Goal: Task Accomplishment & Management: Manage account settings

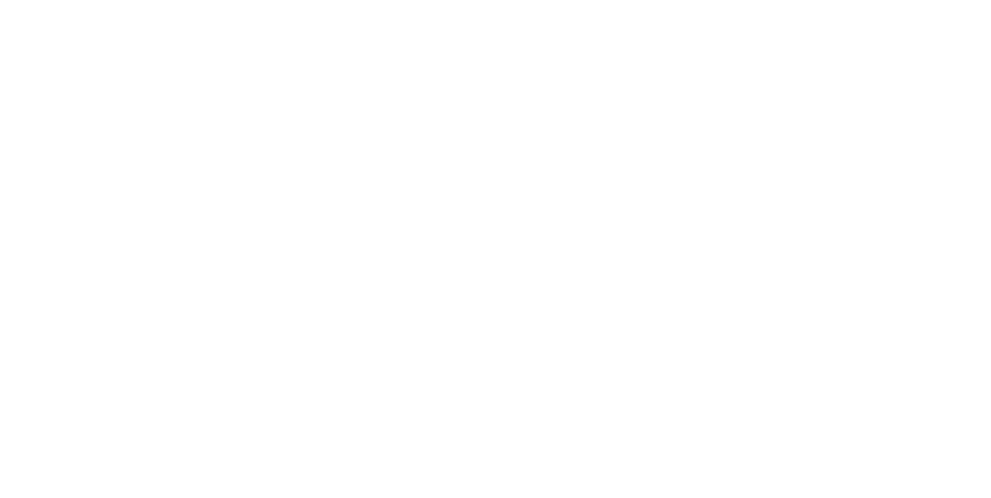
select select
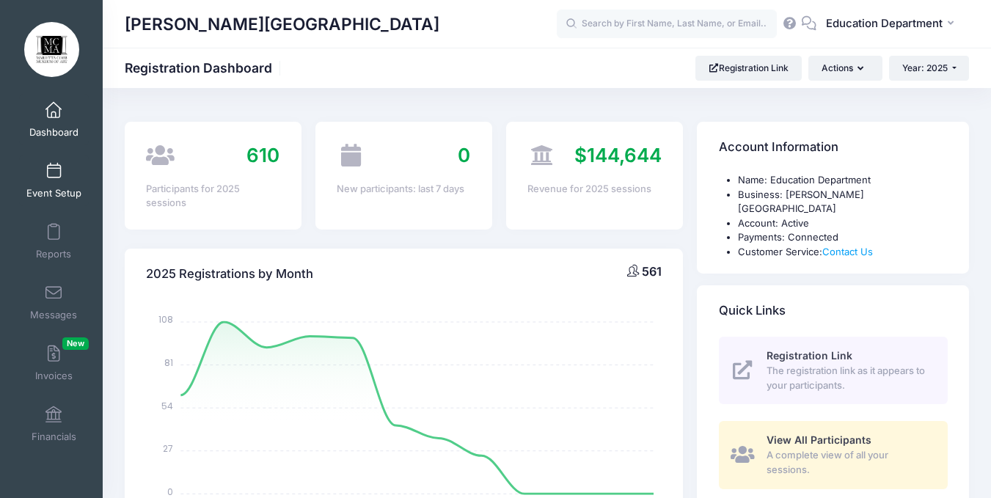
click at [42, 172] on link "Event Setup" at bounding box center [54, 180] width 70 height 51
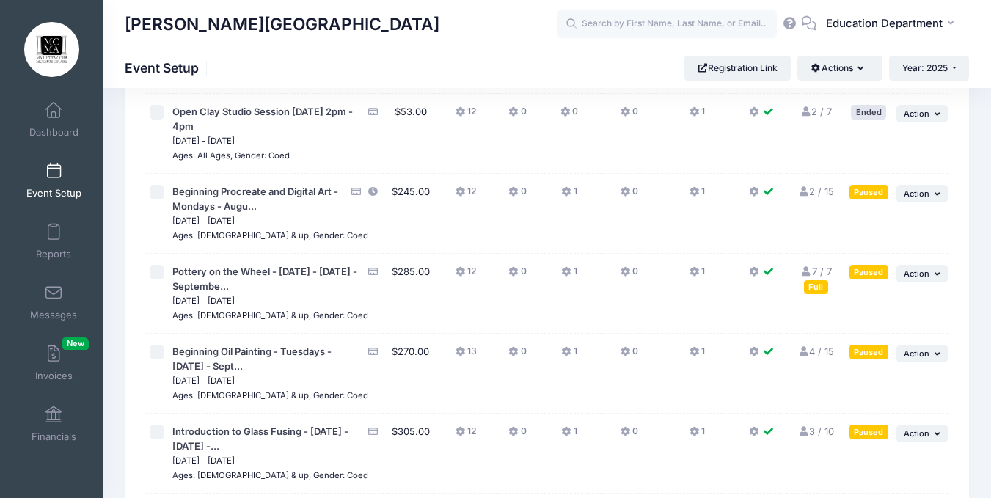
scroll to position [12121, 0]
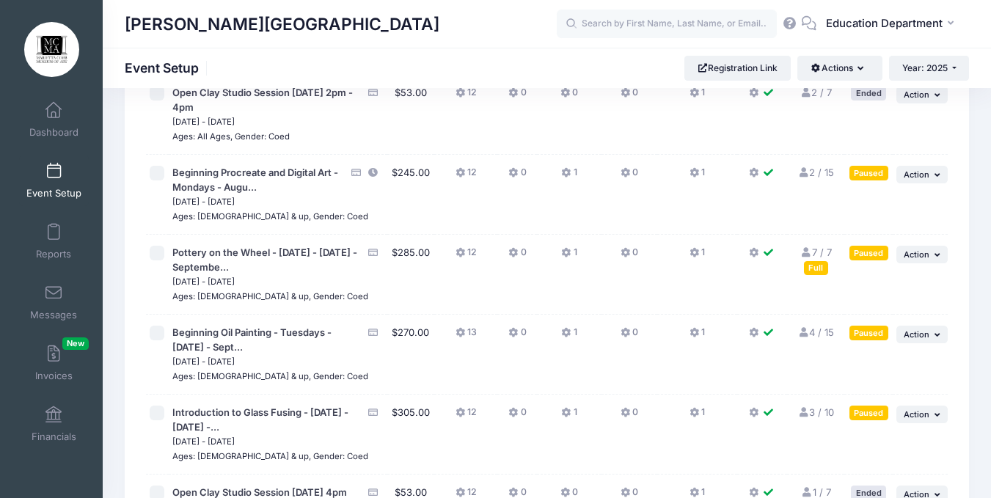
scroll to position [12140, 0]
click at [922, 249] on span "Action" at bounding box center [917, 254] width 26 height 10
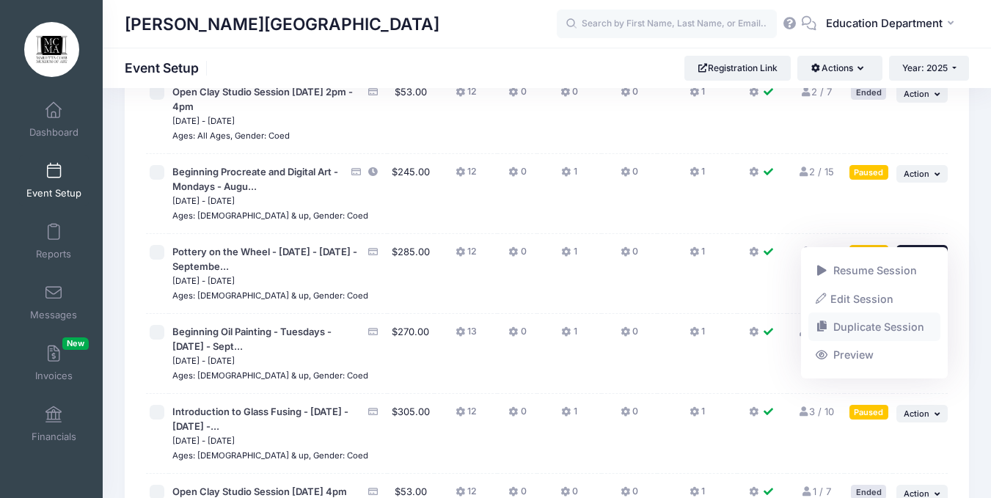
click at [841, 321] on link "Duplicate Session" at bounding box center [875, 327] width 133 height 28
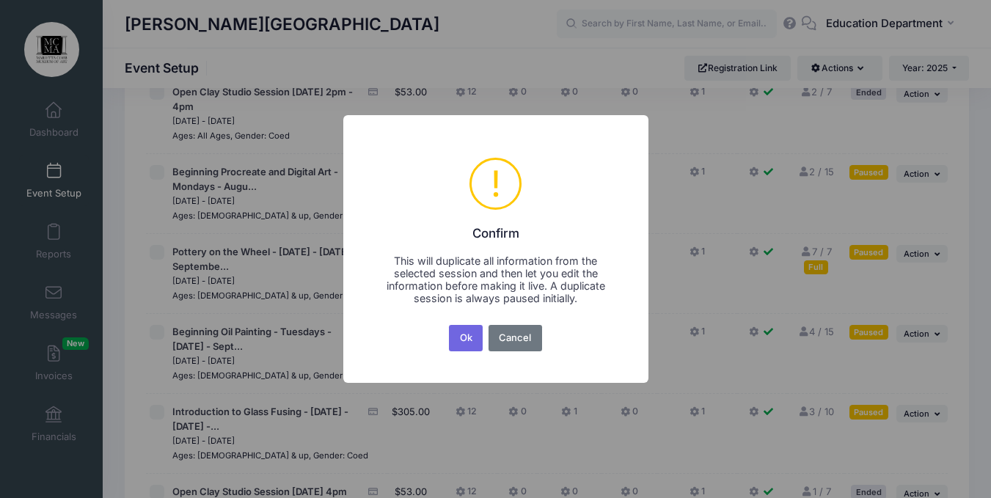
click at [464, 321] on div "× ! Confirm This will duplicate all information from the selected session and t…" at bounding box center [495, 249] width 305 height 268
click at [465, 329] on button "Ok" at bounding box center [466, 338] width 34 height 26
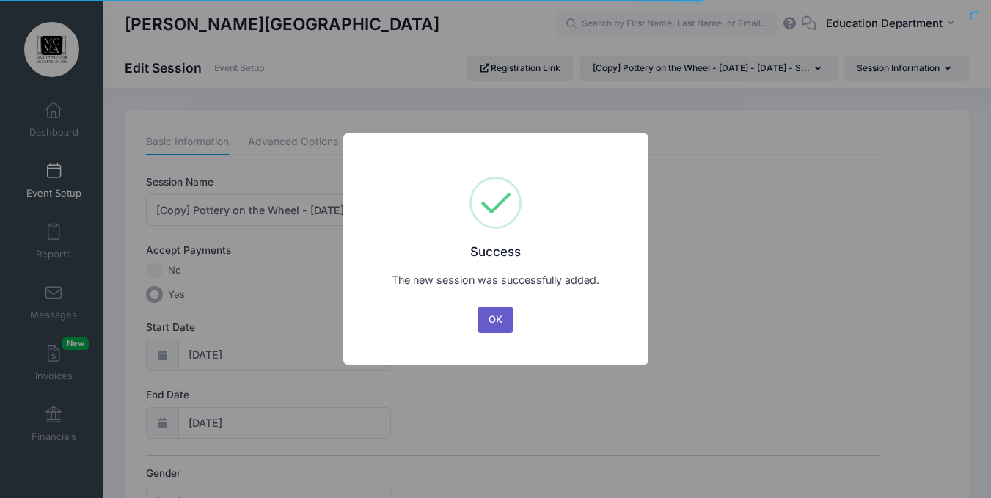
click at [489, 315] on button "OK" at bounding box center [495, 320] width 35 height 26
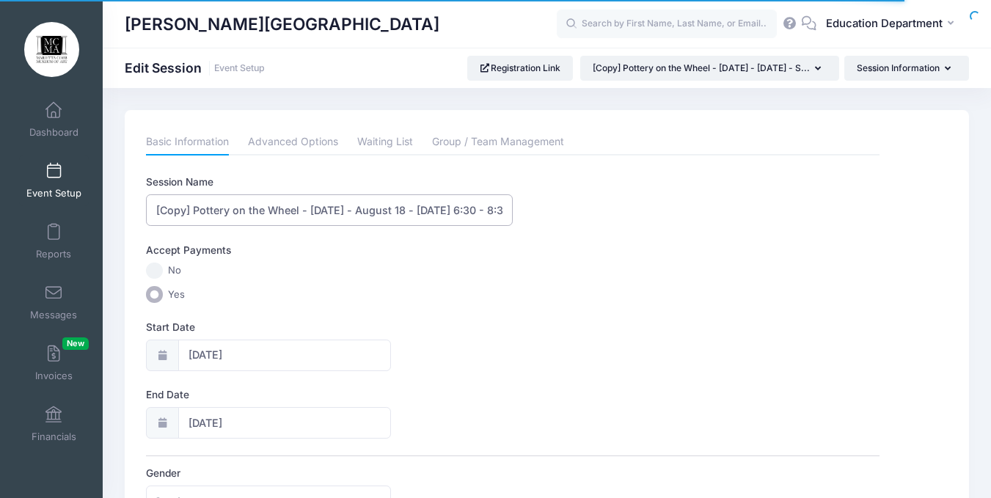
click at [196, 213] on input "[Copy] Pottery on the Wheel - Monday - August 18 - September 15, 2025 - 6:30 - …" at bounding box center [329, 210] width 367 height 32
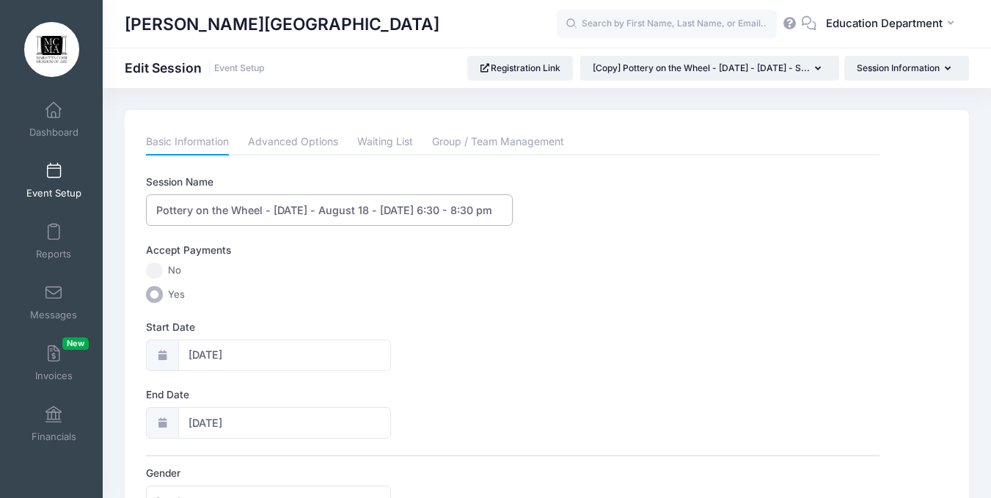
click at [373, 211] on input "Pottery on the Wheel - Monday - August 18 - September 15, 2025 - 6:30 - 8:30 pm" at bounding box center [329, 210] width 367 height 32
click at [444, 210] on input "Pottery on the Wheel - Monday - October 20 - September 15, 2025 - 6:30 - 8:30 pm" at bounding box center [329, 210] width 367 height 32
click at [457, 210] on input "Pottery on the Wheel - Monday - October 20 - November 15, 2025 - 6:30 - 8:30 pm" at bounding box center [329, 210] width 367 height 32
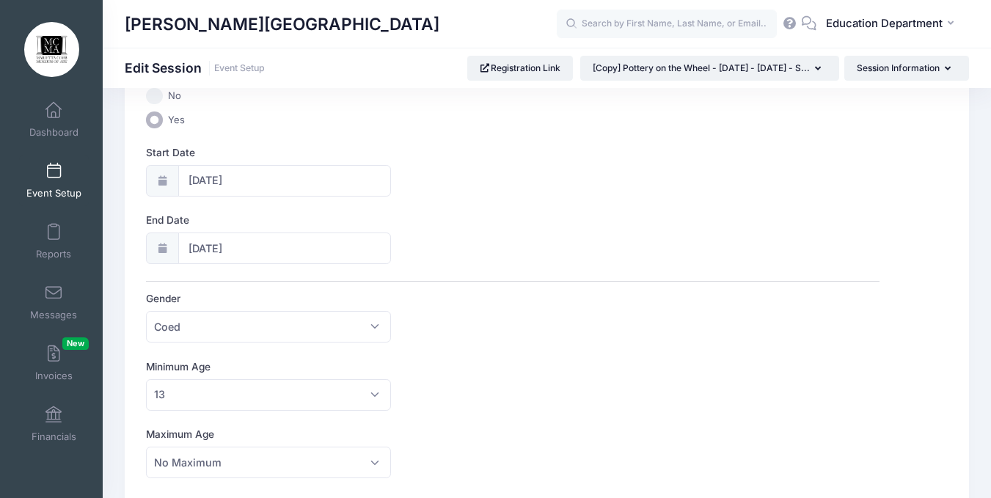
scroll to position [178, 0]
type input "Pottery on the Wheel - Monday - October 20 - November 17, 2025 - 6:30 - 8:30 pm"
click at [164, 171] on div at bounding box center [162, 177] width 32 height 32
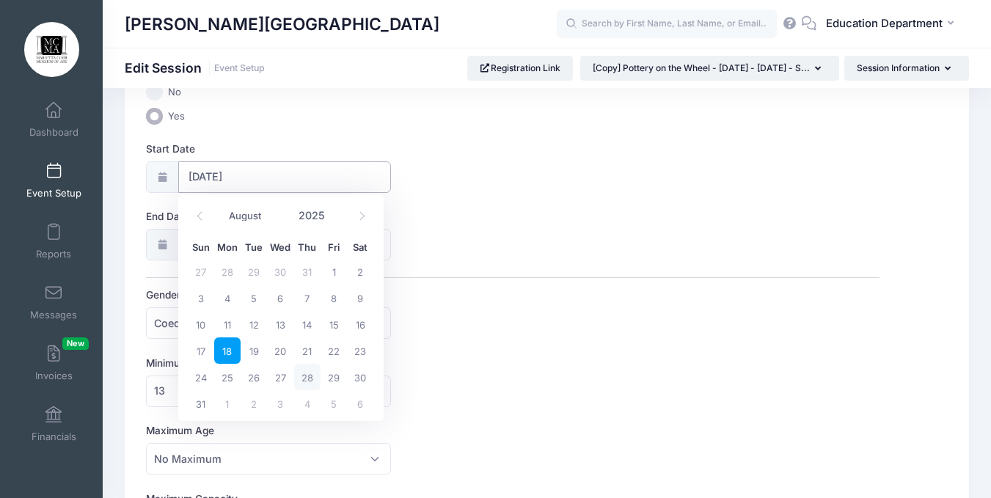
click at [191, 171] on input "08/18/2025" at bounding box center [284, 177] width 213 height 32
click at [357, 213] on icon at bounding box center [362, 216] width 10 height 10
click at [197, 219] on icon at bounding box center [200, 216] width 10 height 10
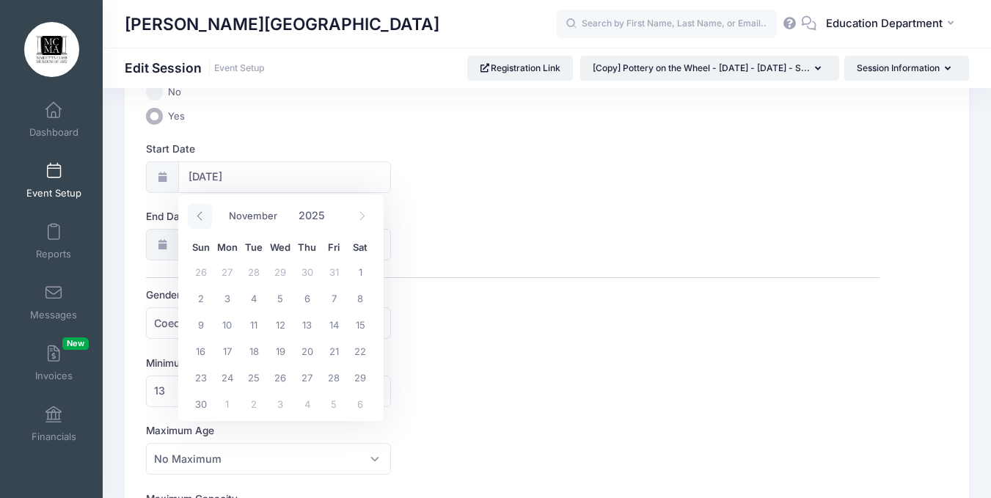
select select "9"
click at [225, 350] on span "20" at bounding box center [227, 350] width 26 height 26
type input "10/20/2025"
type input "10/21/2025"
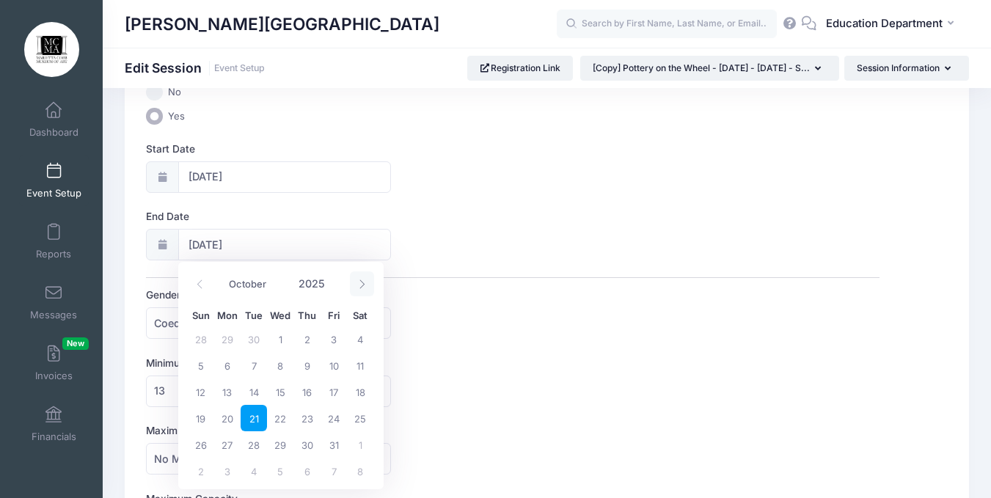
click at [359, 282] on icon at bounding box center [362, 285] width 10 height 10
select select "10"
click at [227, 417] on span "17" at bounding box center [227, 418] width 26 height 26
type input "11/17/2025"
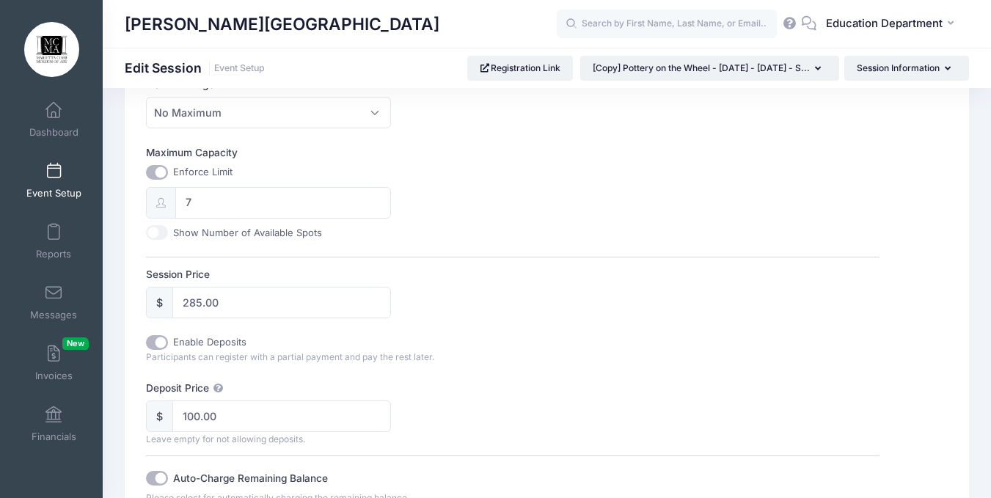
scroll to position [526, 0]
click at [154, 231] on input "Show Number of Available Spots" at bounding box center [157, 231] width 22 height 15
checkbox input "true"
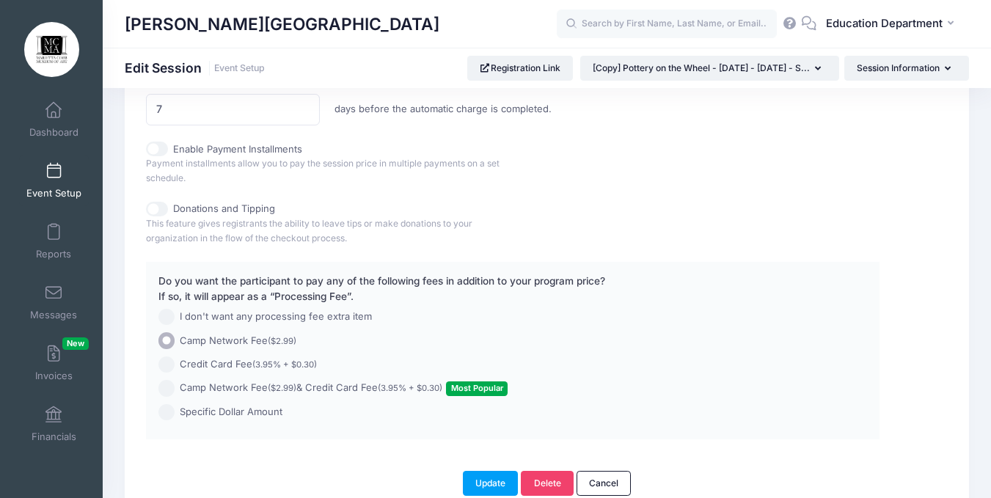
scroll to position [1110, 0]
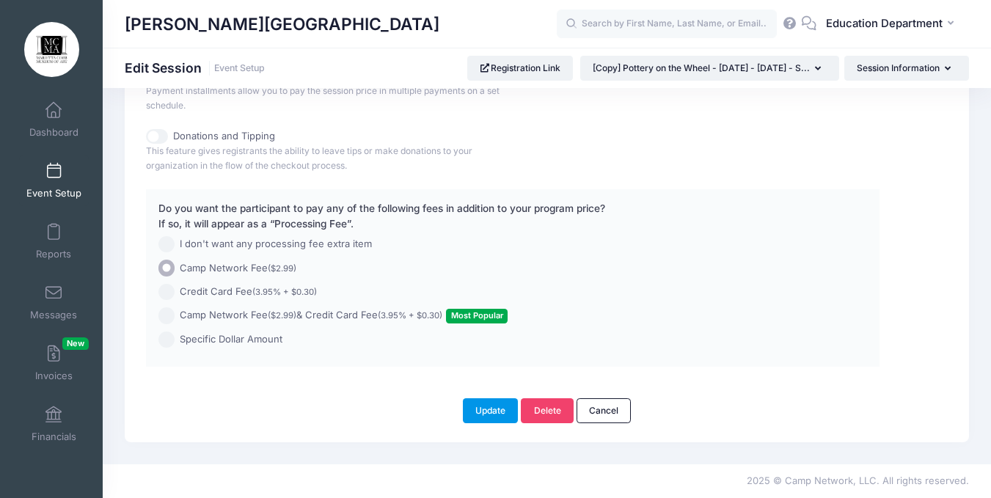
click at [484, 406] on button "Update" at bounding box center [491, 410] width 56 height 25
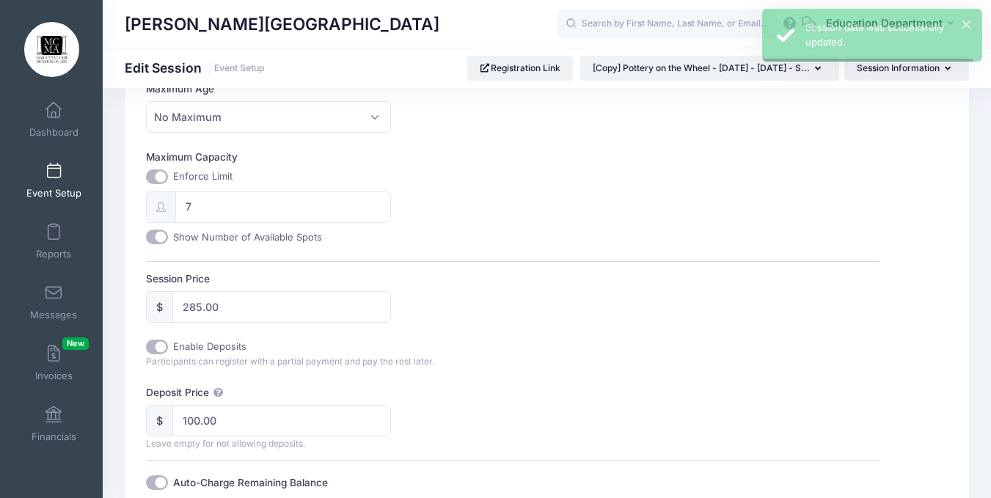
scroll to position [0, 0]
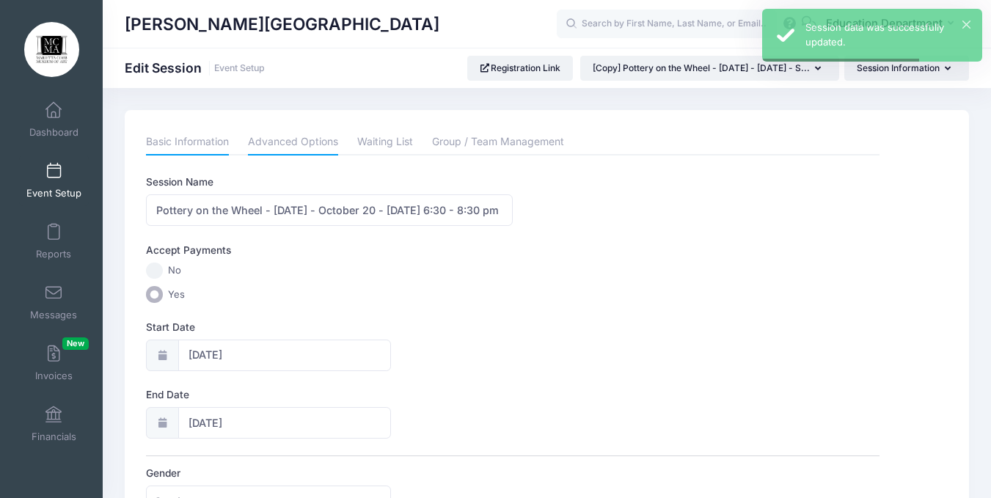
click at [304, 133] on link "Advanced Options" at bounding box center [293, 142] width 90 height 26
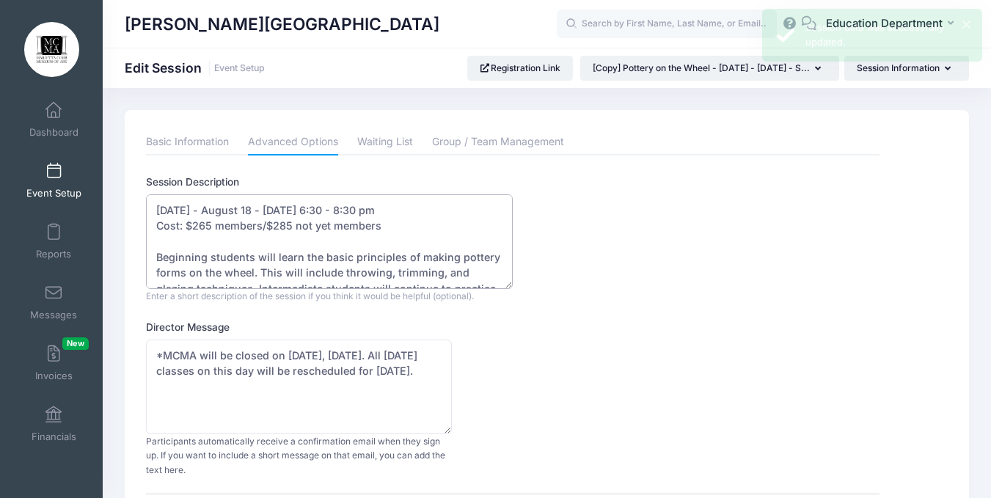
click at [257, 209] on textarea "Monday - August 18 - September 15, 2025- 6:30 - 8:30 pm Cost: $265 members/$285…" at bounding box center [329, 241] width 367 height 95
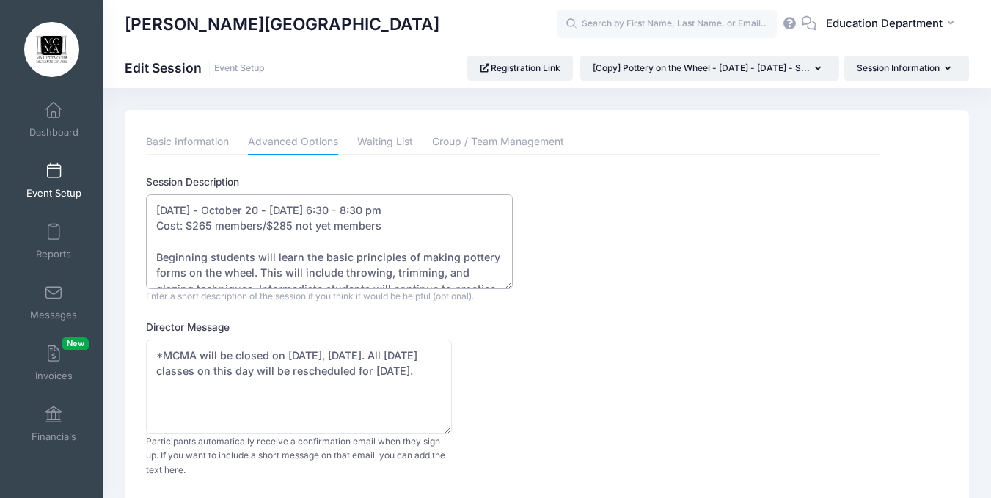
click at [343, 206] on textarea "Monday - August 18 - September 15, 2025- 6:30 - 8:30 pm Cost: $265 members/$285…" at bounding box center [329, 241] width 367 height 95
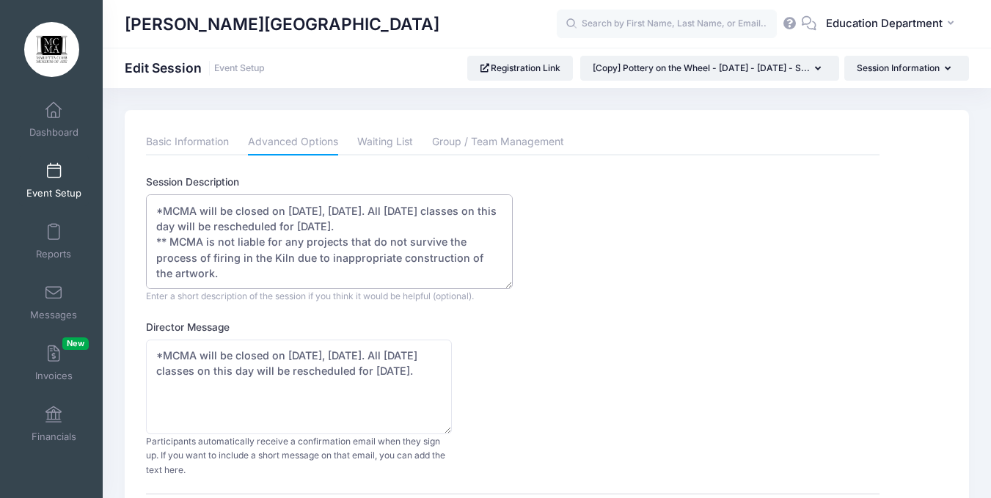
scroll to position [172, 0]
drag, startPoint x: 157, startPoint y: 212, endPoint x: 196, endPoint y: 243, distance: 49.6
click at [196, 243] on textarea "Monday - August 18 - September 15, 2025- 6:30 - 8:30 pm Cost: $265 members/$285…" at bounding box center [329, 241] width 367 height 95
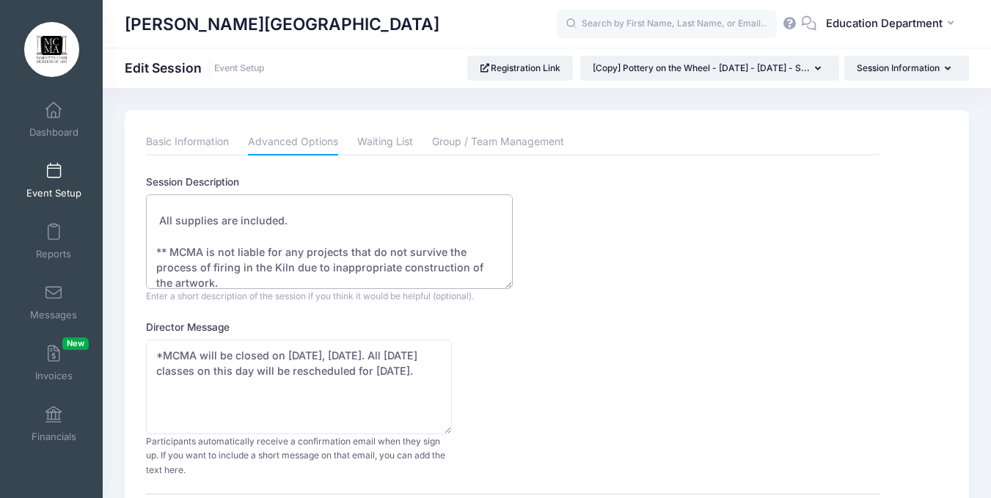
scroll to position [142, 0]
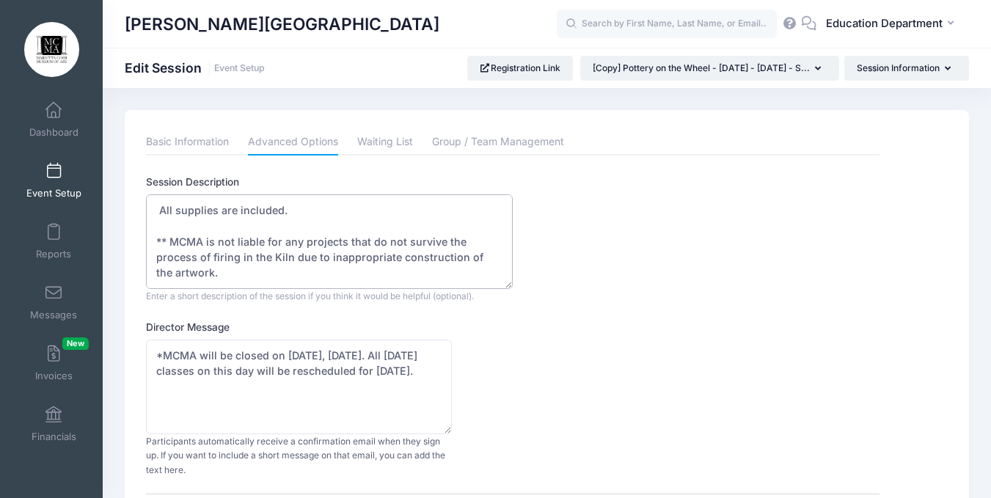
type textarea "Monday - October 20 - November 17, 2025- 6:30 - 8:30 pm Cost: $265 members/$285…"
click at [155, 351] on textarea "*MCMA will be closed on Labor Day, September 1st. All Monday classes on this da…" at bounding box center [299, 387] width 306 height 95
click at [212, 372] on textarea "*MCMA will be closed on Labor Day, September 1st. All Monday classes on this da…" at bounding box center [299, 387] width 306 height 95
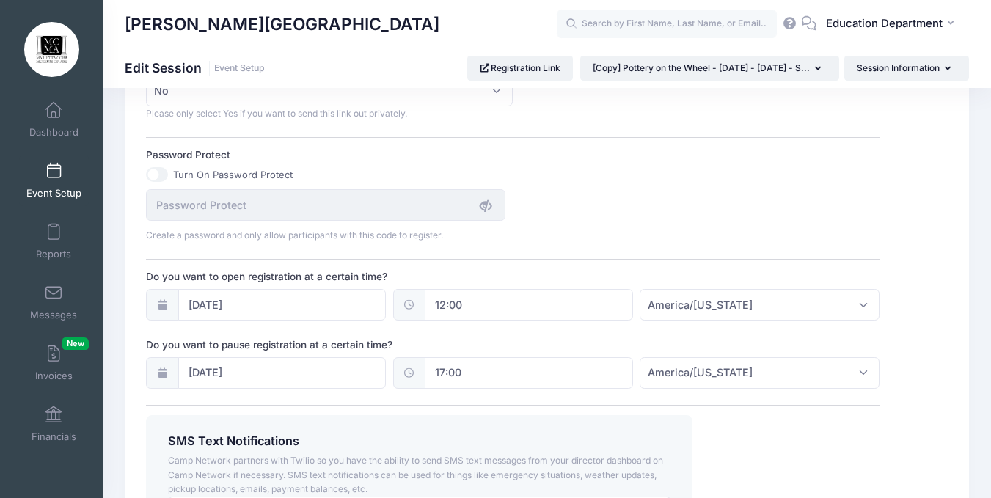
scroll to position [996, 0]
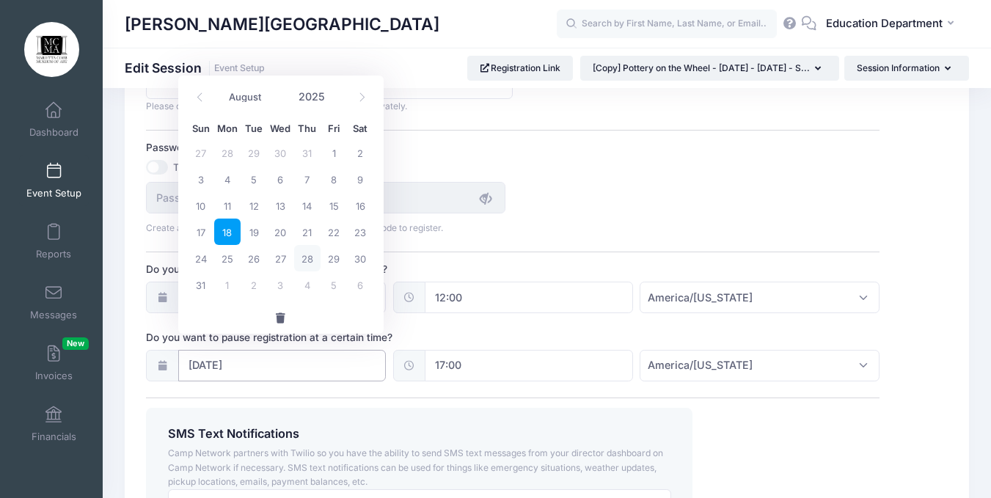
click at [216, 350] on input "08/18/2025" at bounding box center [282, 366] width 208 height 32
click at [360, 97] on icon at bounding box center [362, 97] width 10 height 10
select select "9"
click at [335, 211] on span "17" at bounding box center [334, 205] width 26 height 26
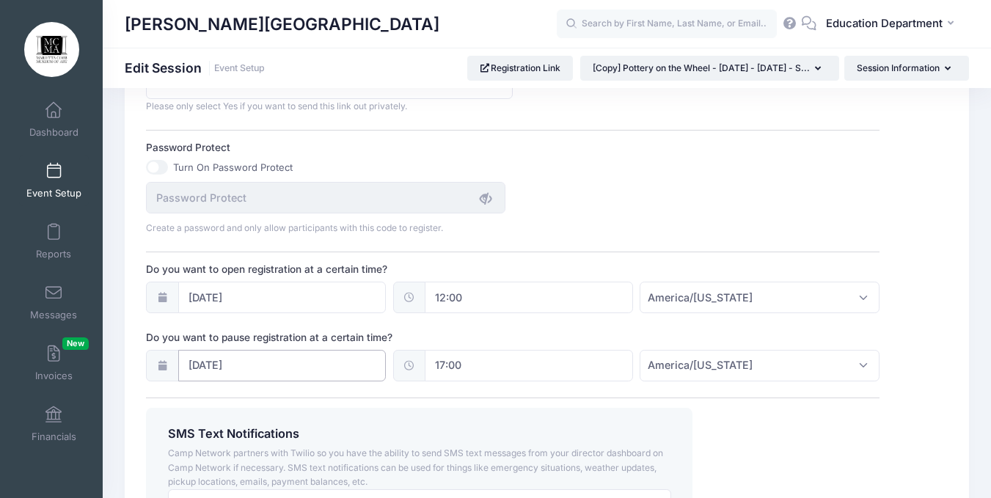
click at [323, 351] on input "10/17/2025" at bounding box center [282, 366] width 208 height 32
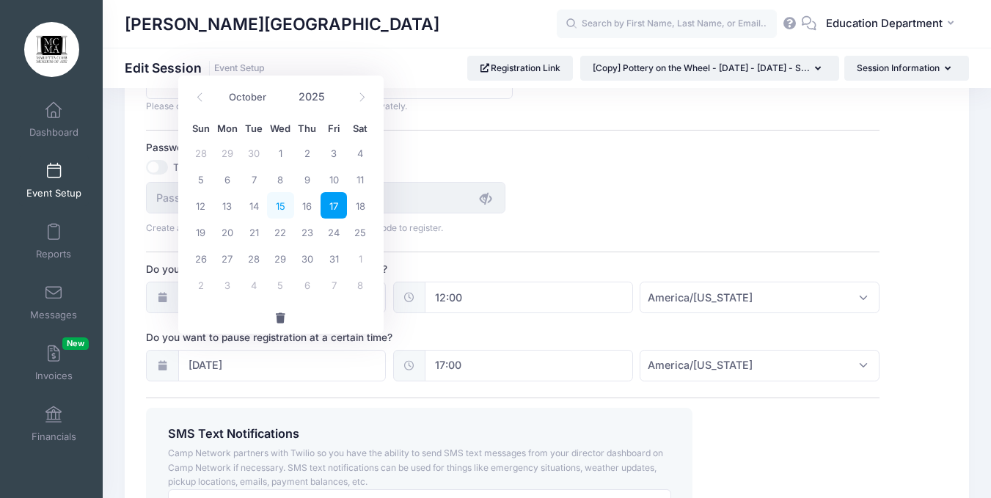
click at [277, 203] on span "15" at bounding box center [280, 205] width 26 height 26
type input "10/15/2025"
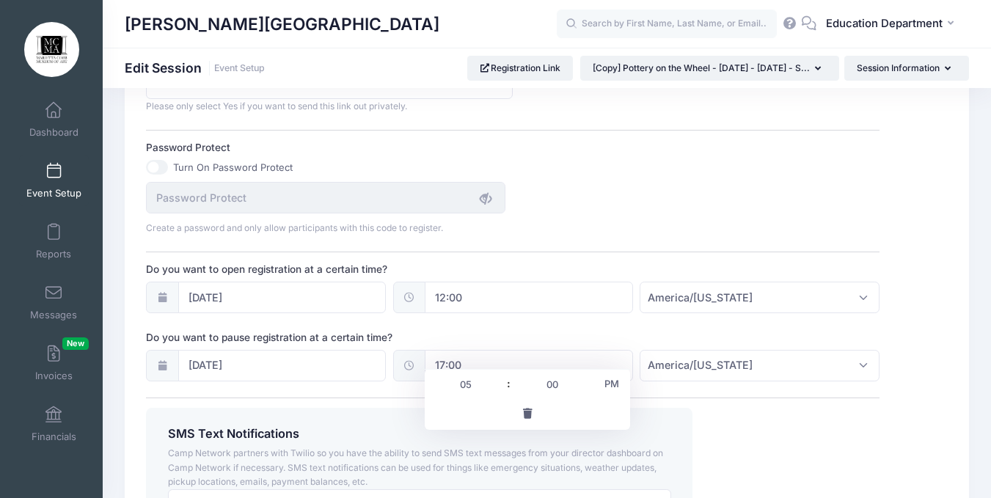
click at [456, 350] on input "17:00" at bounding box center [529, 366] width 208 height 32
click at [505, 378] on span at bounding box center [502, 377] width 10 height 15
type input "18:00"
type input "06"
click at [505, 378] on span at bounding box center [502, 377] width 10 height 15
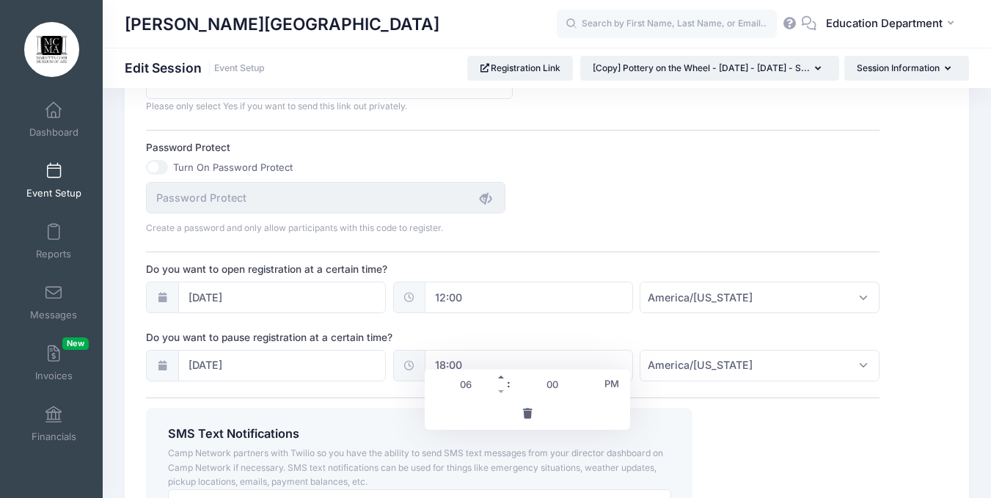
type input "19:00"
type input "07"
click at [505, 378] on span at bounding box center [502, 377] width 10 height 15
type input "20:00"
type input "08"
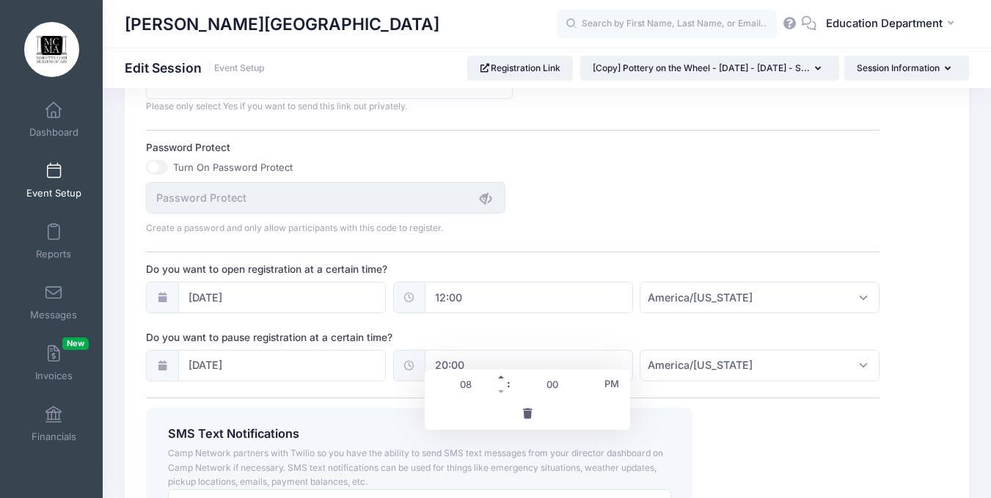
click at [505, 378] on span at bounding box center [502, 377] width 10 height 15
type input "21:00"
type input "09"
click at [505, 378] on span at bounding box center [502, 377] width 10 height 15
type input "22:00"
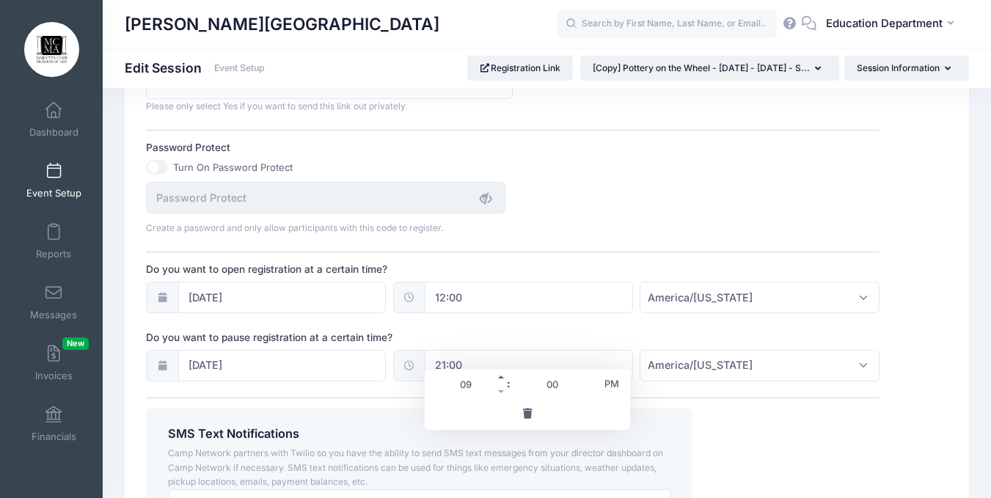
type input "10"
click at [505, 378] on span at bounding box center [502, 377] width 10 height 15
type input "23:00"
type input "11"
click at [505, 378] on span at bounding box center [502, 377] width 10 height 15
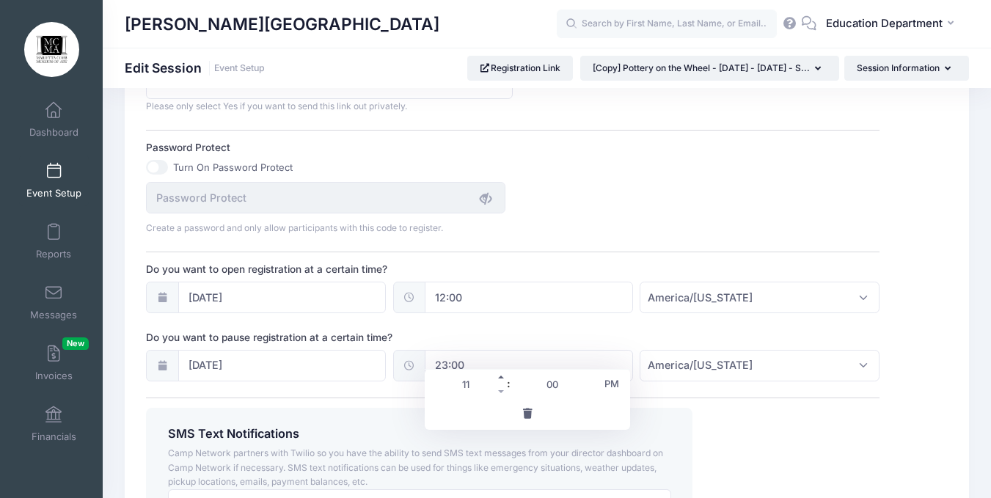
type input "00:00"
type input "12"
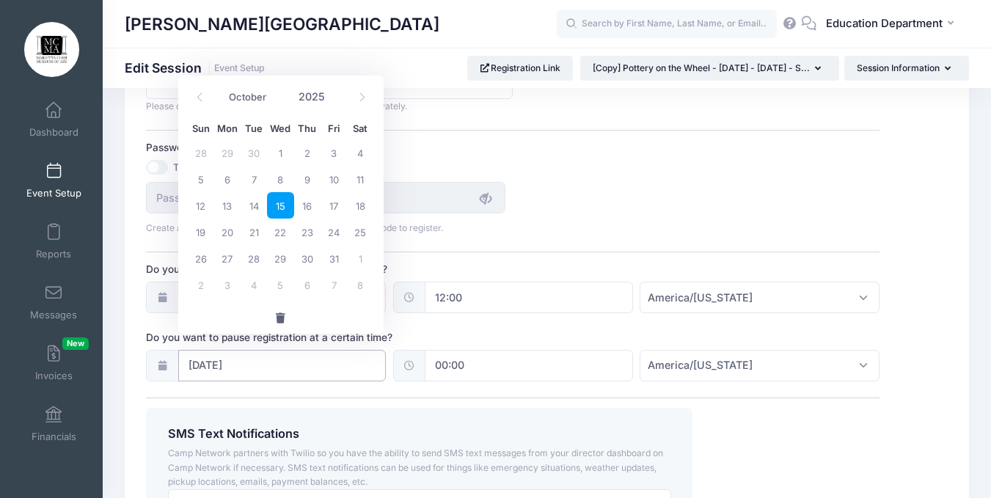
click at [275, 354] on input "10/15/2025" at bounding box center [282, 366] width 208 height 32
click at [312, 213] on span "16" at bounding box center [307, 205] width 26 height 26
type input "[DATE]"
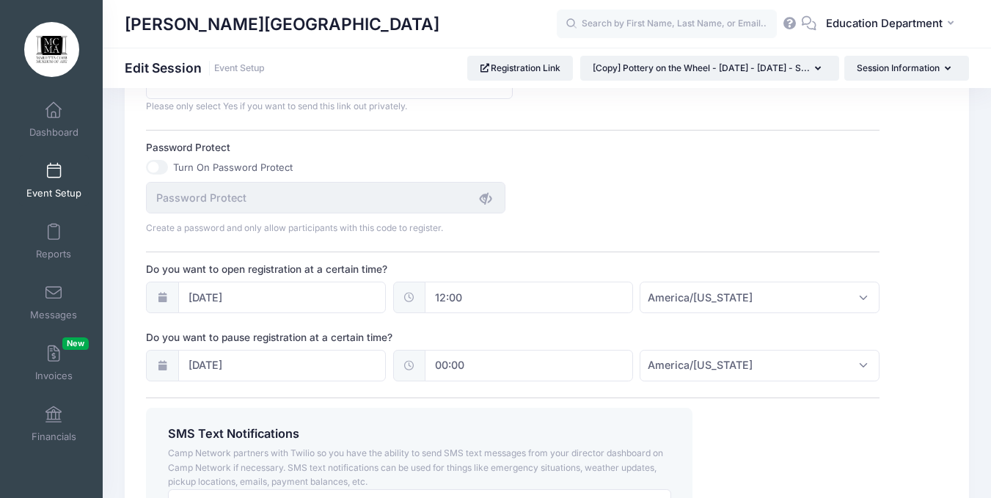
click at [420, 350] on span at bounding box center [409, 366] width 32 height 32
click at [439, 351] on input "00:00" at bounding box center [529, 366] width 208 height 32
click at [589, 380] on span at bounding box center [588, 377] width 10 height 15
type input "00:05"
type input "05"
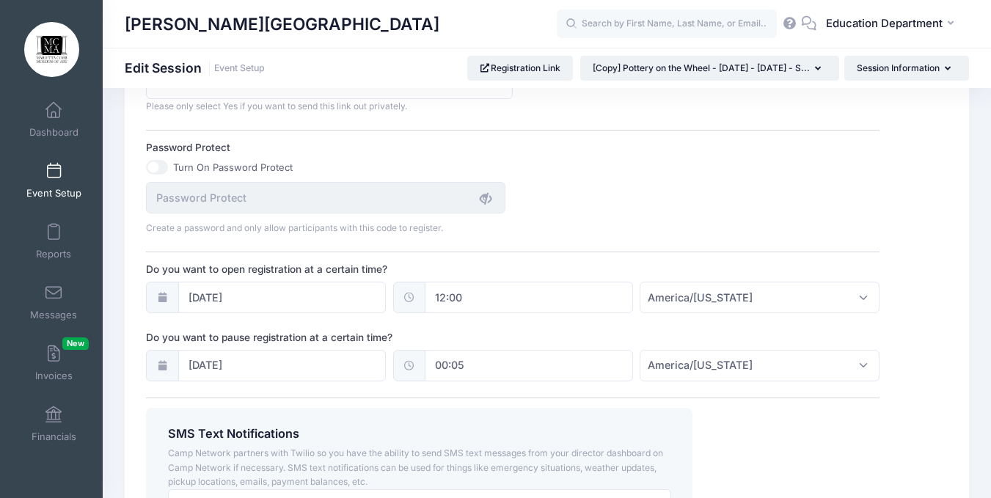
click at [692, 408] on div "SMS Text Notifications Camp Network partners with Twilio so you have the abilit…" at bounding box center [419, 473] width 547 height 131
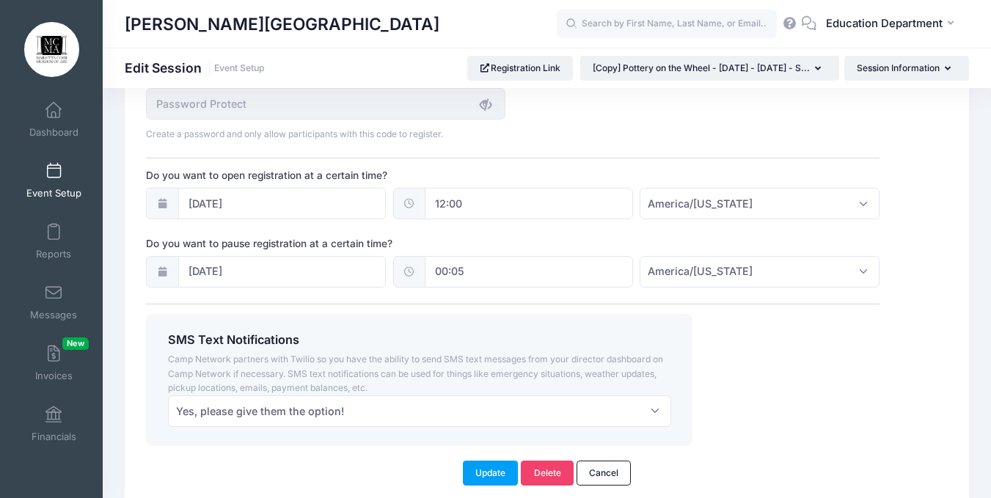
scroll to position [1138, 0]
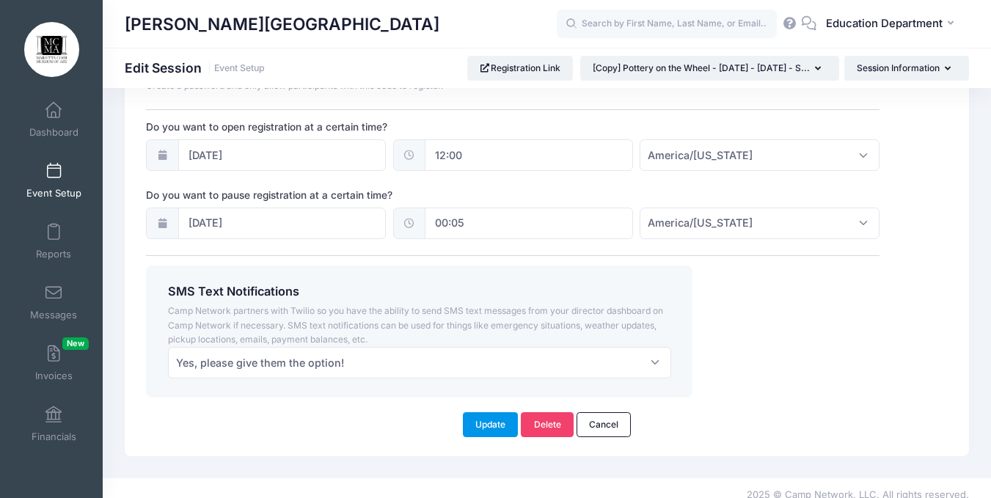
click at [486, 413] on button "Update" at bounding box center [491, 424] width 56 height 25
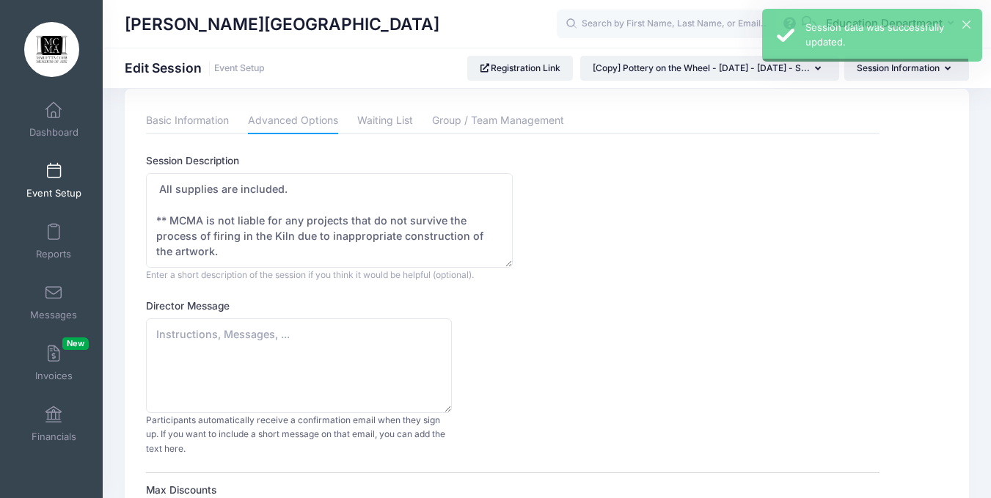
scroll to position [0, 0]
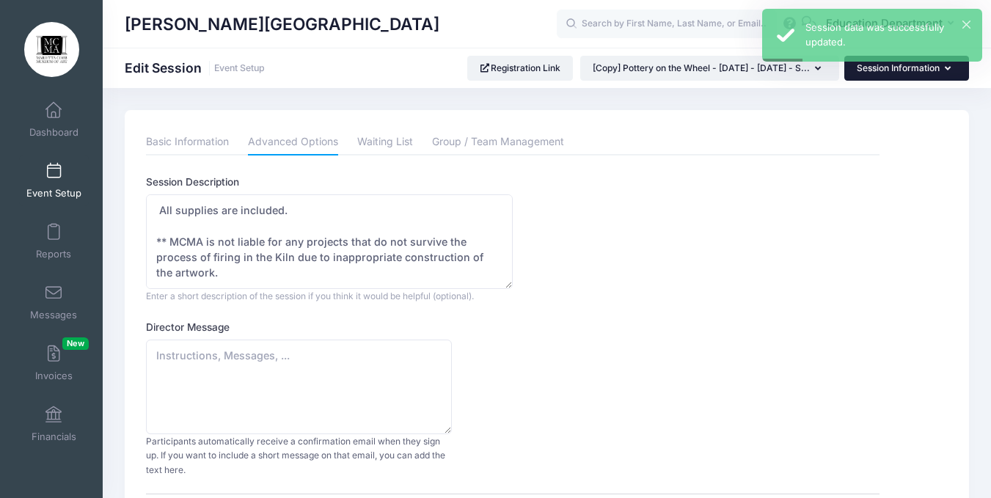
click at [894, 79] on button "Session Information" at bounding box center [906, 68] width 125 height 25
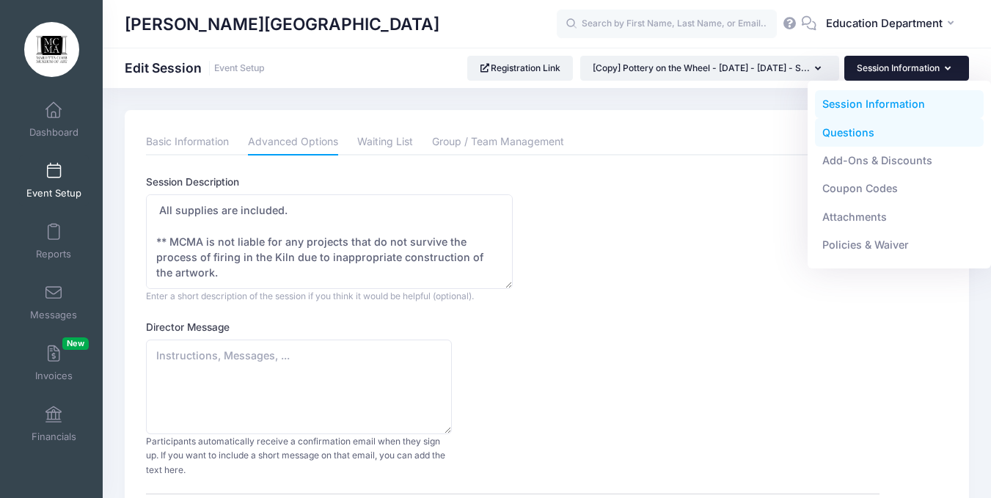
click at [839, 127] on link "Questions" at bounding box center [899, 132] width 169 height 28
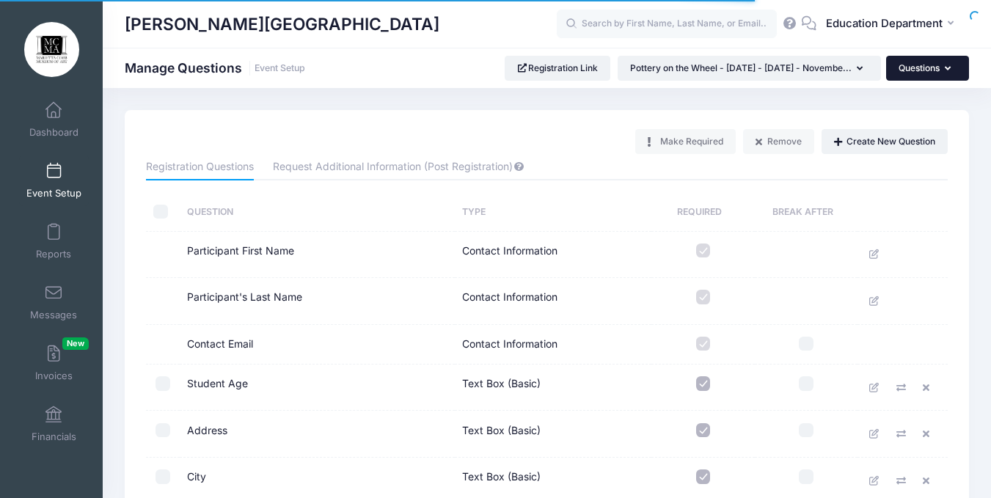
click at [916, 70] on button "Questions" at bounding box center [927, 68] width 83 height 25
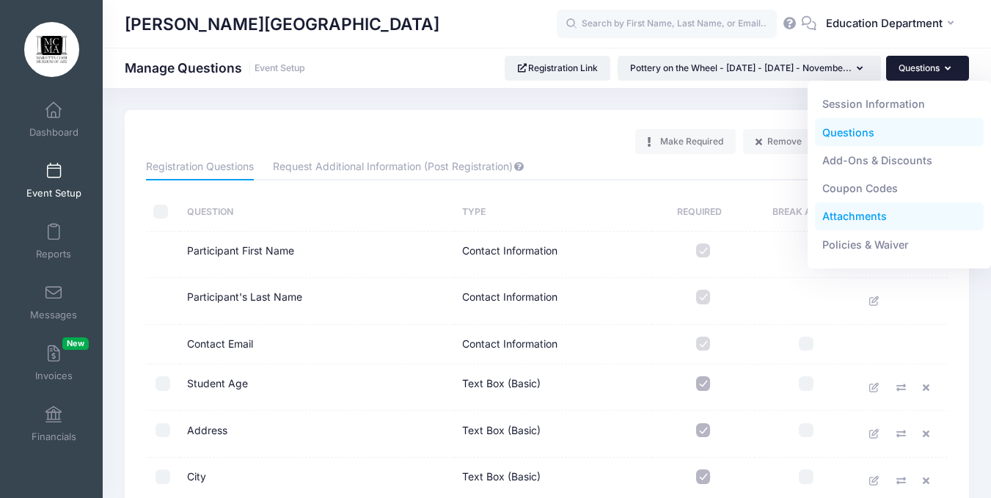
click at [865, 218] on link "Attachments" at bounding box center [899, 216] width 169 height 28
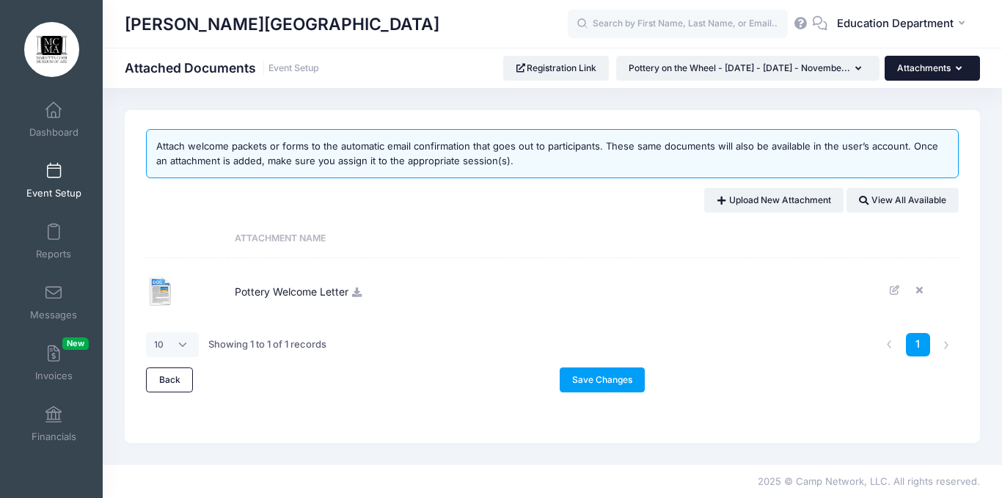
click at [945, 70] on button "Attachments" at bounding box center [932, 68] width 95 height 25
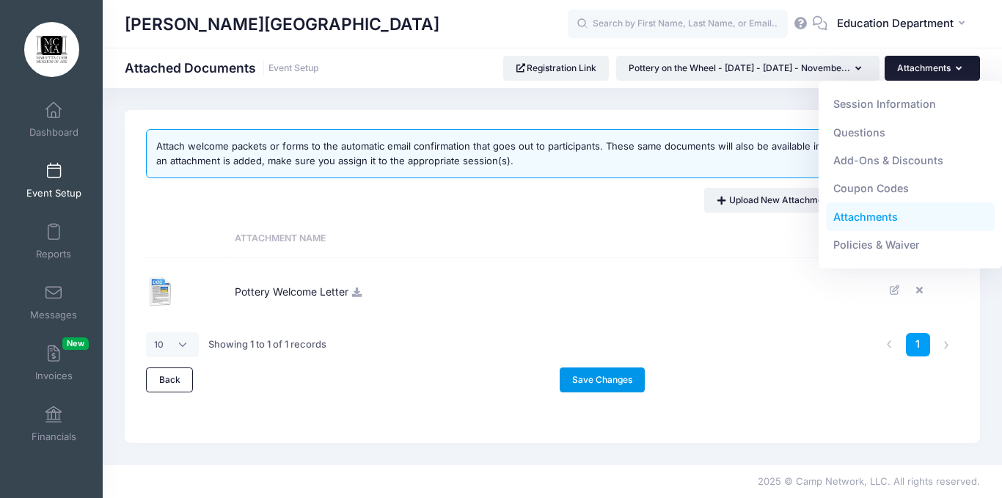
click at [606, 375] on link "Save Changes" at bounding box center [603, 380] width 86 height 25
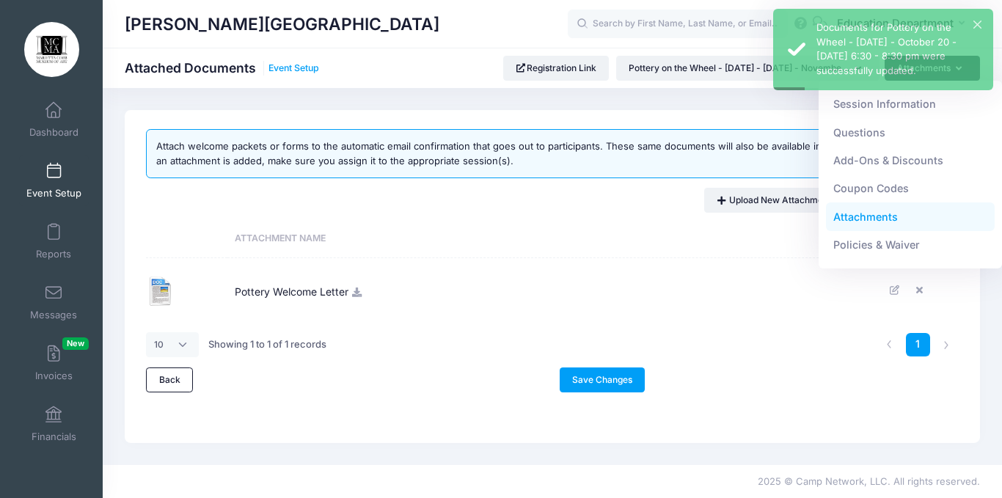
click at [303, 67] on link "Event Setup" at bounding box center [294, 68] width 51 height 11
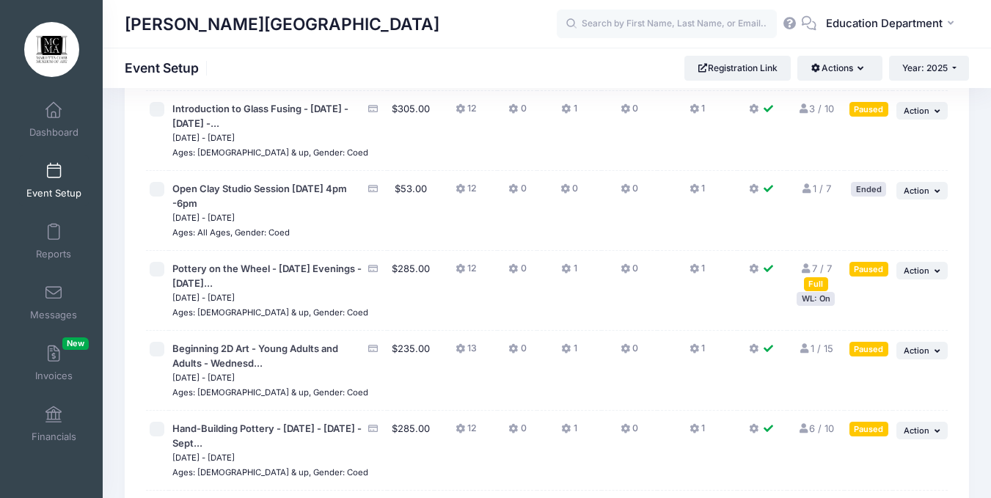
scroll to position [12448, 0]
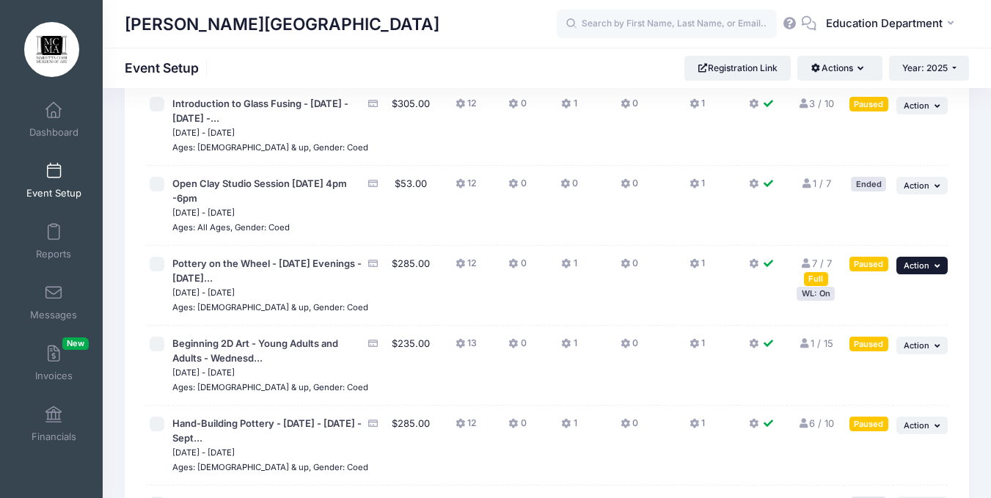
click at [940, 257] on button "... Action" at bounding box center [922, 266] width 51 height 18
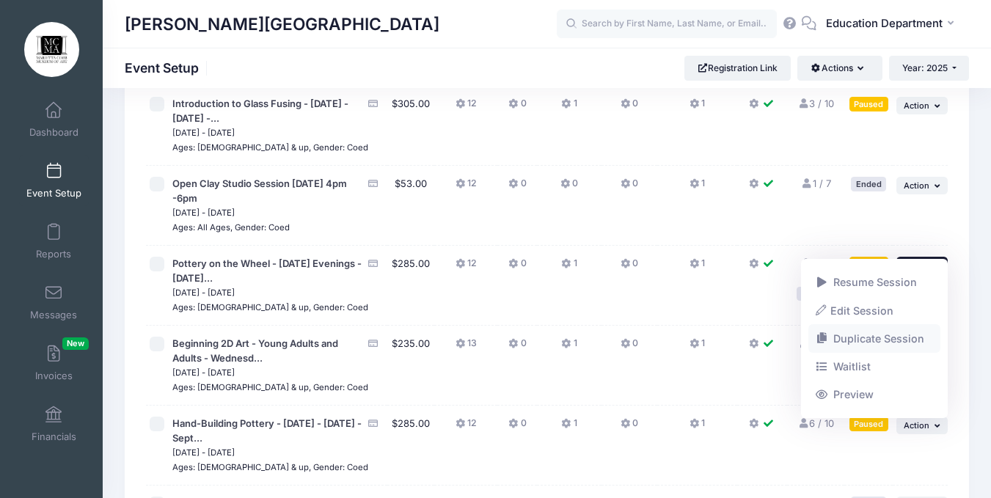
click at [840, 337] on link "Duplicate Session" at bounding box center [875, 339] width 133 height 28
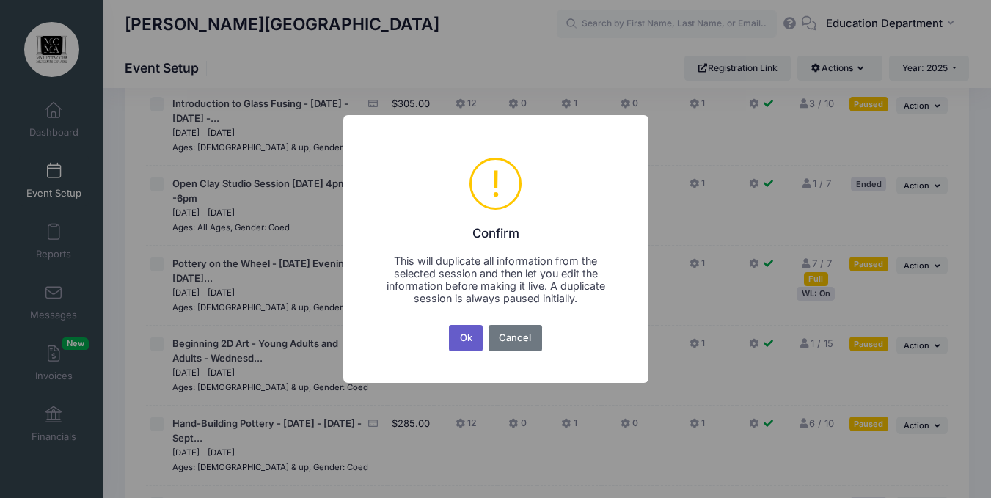
click at [478, 334] on button "Ok" at bounding box center [466, 338] width 34 height 26
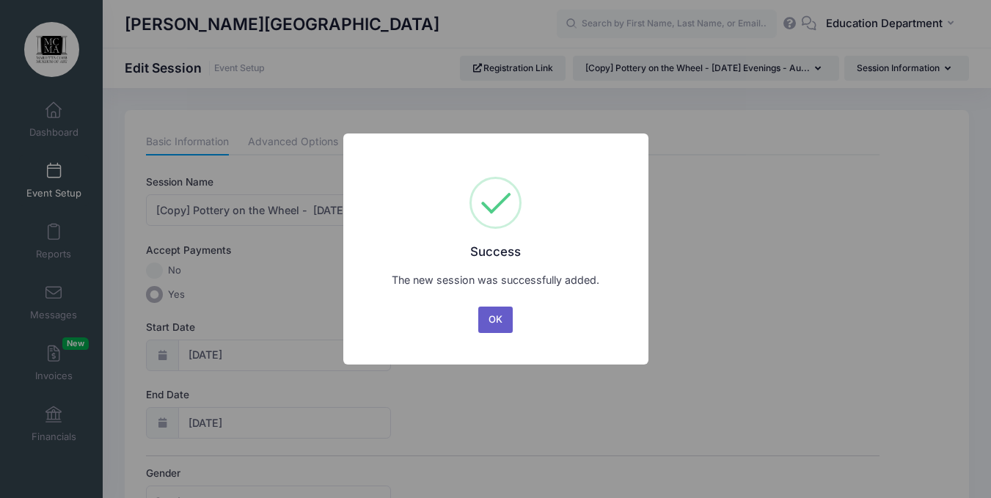
click at [497, 315] on button "OK" at bounding box center [495, 320] width 35 height 26
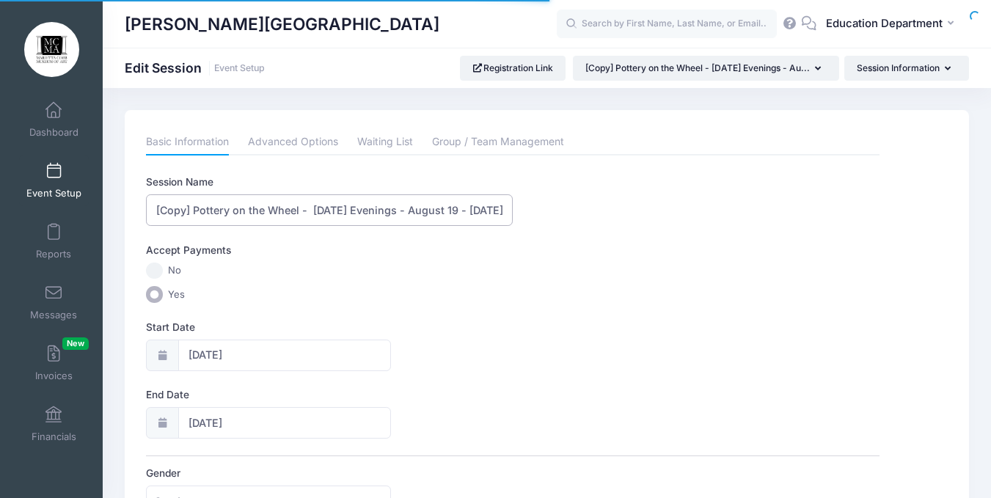
click at [192, 211] on input "[Copy] Pottery on the Wheel - [DATE] Evenings - August 19 - [DATE] 6:30 - 8:30 …" at bounding box center [329, 210] width 367 height 32
click at [365, 211] on input "Pottery on the Wheel - [DATE] Evenings - August 19 - [DATE] 6:30 - 8:30 pm" at bounding box center [329, 210] width 367 height 32
click at [382, 208] on input "Pottery on the Wheel - Tuesdays - August 19 - [DATE] 6:30 - 8:30 pm" at bounding box center [329, 210] width 367 height 32
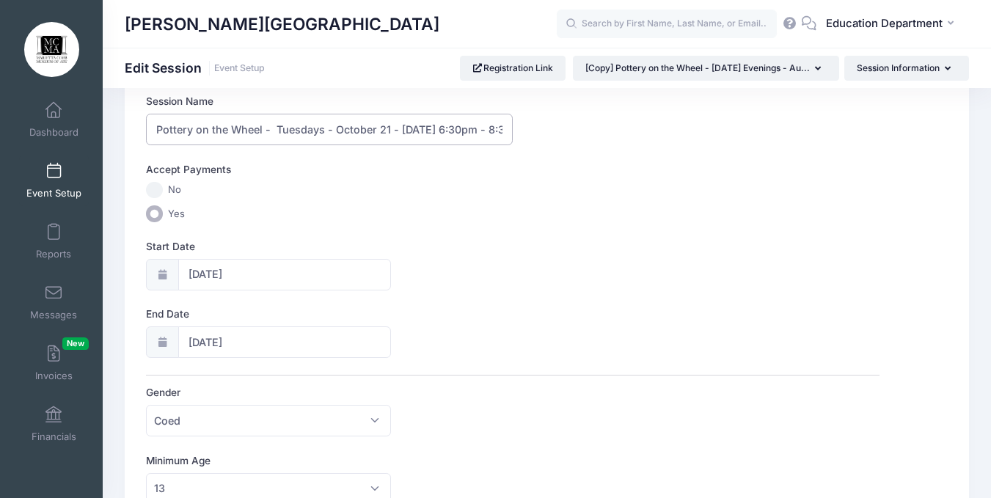
scroll to position [95, 0]
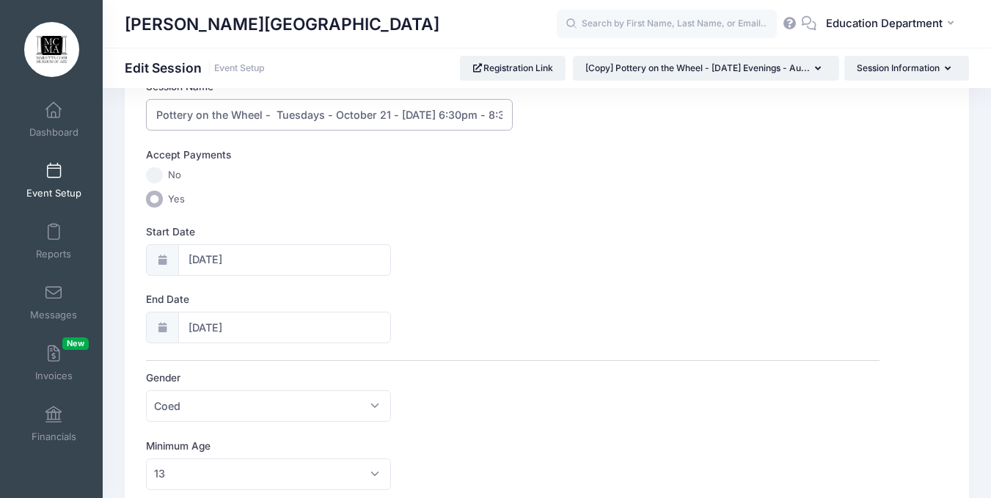
type input "Pottery on the Wheel - Tuesdays - October 21 - [DATE] 6:30pm - 8:30pm"
click at [167, 265] on div at bounding box center [162, 260] width 32 height 32
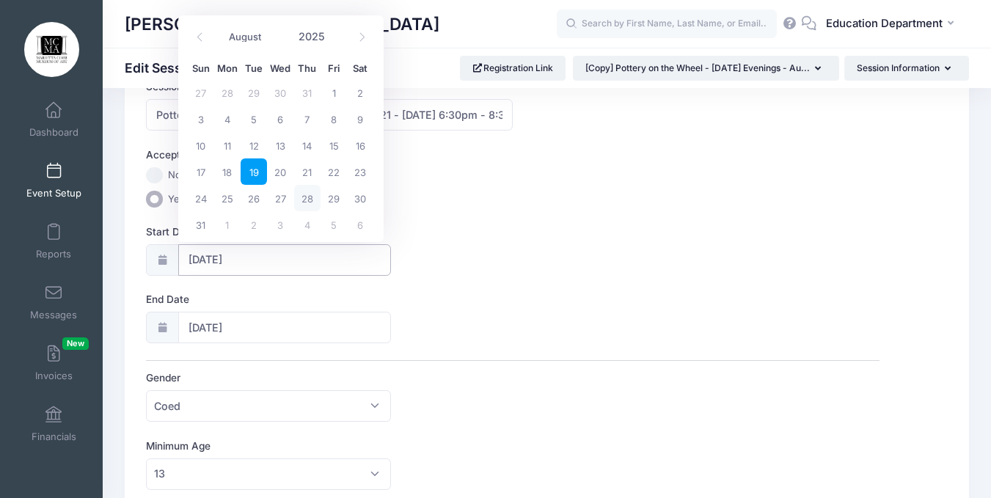
click at [197, 260] on input "[DATE]" at bounding box center [284, 260] width 213 height 32
click at [354, 36] on span at bounding box center [362, 37] width 24 height 25
select select "9"
click at [249, 172] on span "21" at bounding box center [254, 171] width 26 height 26
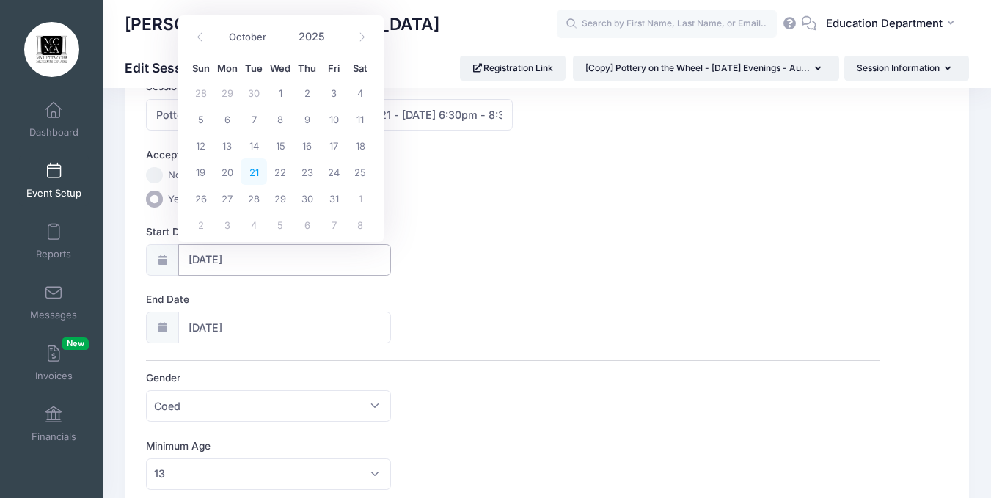
type input "10/21/2025"
type input "[DATE]"
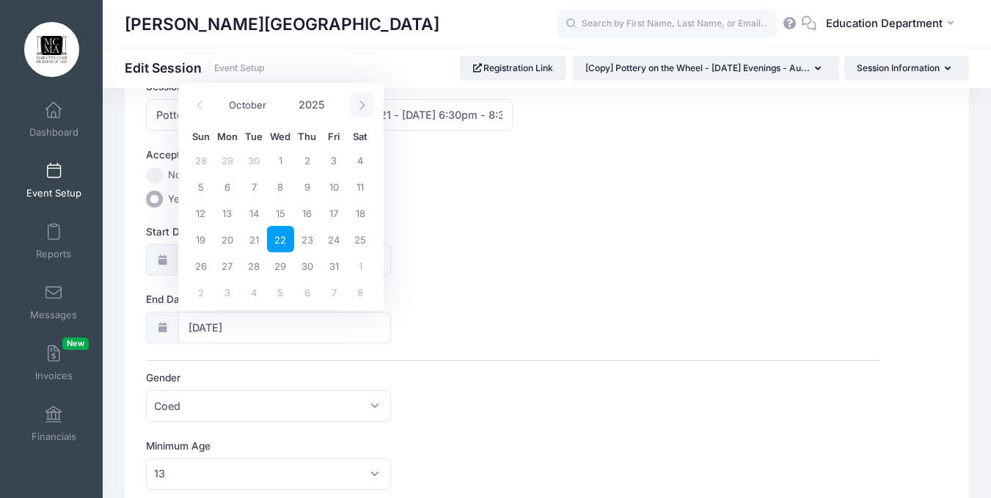
click at [361, 111] on span at bounding box center [362, 104] width 24 height 25
select select "10"
click at [258, 240] on span "18" at bounding box center [254, 239] width 26 height 26
type input "11/18/2025"
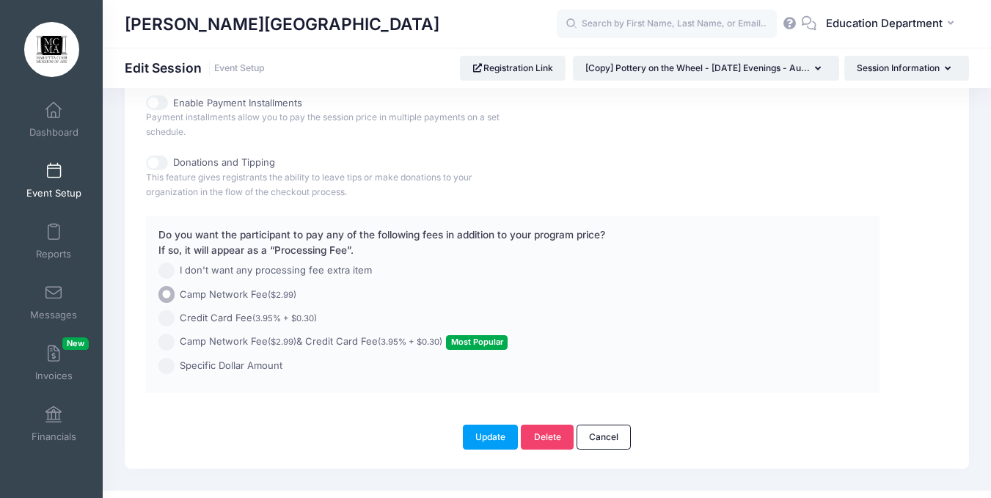
scroll to position [1084, 0]
click at [482, 442] on button "Update" at bounding box center [491, 436] width 56 height 25
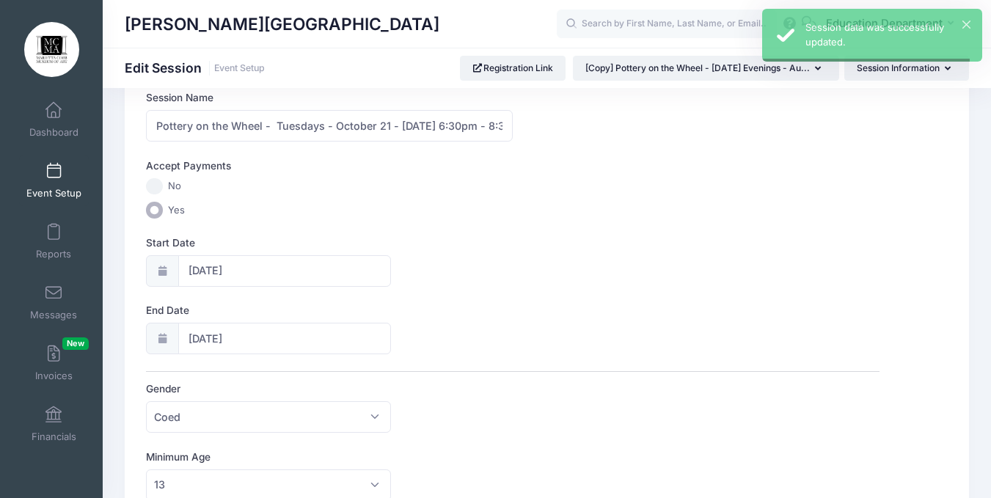
scroll to position [0, 0]
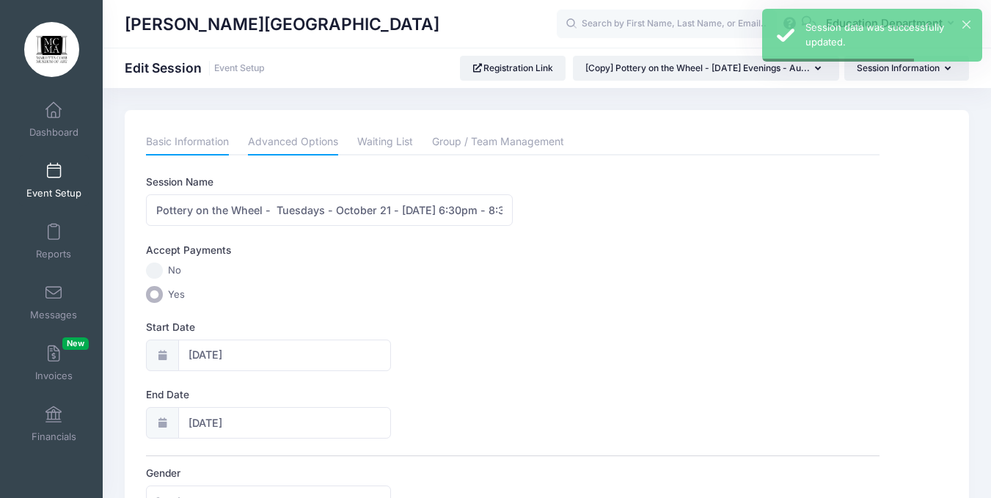
click at [278, 145] on link "Advanced Options" at bounding box center [293, 142] width 90 height 26
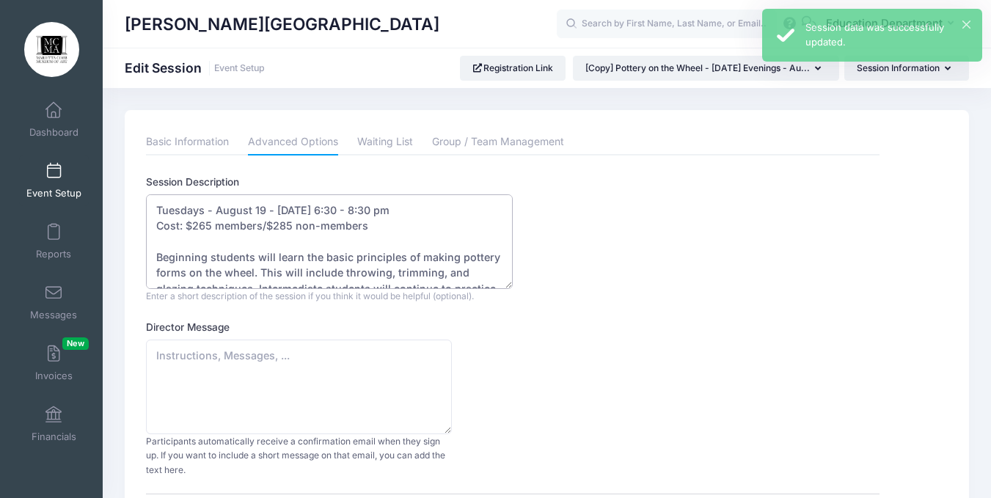
click at [261, 211] on textarea "Tuesdays - August 19 - September 16, 2025 - 6:30 - 8:30 pm Cost: $265 members/$…" at bounding box center [329, 241] width 367 height 95
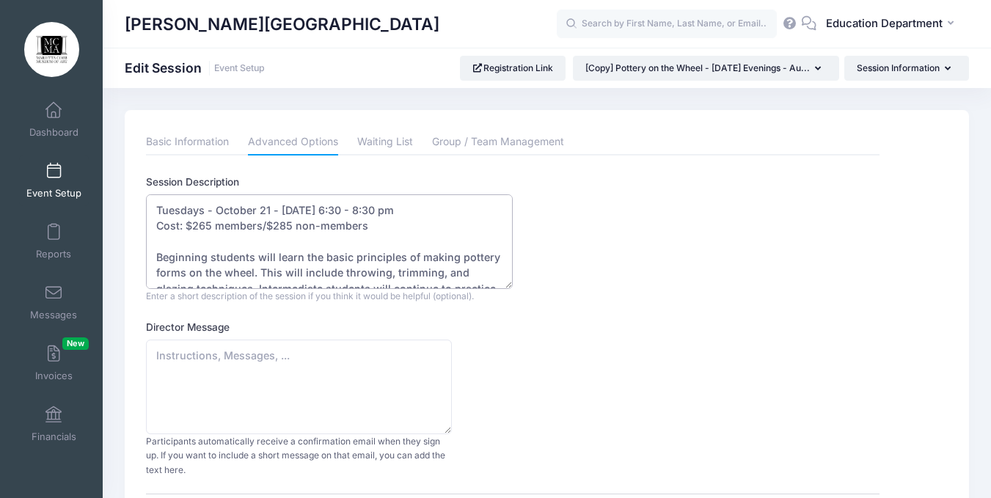
click at [412, 208] on textarea "Tuesdays - August 19 - September 16, 2025 - 6:30 - 8:30 pm Cost: $265 members/$…" at bounding box center [329, 241] width 367 height 95
click at [463, 213] on textarea "Tuesdays - August 19 - September 16, 2025 - 6:30 - 8:30 pm Cost: $265 members/$…" at bounding box center [329, 241] width 367 height 95
click at [315, 256] on textarea "Tuesdays - August 19 - September 16, 2025 - 6:30 - 8:30 pm Cost: $265 members/$…" at bounding box center [329, 241] width 367 height 95
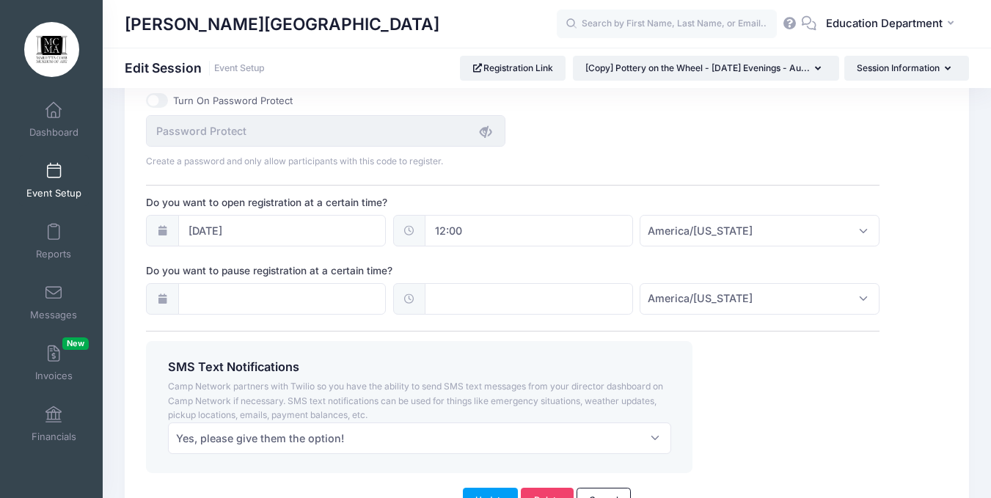
scroll to position [1065, 0]
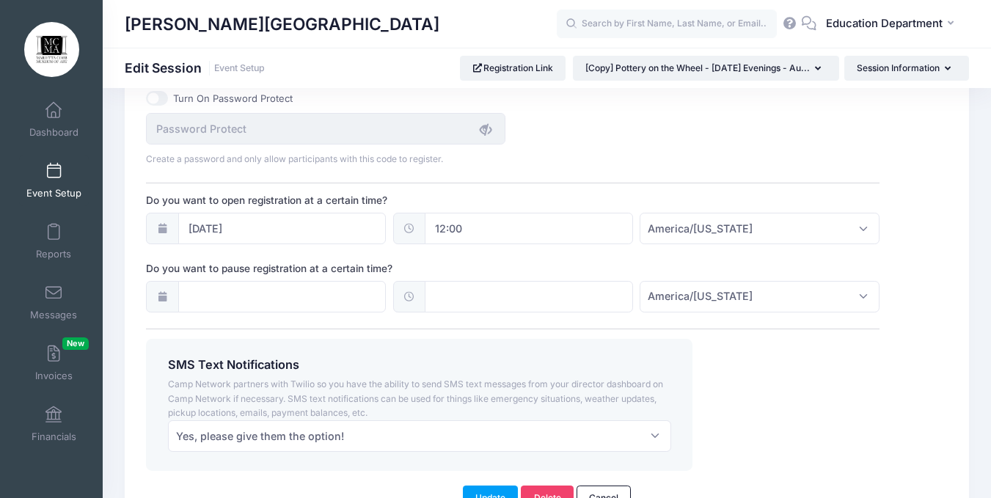
type textarea "Tuesdays - October 21 - November 18, 2025 - 6:30pm - 8:30pm Cost: $265 members/…"
click at [162, 292] on icon at bounding box center [162, 297] width 12 height 10
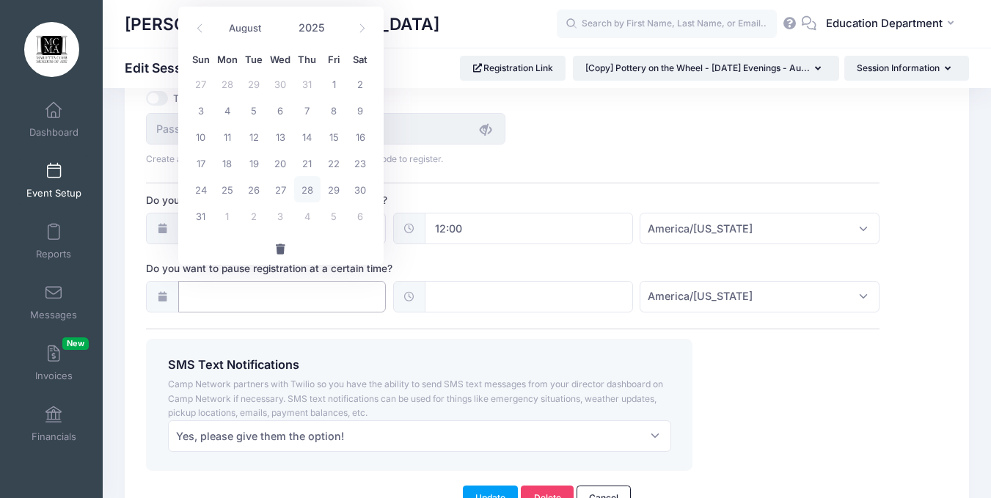
click at [178, 282] on input "Do you want to pause registration at a certain time?" at bounding box center [282, 297] width 208 height 32
click at [362, 26] on icon at bounding box center [362, 28] width 10 height 10
select select "9"
click at [284, 132] on span "15" at bounding box center [280, 136] width 26 height 26
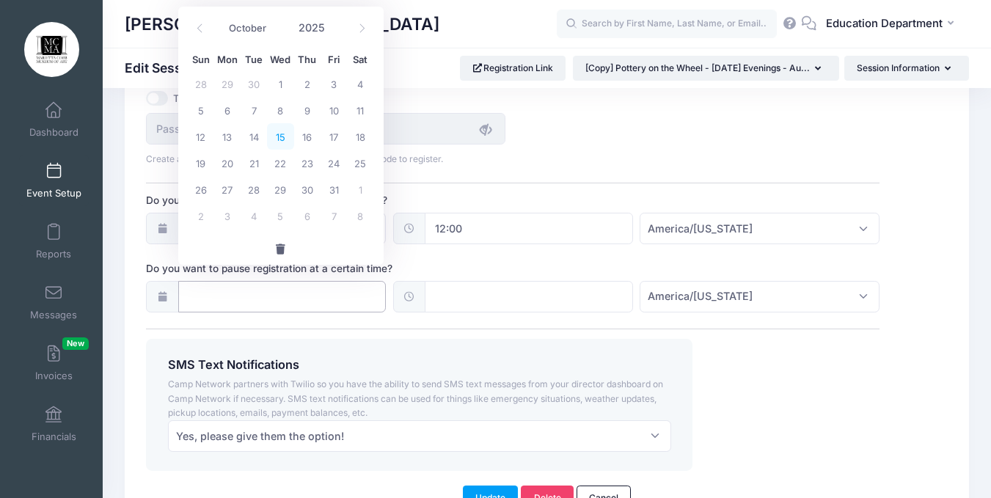
type input "10/15/2025"
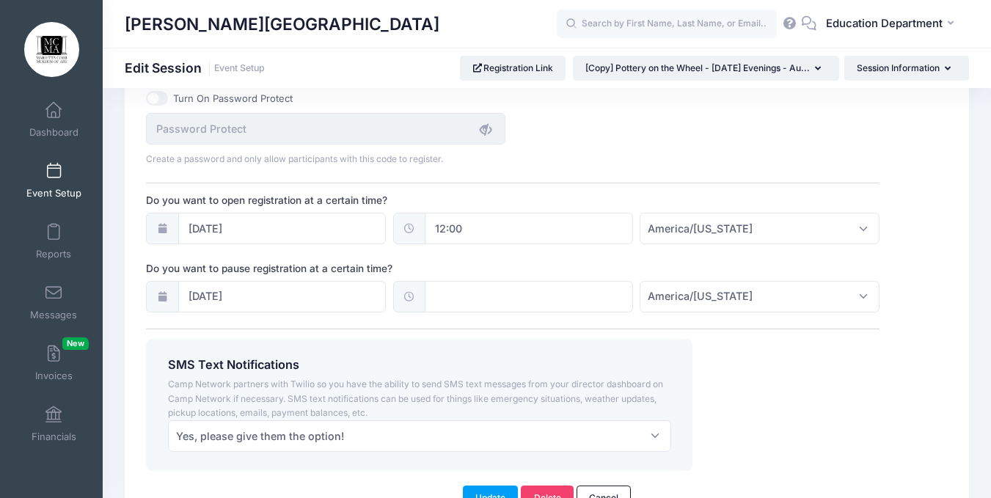
click at [437, 281] on input "text" at bounding box center [529, 297] width 208 height 32
click at [617, 321] on span "PM" at bounding box center [612, 314] width 37 height 29
click at [585, 310] on span at bounding box center [588, 308] width 10 height 15
type input "00:05"
type input "05"
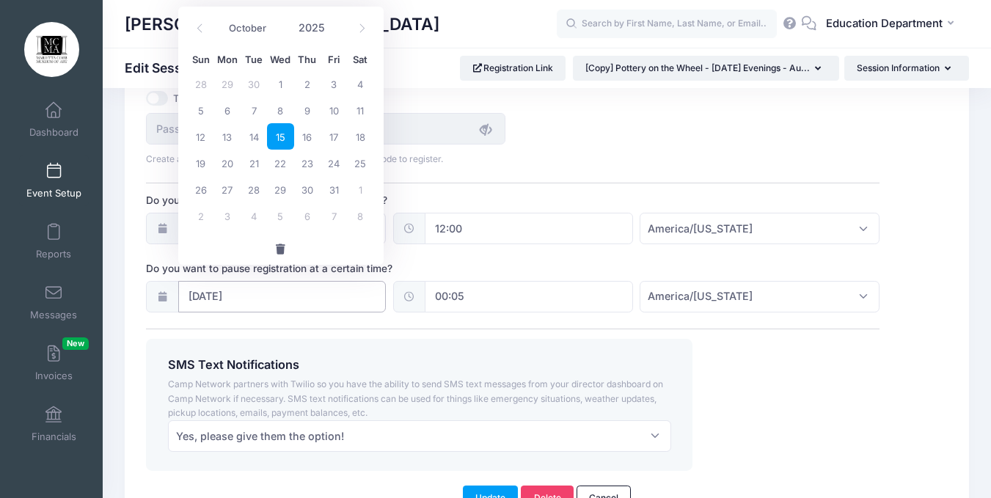
click at [269, 281] on input "10/15/2025" at bounding box center [282, 297] width 208 height 32
click at [311, 128] on span "16" at bounding box center [307, 136] width 26 height 26
type input "10/16/2025"
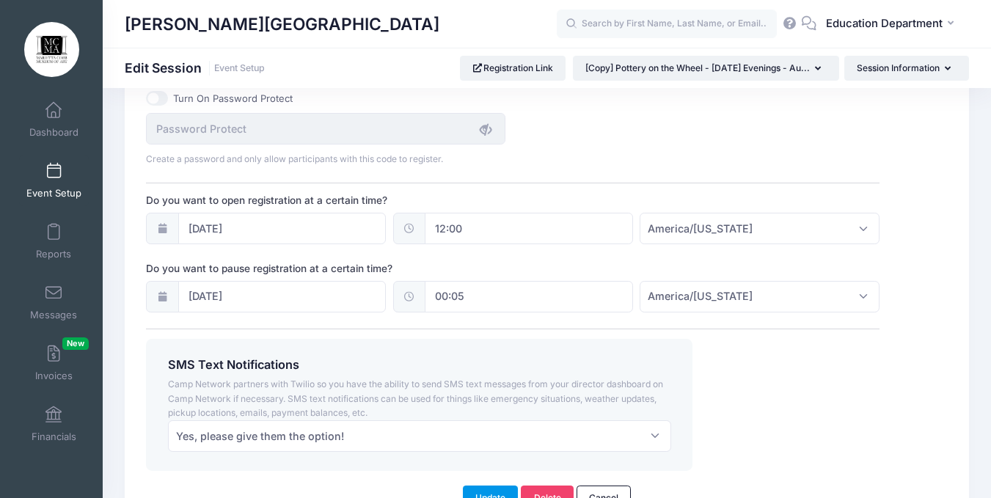
click at [481, 486] on button "Update" at bounding box center [491, 498] width 56 height 25
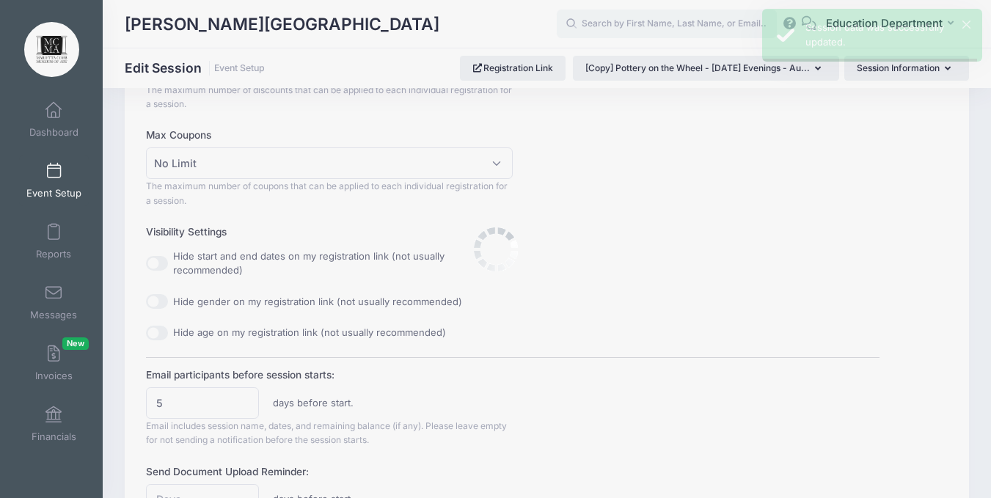
scroll to position [0, 0]
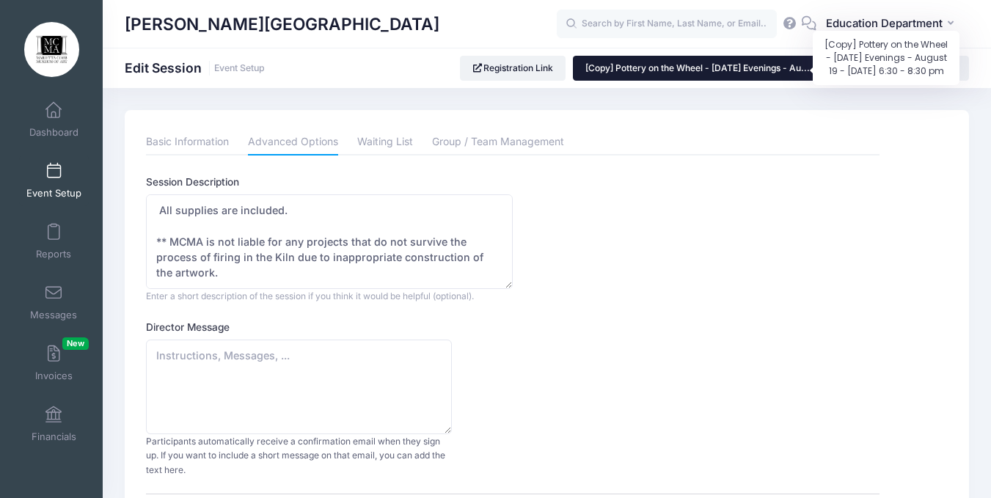
click at [747, 68] on span "[Copy] Pottery on the Wheel - Tuesday Evenings - Au..." at bounding box center [697, 67] width 225 height 11
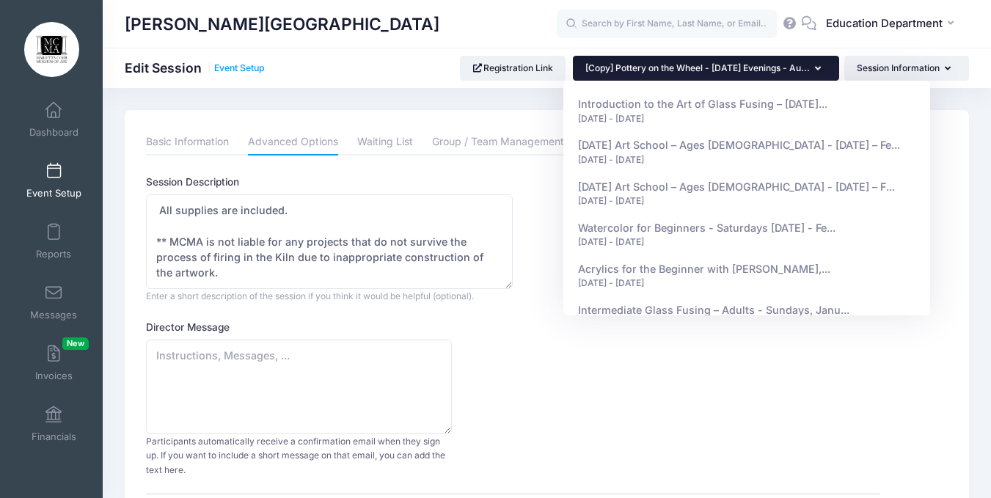
click at [233, 67] on link "Event Setup" at bounding box center [239, 68] width 51 height 11
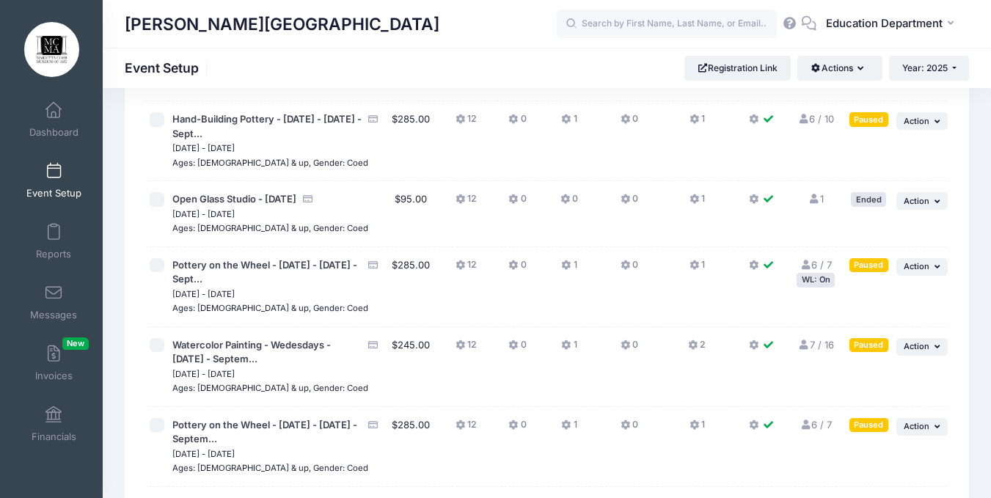
scroll to position [12752, 0]
click at [917, 259] on button "... Action" at bounding box center [922, 268] width 51 height 18
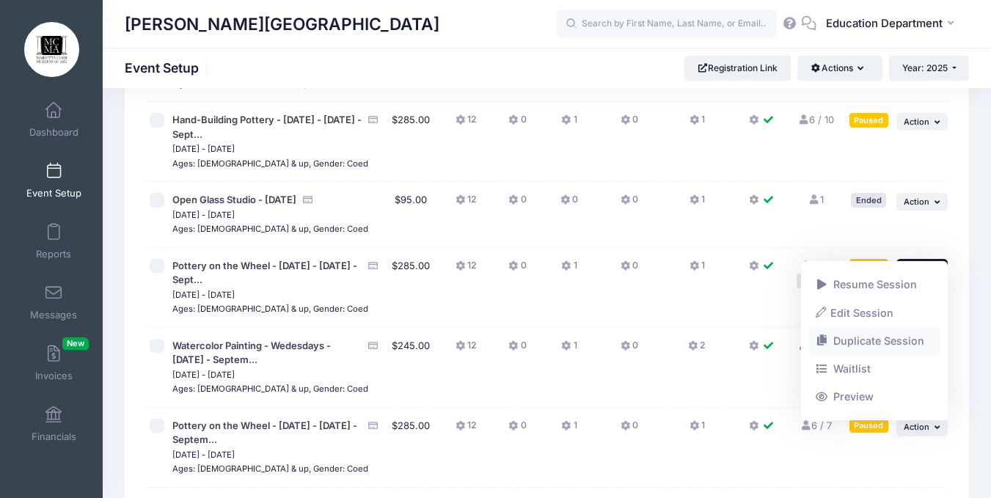
click at [854, 336] on link "Duplicate Session" at bounding box center [875, 341] width 133 height 28
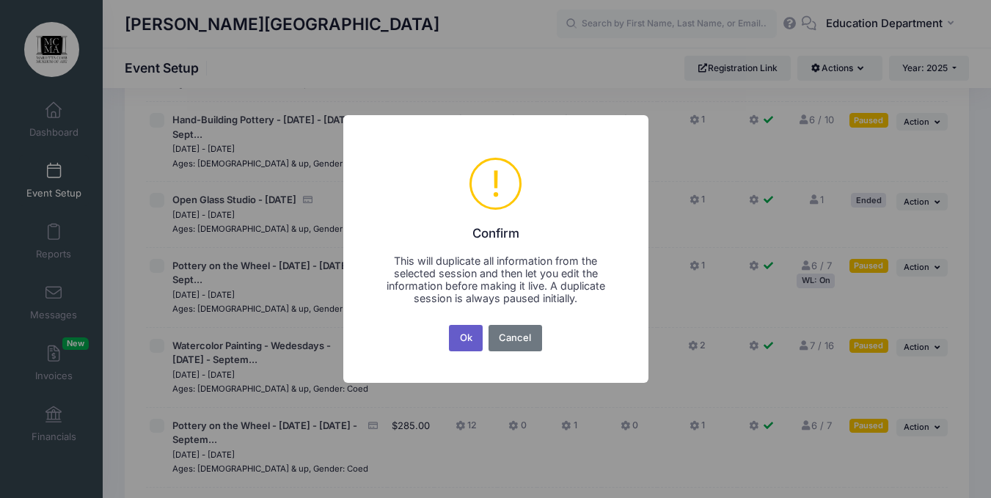
click at [475, 330] on button "Ok" at bounding box center [466, 338] width 34 height 26
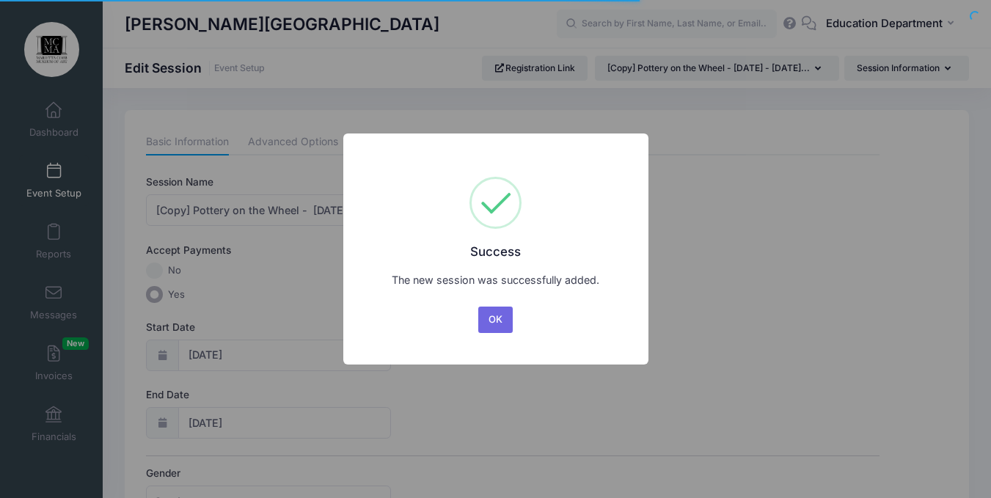
click at [497, 321] on button "OK" at bounding box center [495, 320] width 35 height 26
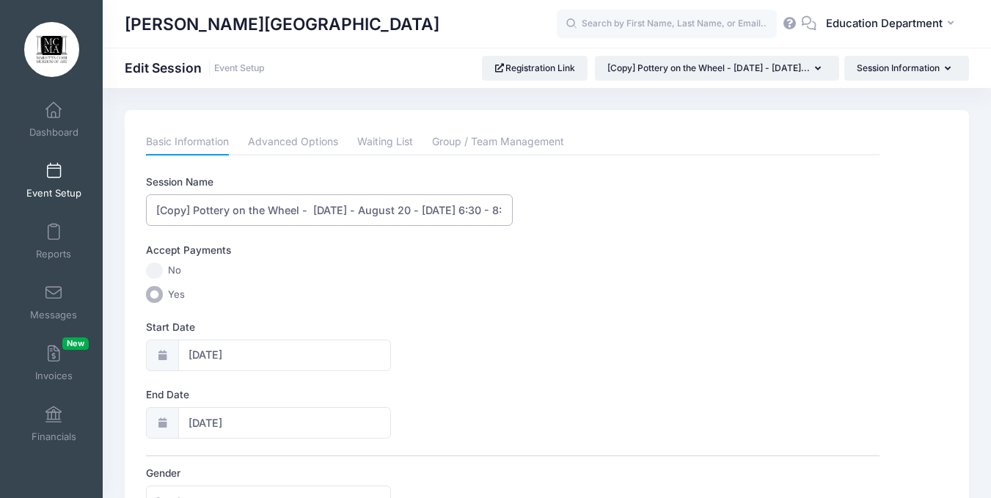
click at [198, 213] on input "[Copy] Pottery on the Wheel - [DATE] - August 20 - [DATE] 6:30 - 8:30 pm" at bounding box center [329, 210] width 367 height 32
type input "Pottery on the Wheel - Wednesdays - October 22 - [DATE] 6:30pm - 8:30pm"
drag, startPoint x: 165, startPoint y: 346, endPoint x: 188, endPoint y: 348, distance: 22.8
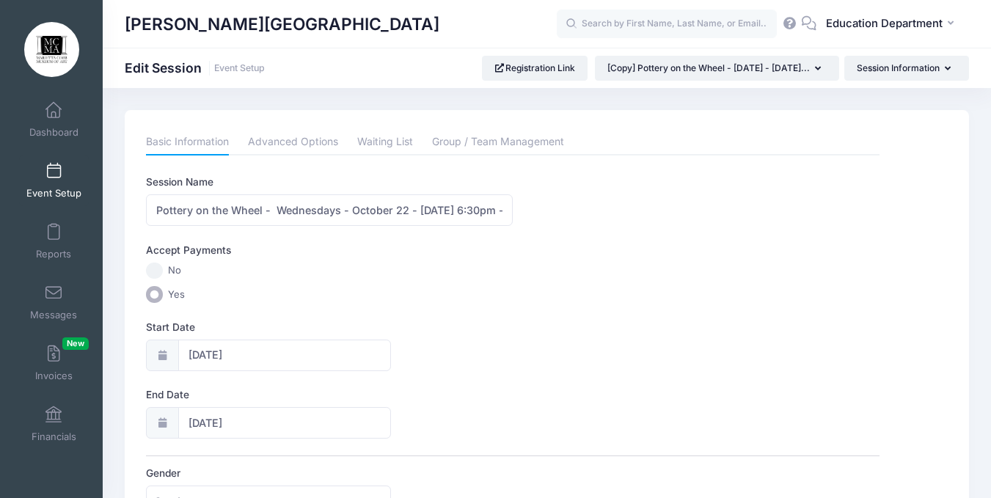
click at [188, 348] on div "[DATE]" at bounding box center [268, 356] width 244 height 32
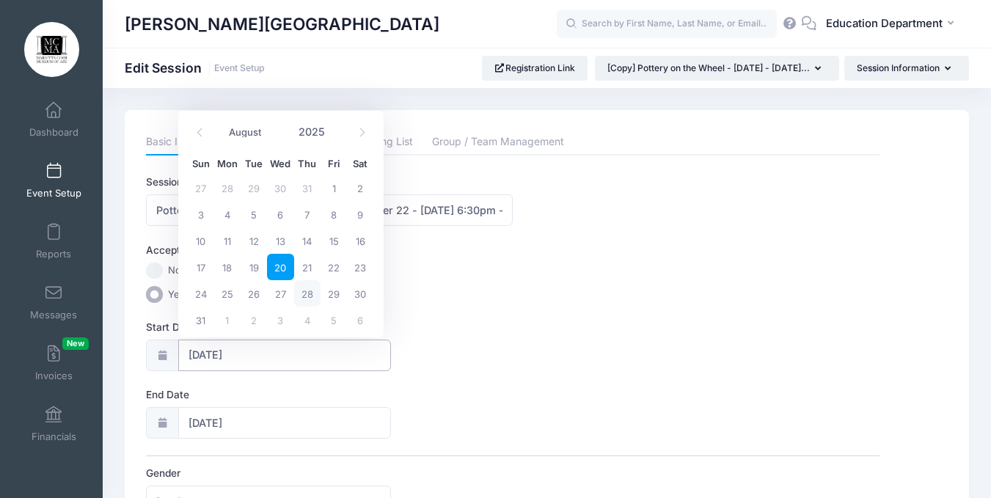
click at [188, 348] on input "[DATE]" at bounding box center [284, 356] width 213 height 32
click at [365, 123] on span at bounding box center [362, 132] width 24 height 25
select select "9"
click at [312, 239] on span "16" at bounding box center [307, 240] width 26 height 26
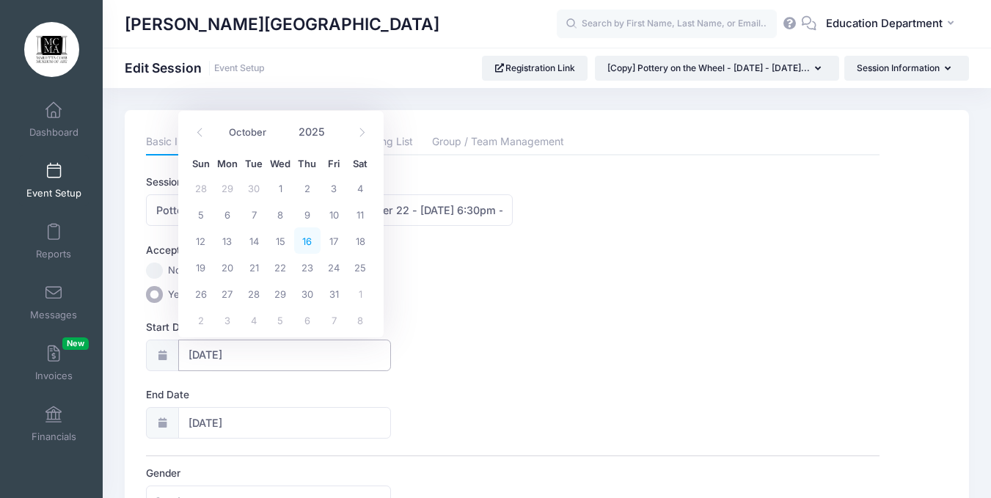
type input "[DATE]"
select select "9"
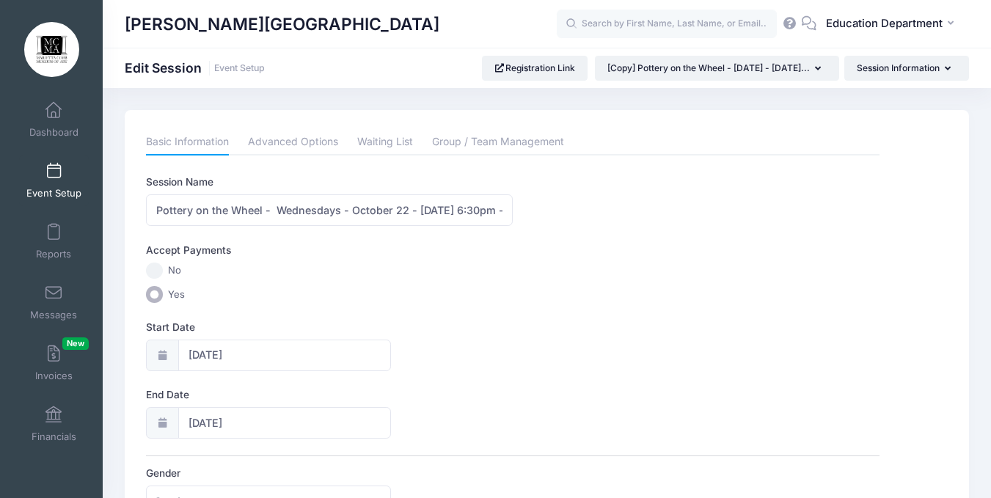
click at [163, 355] on icon at bounding box center [162, 356] width 12 height 10
drag, startPoint x: 163, startPoint y: 355, endPoint x: 213, endPoint y: 347, distance: 51.3
click at [213, 347] on div "[DATE]" at bounding box center [268, 356] width 244 height 32
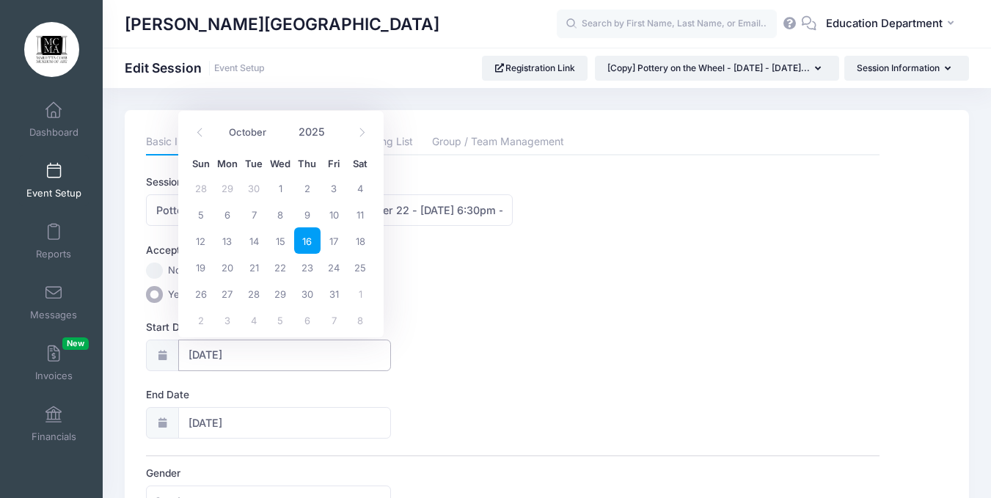
click at [213, 347] on input "[DATE]" at bounding box center [284, 356] width 213 height 32
click at [277, 264] on span "22" at bounding box center [280, 267] width 26 height 26
type input "[DATE]"
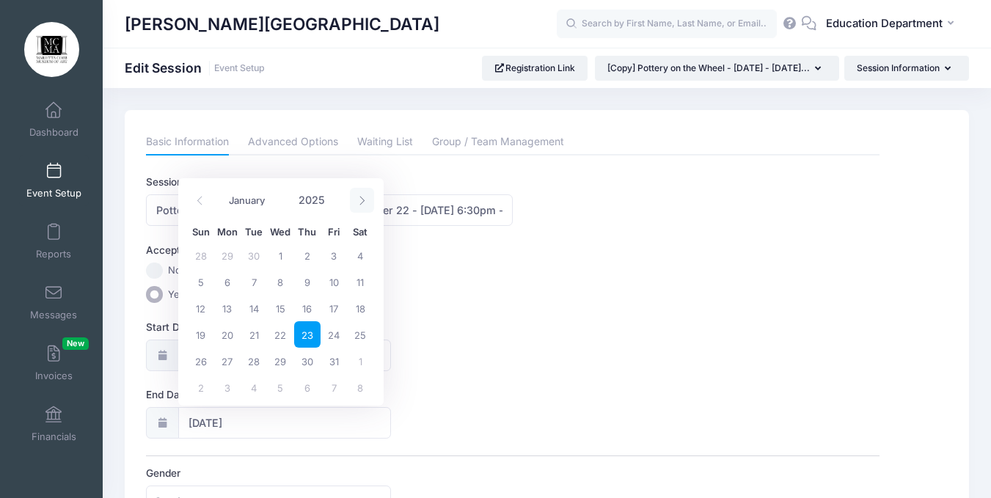
click at [354, 202] on span at bounding box center [362, 200] width 24 height 25
select select "10"
click at [274, 331] on span "19" at bounding box center [280, 334] width 26 height 26
type input "[DATE]"
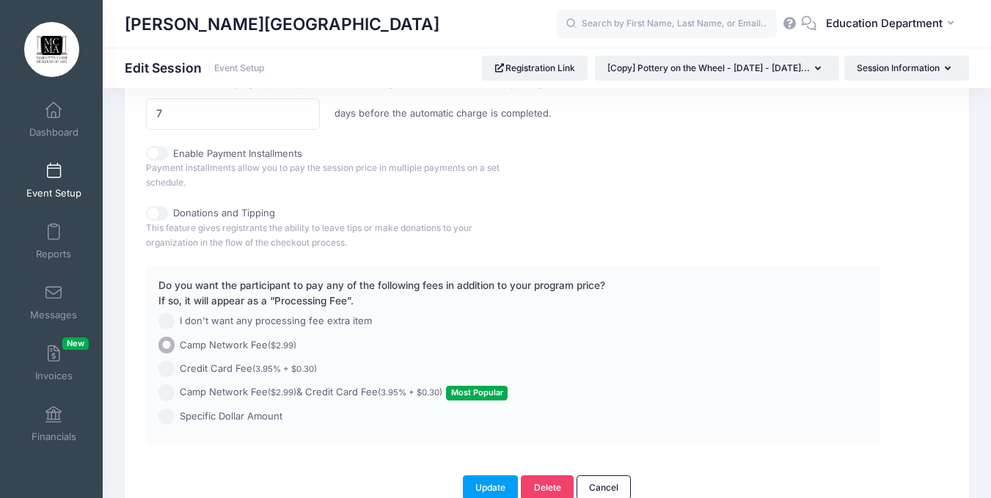
scroll to position [1034, 0]
click at [486, 484] on button "Update" at bounding box center [491, 486] width 56 height 25
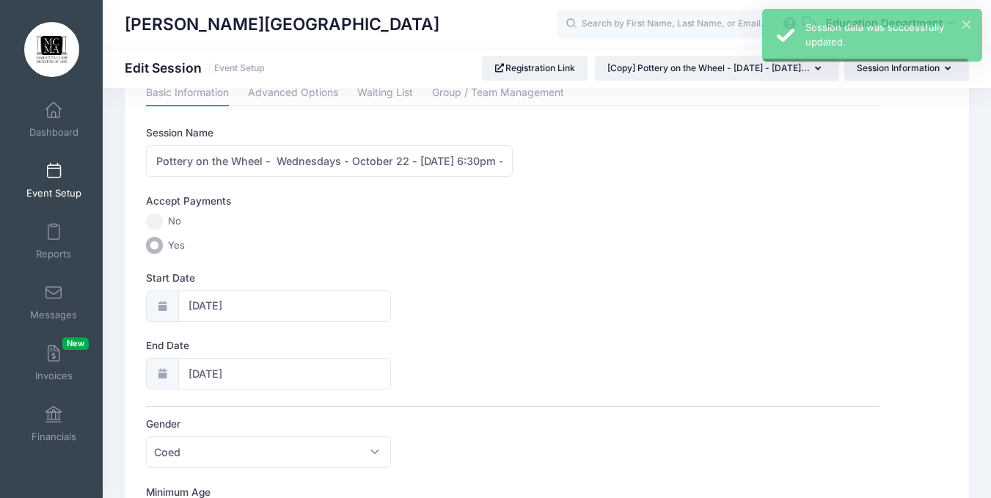
scroll to position [0, 0]
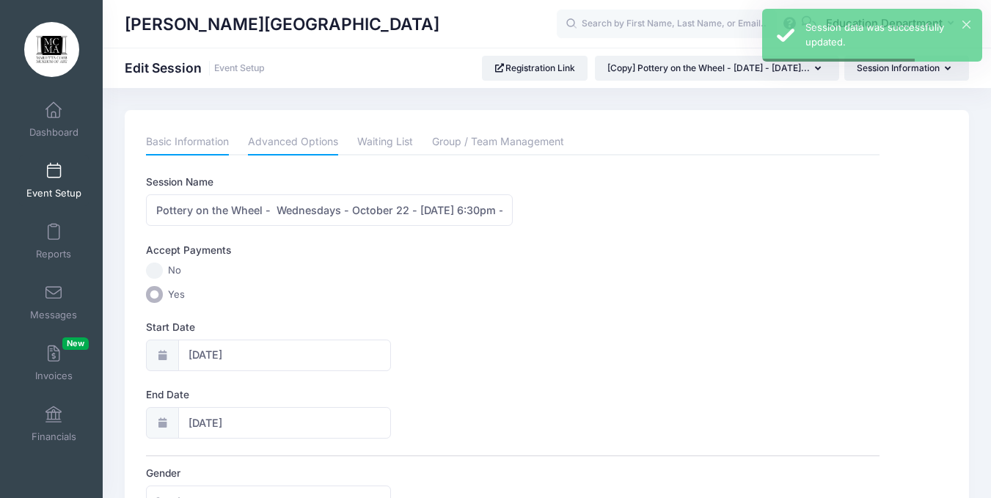
click at [286, 143] on link "Advanced Options" at bounding box center [293, 142] width 90 height 26
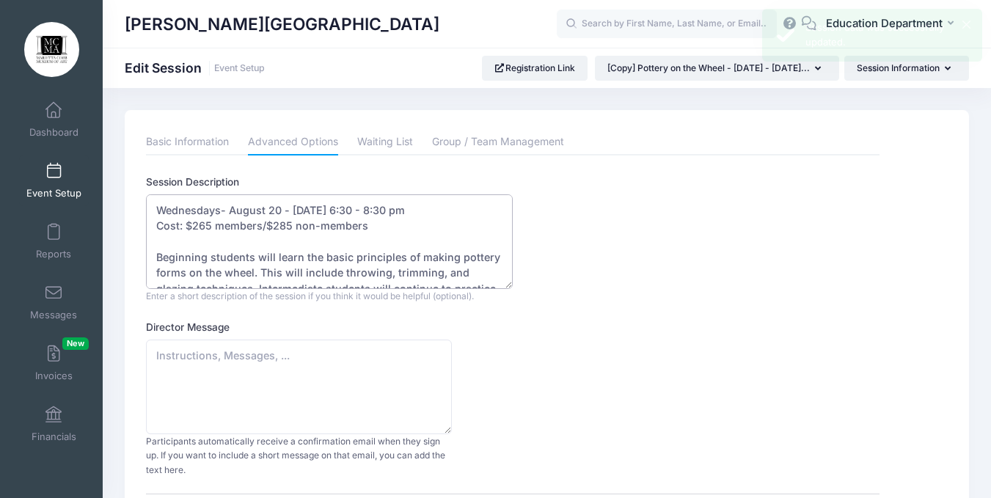
click at [358, 208] on textarea "Wednesdays- August 20 - September 17, 2025 - 6:30 - 8:30 pm Cost: $265 members/…" at bounding box center [329, 241] width 367 height 95
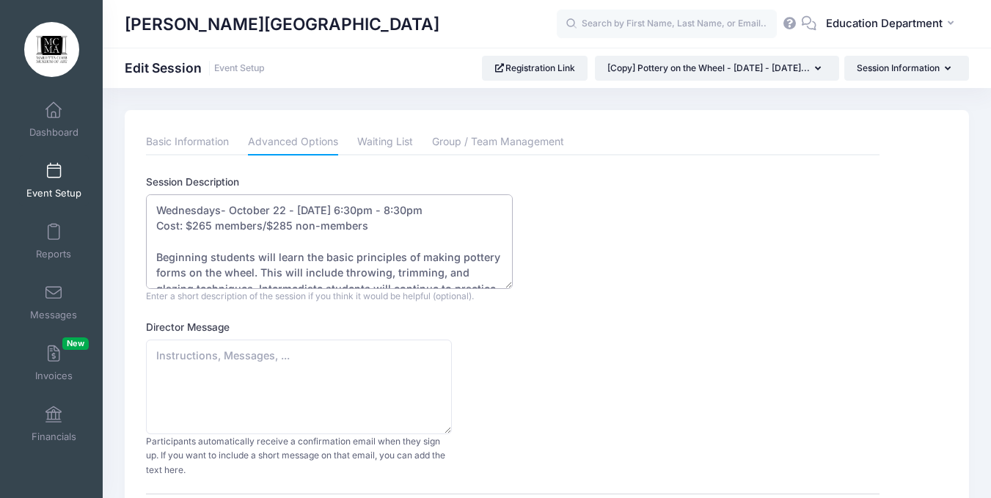
drag, startPoint x: 222, startPoint y: 205, endPoint x: 251, endPoint y: 223, distance: 34.2
click at [251, 223] on textarea "Wednesdays- August 20 - September 17, 2025 - 6:30 - 8:30 pm Cost: $265 members/…" at bounding box center [329, 241] width 367 height 95
click at [221, 209] on textarea "Wednesdays- August 20 - September 17, 2025 - 6:30 - 8:30 pm Cost: $265 members/…" at bounding box center [329, 241] width 367 height 95
drag, startPoint x: 292, startPoint y: 214, endPoint x: 330, endPoint y: 233, distance: 42.3
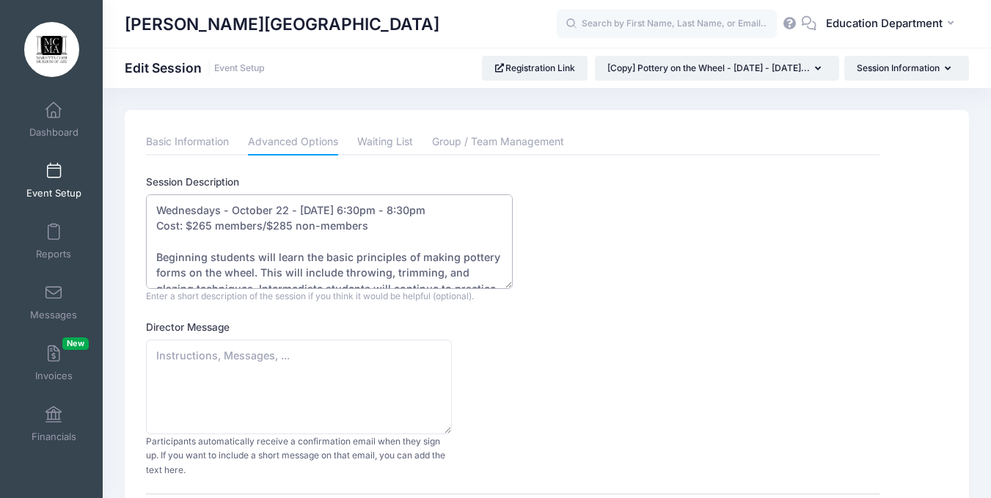
click at [330, 233] on textarea "Wednesdays- August 20 - September 17, 2025 - 6:30 - 8:30 pm Cost: $265 members/…" at bounding box center [329, 241] width 367 height 95
click at [300, 212] on textarea "Wednesdays- August 20 - September 17, 2025 - 6:30 - 8:30 pm Cost: $265 members/…" at bounding box center [329, 241] width 367 height 95
click at [379, 229] on textarea "Wednesdays- August 20 - September 17, 2025 - 6:30 - 8:30 pm Cost: $265 members/…" at bounding box center [329, 241] width 367 height 95
click at [442, 207] on textarea "Wednesdays- August 20 - September 17, 2025 - 6:30 - 8:30 pm Cost: $265 members/…" at bounding box center [329, 241] width 367 height 95
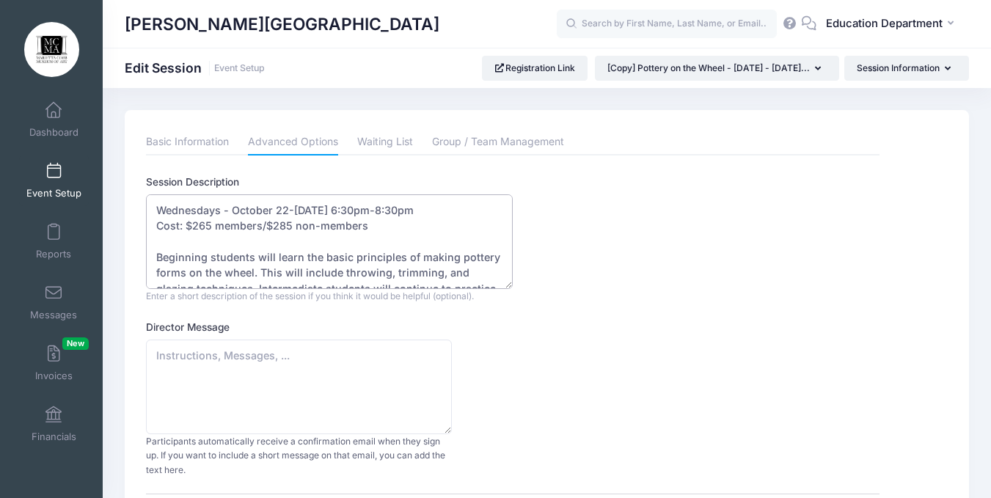
click at [388, 233] on textarea "Wednesdays- August 20 - September 17, 2025 - 6:30 - 8:30 pm Cost: $265 members/…" at bounding box center [329, 241] width 367 height 95
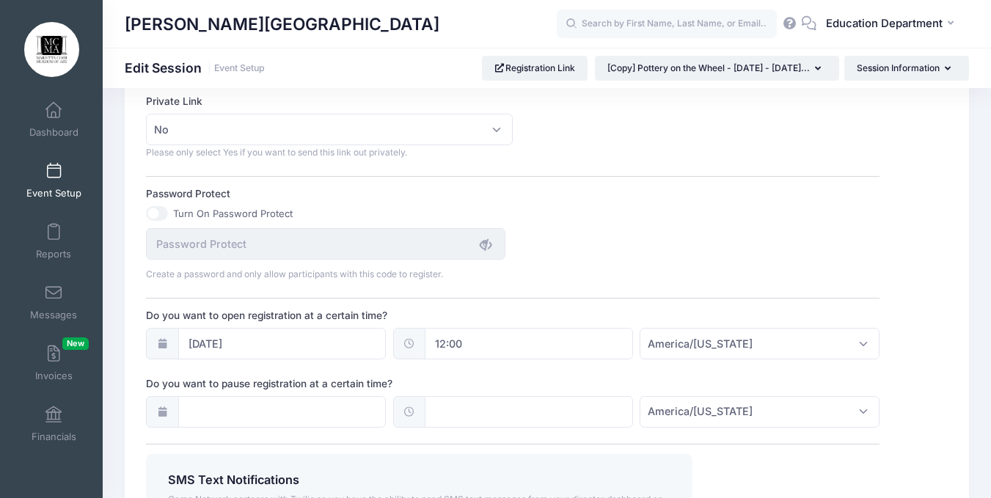
scroll to position [952, 0]
type textarea "Wednesdays - October 22-November 19, 2025 - 6:30pm-8:30pm Cost: $265 members/$2…"
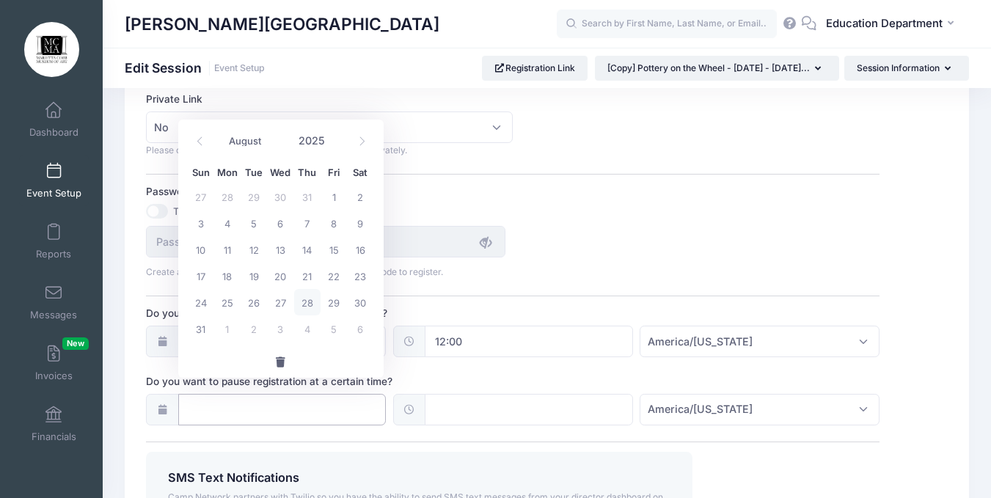
click at [244, 398] on input "Do you want to pause registration at a certain time?" at bounding box center [282, 410] width 208 height 32
click at [361, 138] on icon at bounding box center [362, 141] width 10 height 10
select select "9"
click at [304, 249] on span "16" at bounding box center [307, 249] width 26 height 26
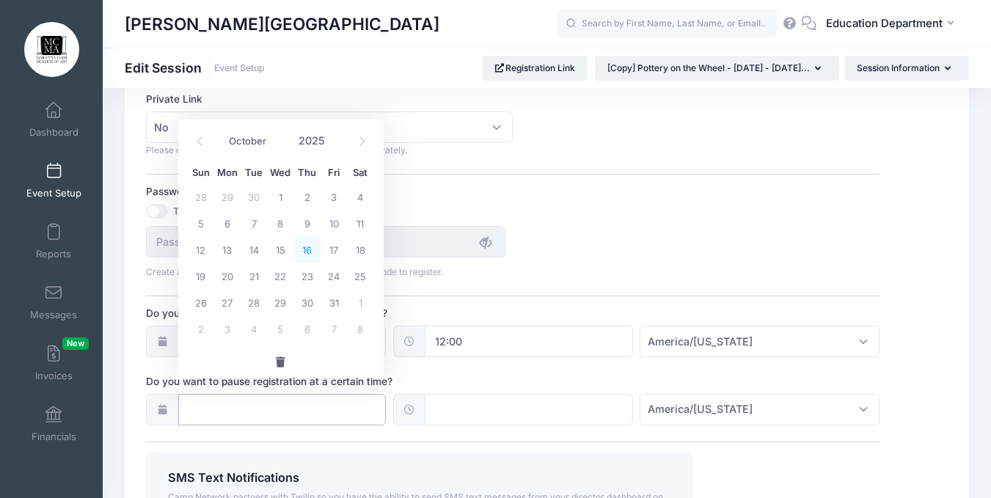
type input "[DATE]"
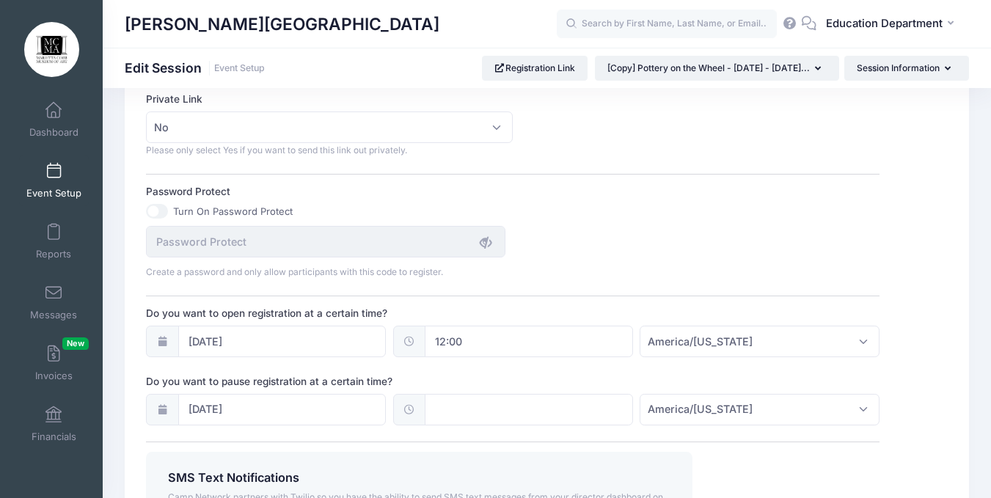
click at [421, 394] on span at bounding box center [409, 410] width 32 height 32
click at [412, 405] on icon at bounding box center [410, 410] width 12 height 10
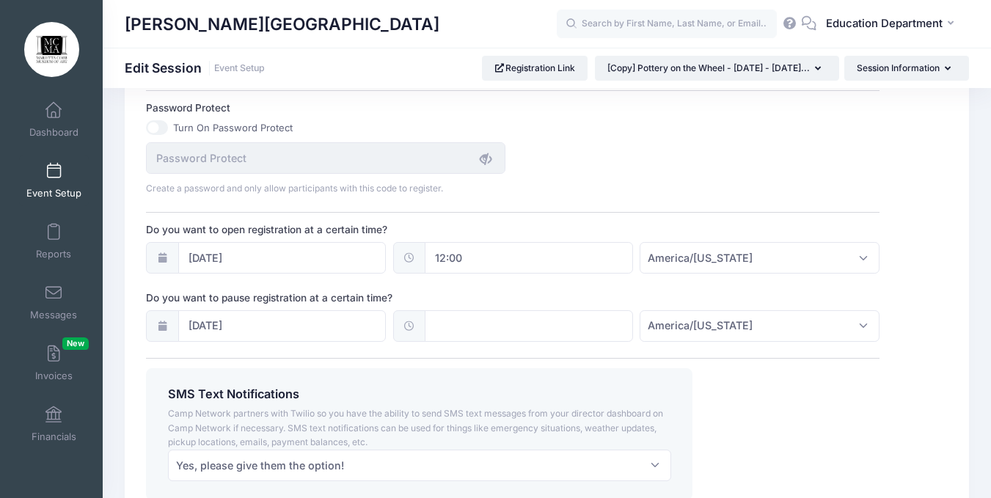
scroll to position [1036, 0]
click at [434, 310] on input "text" at bounding box center [529, 326] width 208 height 32
click at [611, 346] on span "PM" at bounding box center [612, 343] width 37 height 29
click at [586, 343] on span at bounding box center [588, 336] width 10 height 15
type input "00:05"
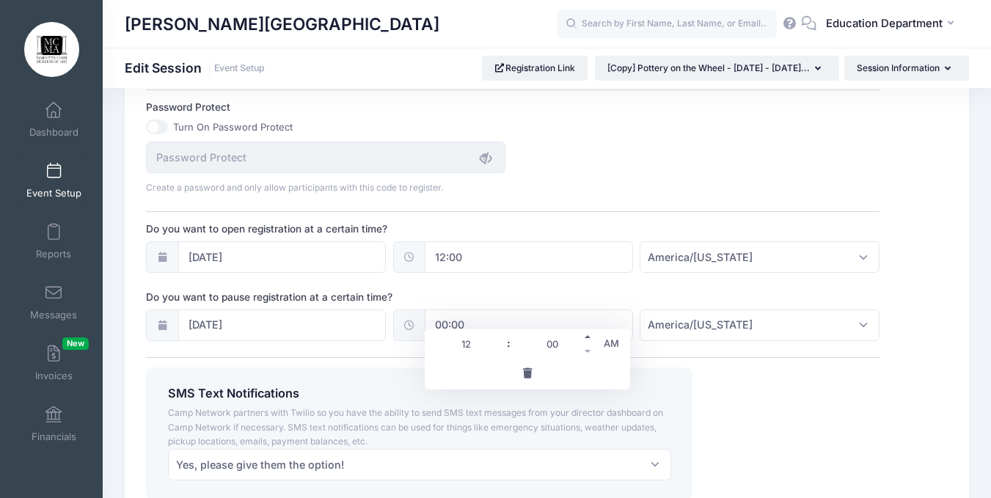
type input "05"
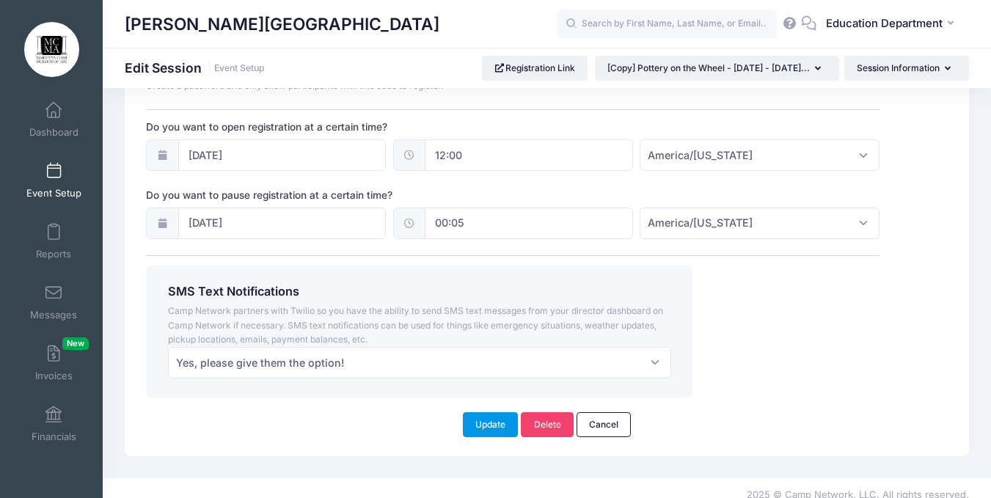
click at [487, 412] on button "Update" at bounding box center [491, 424] width 56 height 25
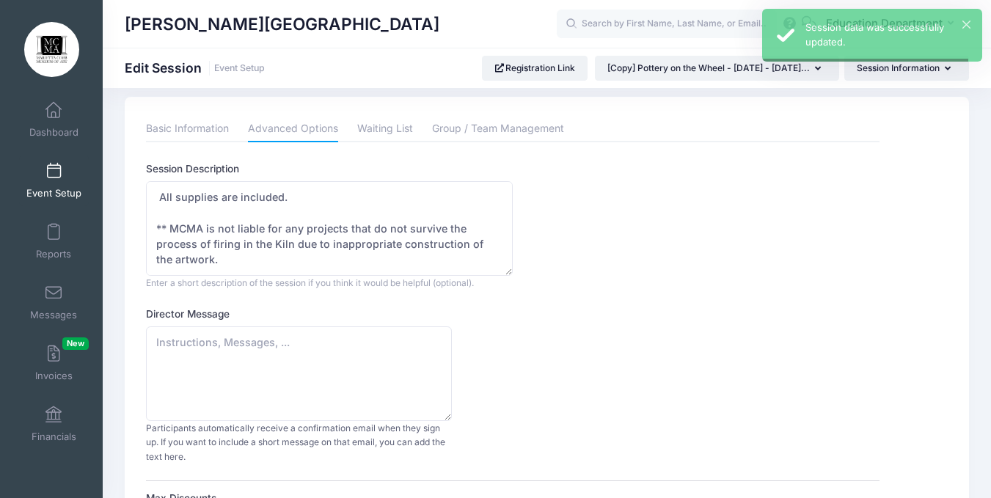
scroll to position [0, 0]
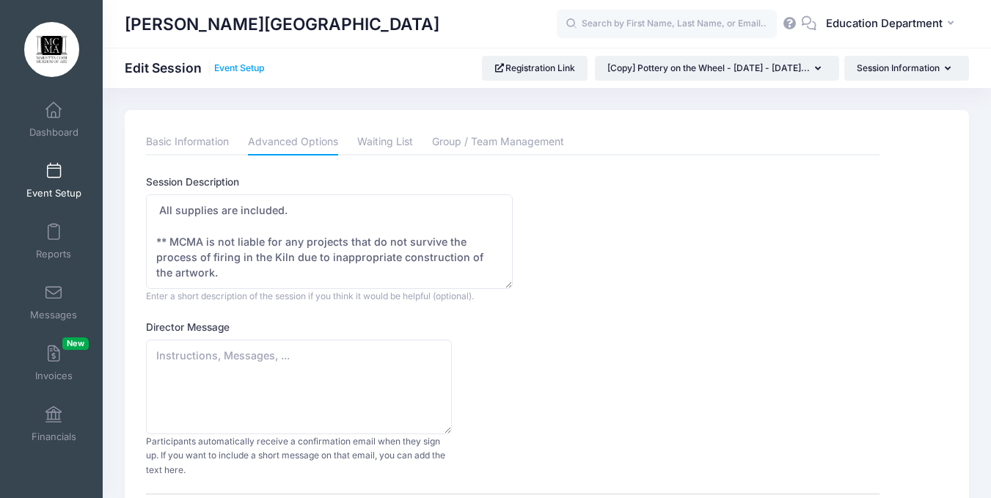
click at [236, 64] on link "Event Setup" at bounding box center [239, 68] width 51 height 11
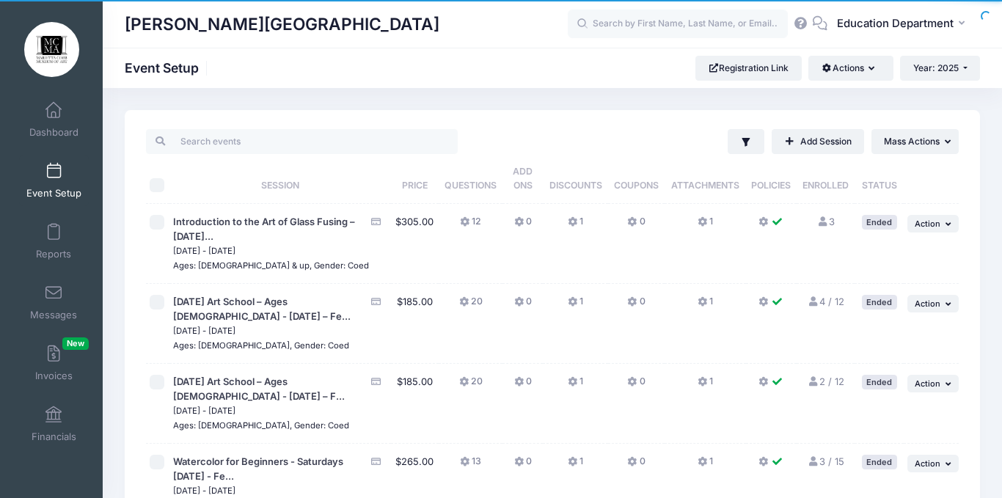
drag, startPoint x: 0, startPoint y: 0, endPoint x: 424, endPoint y: 110, distance: 438.1
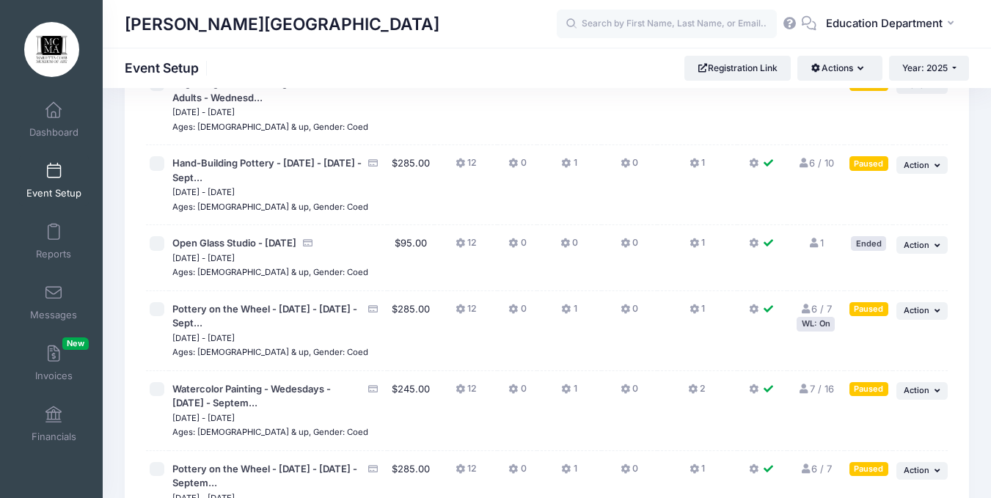
scroll to position [12706, 0]
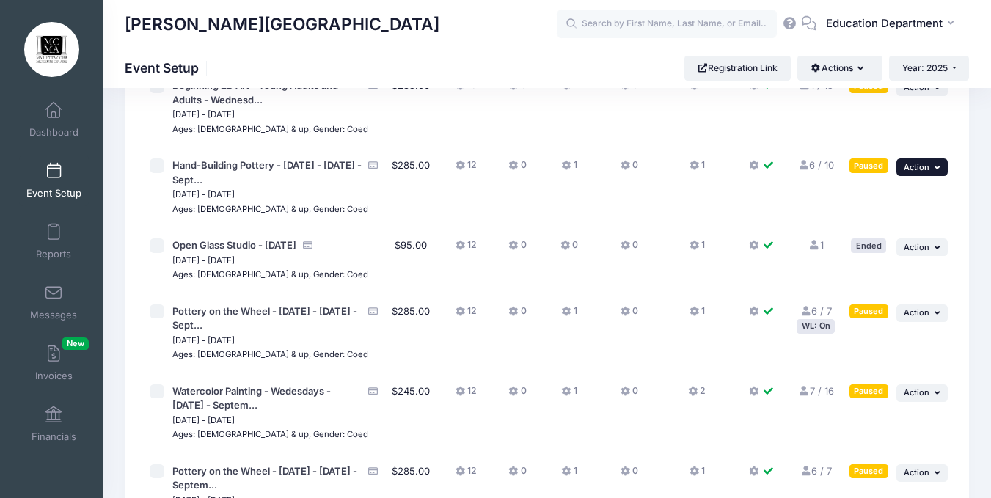
click at [908, 162] on span "Action" at bounding box center [917, 167] width 26 height 10
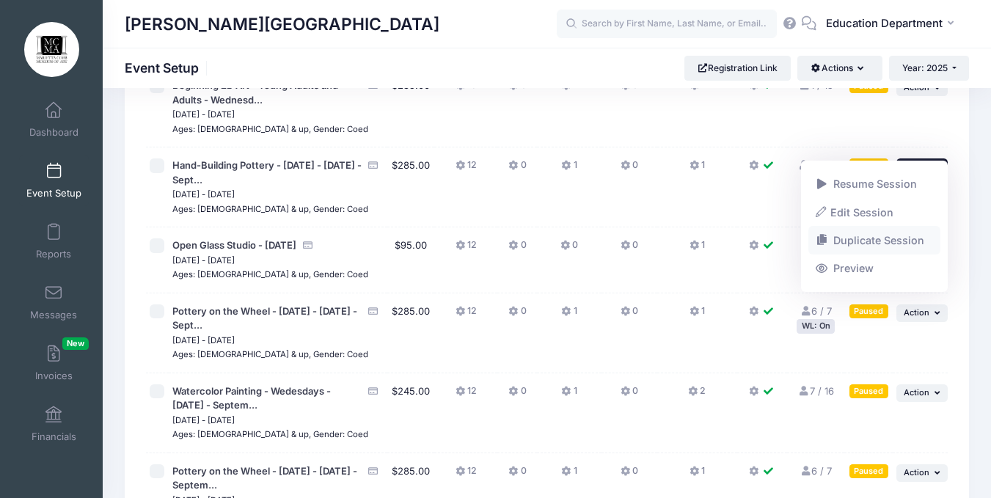
click at [872, 237] on link "Duplicate Session" at bounding box center [875, 241] width 133 height 28
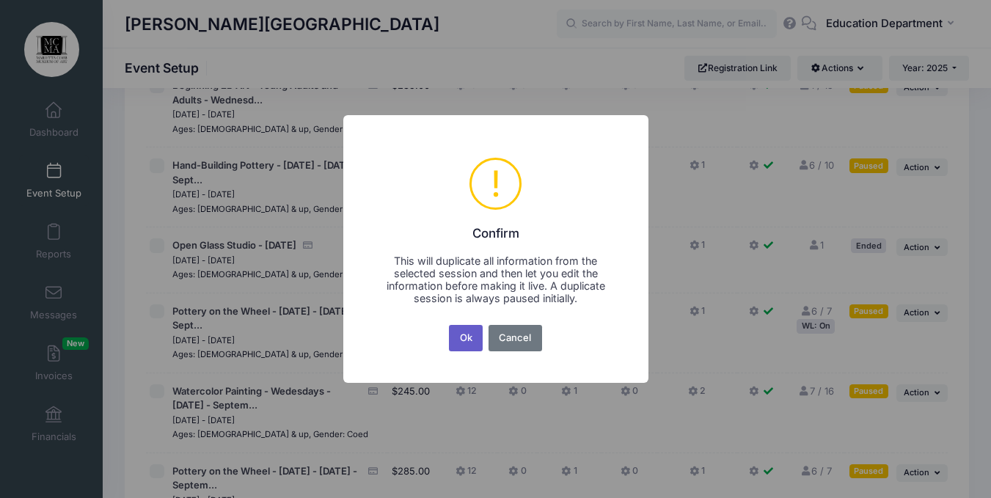
click at [470, 332] on button "Ok" at bounding box center [466, 338] width 34 height 26
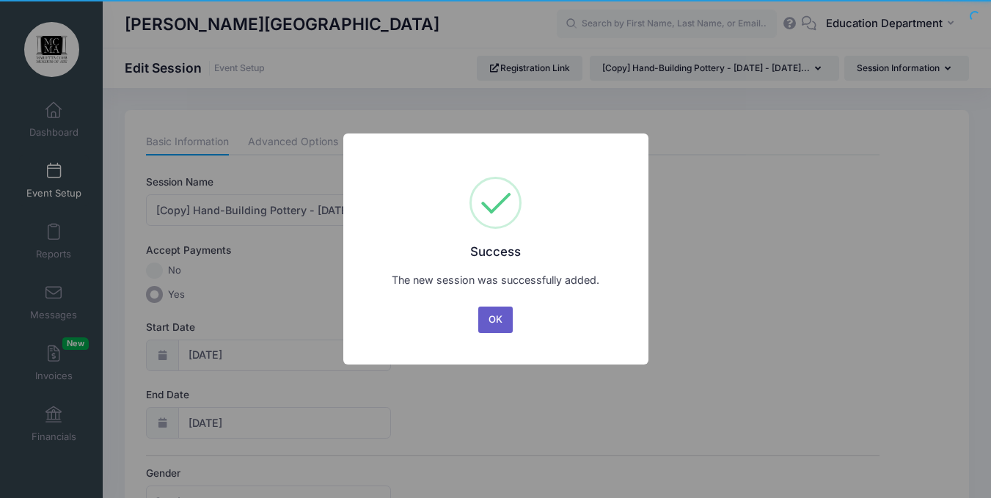
click at [500, 313] on button "OK" at bounding box center [495, 320] width 35 height 26
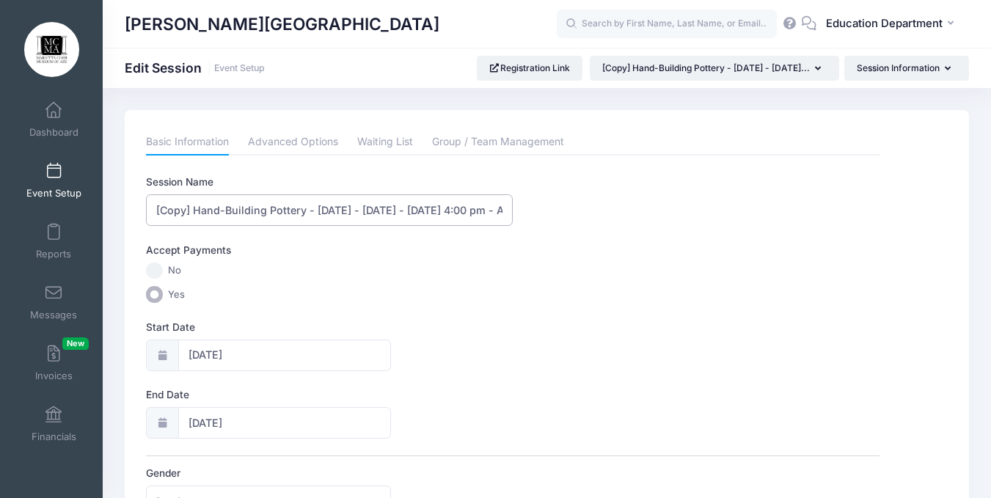
click at [194, 212] on input "[Copy] Hand-Building Pottery - [DATE] - [DATE] - [DATE] 4:00 pm - Adults and Ag…" at bounding box center [329, 210] width 367 height 32
click at [338, 211] on input "Hand-Building Pottery - [DATE] - [DATE] - [DATE] 4:00 pm - Adults and Ages [DEM…" at bounding box center [329, 210] width 367 height 32
click at [409, 211] on input "Hand-Building Pottery - Wednesdays - [DATE] - [DATE] 4:00 pm - Adults and Ages …" at bounding box center [329, 210] width 367 height 32
click at [485, 211] on input "Hand-Building Pottery - Wednesdays - [DATE] - [DATE] 4:00 pm - Adults and Ages …" at bounding box center [329, 210] width 367 height 32
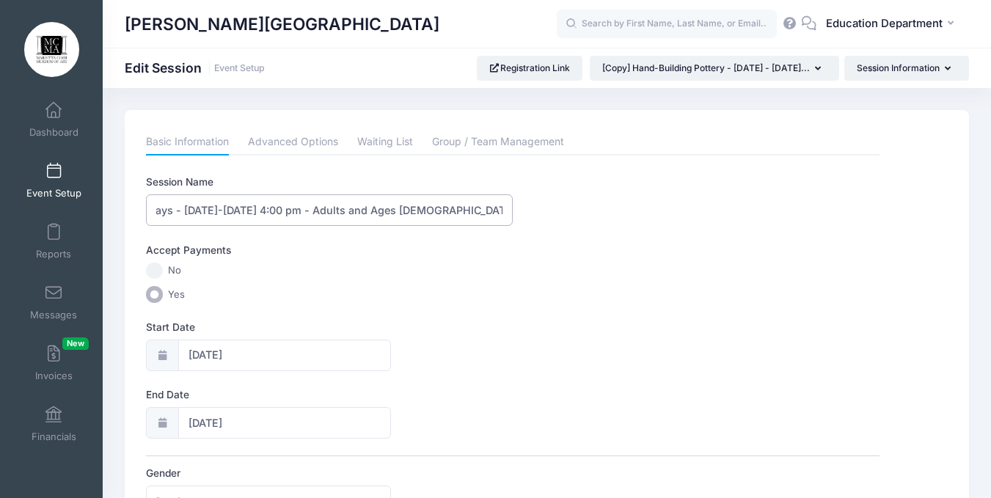
click at [377, 211] on input "Hand-Building Pottery - Wednesdays - [DATE]-[DATE] 4:00 pm - Adults and Ages [D…" at bounding box center [329, 210] width 367 height 32
click at [265, 211] on input "Hand-Building Pottery - Wednesdays - [DATE]-[DATE] 4:00pm - Adults and Ages [DE…" at bounding box center [329, 210] width 367 height 32
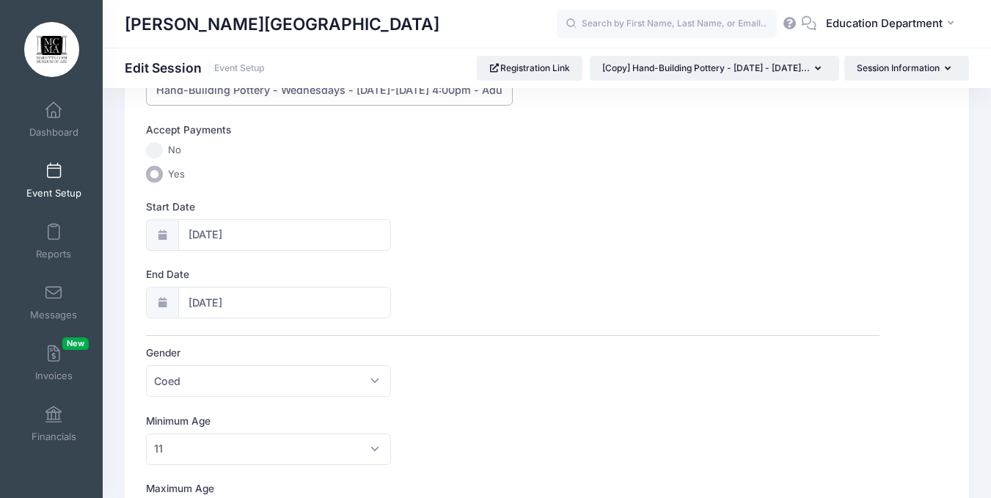
scroll to position [121, 0]
type input "Hand-Building Pottery - Wednesdays - [DATE]-[DATE] 4:00pm - Adults and Ages [DE…"
click at [183, 227] on input "[DATE]" at bounding box center [284, 235] width 213 height 32
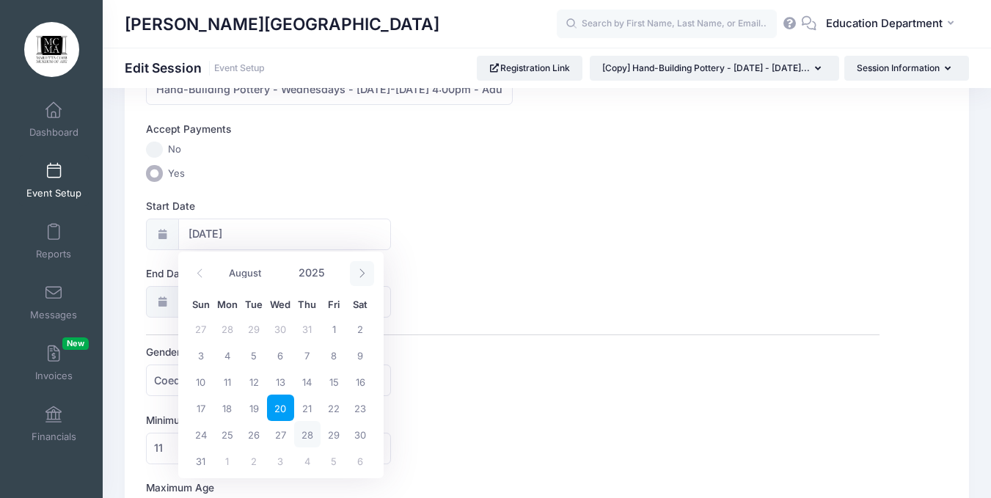
click at [354, 277] on span at bounding box center [362, 273] width 24 height 25
select select "9"
click at [282, 408] on span "22" at bounding box center [280, 408] width 26 height 26
type input "[DATE]"
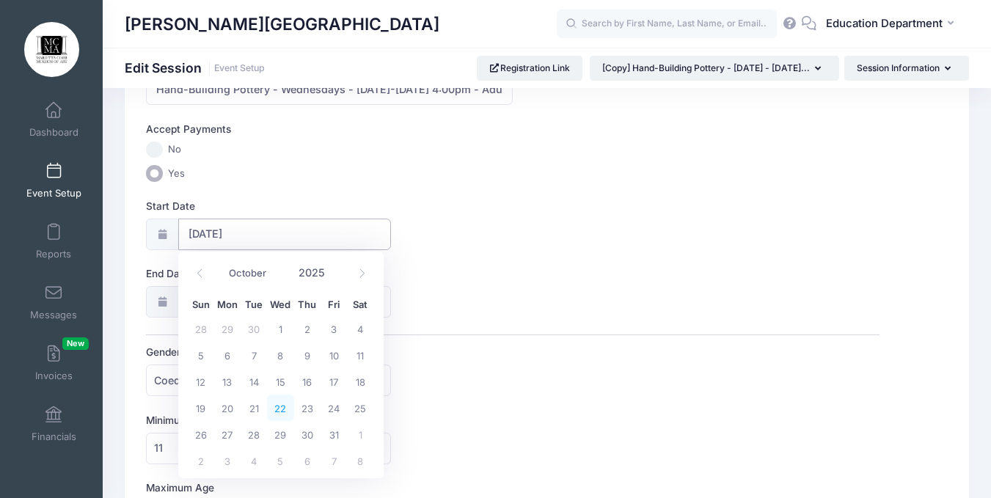
type input "[DATE]"
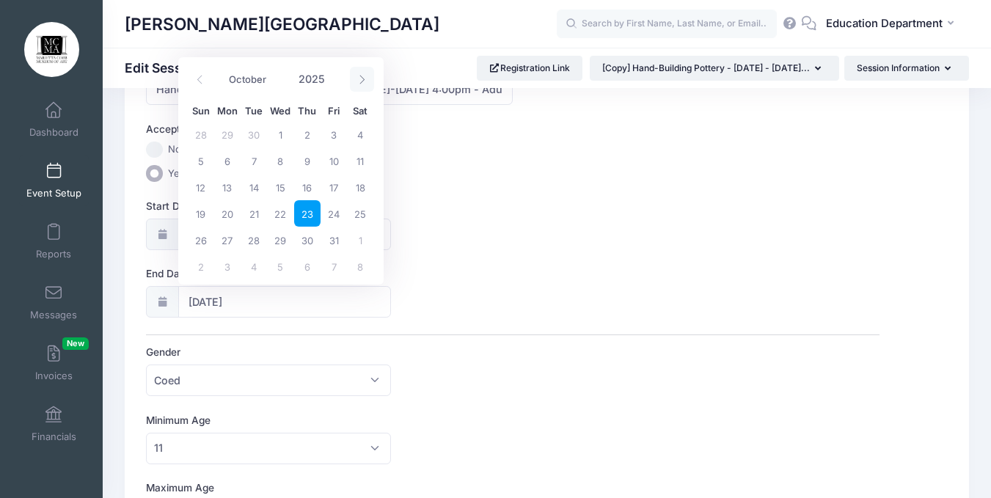
click at [357, 75] on icon at bounding box center [362, 80] width 10 height 10
select select "10"
click at [282, 219] on span "19" at bounding box center [280, 213] width 26 height 26
type input "11/19/2025"
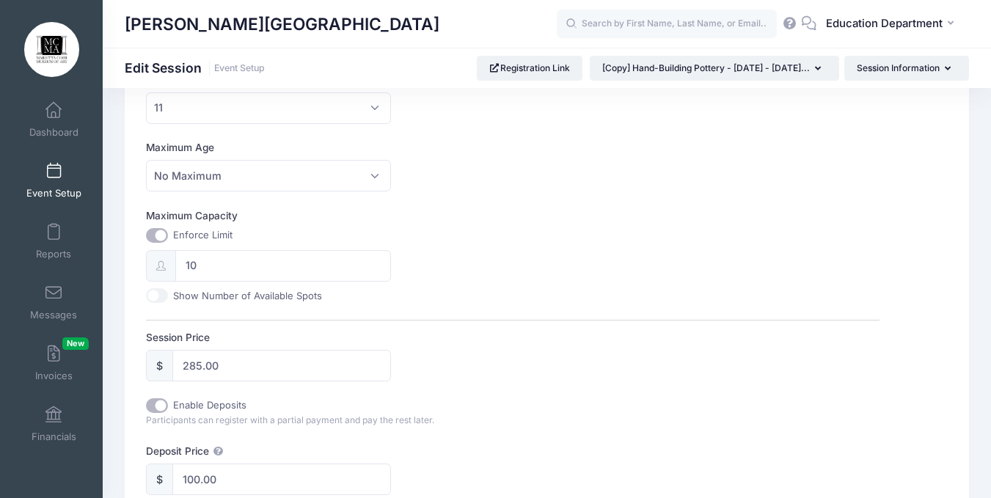
scroll to position [467, 0]
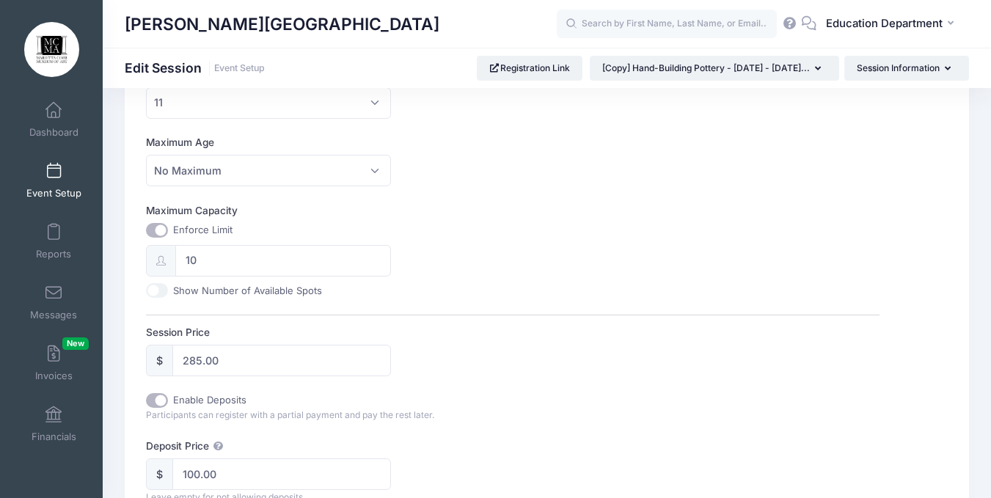
click at [148, 295] on input "Show Number of Available Spots" at bounding box center [157, 290] width 22 height 15
checkbox input "true"
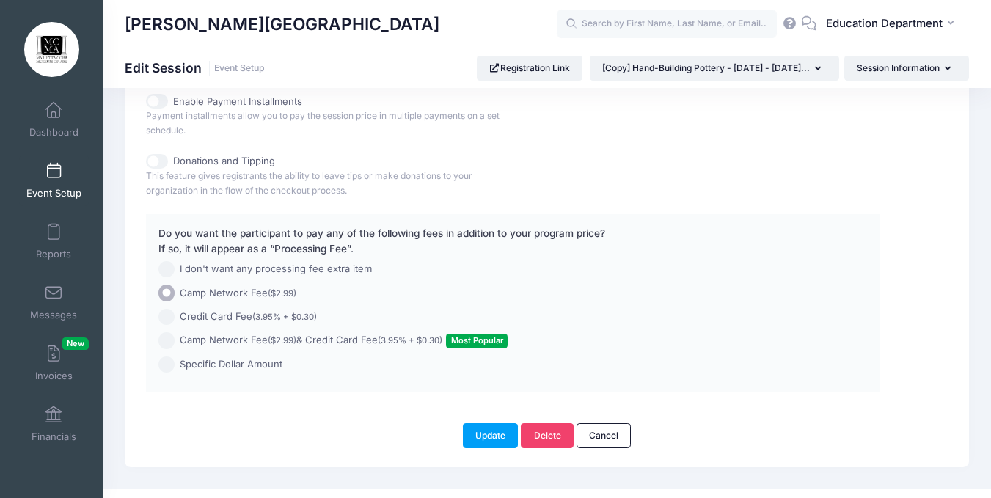
scroll to position [1086, 0]
click at [486, 425] on button "Update" at bounding box center [491, 435] width 56 height 25
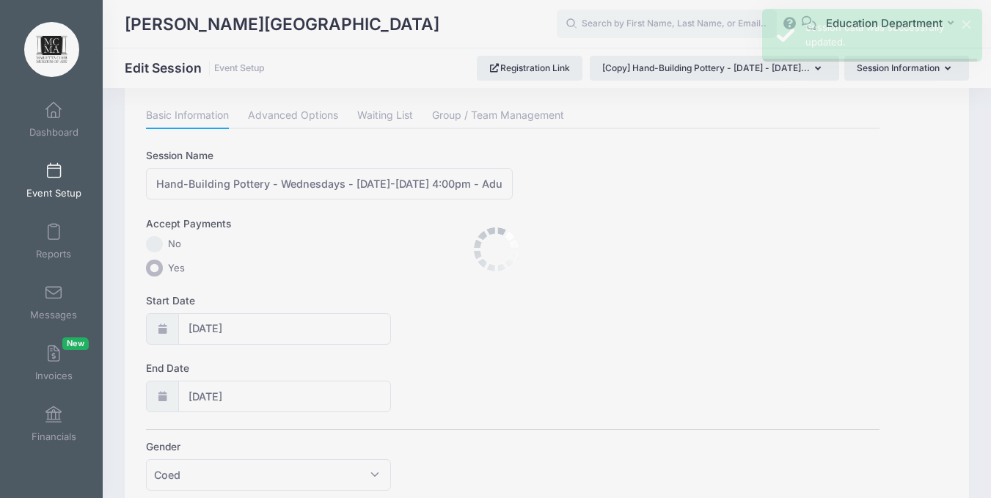
scroll to position [0, 0]
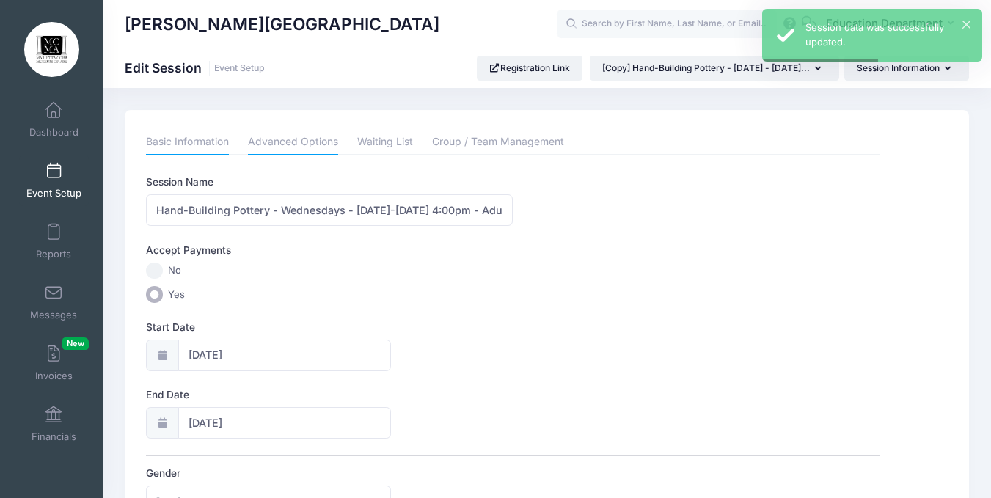
click at [326, 134] on link "Advanced Options" at bounding box center [293, 142] width 90 height 26
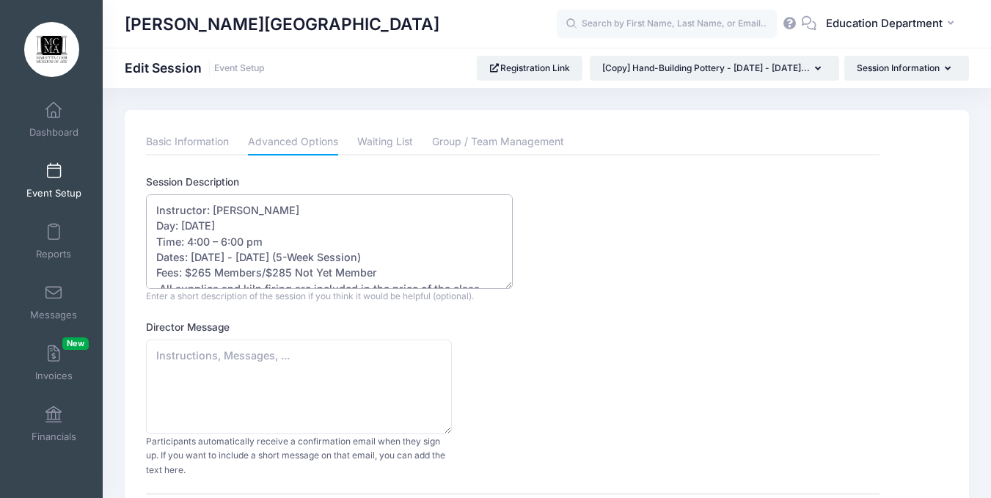
drag, startPoint x: 211, startPoint y: 245, endPoint x: 213, endPoint y: 236, distance: 9.3
click at [213, 236] on textarea "Instructor: Sheila Dow Day: Wednesday Time: 4:00 – 6:00 pm Dates: August 20 - S…" at bounding box center [329, 241] width 367 height 95
click at [261, 244] on textarea "Instructor: Sheila Dow Day: Wednesday Time: 4:00 – 6:00 pm Dates: August 20 - S…" at bounding box center [329, 241] width 367 height 95
click at [243, 225] on textarea "Instructor: Sheila Dow Day: Wednesday Time: 4:00 – 6:00 pm Dates: August 20 - S…" at bounding box center [329, 241] width 367 height 95
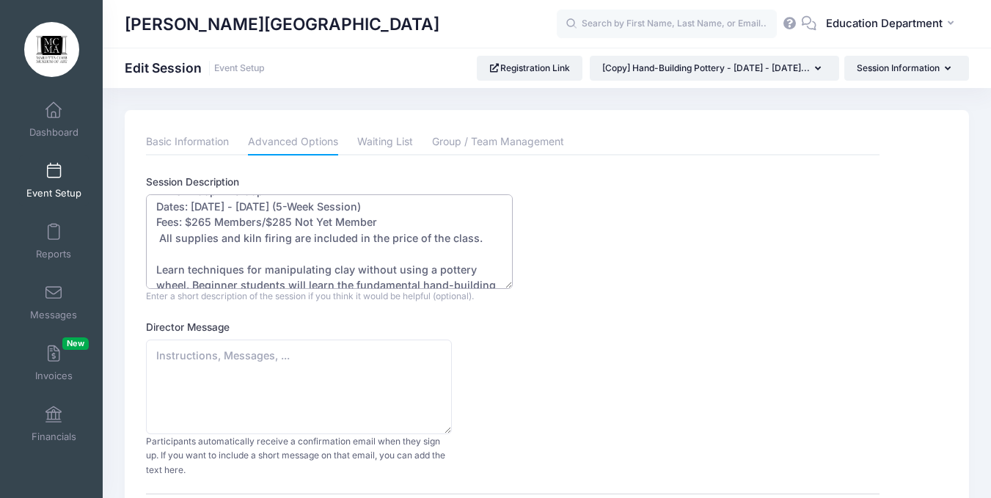
scroll to position [63, 0]
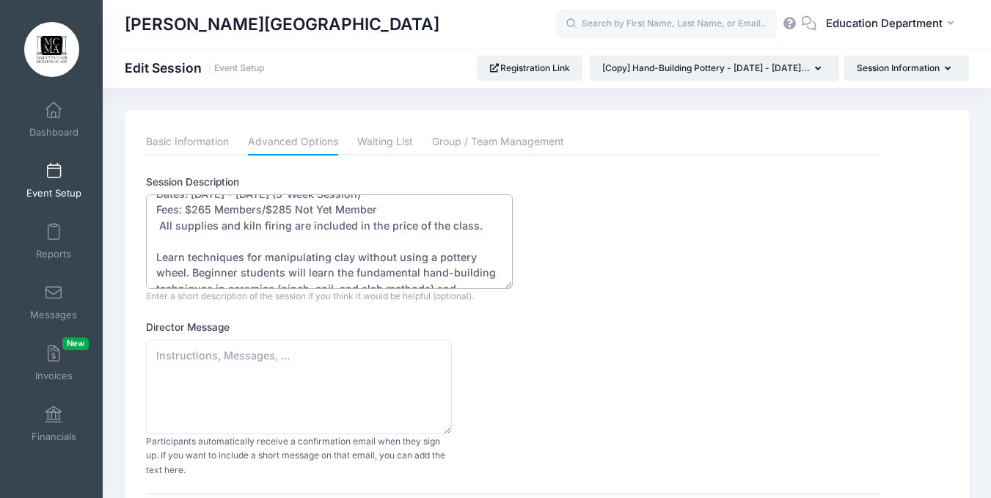
click at [159, 225] on textarea "Instructor: Sheila Dow Day: Wednesday Time: 4:00 – 6:00 pm Dates: August 20 - S…" at bounding box center [329, 241] width 367 height 95
click at [174, 210] on textarea "Instructor: Sheila Dow Day: Wednesday Time: 4:00 – 6:00 pm Dates: August 20 - S…" at bounding box center [329, 241] width 367 height 95
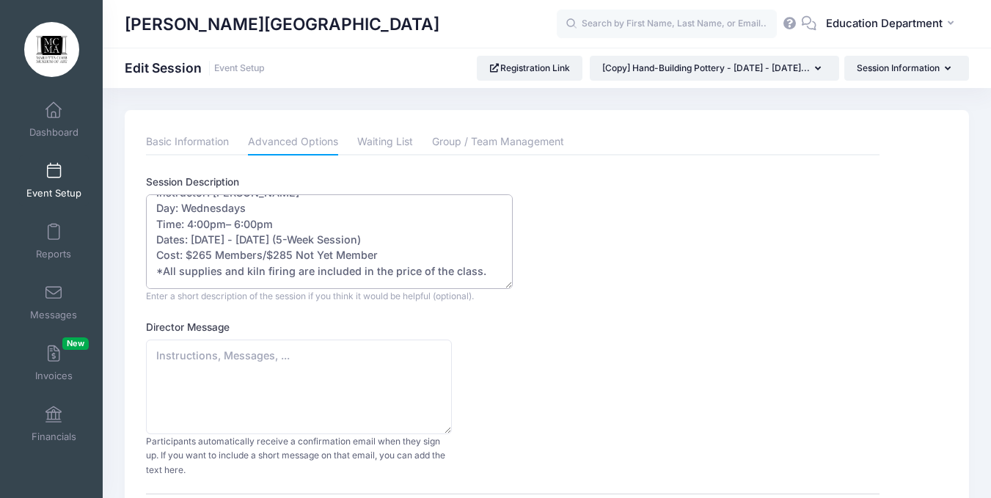
scroll to position [17, 0]
click at [324, 240] on textarea "Instructor: Sheila Dow Day: Wednesday Time: 4:00 – 6:00 pm Dates: August 20 - S…" at bounding box center [329, 241] width 367 height 95
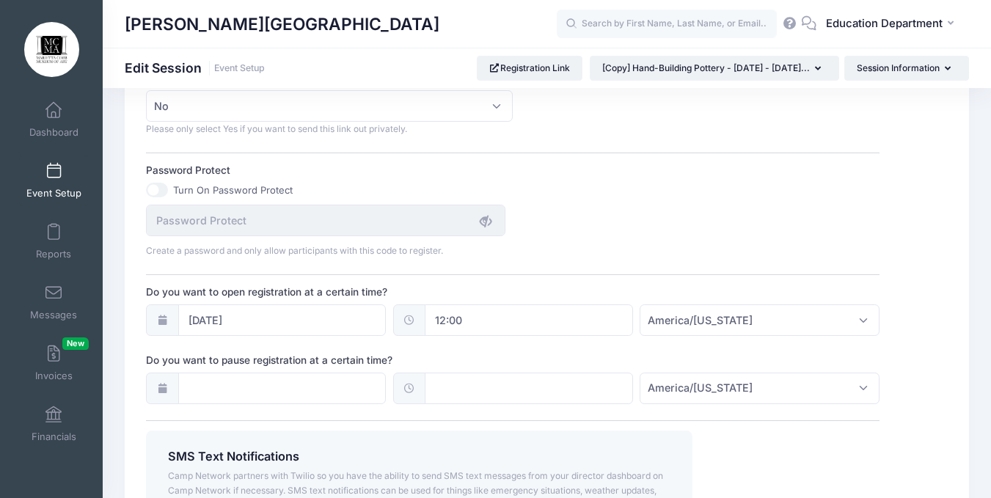
scroll to position [976, 0]
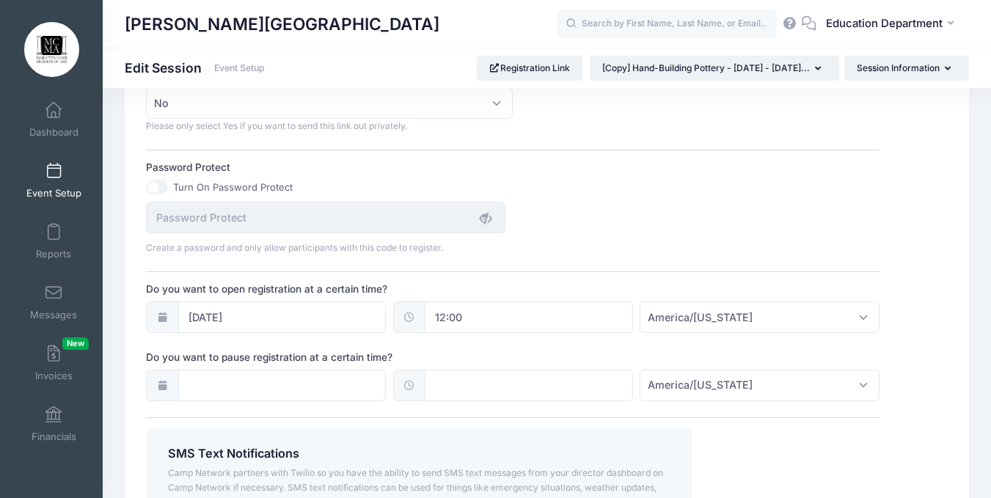
type textarea "Instructor: Sheila Dow Day: Wednesdays Time: 4:00pm– 6:00pm Dates: October 22 -…"
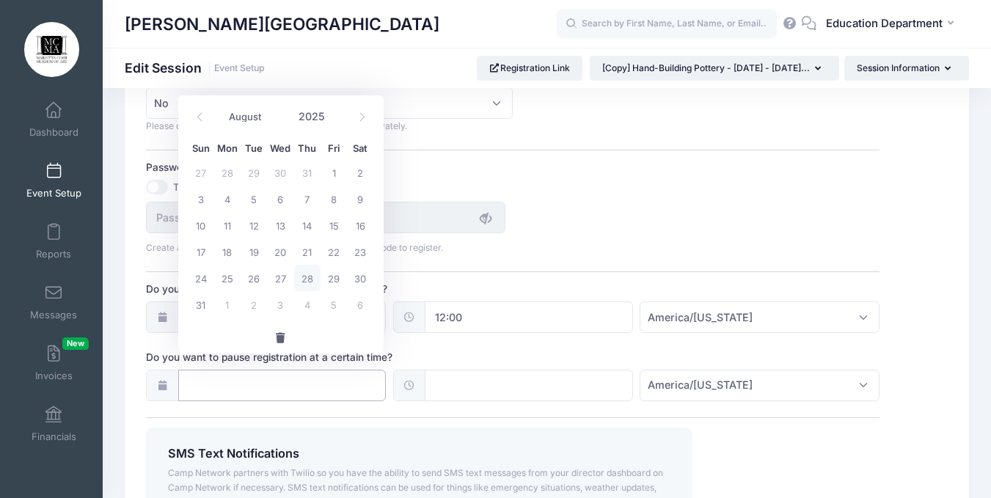
click at [268, 371] on input "Do you want to pause registration at a certain time?" at bounding box center [282, 386] width 208 height 32
click at [352, 112] on span at bounding box center [362, 117] width 24 height 25
click at [361, 114] on icon at bounding box center [362, 117] width 10 height 10
select select "9"
click at [308, 228] on span "16" at bounding box center [307, 225] width 26 height 26
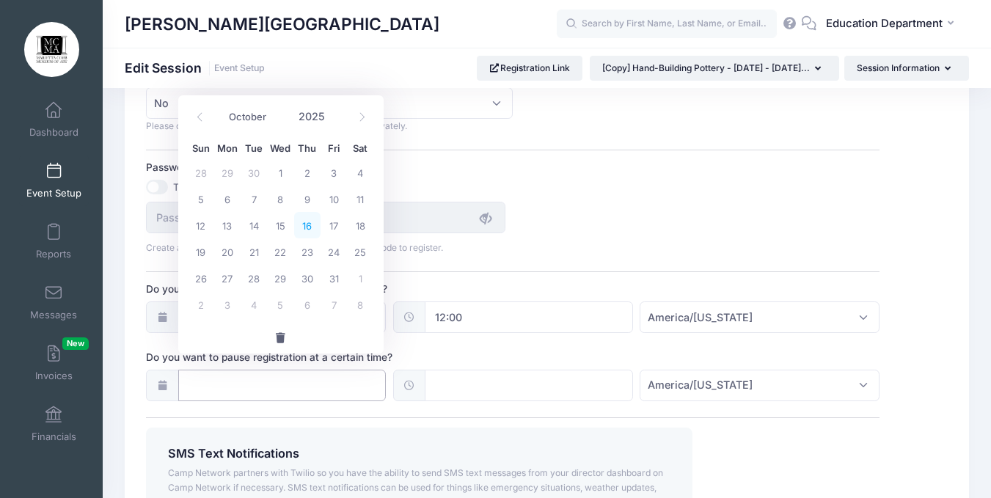
type input "10/16/2025"
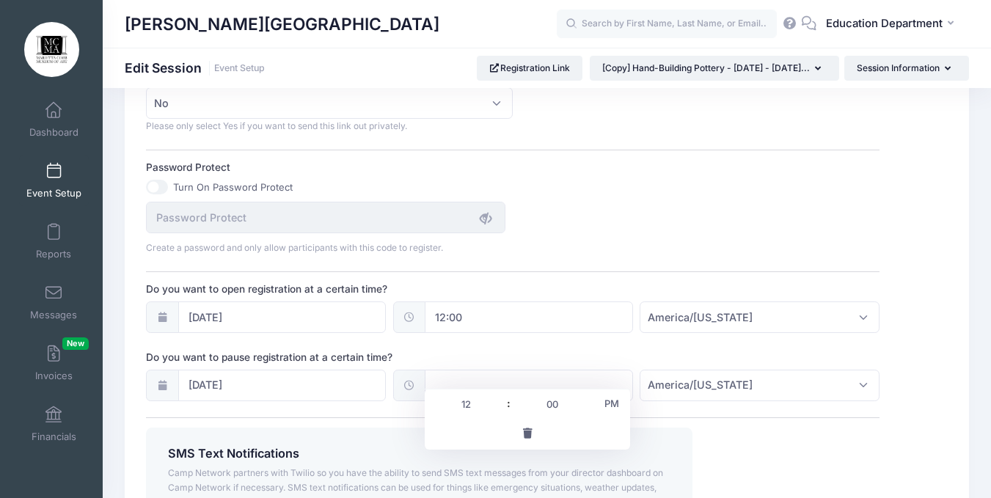
click at [446, 370] on input "text" at bounding box center [529, 386] width 208 height 32
click at [616, 405] on span "PM" at bounding box center [612, 403] width 37 height 29
click at [586, 395] on span at bounding box center [588, 397] width 10 height 15
type input "00:05"
type input "05"
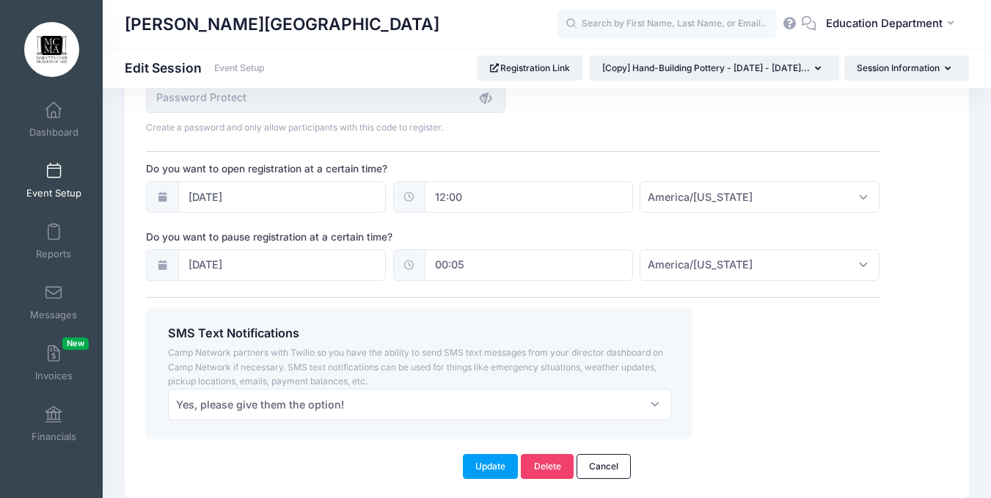
scroll to position [1138, 0]
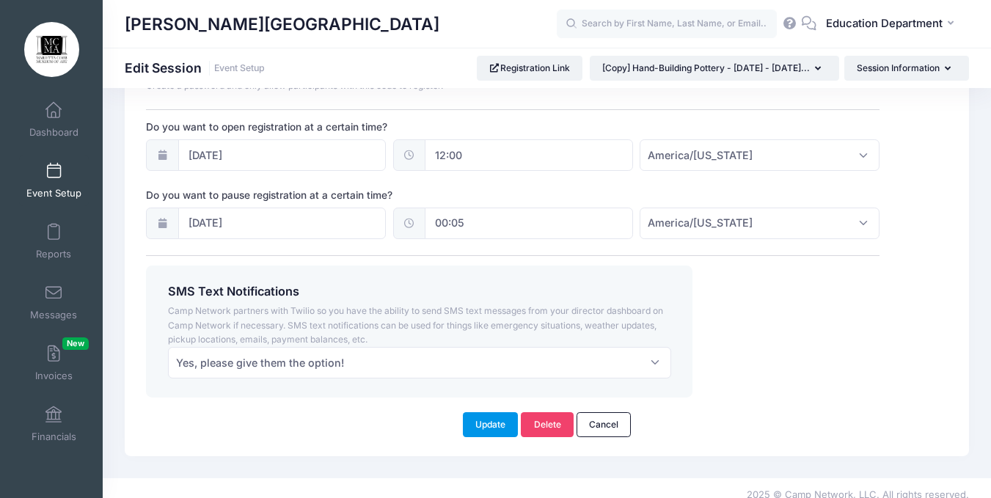
click at [493, 412] on button "Update" at bounding box center [491, 424] width 56 height 25
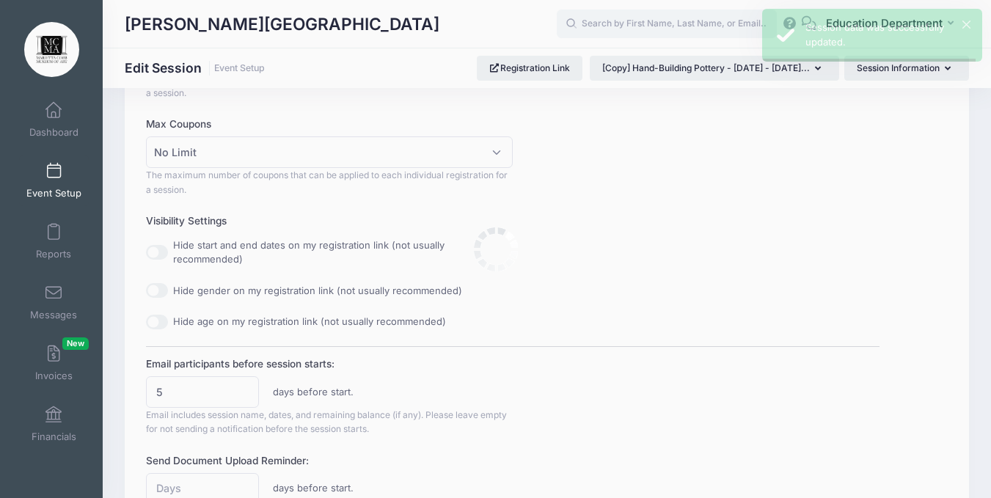
scroll to position [0, 0]
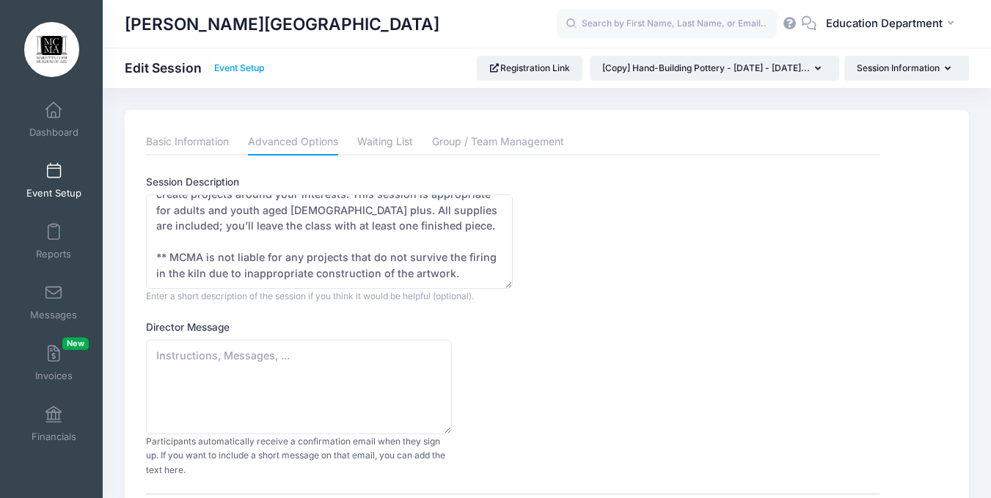
click at [226, 63] on link "Event Setup" at bounding box center [239, 68] width 51 height 11
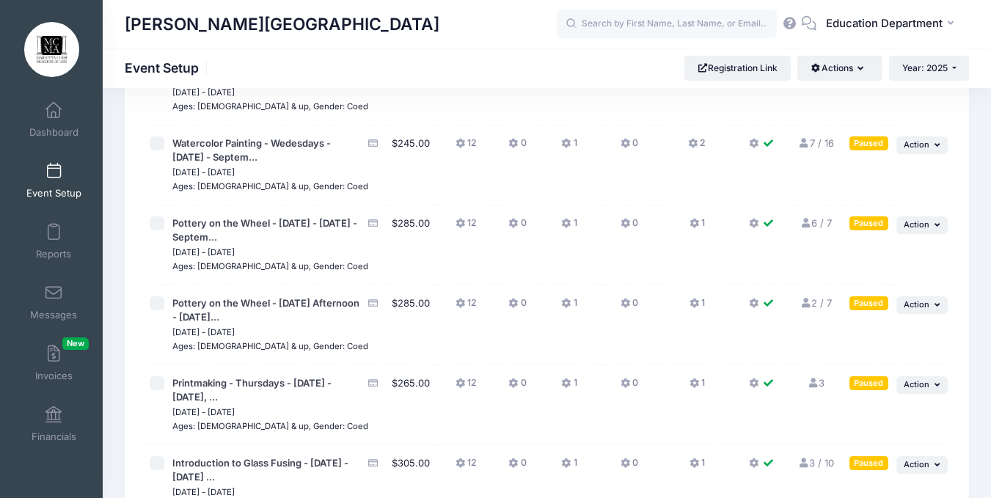
scroll to position [12954, 0]
click at [915, 300] on span "Action" at bounding box center [917, 305] width 26 height 10
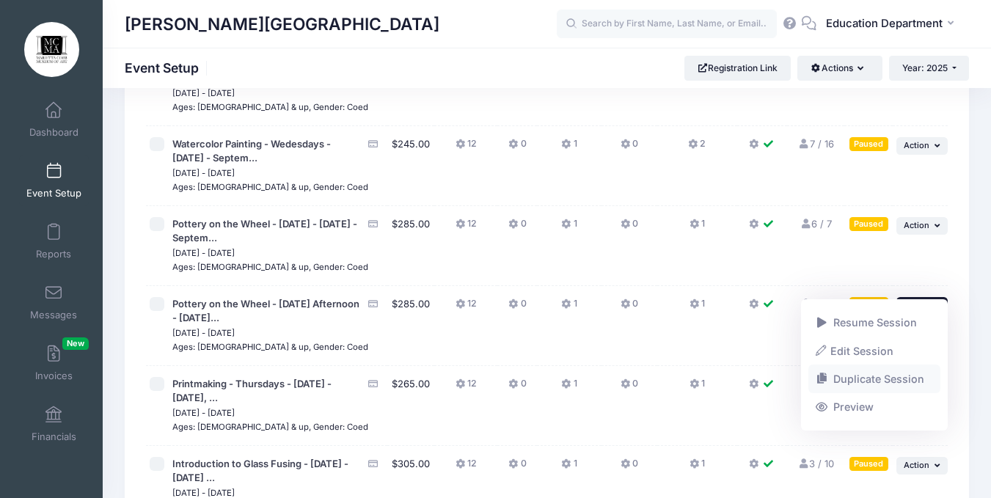
click at [860, 379] on link "Duplicate Session" at bounding box center [875, 379] width 133 height 28
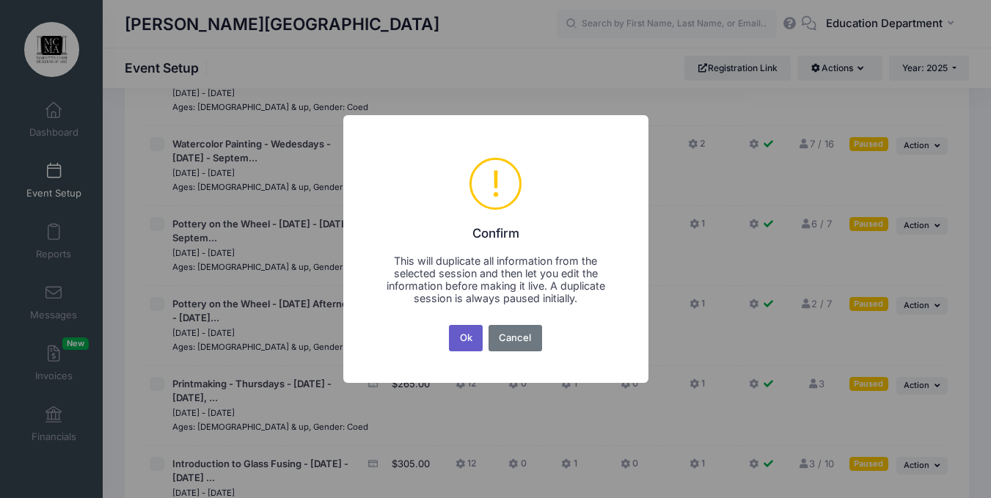
click at [464, 340] on button "Ok" at bounding box center [466, 338] width 34 height 26
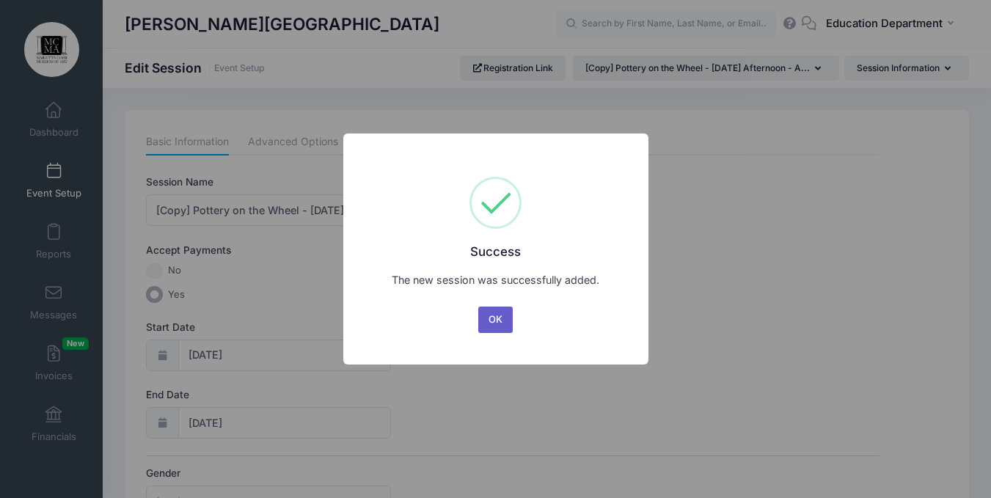
click at [495, 313] on button "OK" at bounding box center [495, 320] width 35 height 26
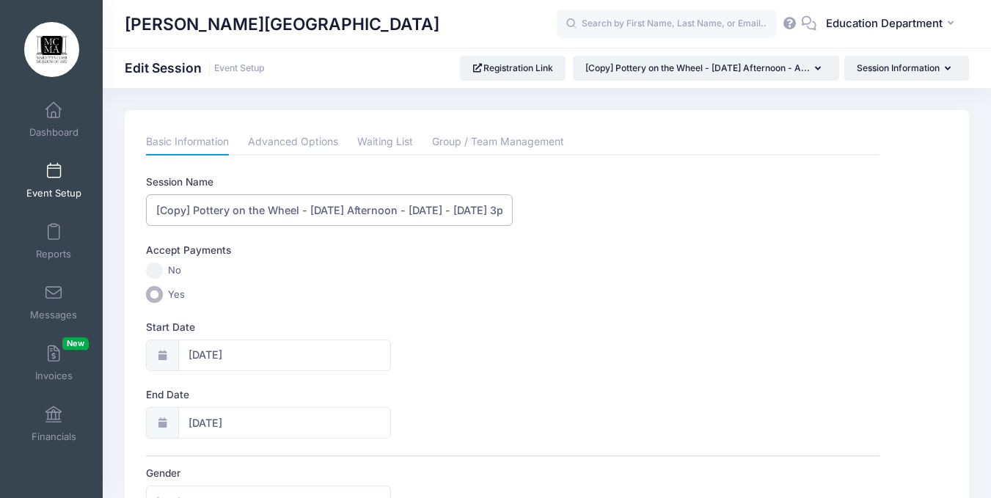
drag, startPoint x: 195, startPoint y: 205, endPoint x: 245, endPoint y: 233, distance: 57.5
click at [191, 207] on input "[Copy] Pottery on the Wheel - [DATE] Afternoon - [DATE] - [DATE] 3pm" at bounding box center [329, 210] width 367 height 32
type input "Pottery on the Wheel - Thursday Afternoon - October 23-November 20, 2025 - 3pm-…"
click at [221, 341] on input "08/21/2025" at bounding box center [284, 356] width 213 height 32
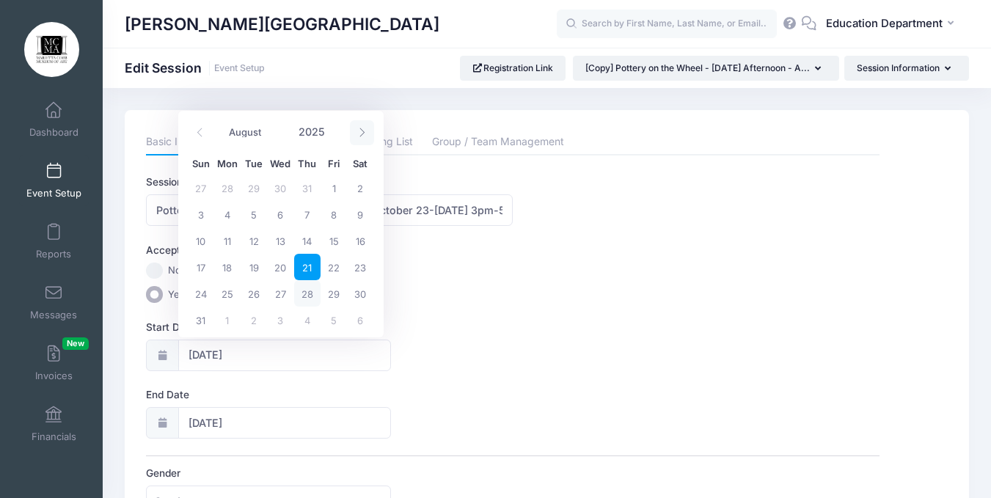
click at [359, 137] on icon at bounding box center [362, 133] width 10 height 10
select select "9"
click at [310, 272] on span "23" at bounding box center [307, 267] width 26 height 26
type input "10/23/2025"
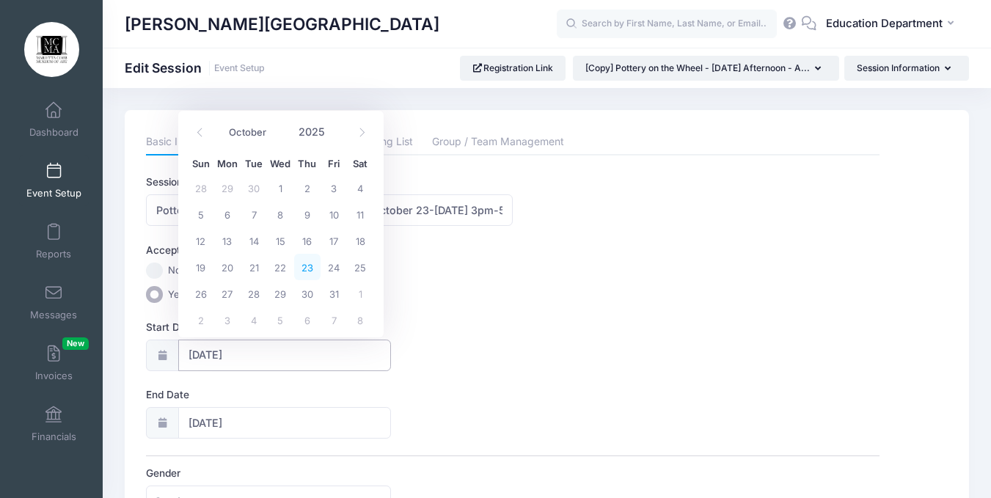
type input "10/24/2025"
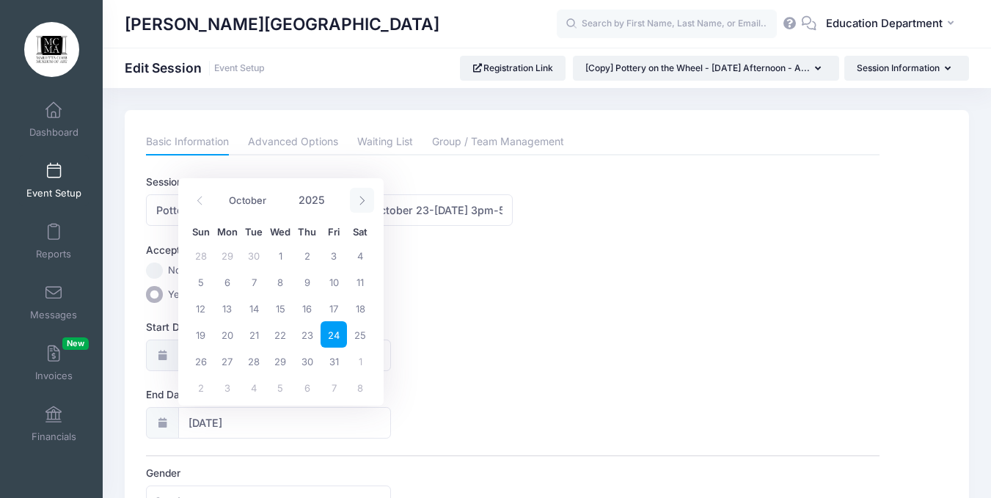
click at [355, 200] on span at bounding box center [362, 200] width 24 height 25
select select "10"
click at [307, 332] on span "20" at bounding box center [307, 334] width 26 height 26
type input "11/20/2025"
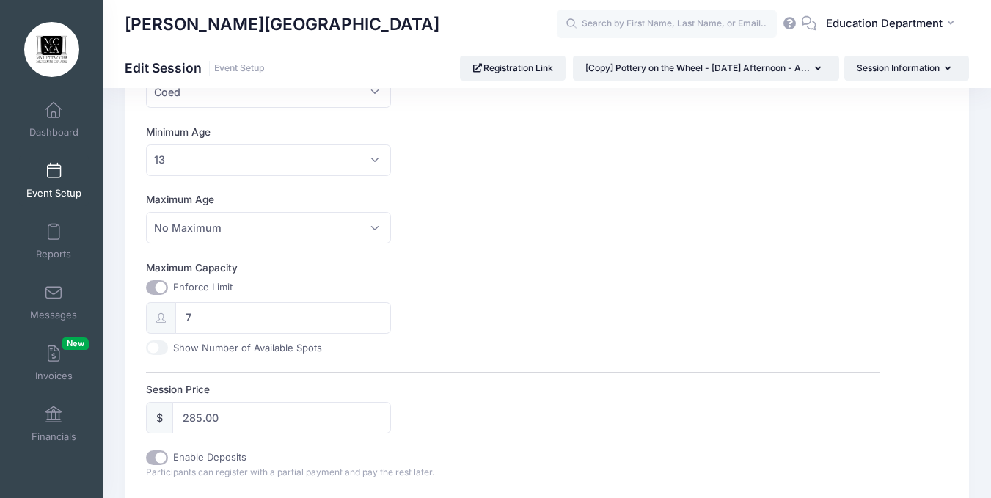
scroll to position [412, 0]
click at [155, 346] on input "Show Number of Available Spots" at bounding box center [157, 345] width 22 height 15
checkbox input "true"
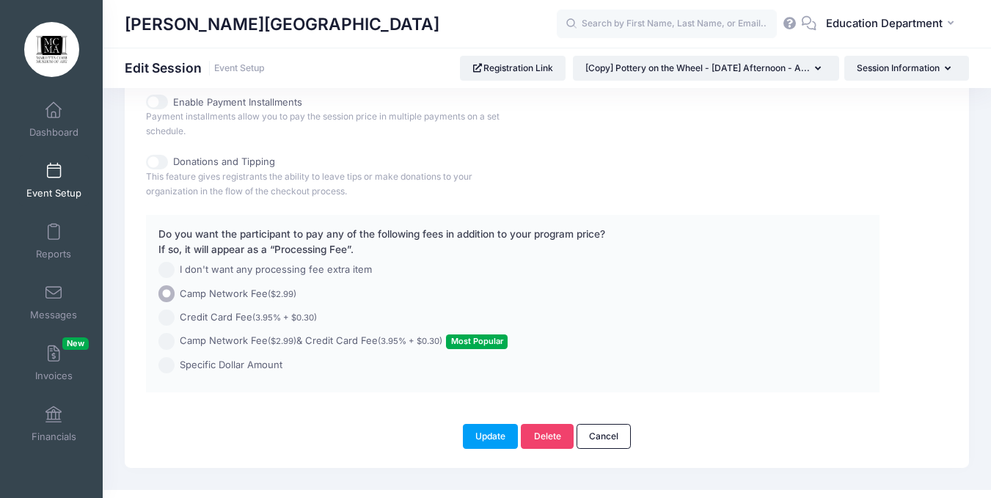
scroll to position [1085, 0]
click at [474, 428] on button "Update" at bounding box center [491, 435] width 56 height 25
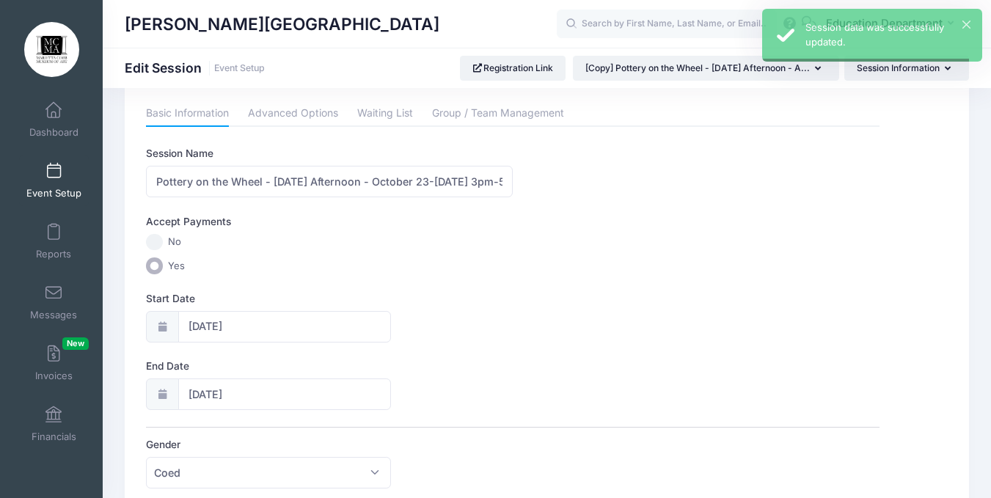
scroll to position [0, 0]
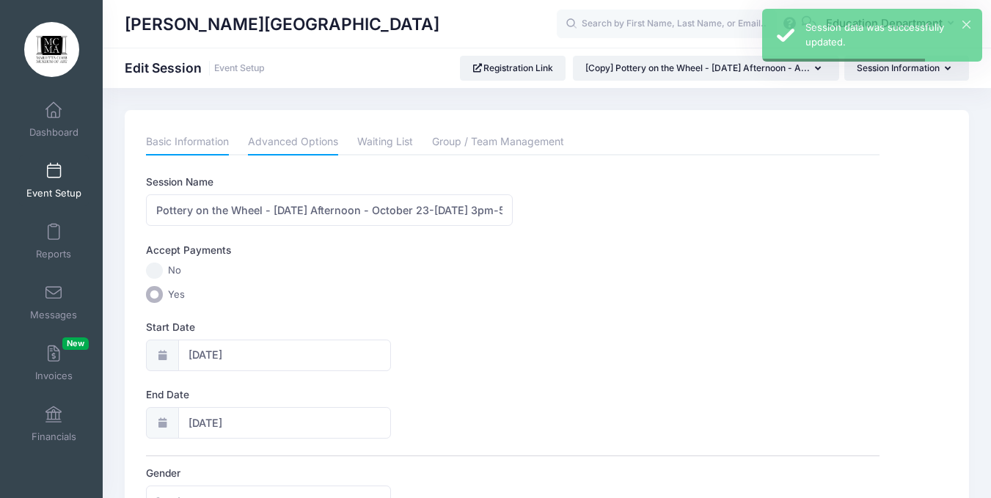
click at [307, 145] on link "Advanced Options" at bounding box center [293, 142] width 90 height 26
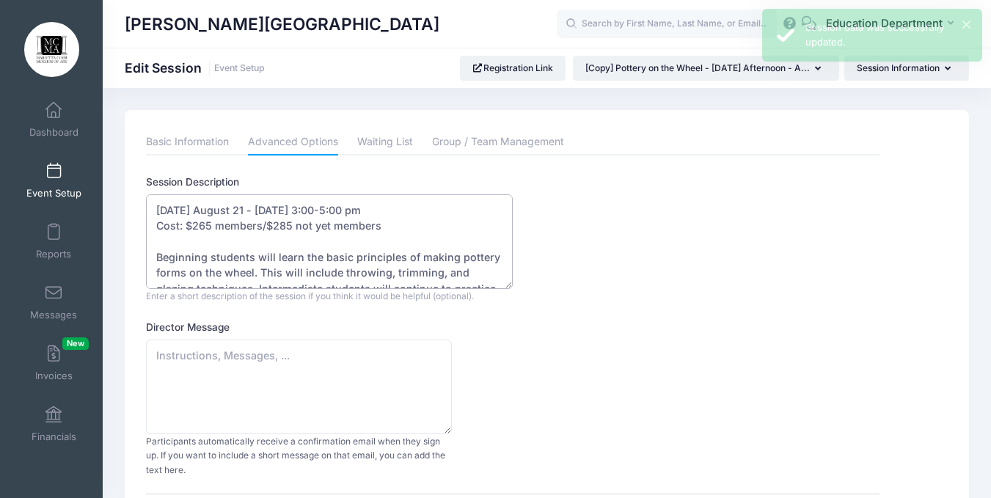
click at [204, 212] on textarea "Thursday August 21 - September 18, 2025 - 3:00-5:00 pm Cost: $265 members/$285 …" at bounding box center [329, 241] width 367 height 95
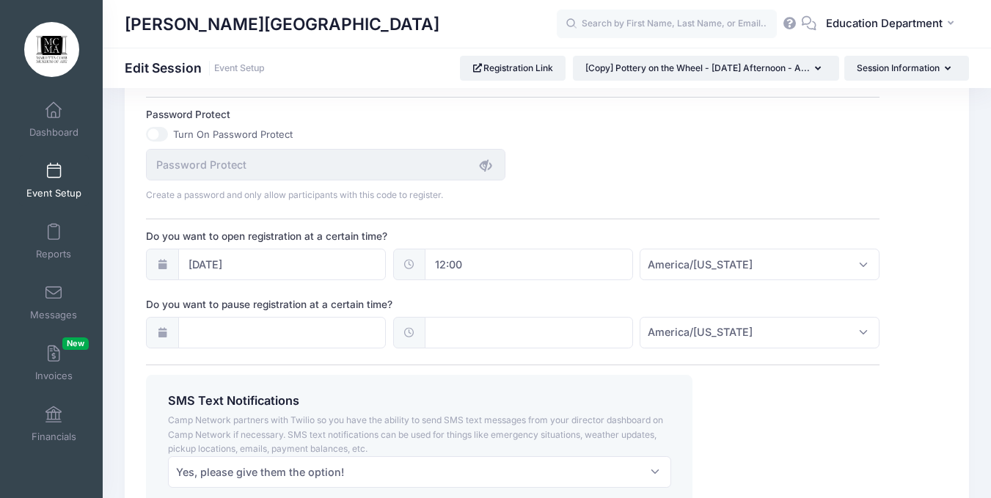
scroll to position [1029, 0]
type textarea "Thursday Afternoons October 23-November 20, 2025 - 3:00pm-5:00pm Cost: $265 mem…"
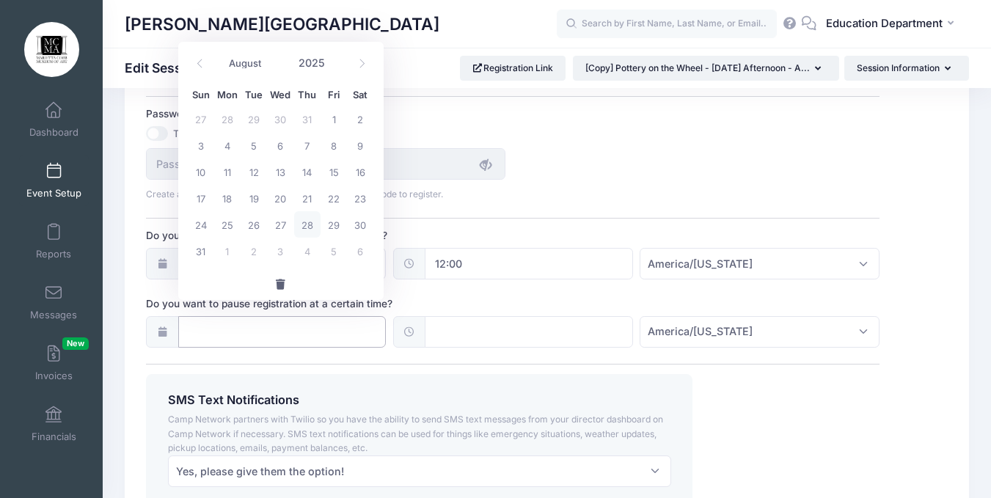
click at [330, 324] on input "Do you want to pause registration at a certain time?" at bounding box center [282, 332] width 208 height 32
click at [351, 70] on span at bounding box center [362, 63] width 24 height 25
select select "9"
click at [307, 173] on span "16" at bounding box center [307, 171] width 26 height 26
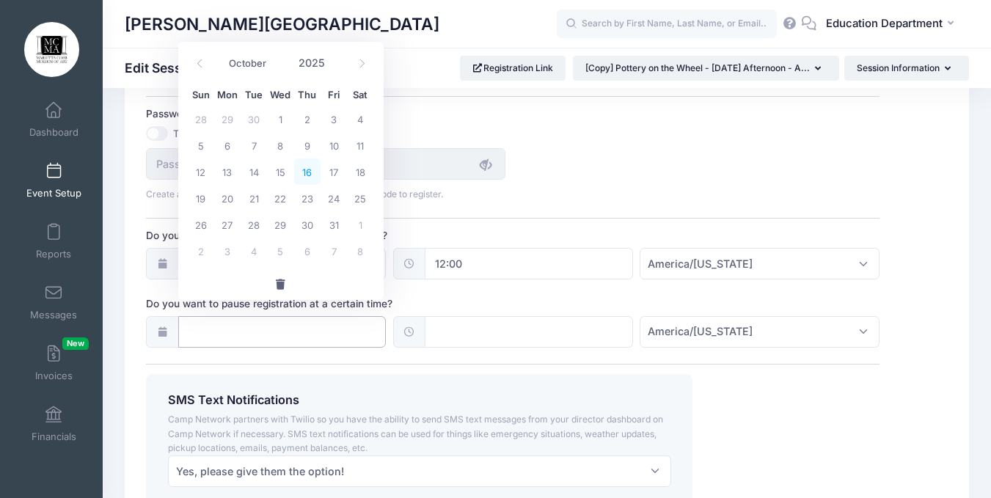
type input "[DATE]"
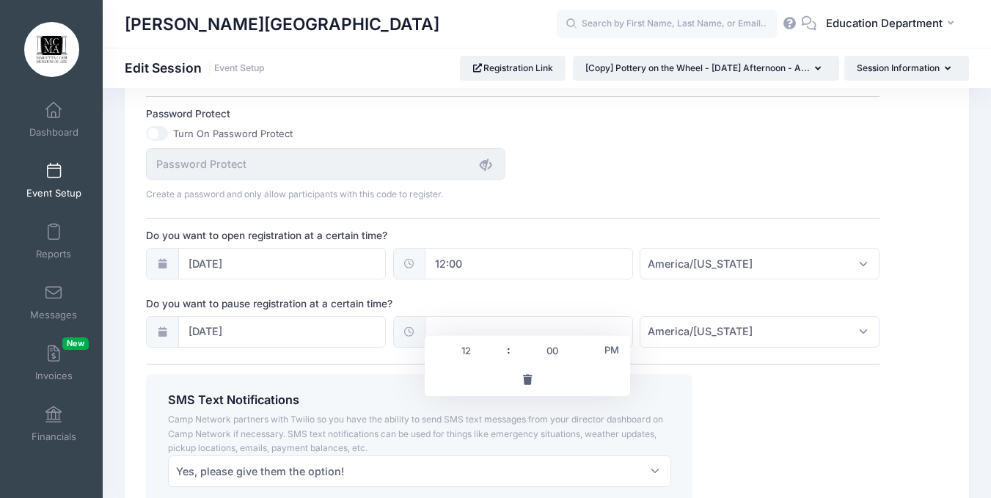
click at [470, 316] on input "text" at bounding box center [529, 332] width 208 height 32
click at [607, 358] on span "PM" at bounding box center [612, 349] width 37 height 29
click at [590, 346] on span at bounding box center [588, 343] width 10 height 15
type input "00:05"
type input "05"
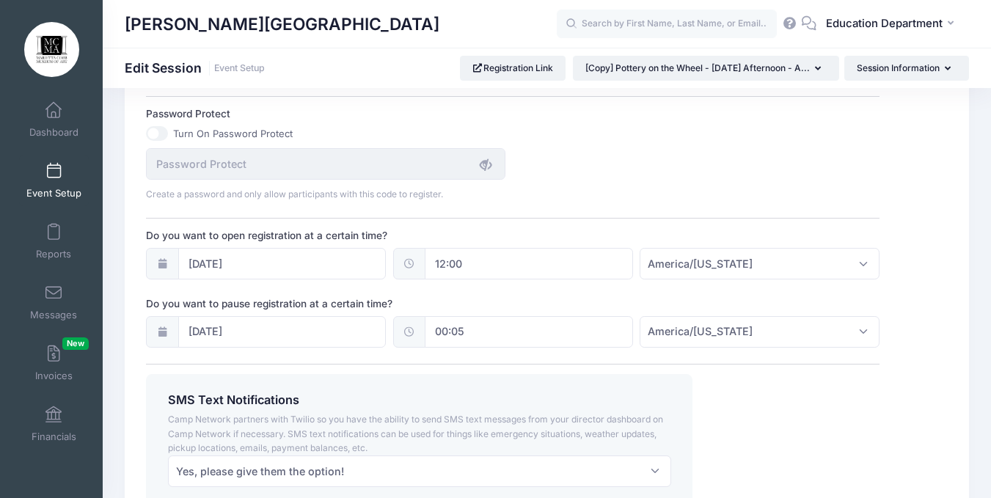
click at [671, 393] on div "SMS Text Notifications" at bounding box center [420, 402] width 518 height 19
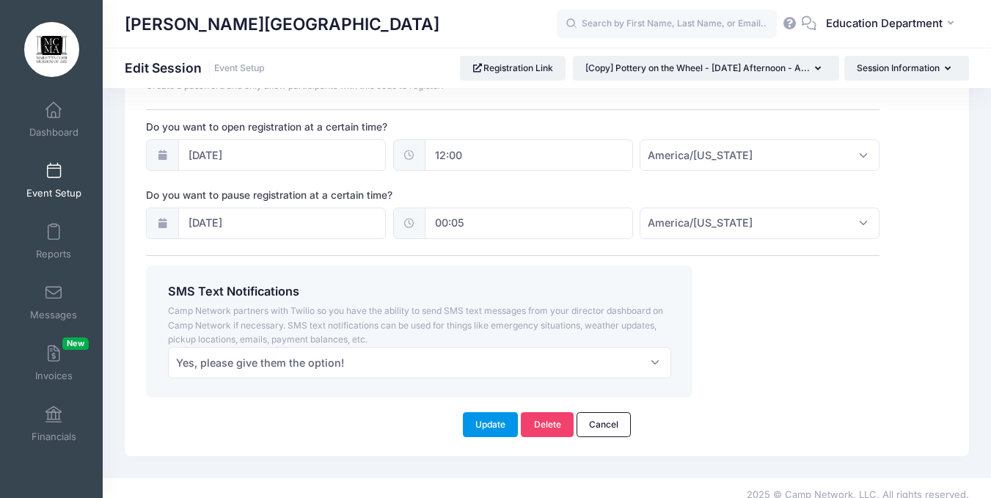
click at [491, 412] on button "Update" at bounding box center [491, 424] width 56 height 25
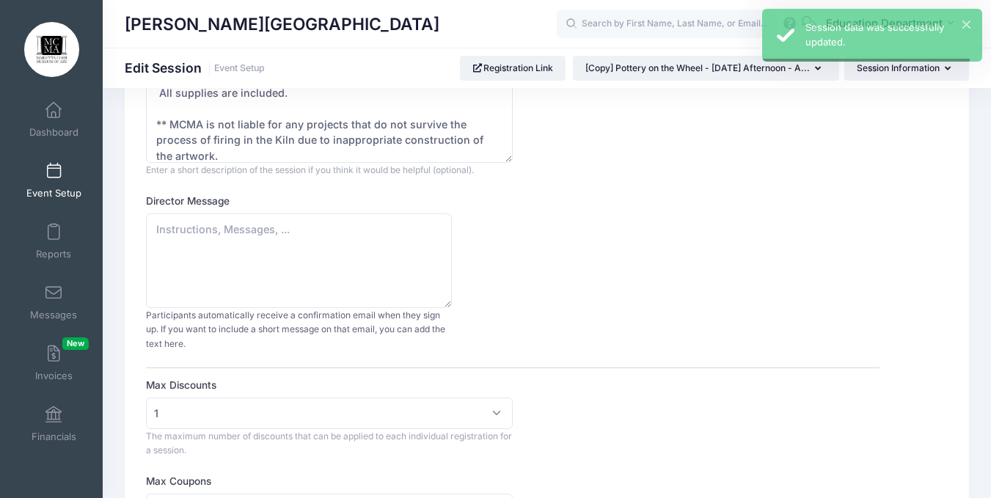
scroll to position [0, 0]
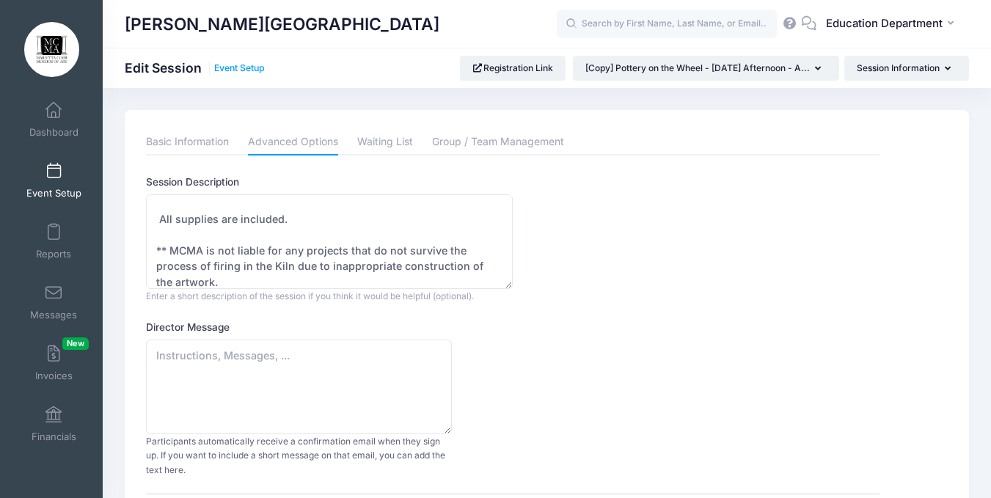
click at [238, 63] on link "Event Setup" at bounding box center [239, 68] width 51 height 11
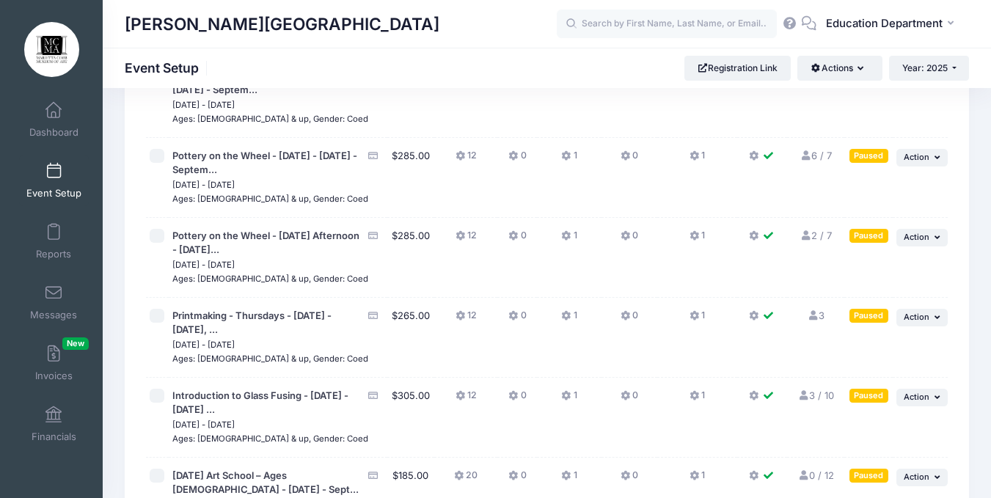
scroll to position [13021, 0]
click at [920, 153] on span "Action" at bounding box center [917, 158] width 26 height 10
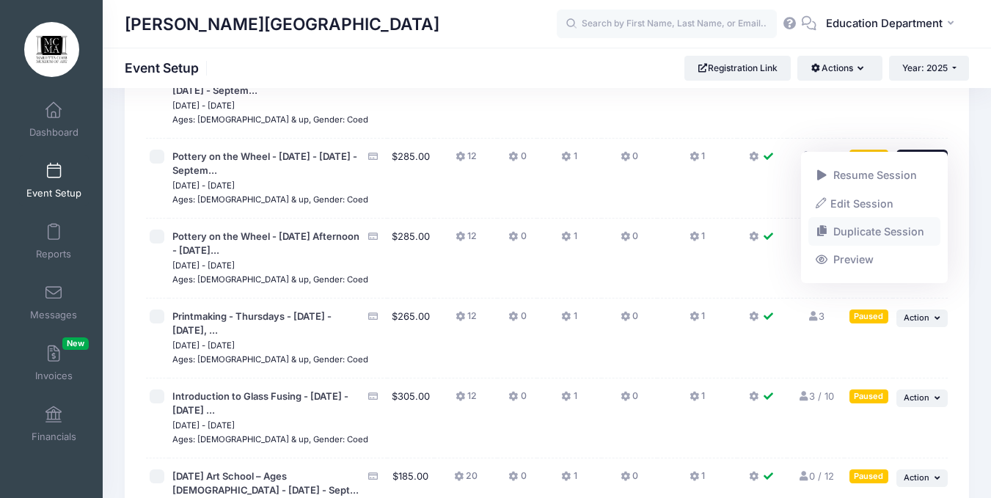
click at [840, 228] on link "Duplicate Session" at bounding box center [875, 232] width 133 height 28
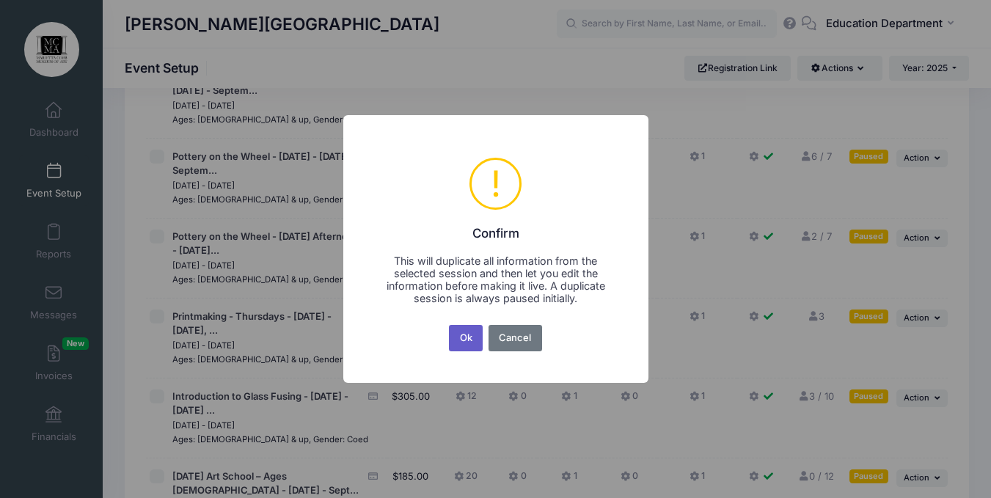
click at [462, 340] on button "Ok" at bounding box center [466, 338] width 34 height 26
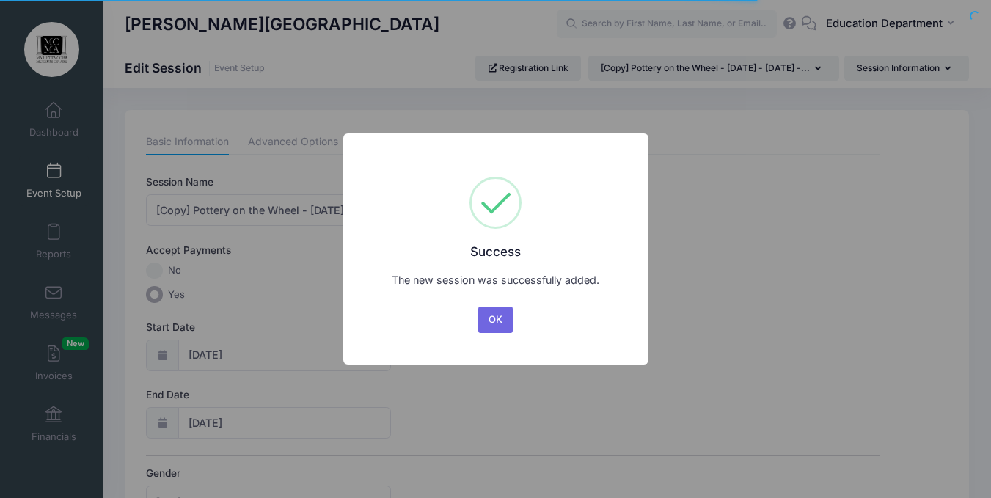
click at [497, 314] on button "OK" at bounding box center [495, 320] width 35 height 26
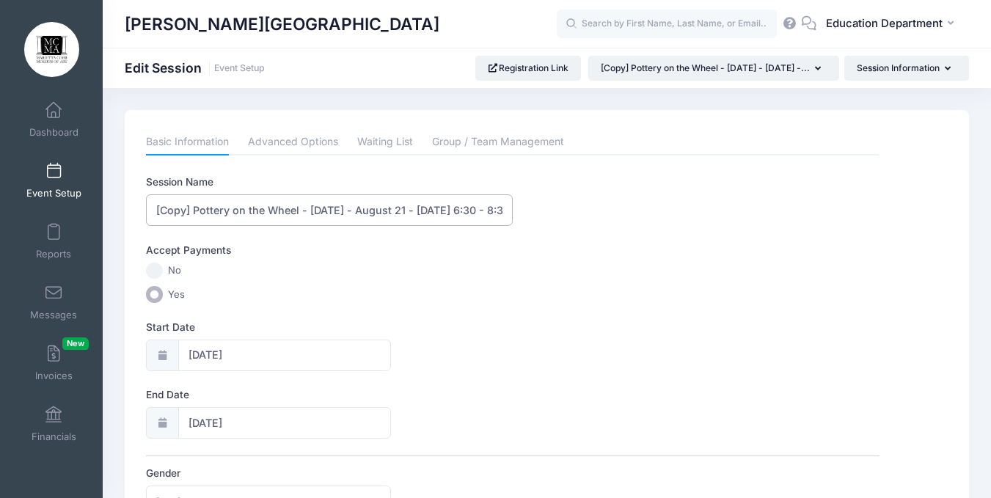
click at [193, 209] on input "[Copy] Pottery on the Wheel - [DATE] - August 21 - [DATE] 6:30 - 8:30 pm" at bounding box center [329, 210] width 367 height 32
drag, startPoint x: 321, startPoint y: 208, endPoint x: 354, endPoint y: 218, distance: 34.6
click at [354, 218] on input "Pottery on the Wheel - [DATE] - August 21 - [DATE] 6:30 - 8:30 pm" at bounding box center [329, 210] width 367 height 32
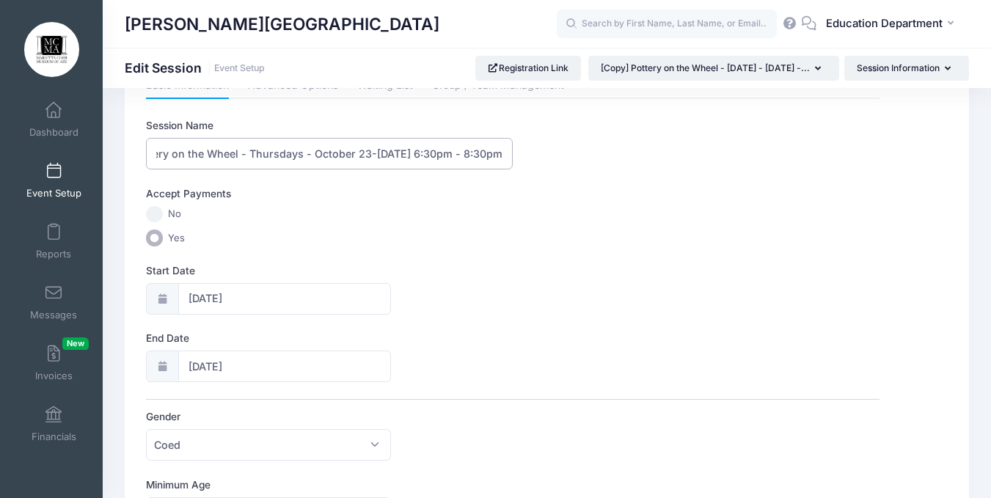
scroll to position [63, 0]
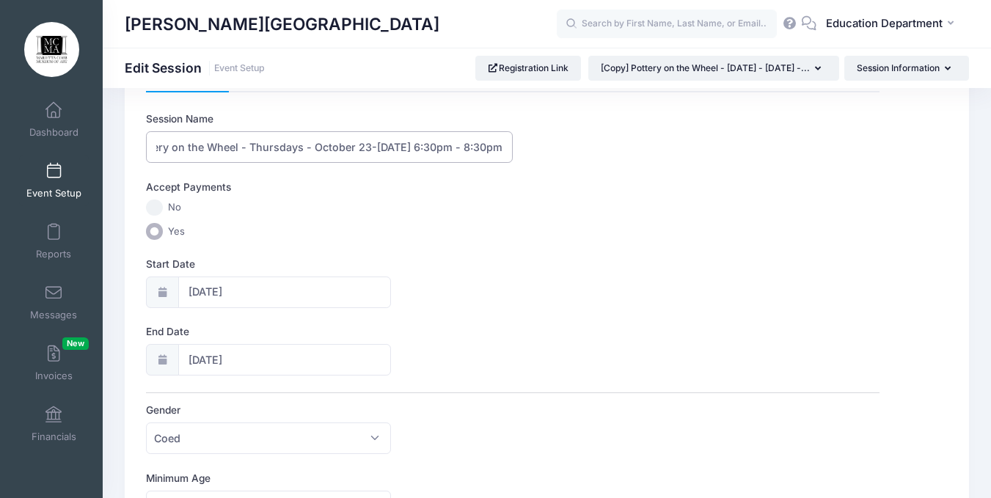
type input "Pottery on the Wheel - Thursdays - October 23-[DATE] 6:30pm - 8:30pm"
click at [231, 283] on input "[DATE]" at bounding box center [284, 293] width 213 height 32
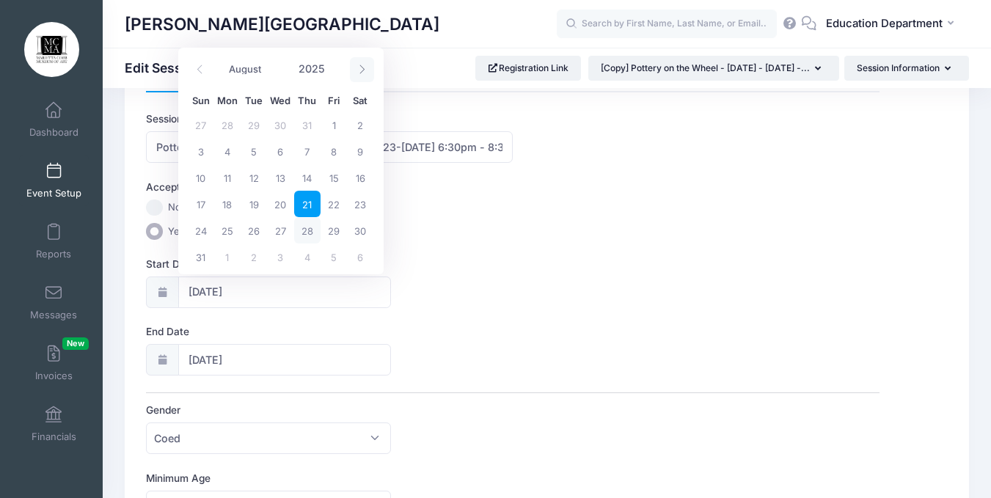
click at [357, 64] on span at bounding box center [362, 69] width 24 height 25
select select "9"
click at [304, 172] on span "16" at bounding box center [307, 177] width 26 height 26
type input "[DATE]"
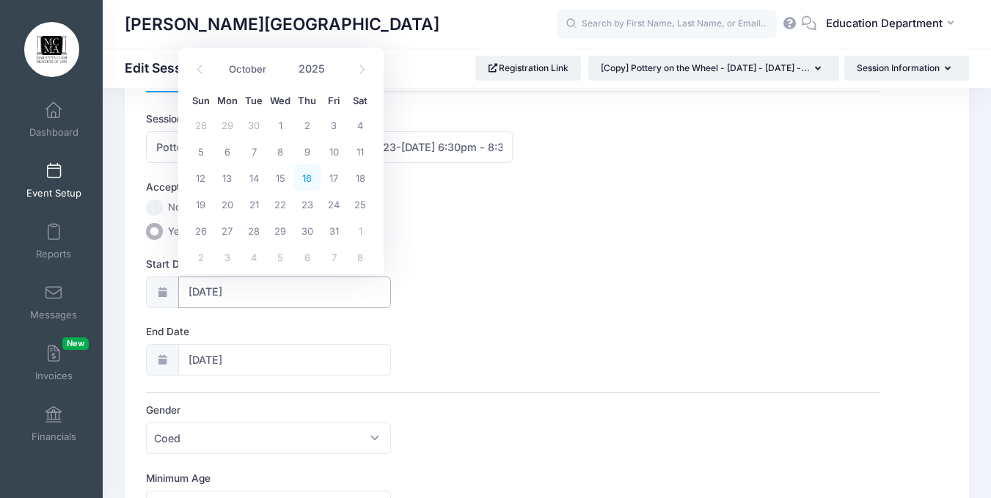
type input "[DATE]"
select select "9"
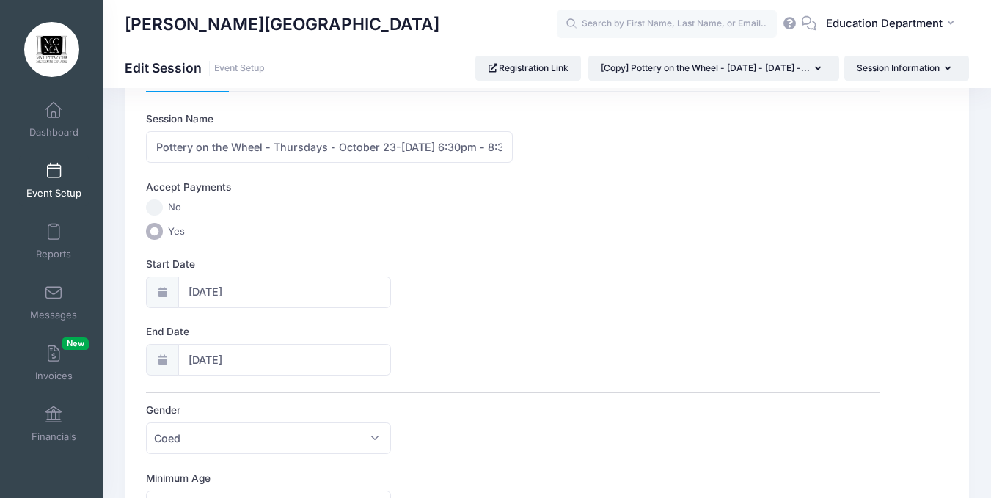
click at [161, 292] on icon at bounding box center [162, 293] width 12 height 10
click at [199, 293] on input "[DATE]" at bounding box center [284, 293] width 213 height 32
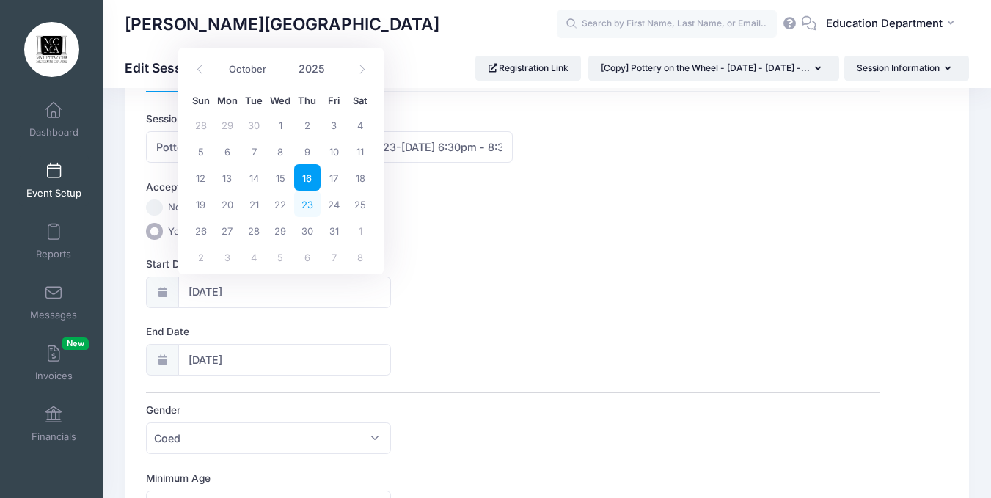
click at [309, 203] on span "23" at bounding box center [307, 204] width 26 height 26
type input "10/23/2025"
type input "10/24/2025"
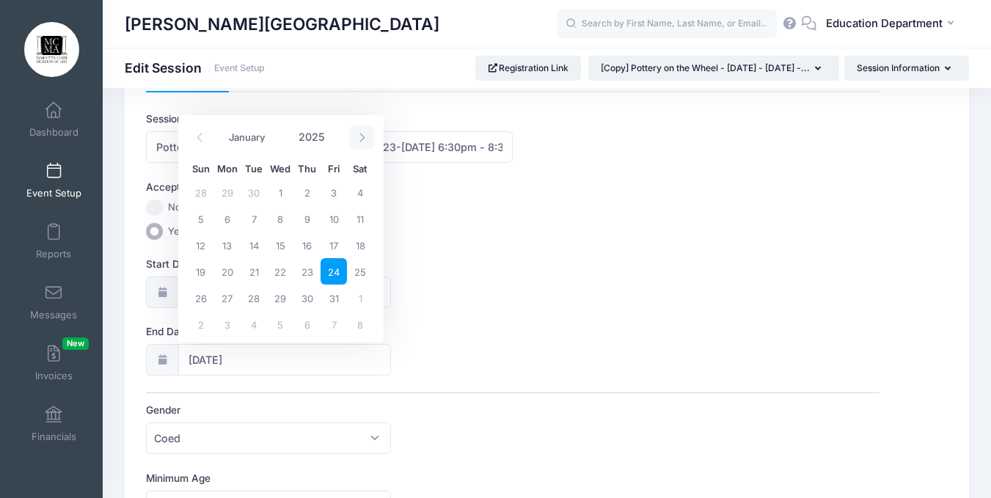
click at [350, 137] on span at bounding box center [362, 137] width 24 height 25
select select "10"
click at [304, 277] on span "20" at bounding box center [307, 271] width 26 height 26
type input "11/20/2025"
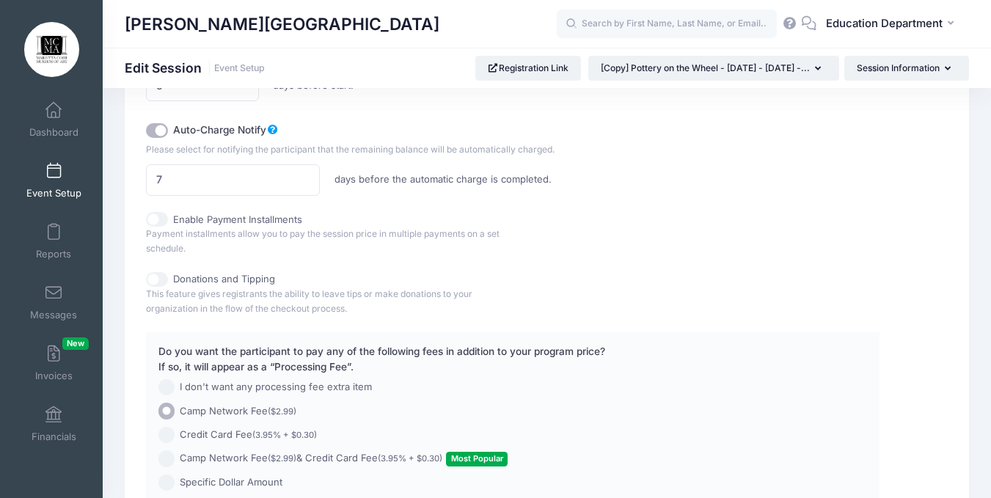
scroll to position [1110, 0]
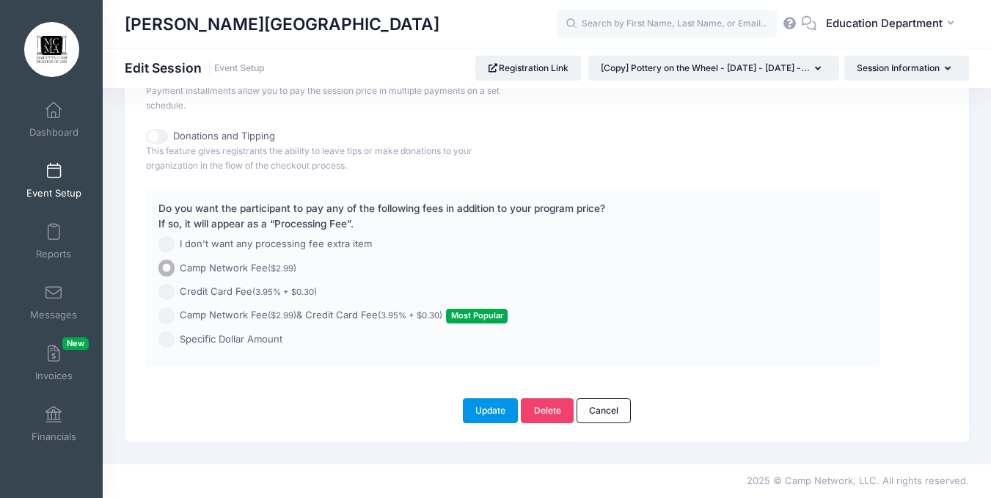
click at [476, 412] on button "Update" at bounding box center [491, 410] width 56 height 25
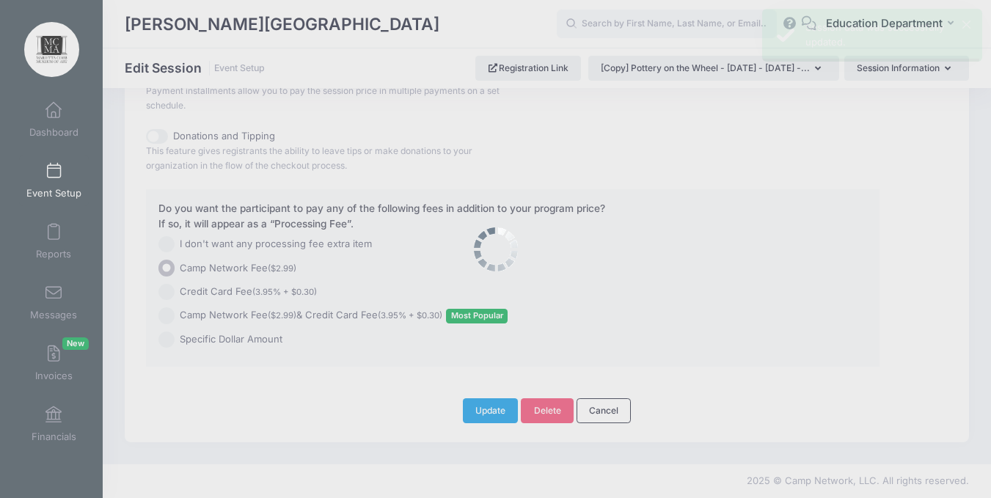
scroll to position [0, 0]
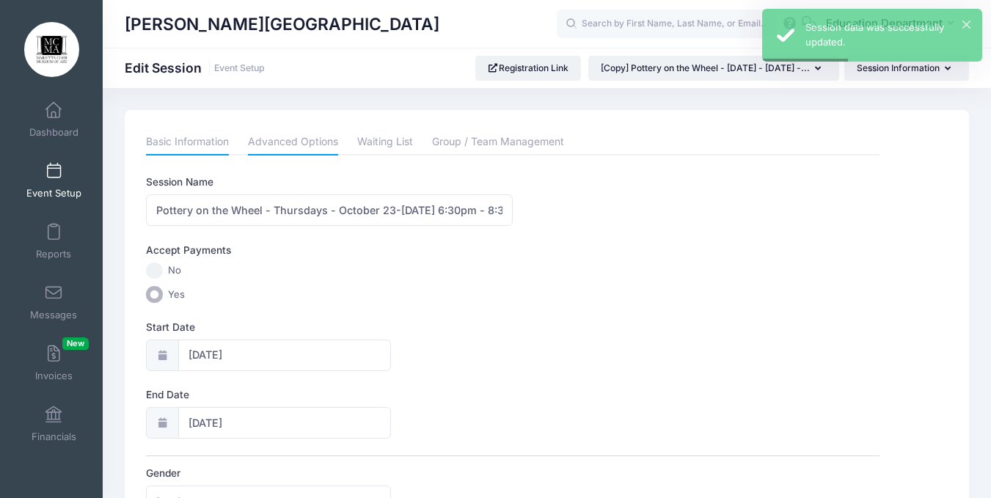
click at [282, 145] on link "Advanced Options" at bounding box center [293, 142] width 90 height 26
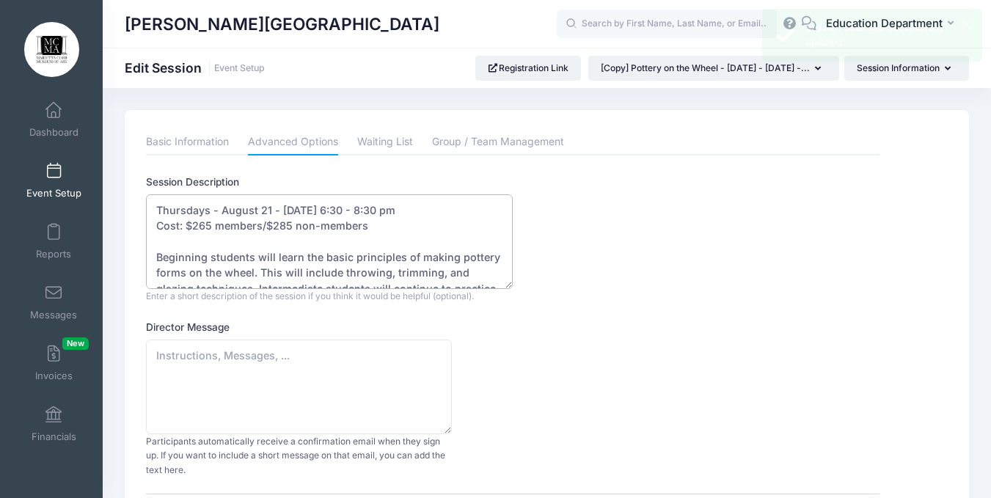
click at [346, 207] on textarea "Thursdays - August 21 - September 18, 2025 - 6:30 - 8:30 pm Cost: $265 members/…" at bounding box center [329, 241] width 367 height 95
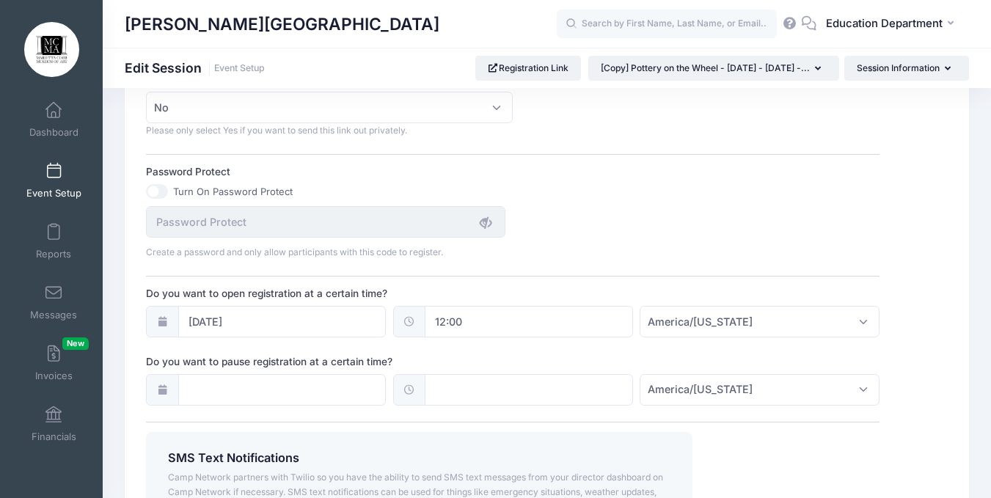
scroll to position [972, 0]
type textarea "Thursdays - October 23-November 20, 2025 - 6:30pm - 8:30pm Cost: $265 members/$…"
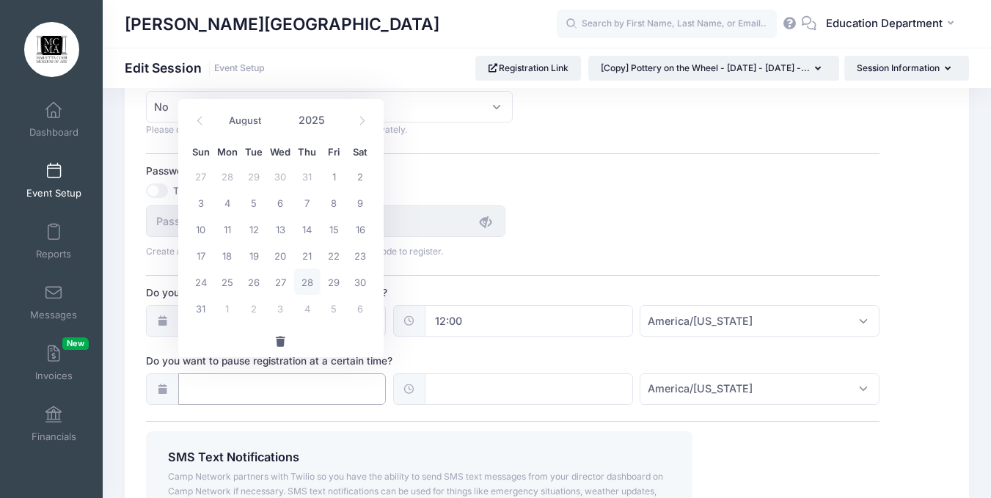
click at [354, 373] on input "Do you want to pause registration at a certain time?" at bounding box center [282, 389] width 208 height 32
click at [359, 124] on icon at bounding box center [362, 121] width 10 height 10
select select "9"
click at [304, 226] on span "16" at bounding box center [307, 229] width 26 height 26
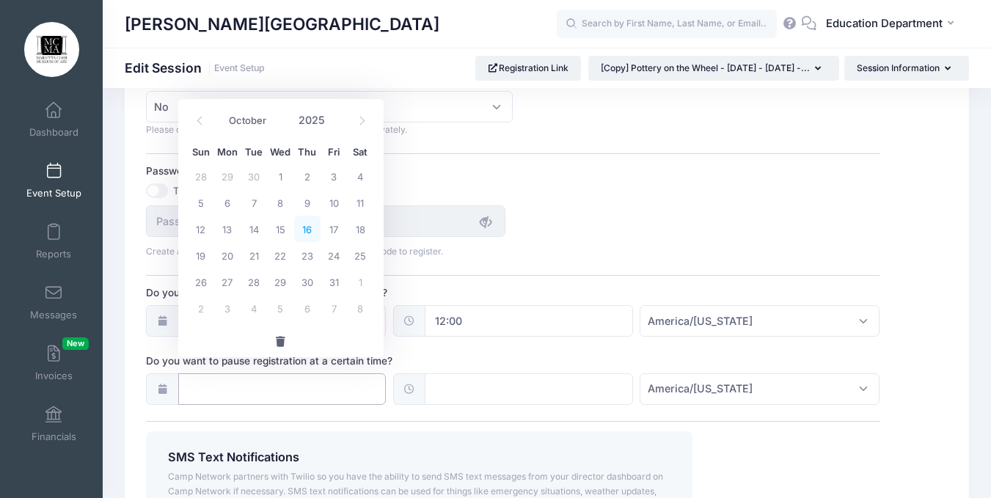
type input "[DATE]"
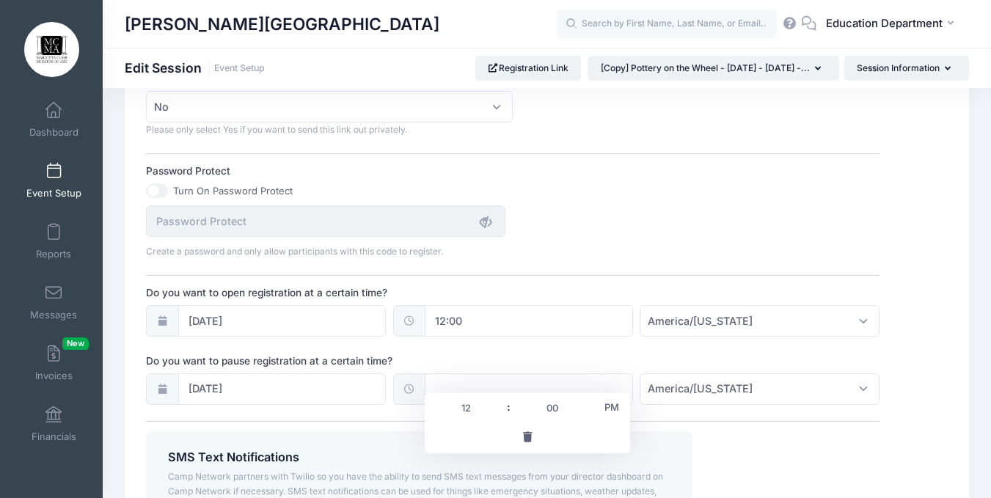
click at [448, 375] on input "text" at bounding box center [529, 389] width 208 height 32
click at [611, 404] on span "PM" at bounding box center [612, 407] width 37 height 29
click at [583, 399] on span at bounding box center [588, 400] width 10 height 15
type input "00:05"
type input "05"
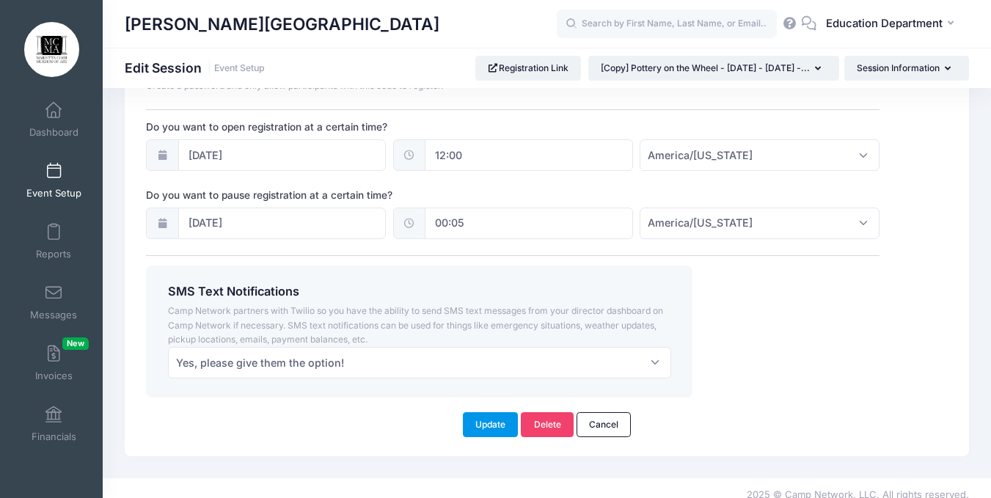
click at [495, 419] on button "Update" at bounding box center [491, 424] width 56 height 25
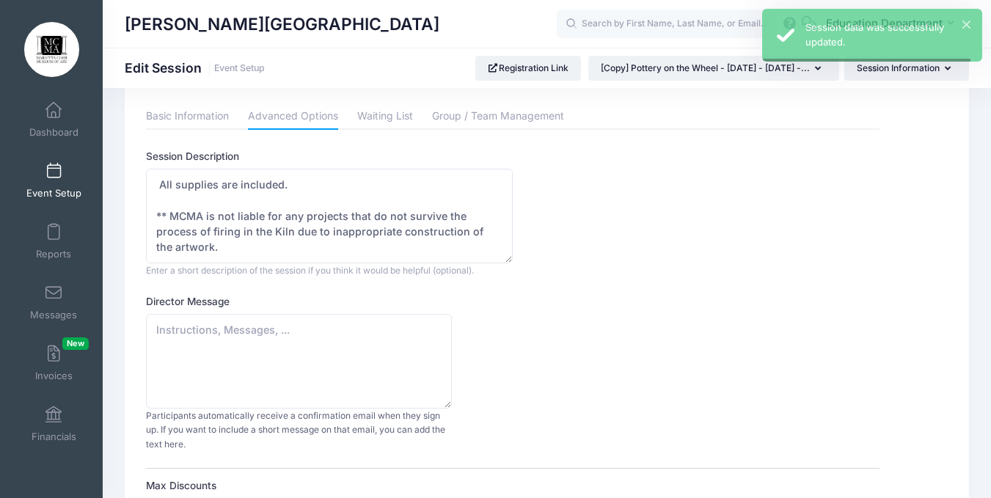
scroll to position [0, 0]
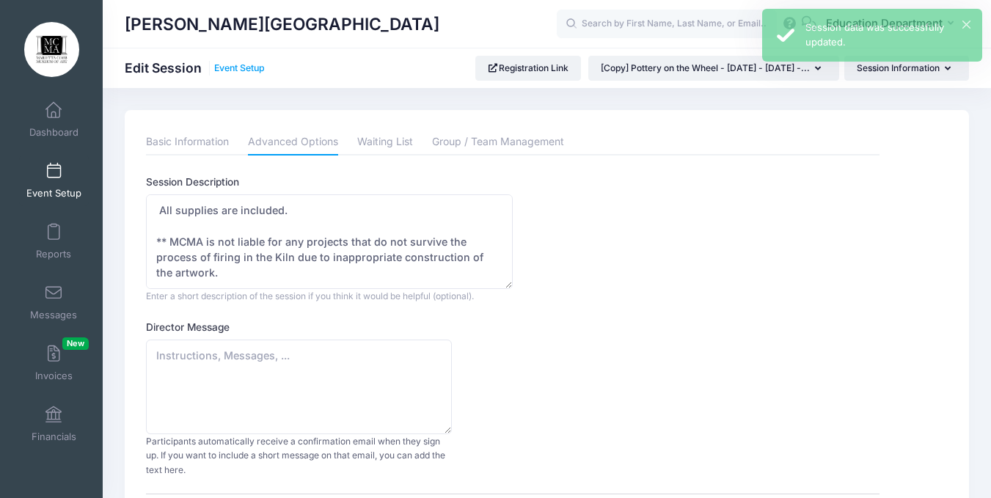
click at [238, 67] on link "Event Setup" at bounding box center [239, 68] width 51 height 11
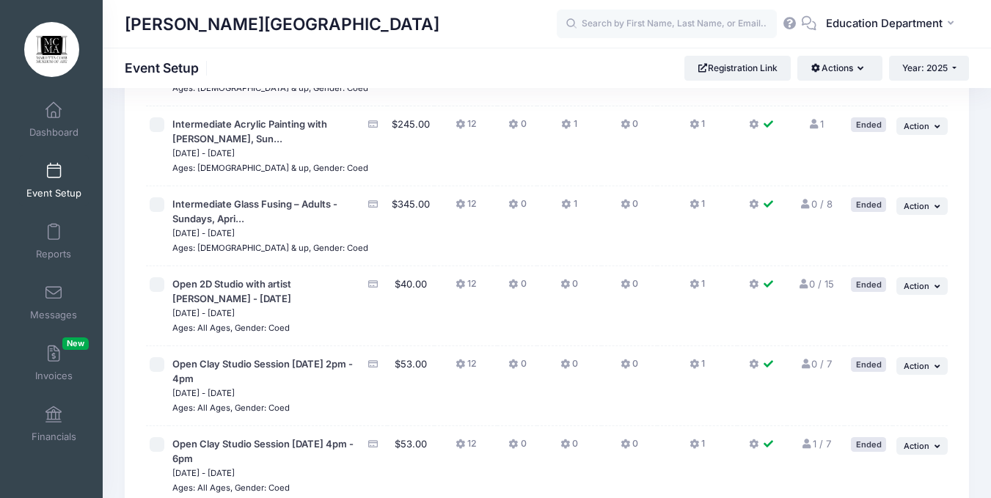
scroll to position [8971, 0]
click at [916, 202] on span "Action" at bounding box center [917, 207] width 26 height 10
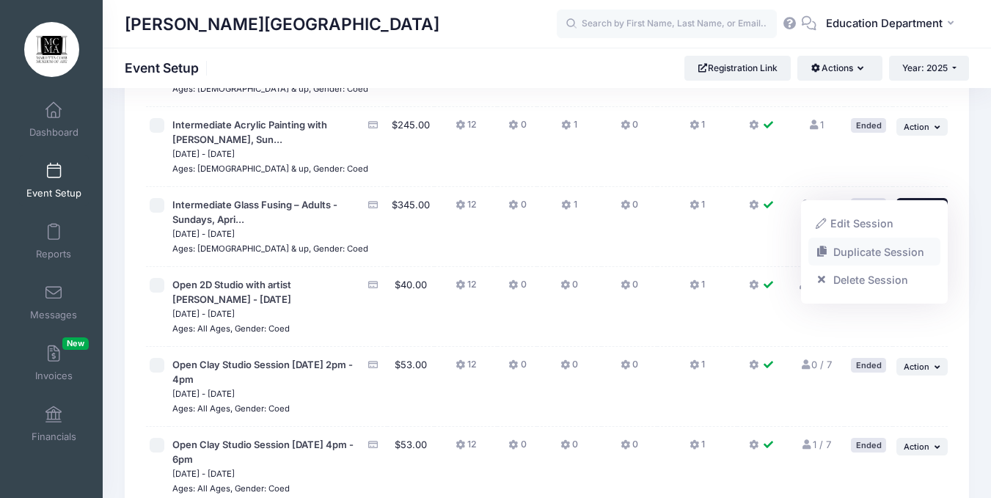
click at [879, 255] on link "Duplicate Session" at bounding box center [875, 252] width 133 height 28
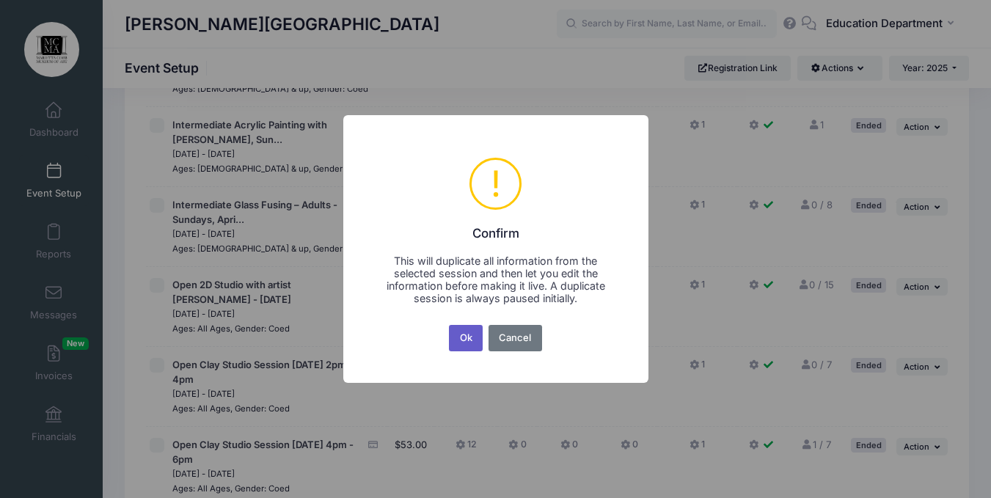
click at [464, 337] on button "Ok" at bounding box center [466, 338] width 34 height 26
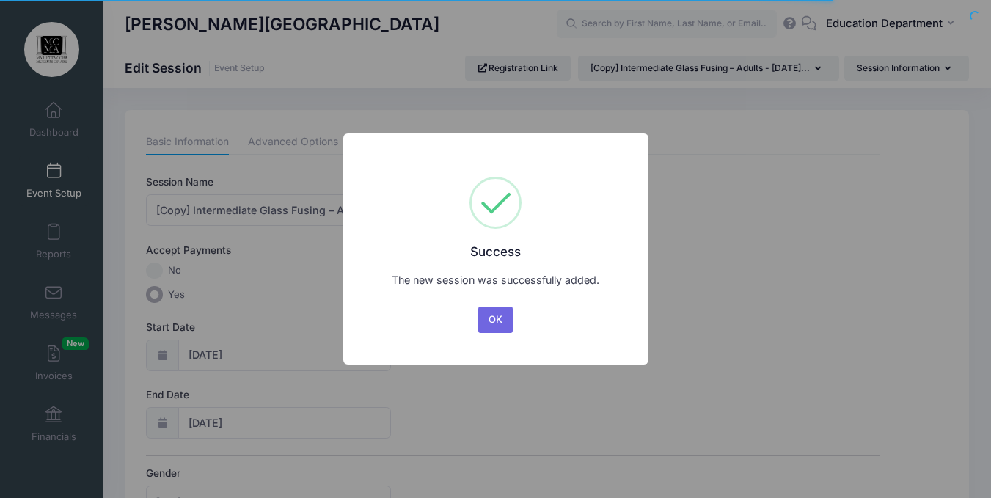
click at [494, 321] on button "OK" at bounding box center [495, 320] width 35 height 26
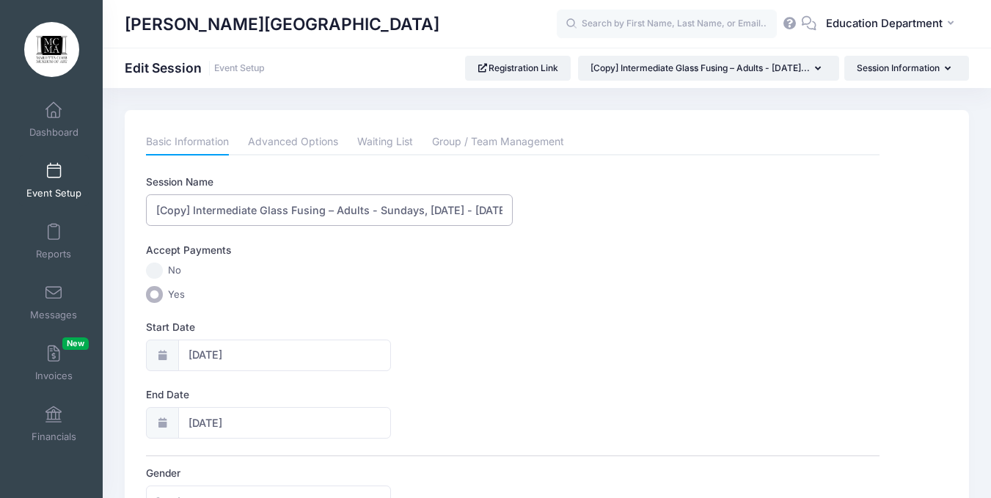
click at [193, 207] on input "[Copy] Intermediate Glass Fusing – Adults - Sundays, [DATE] - [DATE] 11:15 am" at bounding box center [329, 210] width 367 height 32
click at [328, 211] on input "Intermediate Glass Fusing – Adults - Sundays, [DATE] - [DATE] 11:15 am" at bounding box center [329, 210] width 367 height 32
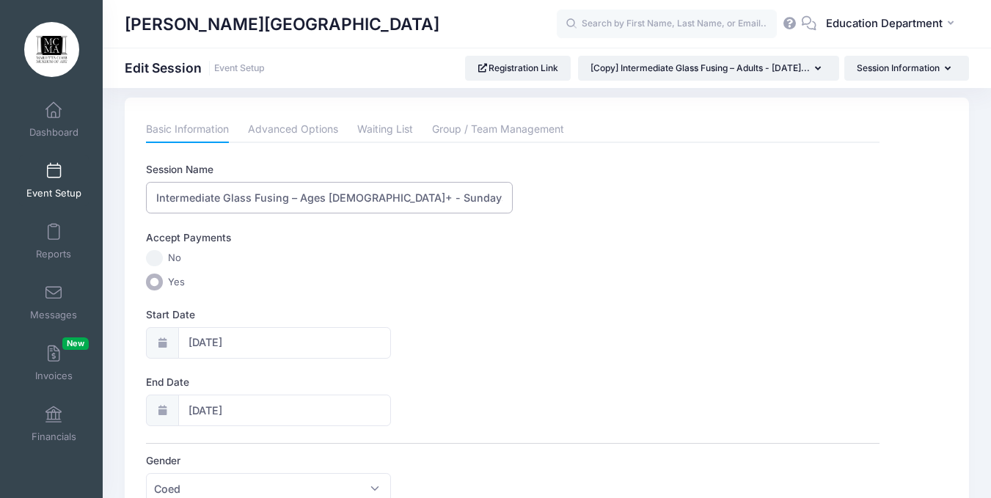
scroll to position [12, 0]
drag, startPoint x: 402, startPoint y: 200, endPoint x: 413, endPoint y: 202, distance: 11.4
click at [413, 202] on input "Intermediate Glass Fusing – Ages [DEMOGRAPHIC_DATA]+ - Sundays, [DATE] - [DATE]…" at bounding box center [329, 199] width 367 height 32
click at [482, 191] on input "Intermediate Glass Fusing – Ages [DEMOGRAPHIC_DATA]+ - Sundays, [DATE] - [DATE]…" at bounding box center [329, 199] width 367 height 32
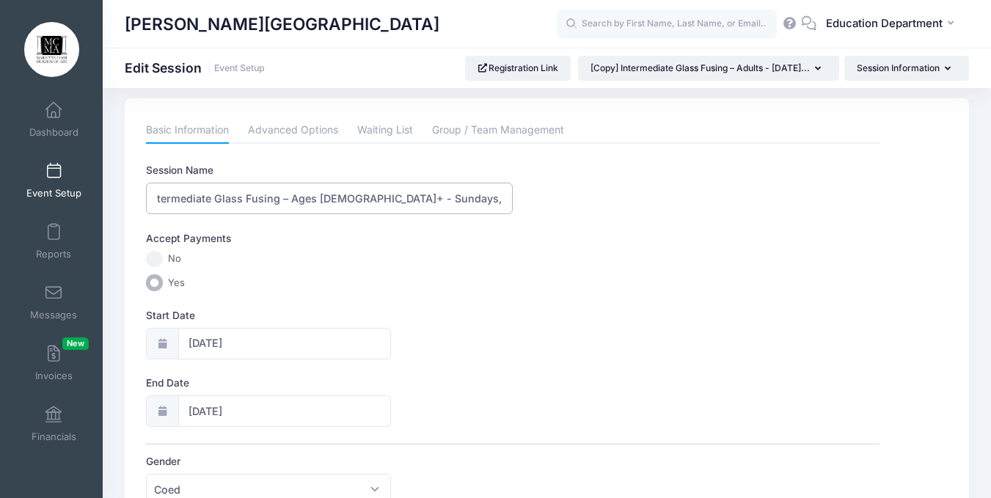
scroll to position [0, 0]
type input "Intermediate Glass Fusing – Ages [DEMOGRAPHIC_DATA]+ - Sundays, [DATE]-[DATE] 1…"
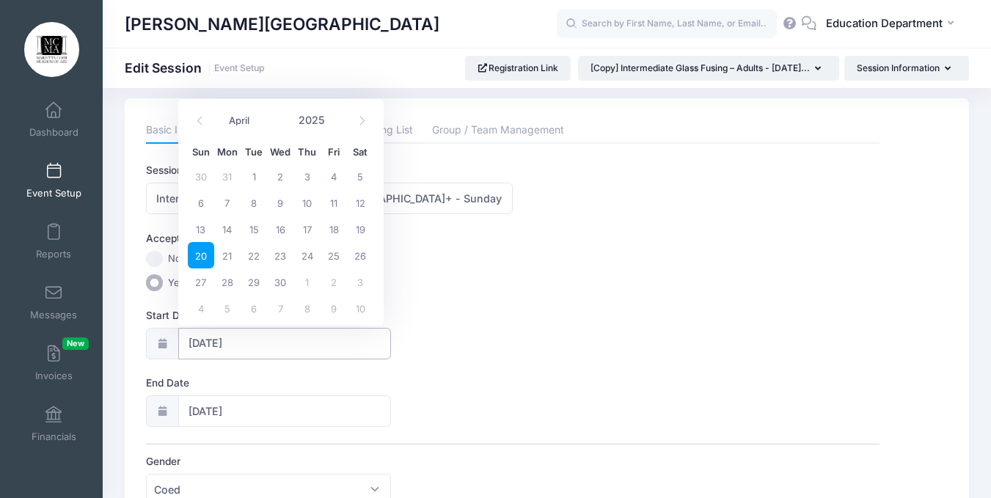
click at [264, 343] on input "[DATE]" at bounding box center [284, 344] width 213 height 32
click at [359, 120] on icon at bounding box center [362, 121] width 10 height 10
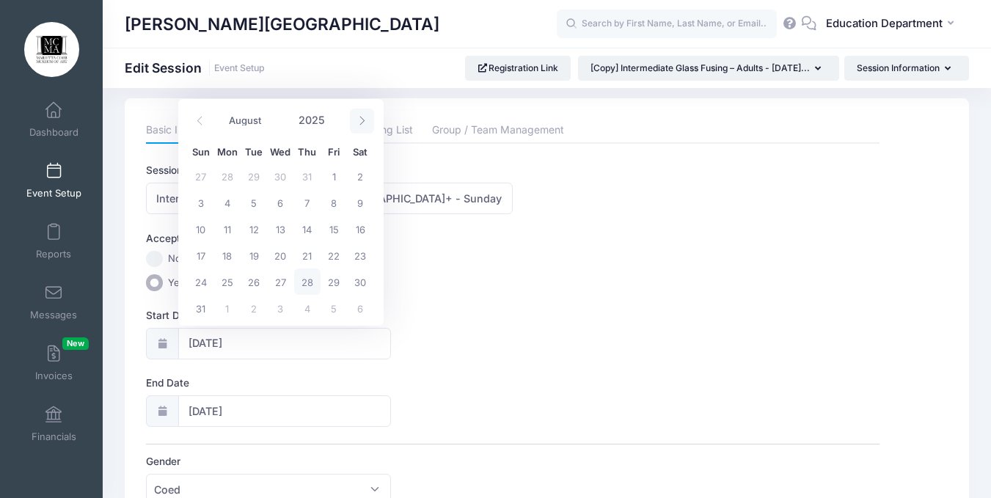
click at [359, 120] on icon at bounding box center [362, 121] width 10 height 10
select select "9"
click at [202, 284] on span "26" at bounding box center [201, 282] width 26 height 26
type input "10/26/2025"
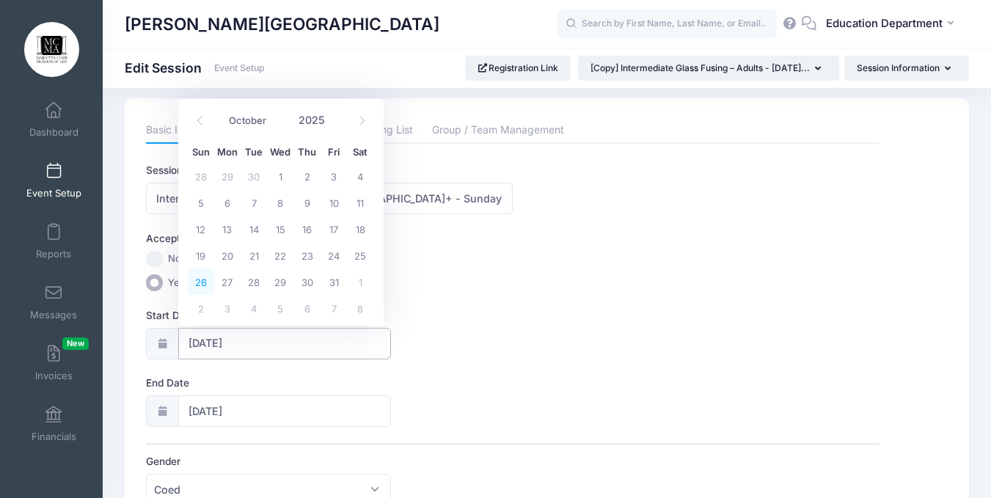
type input "10/27/2025"
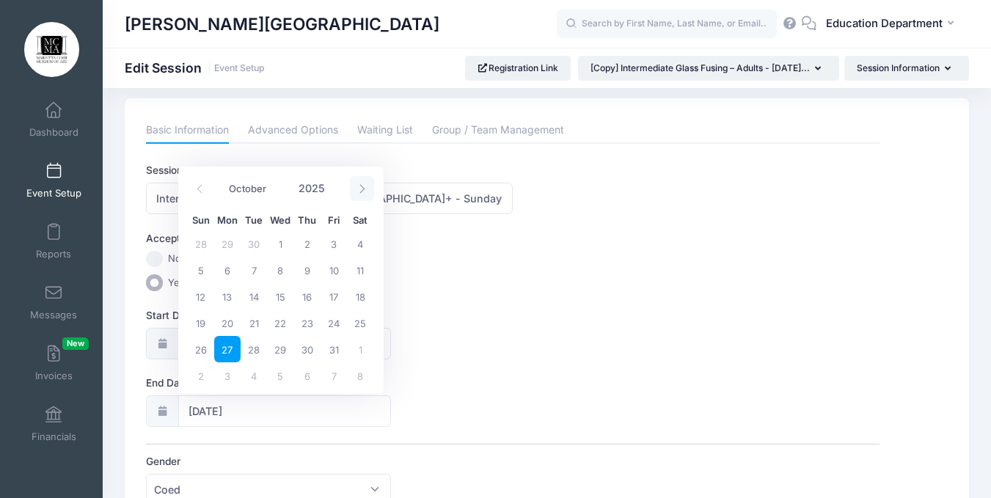
click at [352, 193] on span at bounding box center [362, 188] width 24 height 25
select select "10"
click at [200, 321] on span "16" at bounding box center [201, 323] width 26 height 26
type input "11/16/2025"
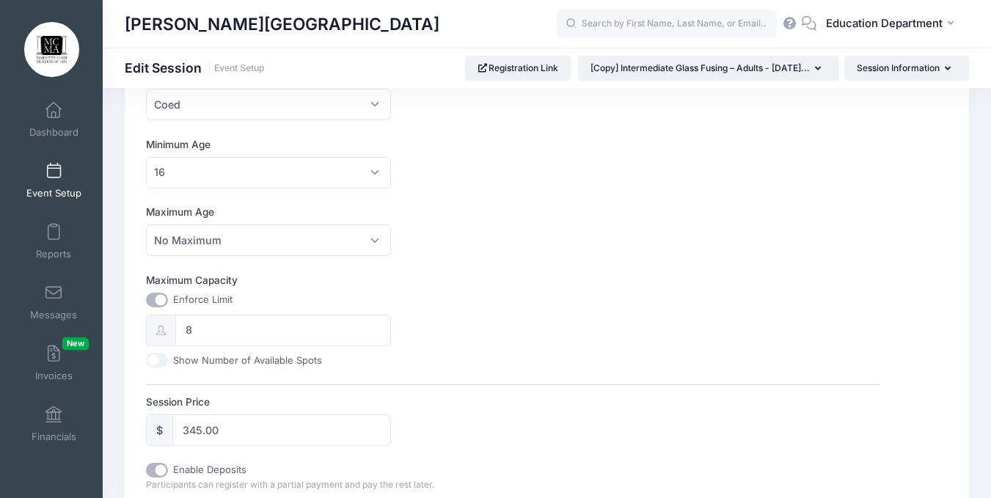
scroll to position [450, 0]
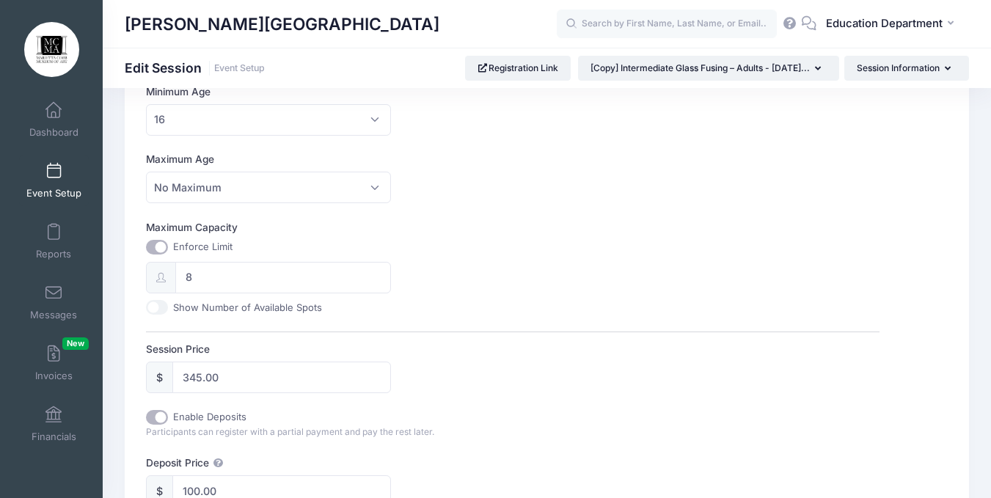
click at [267, 304] on label "Show Number of Available Spots" at bounding box center [247, 308] width 149 height 15
click at [168, 304] on input "Show Number of Available Spots" at bounding box center [157, 307] width 22 height 15
checkbox input "true"
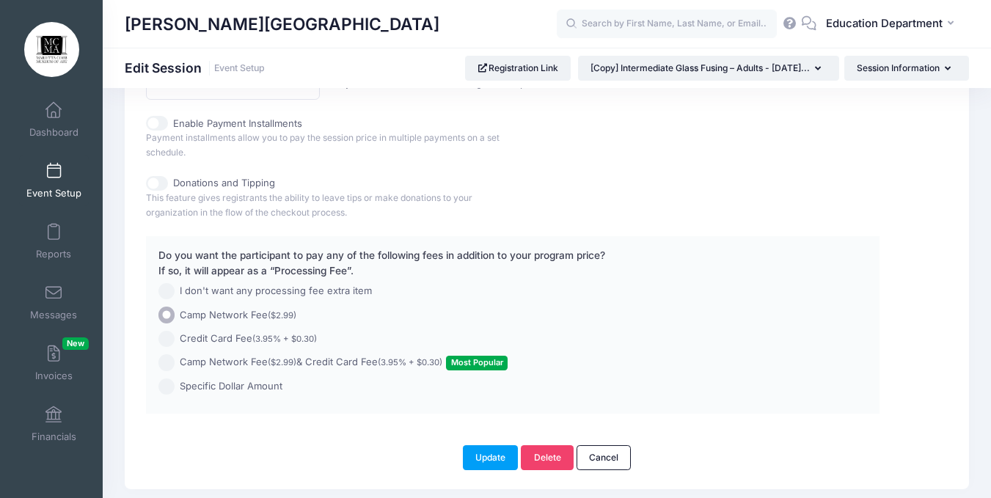
scroll to position [1110, 0]
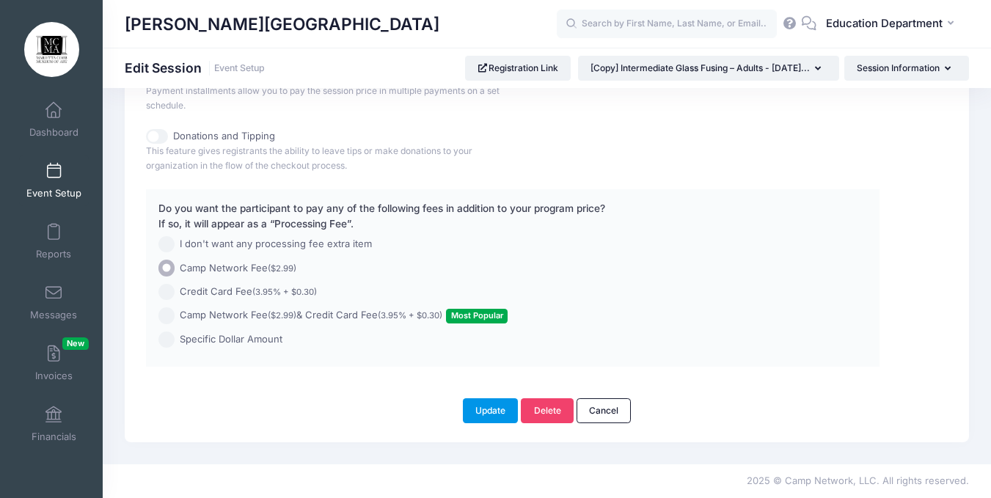
click at [475, 420] on button "Update" at bounding box center [491, 410] width 56 height 25
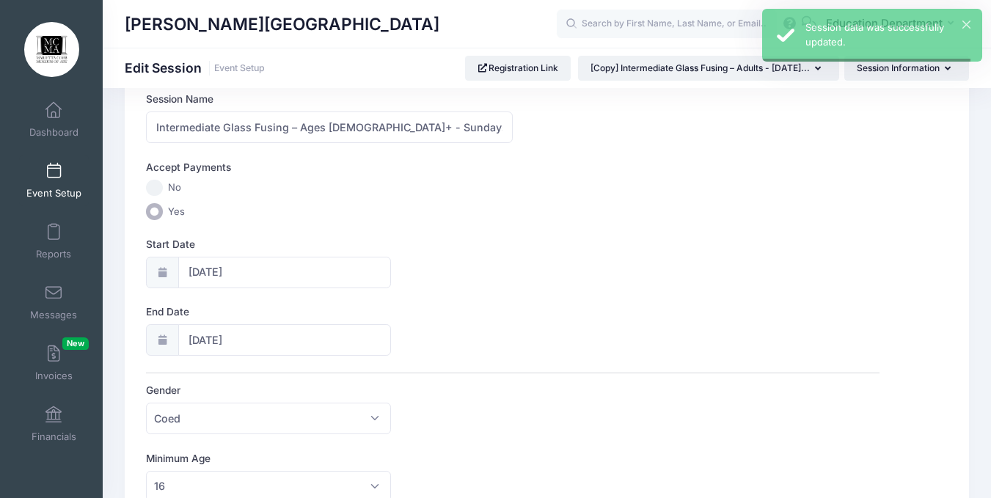
scroll to position [0, 0]
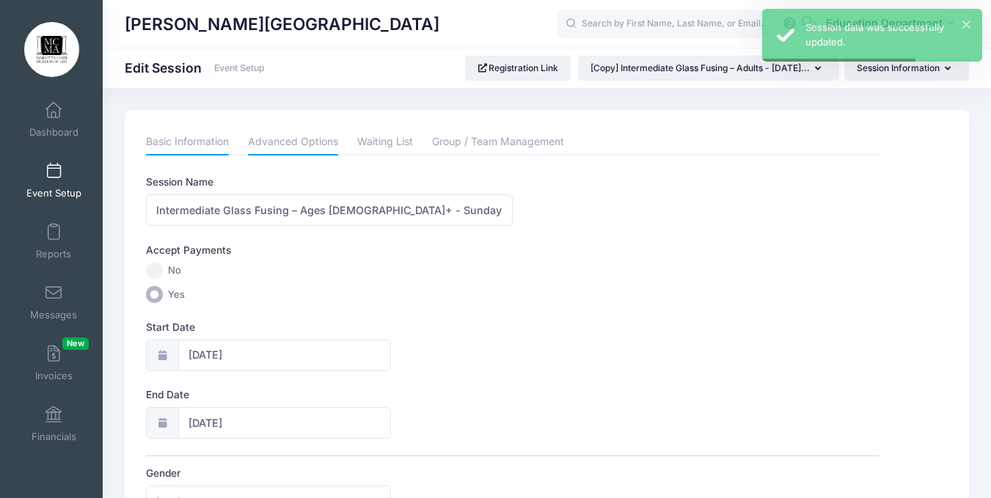
click at [295, 139] on link "Advanced Options" at bounding box center [293, 142] width 90 height 26
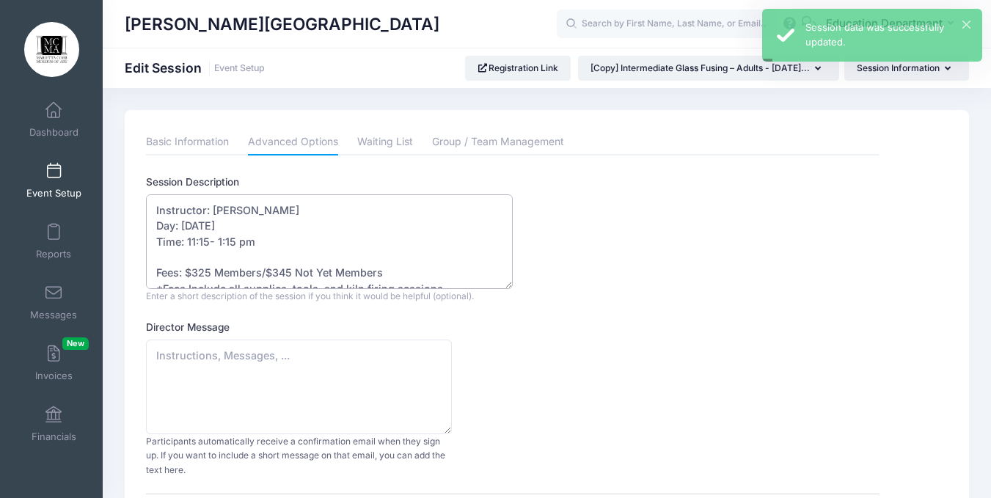
click at [219, 225] on textarea "Instructor: Licha Nicholson Day: Sunday Time: 11:15- 1:15 pm Fees: $325 Members…" at bounding box center [329, 241] width 367 height 95
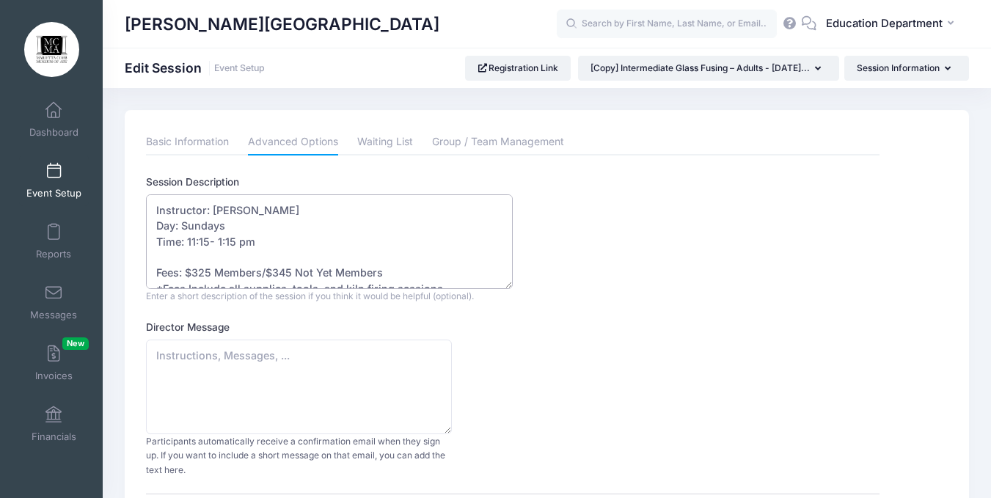
click at [259, 249] on textarea "Instructor: Licha Nicholson Day: Sunday Time: 11:15- 1:15 pm Fees: $325 Members…" at bounding box center [329, 241] width 367 height 95
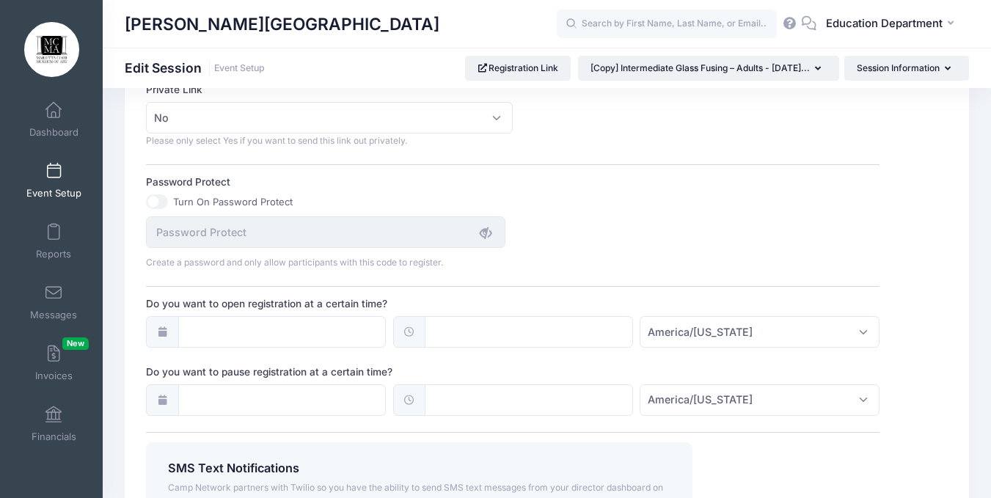
scroll to position [966, 0]
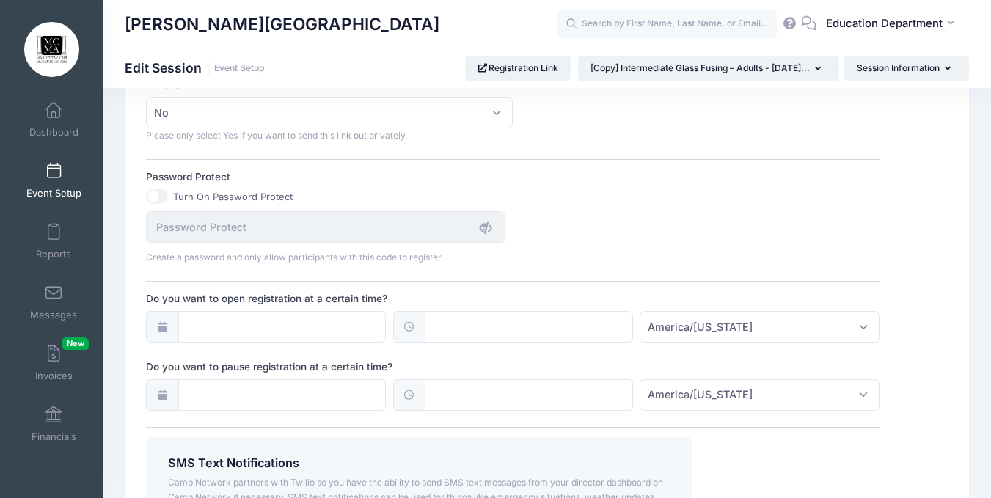
type textarea "Instructor: Licha Nicholson Day: Sundays Time: 11:15- 1:15 pm Fees: $325 Member…"
click at [168, 390] on icon at bounding box center [162, 395] width 12 height 10
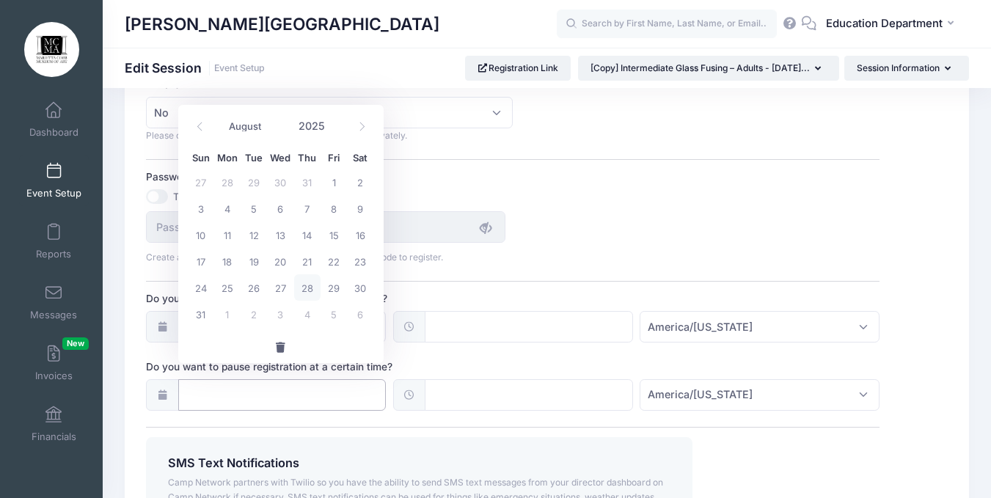
click at [189, 379] on input "Do you want to pause registration at a certain time?" at bounding box center [282, 395] width 208 height 32
click at [364, 122] on icon at bounding box center [362, 127] width 10 height 10
select select "9"
click at [303, 241] on span "16" at bounding box center [307, 235] width 26 height 26
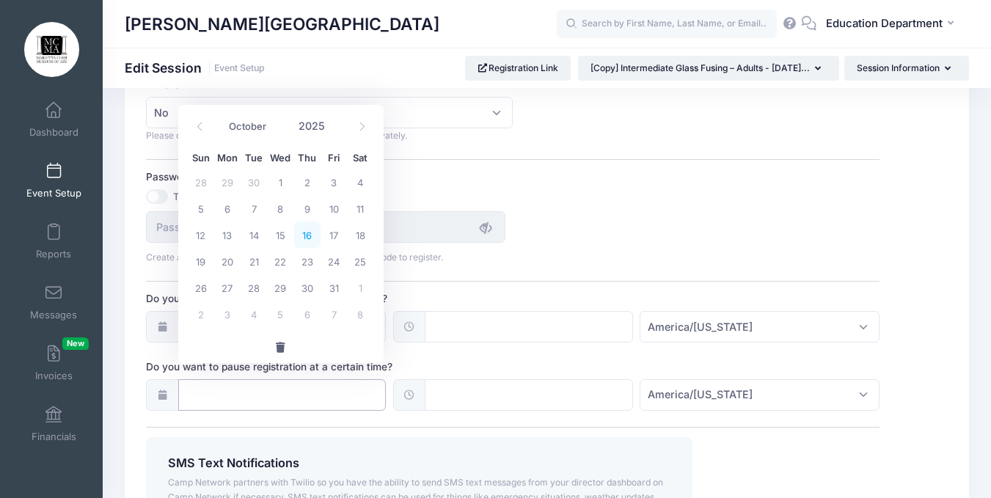
type input "10/16/2025"
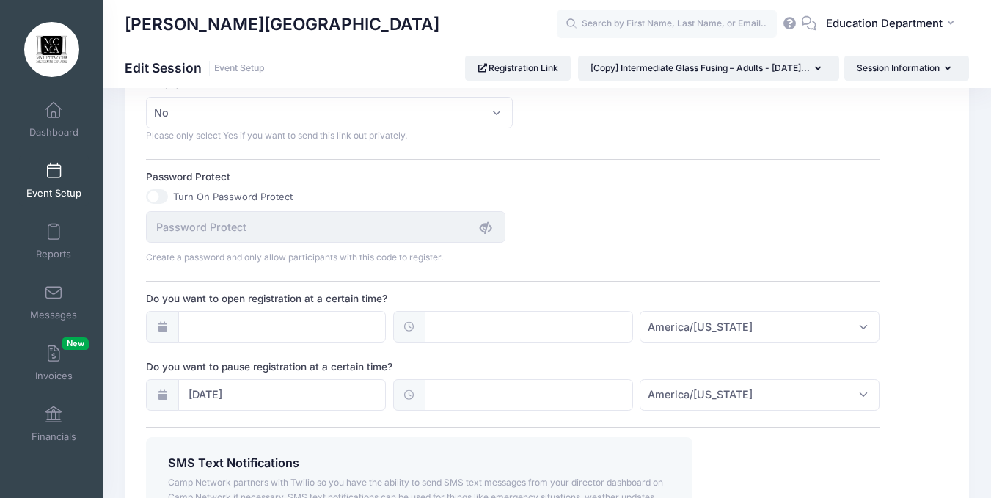
click at [415, 379] on span at bounding box center [409, 395] width 32 height 32
click at [451, 379] on input "text" at bounding box center [529, 395] width 208 height 32
click at [583, 401] on span at bounding box center [588, 406] width 10 height 15
type input "12:05"
type input "05"
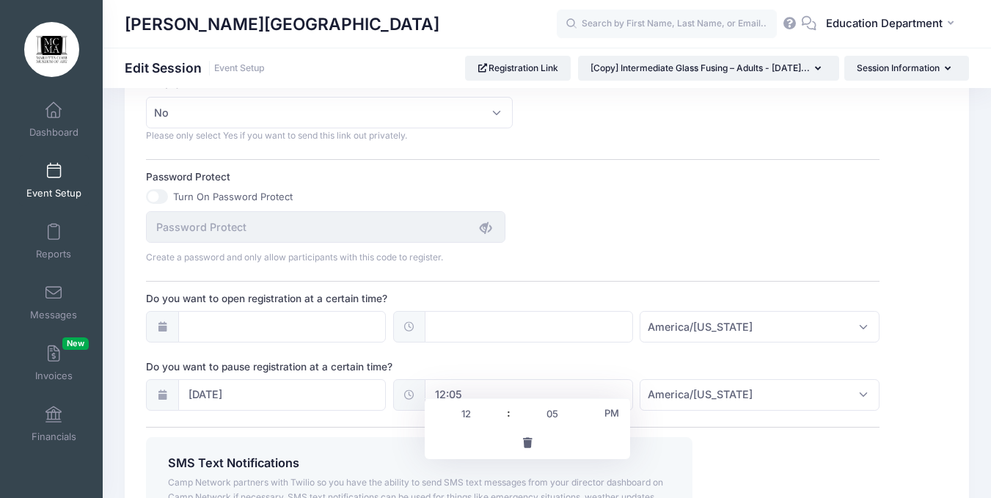
click at [613, 409] on span "PM" at bounding box center [612, 412] width 37 height 29
type input "00:05"
click at [663, 437] on div "SMS Text Notifications Camp Network partners with Twilio so you have the abilit…" at bounding box center [419, 502] width 547 height 131
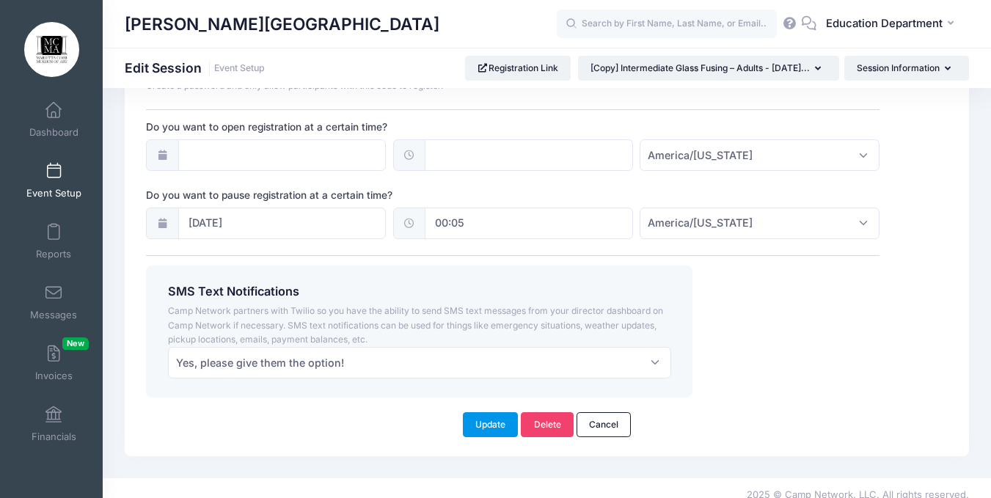
click at [490, 415] on button "Update" at bounding box center [491, 424] width 56 height 25
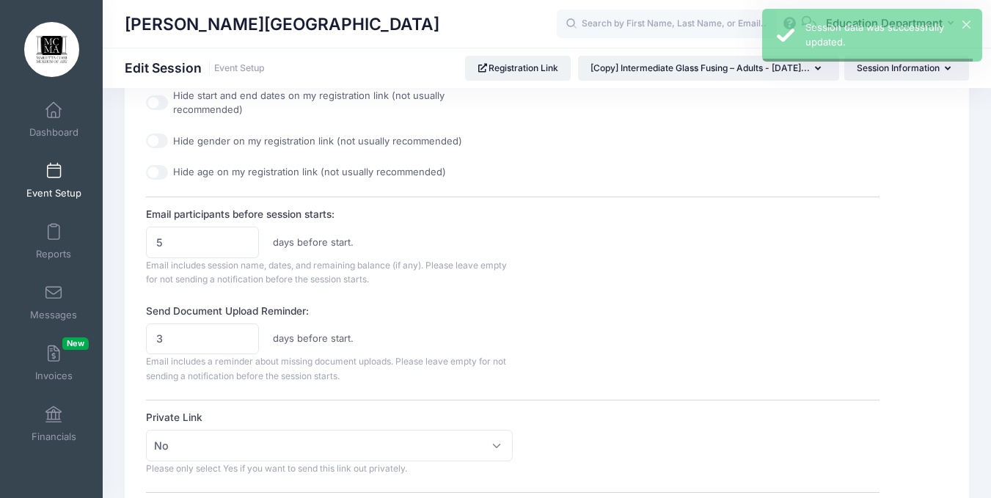
scroll to position [0, 0]
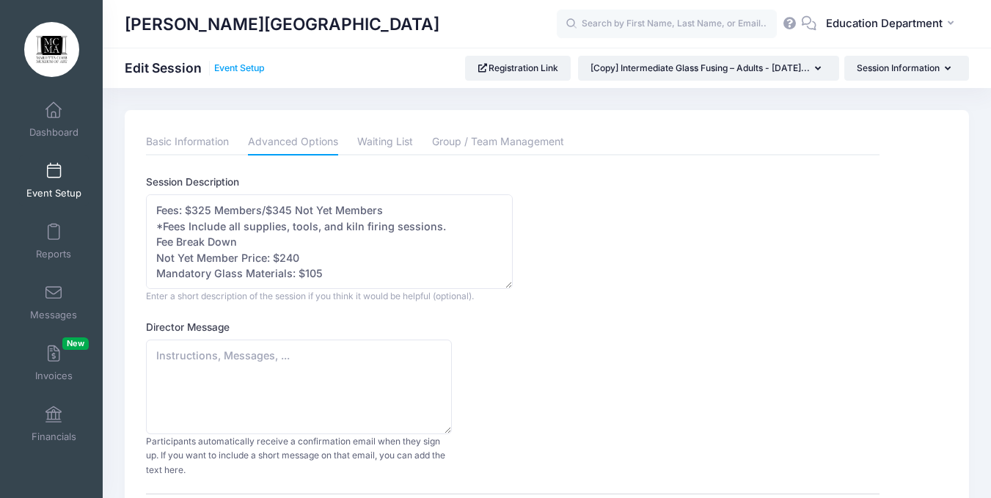
click at [247, 71] on link "Event Setup" at bounding box center [239, 68] width 51 height 11
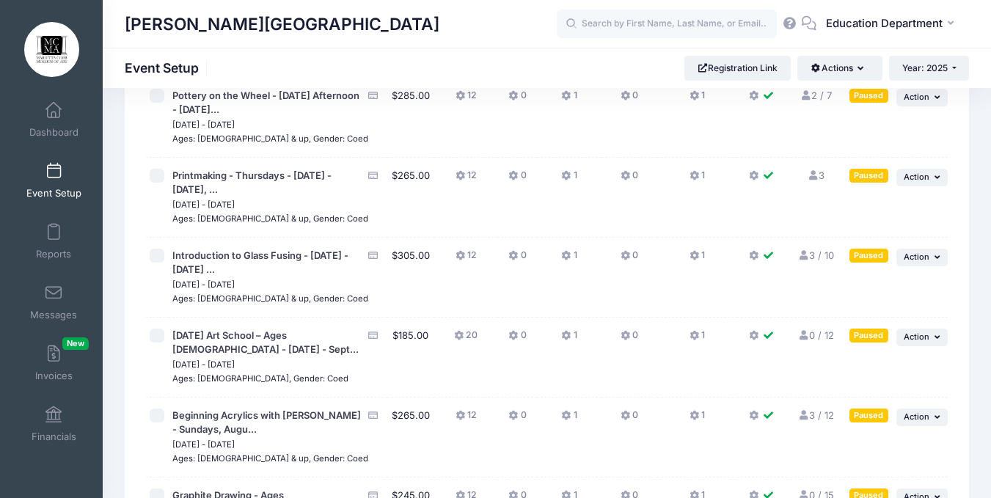
scroll to position [13161, 0]
click at [924, 252] on span "Action" at bounding box center [917, 257] width 26 height 10
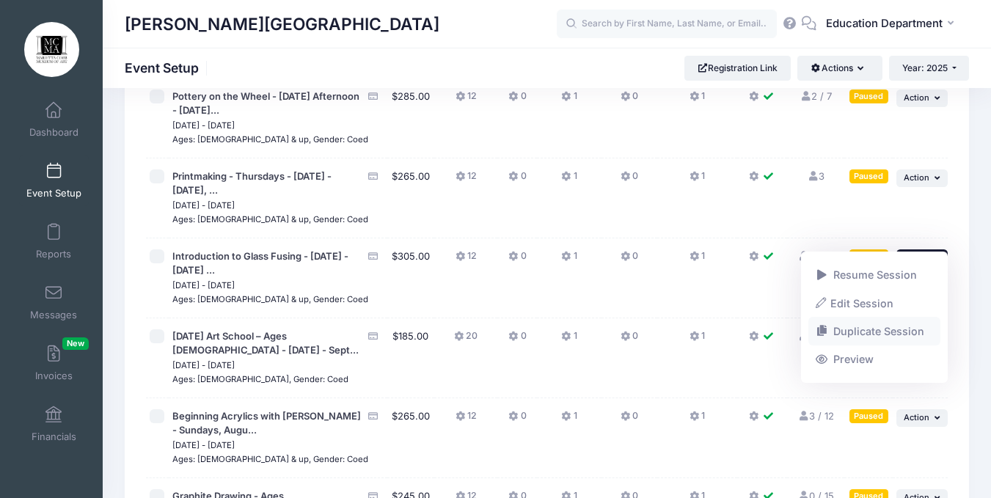
click at [854, 333] on link "Duplicate Session" at bounding box center [875, 332] width 133 height 28
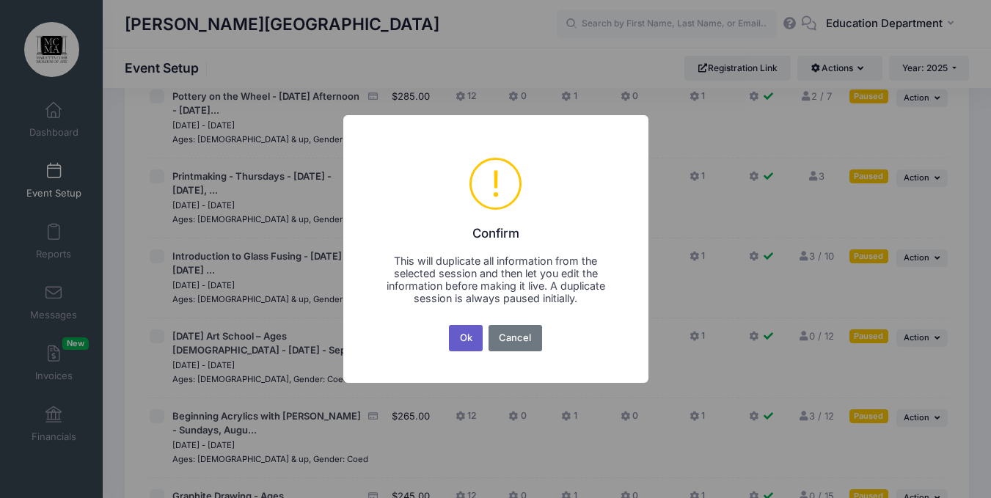
click at [475, 333] on button "Ok" at bounding box center [466, 338] width 34 height 26
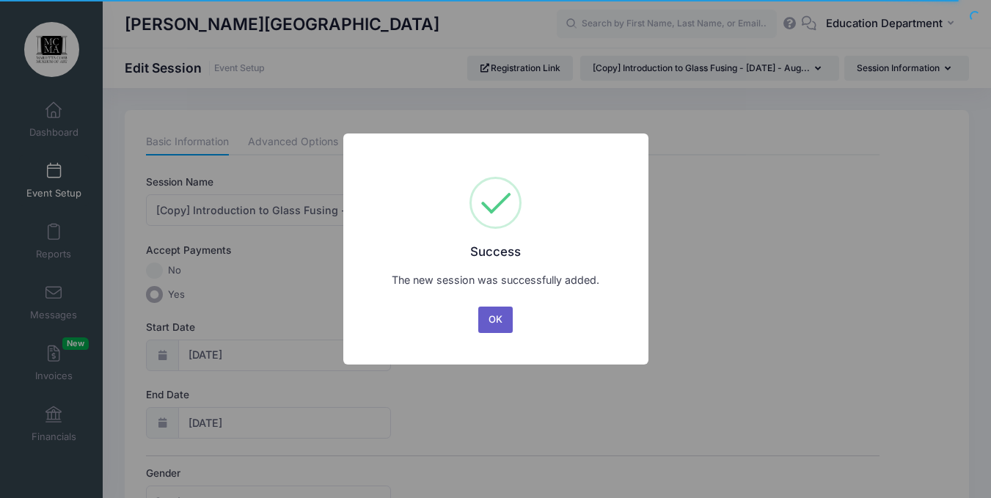
click at [492, 313] on button "OK" at bounding box center [495, 320] width 35 height 26
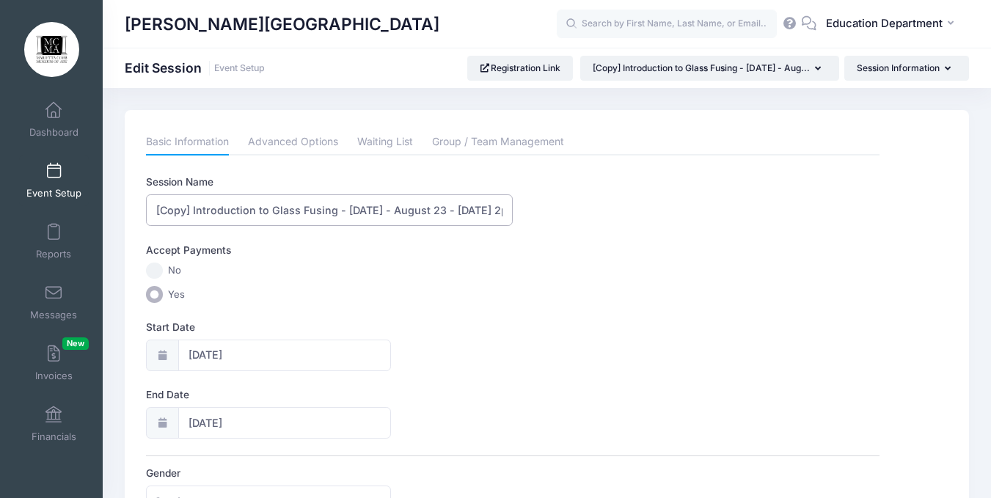
click at [194, 213] on input "[Copy] Introduction to Glass Fusing - Saturday - August 23 - September 13, 2025…" at bounding box center [329, 210] width 367 height 32
click at [348, 210] on input "Introduction to Glass Fusing - Saturday - August 23 - September 13, 2025 - 2pm …" at bounding box center [329, 210] width 367 height 32
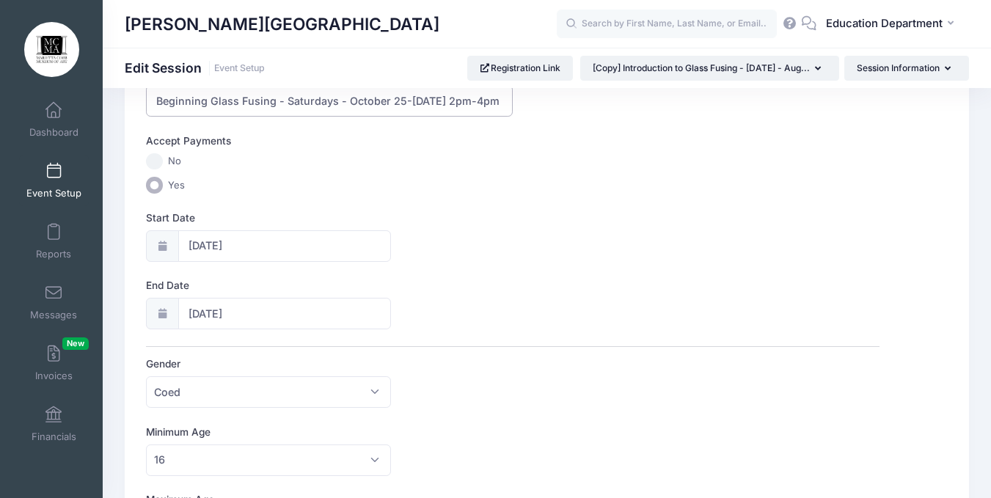
scroll to position [113, 0]
type input "Beginning Glass Fusing - Saturdays - October 25-November 15, 2025 - 2pm-4pm"
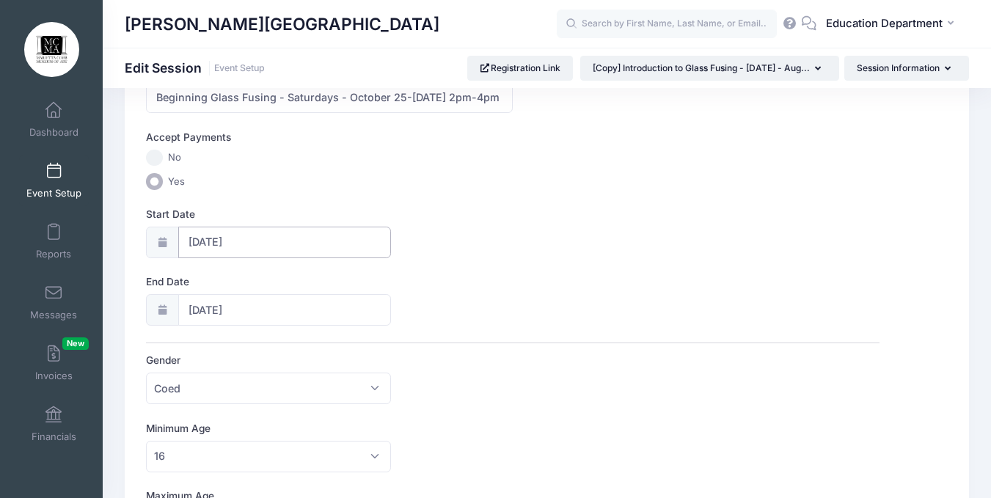
click at [229, 227] on input "08/23/2025" at bounding box center [284, 243] width 213 height 32
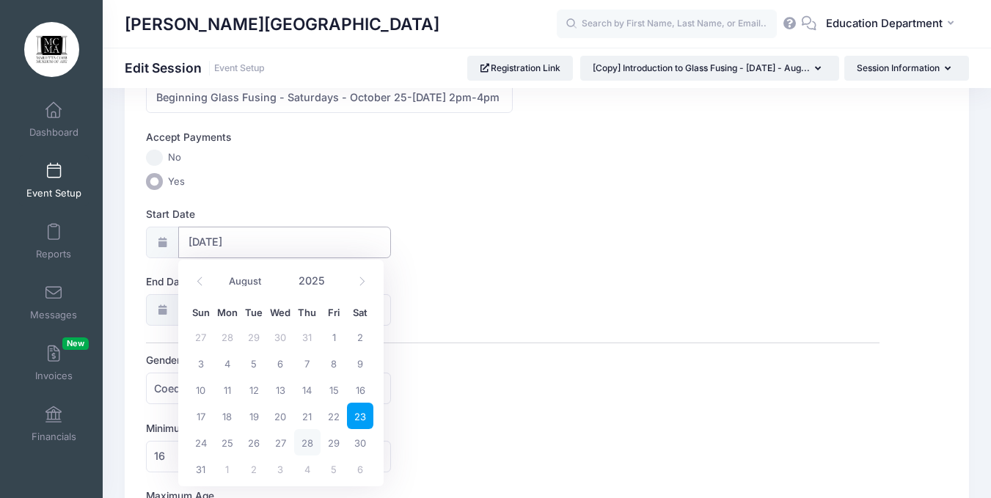
scroll to position [0, 0]
click at [369, 280] on span at bounding box center [362, 281] width 24 height 25
select select "9"
click at [363, 414] on span "25" at bounding box center [360, 416] width 26 height 26
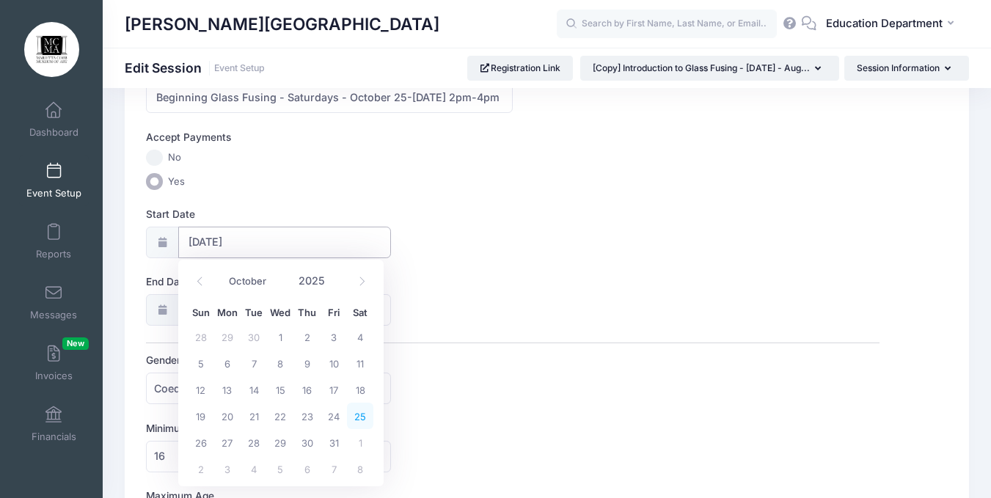
type input "10/25/2025"
type input "10/26/2025"
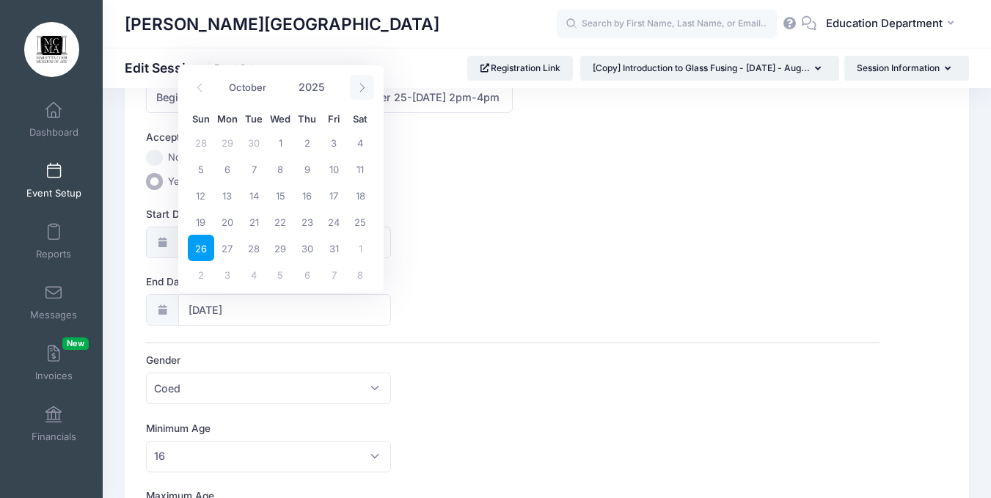
click at [357, 83] on icon at bounding box center [362, 88] width 10 height 10
select select "10"
click at [366, 203] on span "15" at bounding box center [360, 195] width 26 height 26
type input "11/15/2025"
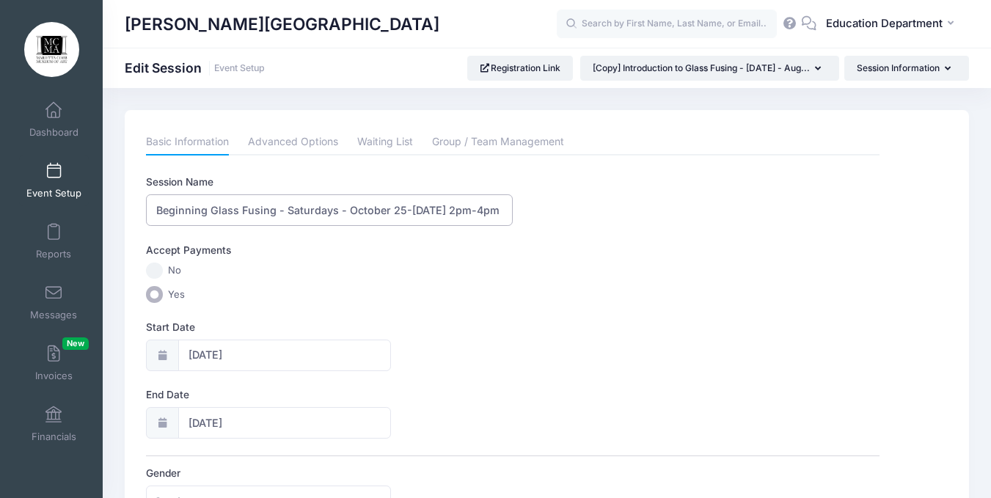
click at [281, 207] on input "Beginning Glass Fusing - Saturdays - October 25-November 15, 2025 - 2pm-4pm" at bounding box center [329, 210] width 367 height 32
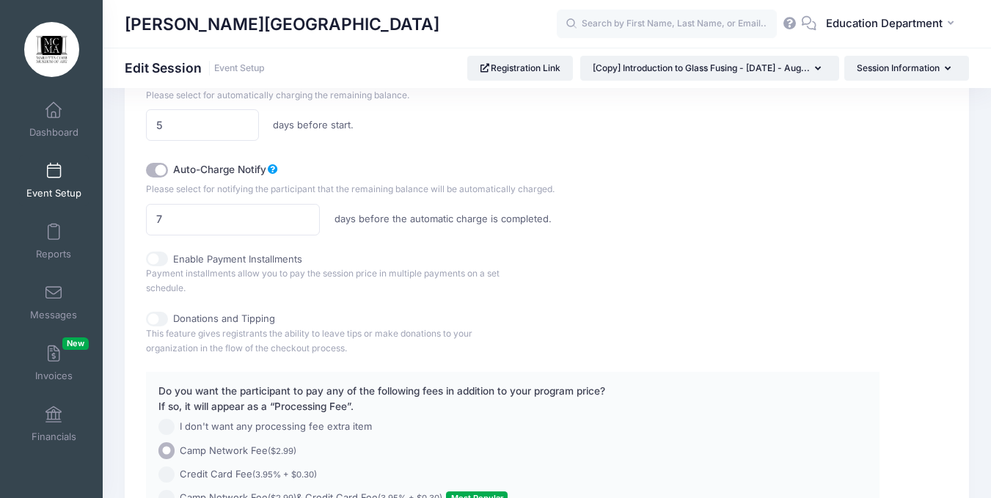
scroll to position [1110, 0]
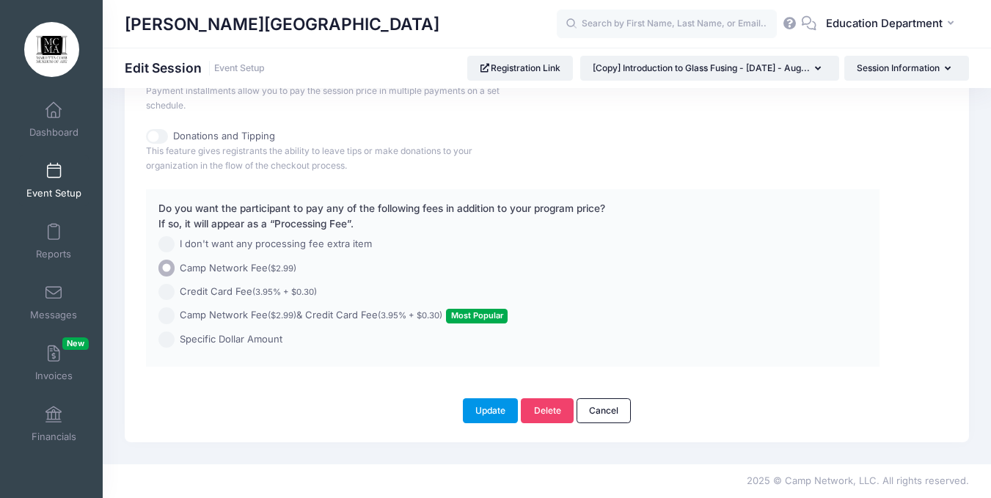
type input "Beginning Glass Fusing - Ages 16+ - Saturdays - October 25-November 15, 2025 - …"
click at [481, 412] on button "Update" at bounding box center [491, 410] width 56 height 25
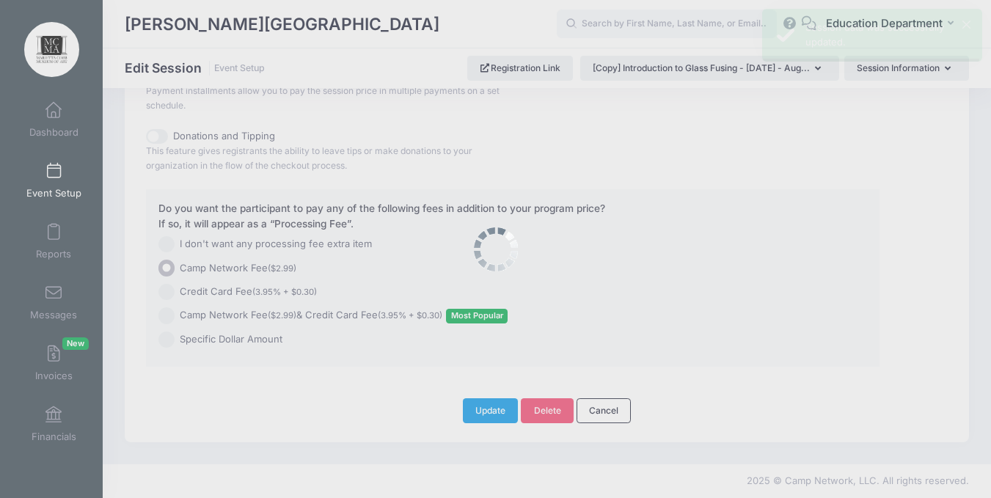
scroll to position [0, 0]
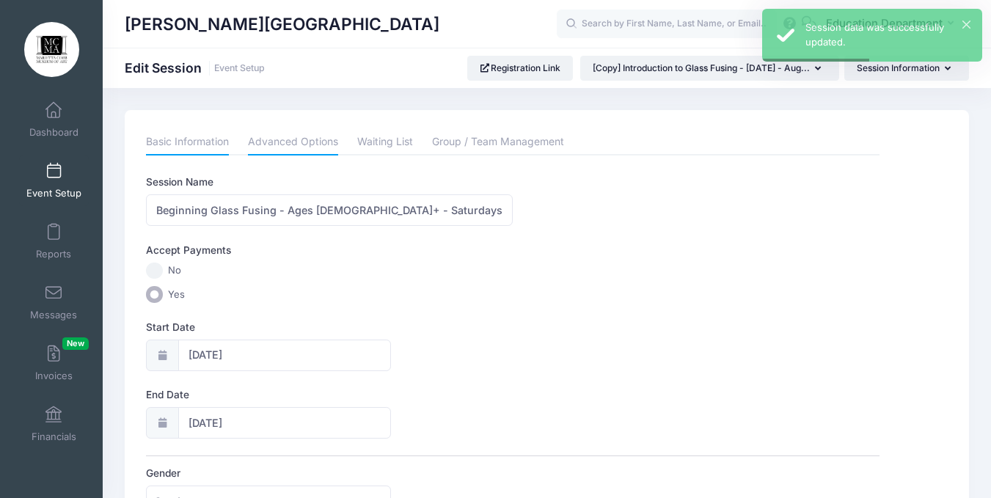
click at [284, 131] on link "Advanced Options" at bounding box center [293, 142] width 90 height 26
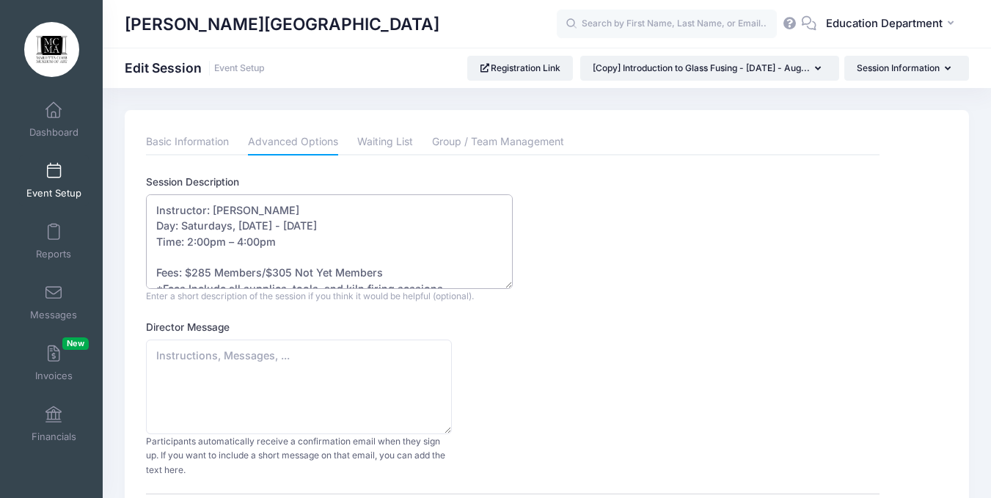
click at [368, 226] on textarea "Instructor: Licha Nicholson Day: Saturdays, August 23 - September 13, 2025 Time…" at bounding box center [329, 241] width 367 height 95
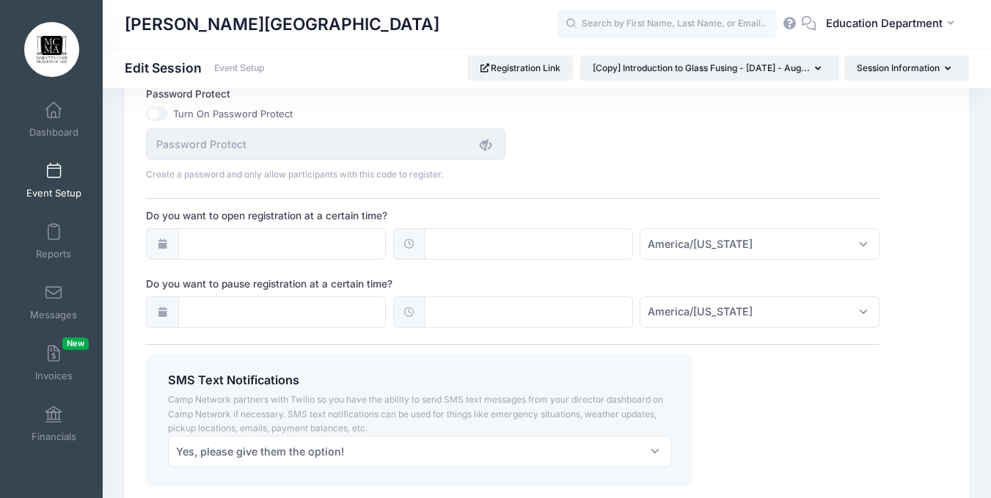
scroll to position [1138, 0]
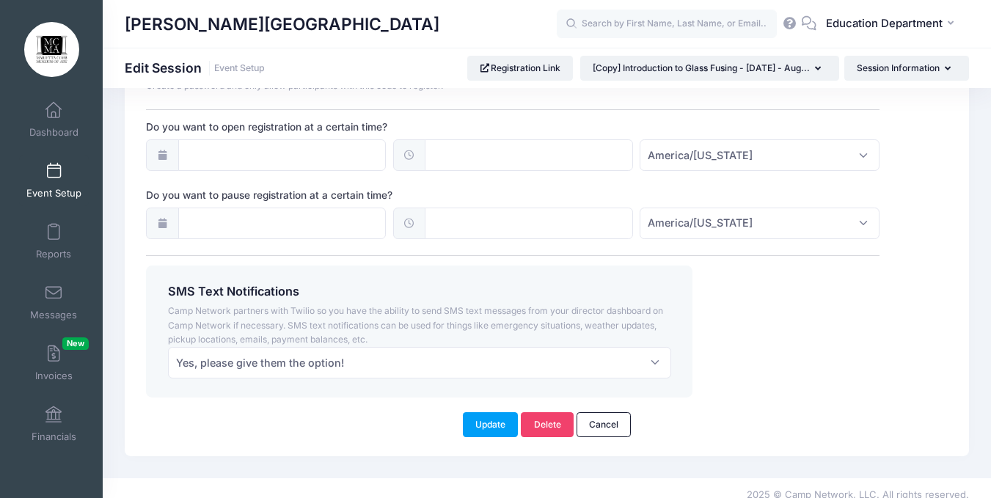
type textarea "Instructor: Licha Nicholson Day: Saturdays, October 25 - November 15, 2025 Time…"
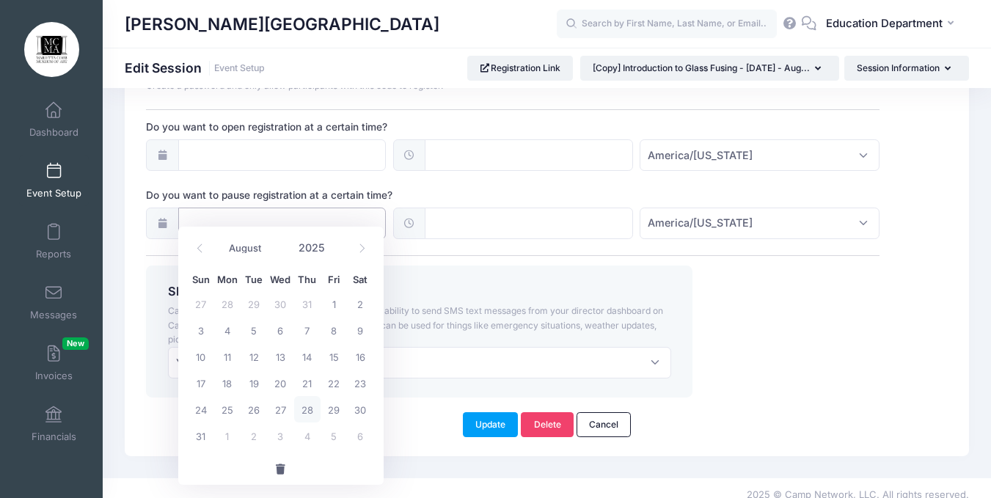
click at [321, 208] on input "Do you want to pause registration at a certain time?" at bounding box center [282, 224] width 208 height 32
click at [354, 248] on span at bounding box center [362, 248] width 24 height 25
select select "9"
click at [304, 358] on span "16" at bounding box center [307, 356] width 26 height 26
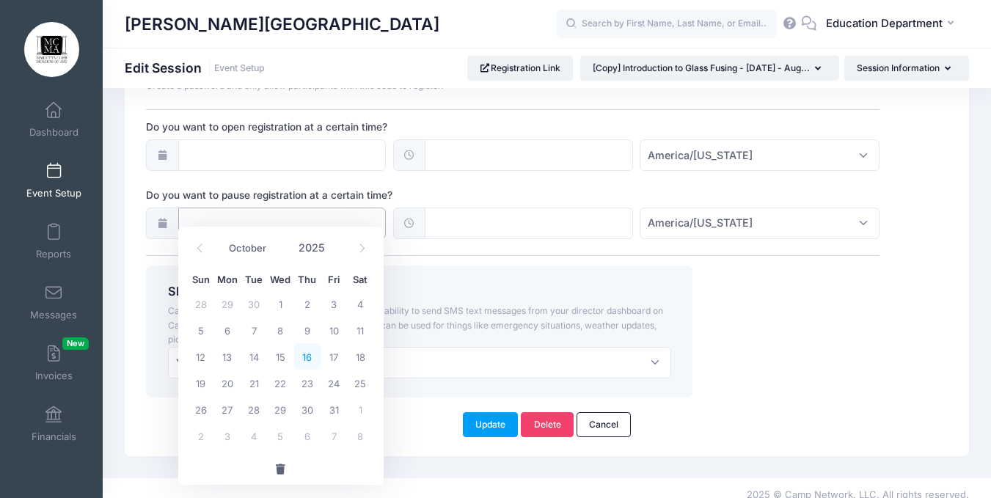
type input "10/16/2025"
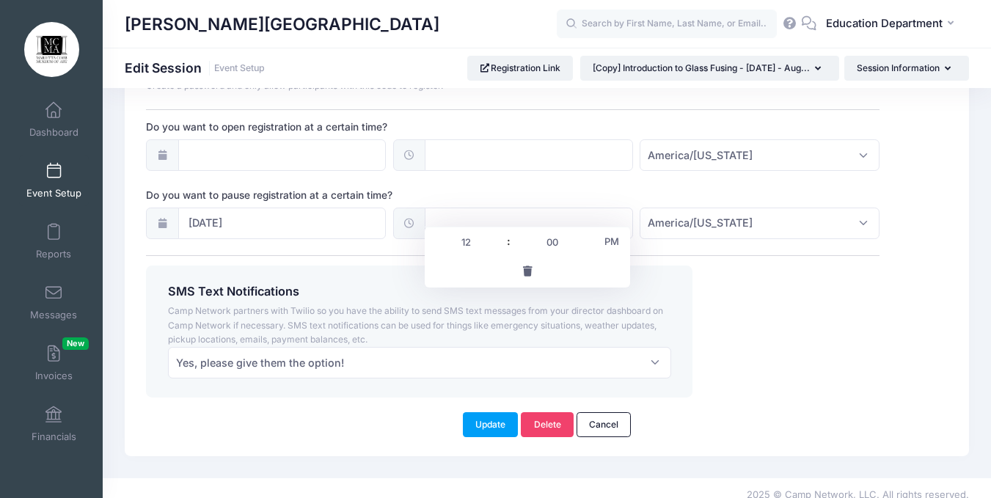
click at [442, 208] on input "text" at bounding box center [529, 224] width 208 height 32
click at [584, 235] on span at bounding box center [588, 234] width 10 height 15
type input "12:05"
type input "05"
click at [584, 235] on span at bounding box center [588, 234] width 10 height 15
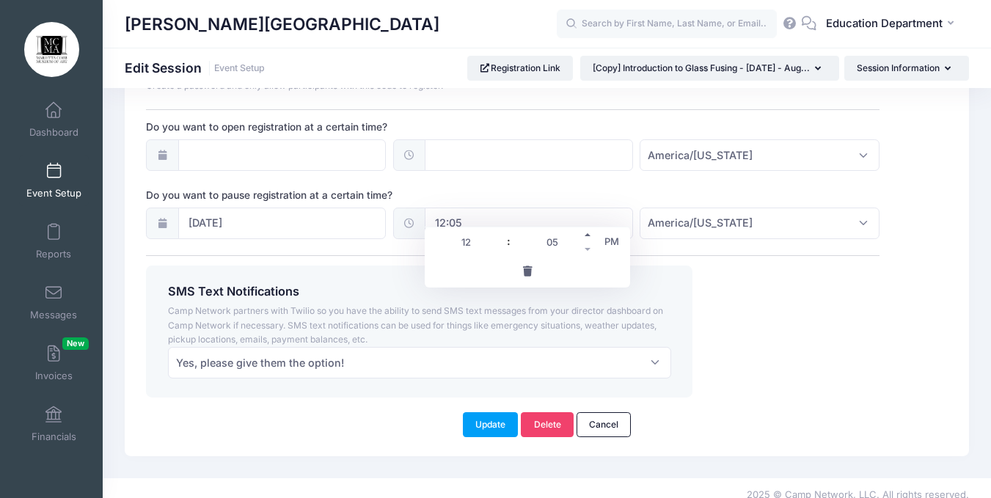
type input "12:10"
type input "10"
click at [589, 247] on span at bounding box center [588, 249] width 10 height 15
type input "12:05"
type input "05"
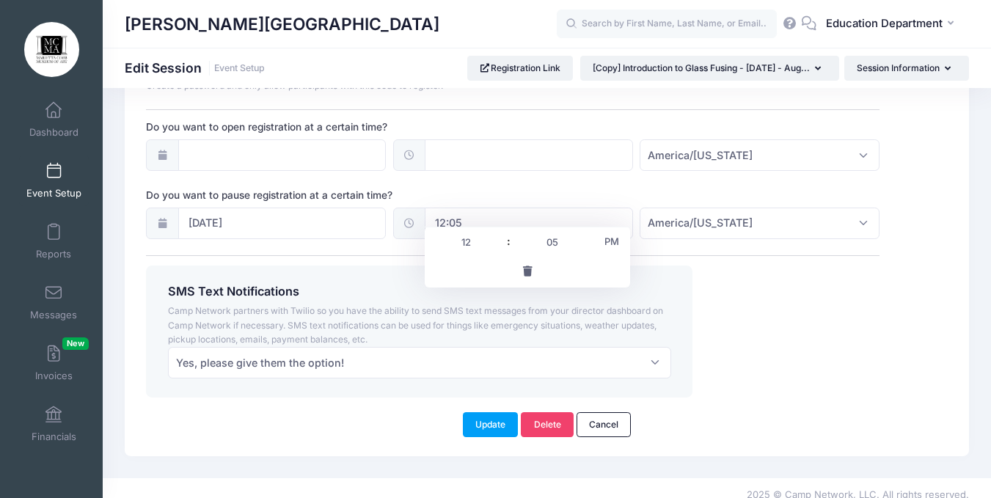
click at [612, 242] on span "PM" at bounding box center [612, 241] width 37 height 29
type input "00:05"
click at [696, 266] on div "SMS Text Notifications Camp Network partners with Twilio so you have the abilit…" at bounding box center [419, 331] width 561 height 131
click at [475, 412] on button "Update" at bounding box center [491, 424] width 56 height 25
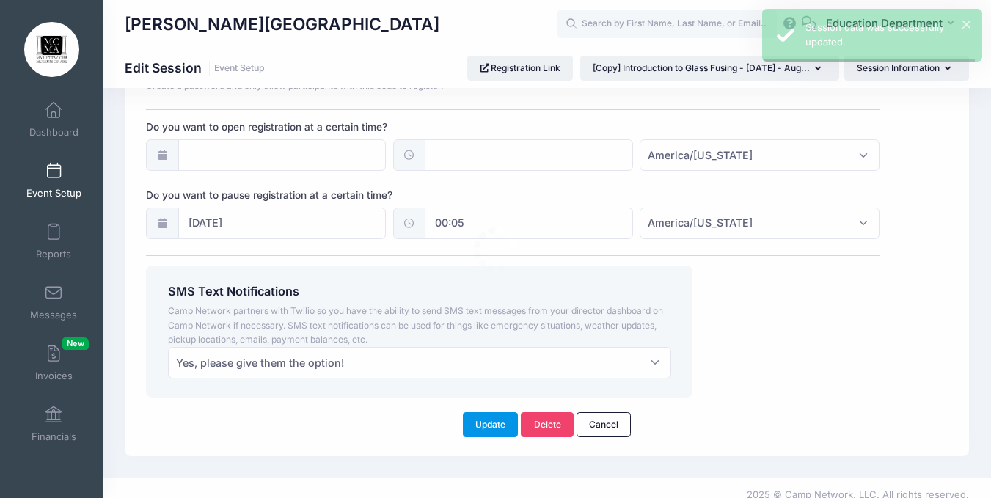
scroll to position [0, 0]
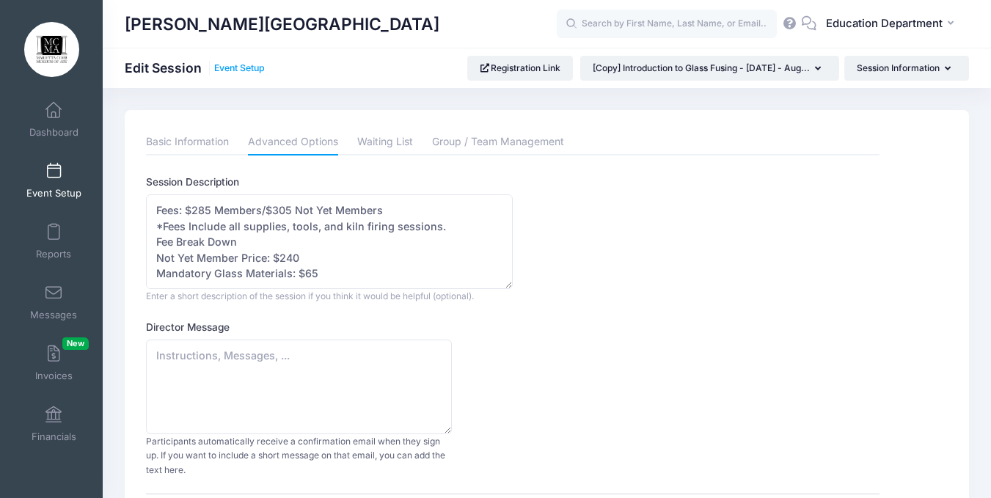
click at [248, 70] on link "Event Setup" at bounding box center [239, 68] width 51 height 11
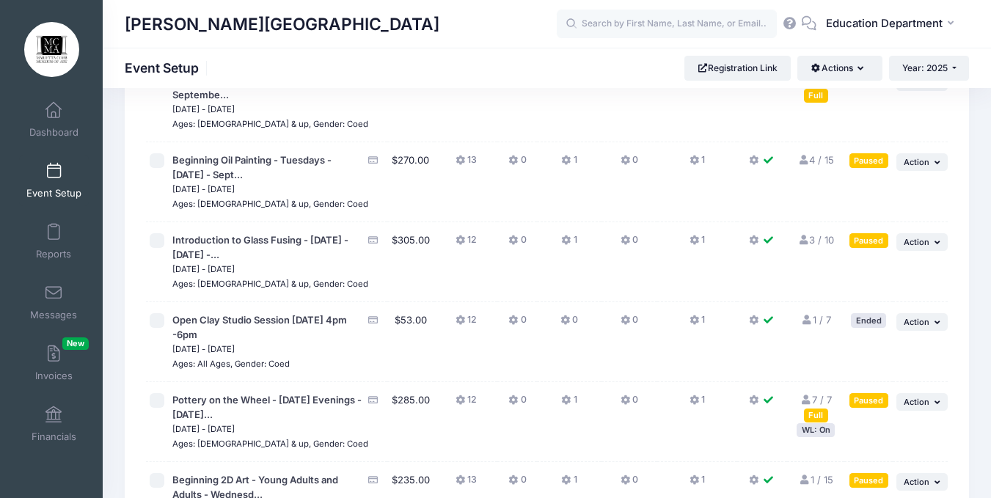
scroll to position [12311, 0]
click at [921, 238] on span "Action" at bounding box center [917, 243] width 26 height 10
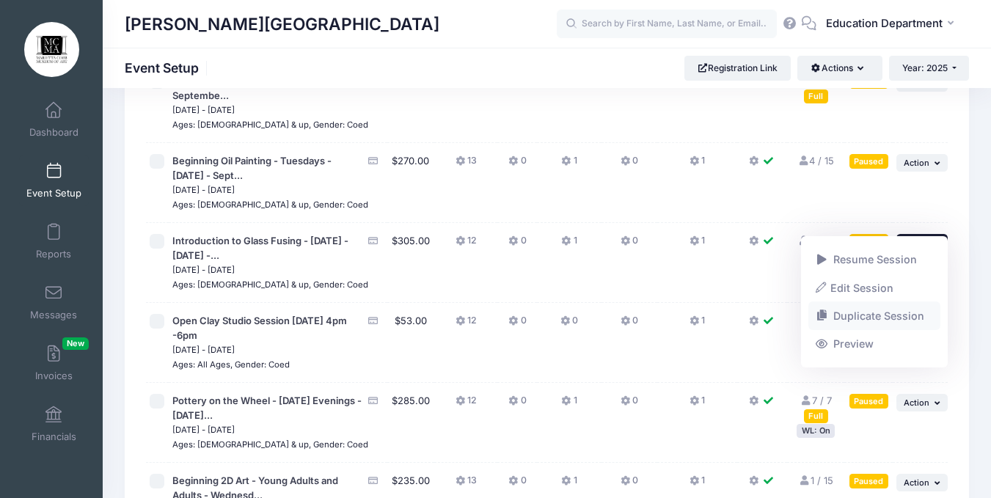
click at [855, 318] on link "Duplicate Session" at bounding box center [875, 316] width 133 height 28
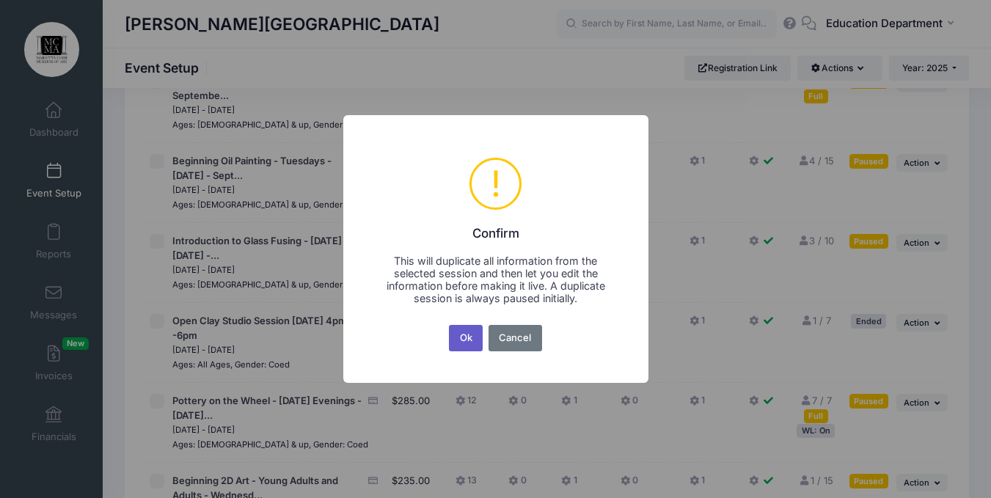
click at [459, 336] on button "Ok" at bounding box center [466, 338] width 34 height 26
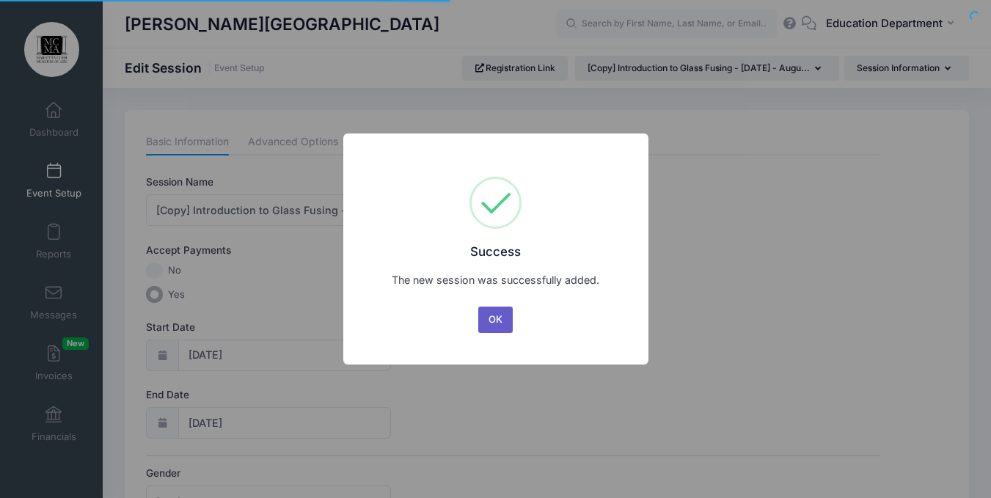
click at [491, 320] on button "OK" at bounding box center [495, 320] width 35 height 26
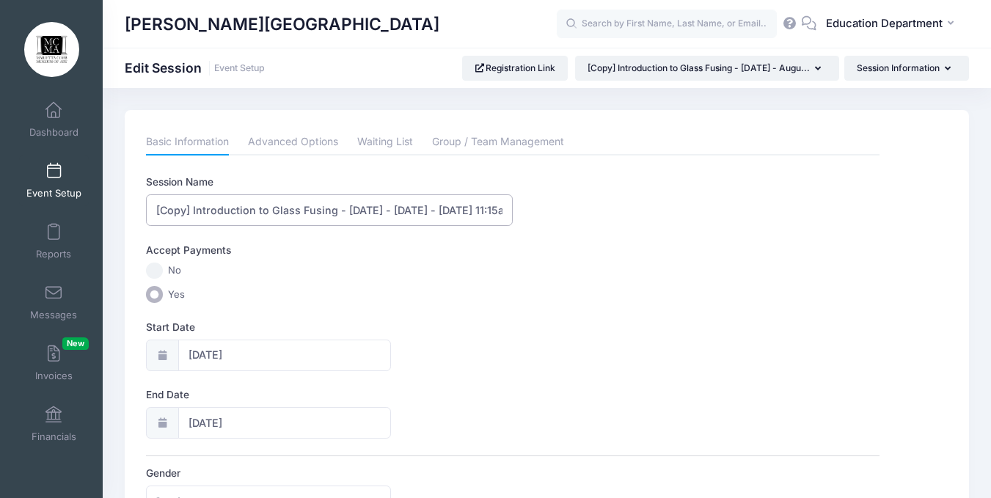
click at [194, 208] on input "[Copy] Introduction to Glass Fusing - [DATE] - [DATE] - [DATE] 11:15am - Ages […" at bounding box center [329, 210] width 367 height 32
click at [321, 216] on input "Beginning Glass Fusing - [DATE] - [DATE] - [DATE] 11:15am - Ages [DEMOGRAPHIC_D…" at bounding box center [329, 210] width 367 height 32
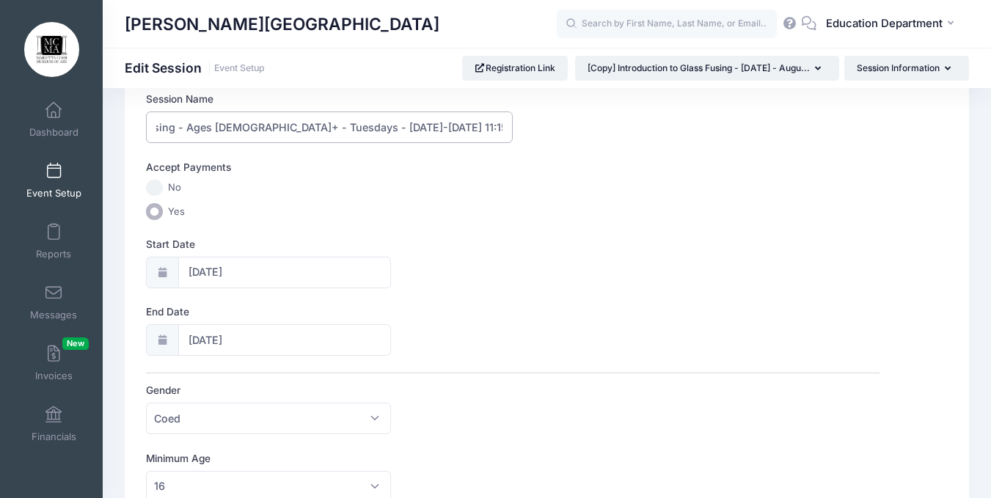
scroll to position [98, 0]
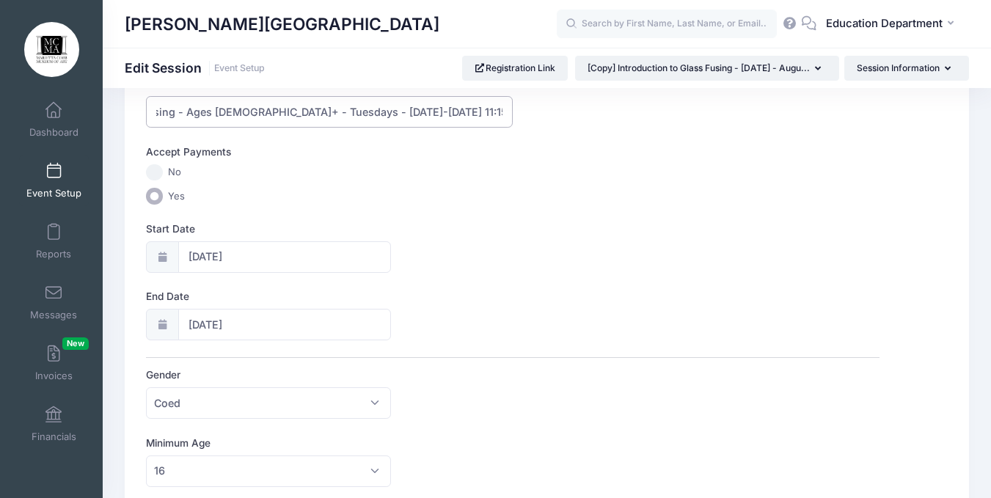
type input "Beginning Glass Fusing - Ages [DEMOGRAPHIC_DATA]+ - Tuesdays - [DATE]-[DATE] 11…"
click at [277, 257] on input "[DATE]" at bounding box center [284, 257] width 213 height 32
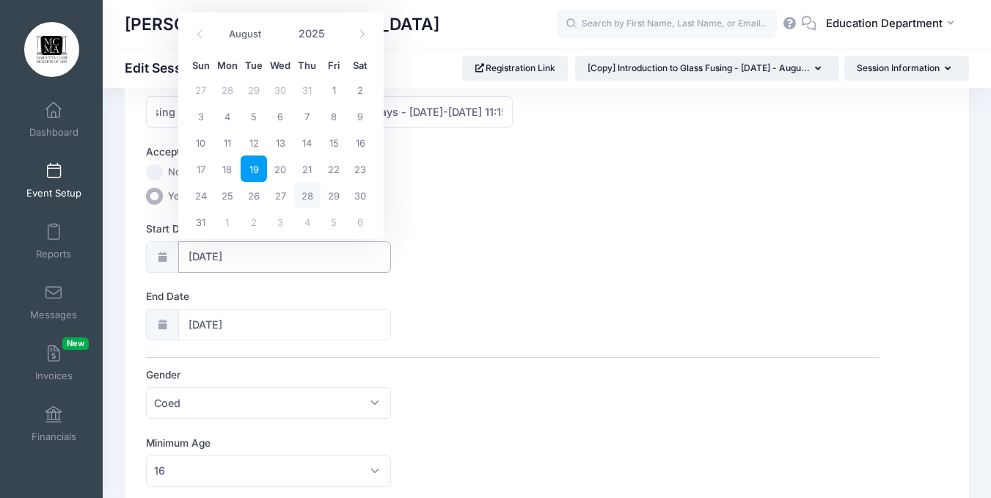
scroll to position [0, 0]
click at [357, 28] on span at bounding box center [362, 34] width 24 height 25
select select "9"
click at [255, 171] on span "21" at bounding box center [254, 169] width 26 height 26
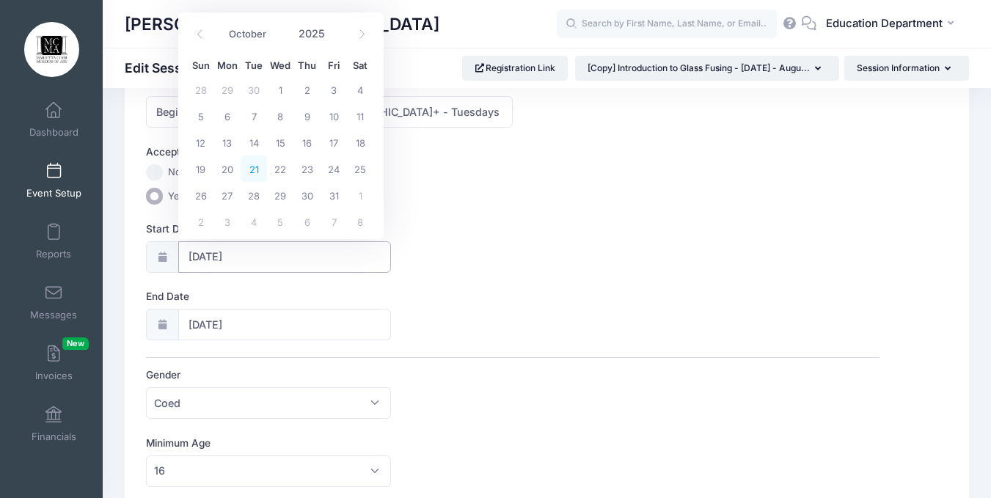
type input "[DATE]"
type input "10/22/2025"
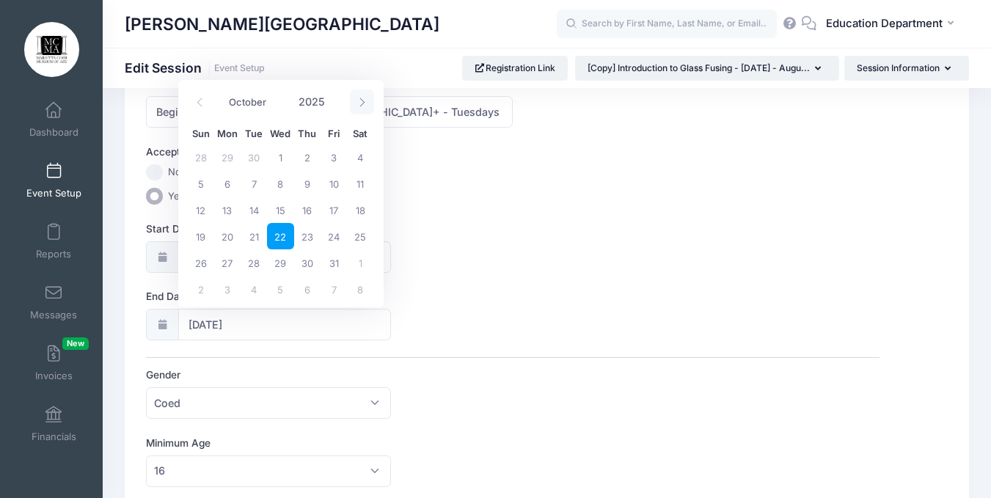
click at [351, 109] on span at bounding box center [362, 102] width 24 height 25
select select "10"
click at [252, 241] on span "18" at bounding box center [254, 236] width 26 height 26
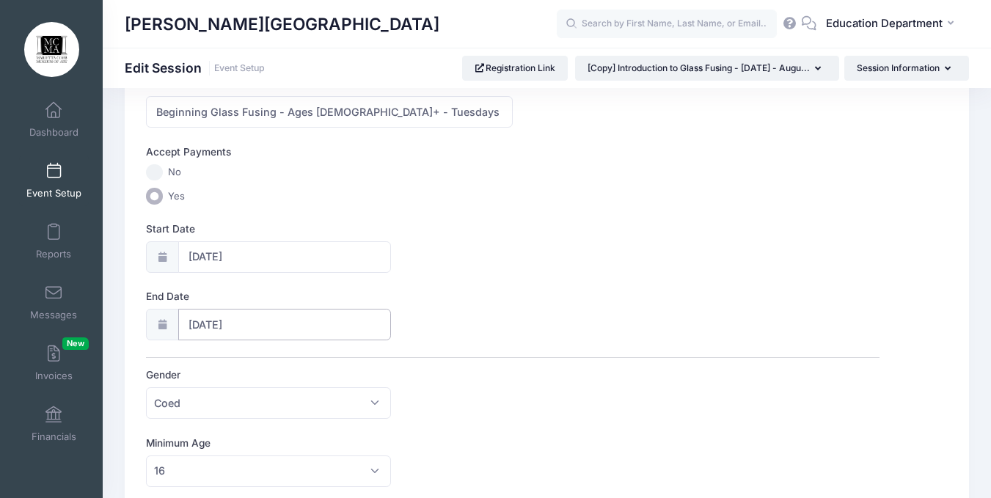
click at [238, 330] on input "11/18/2025" at bounding box center [284, 325] width 213 height 32
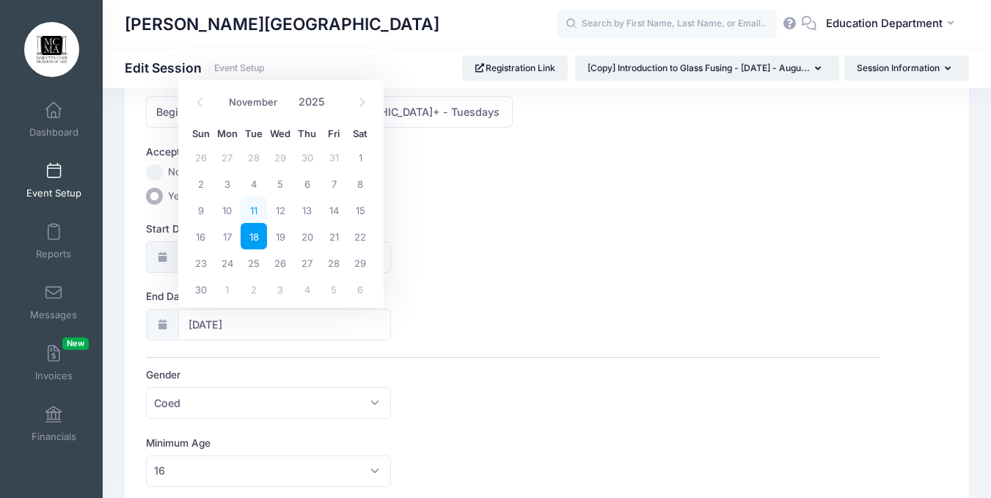
click at [252, 205] on span "11" at bounding box center [254, 210] width 26 height 26
type input "11/11/2025"
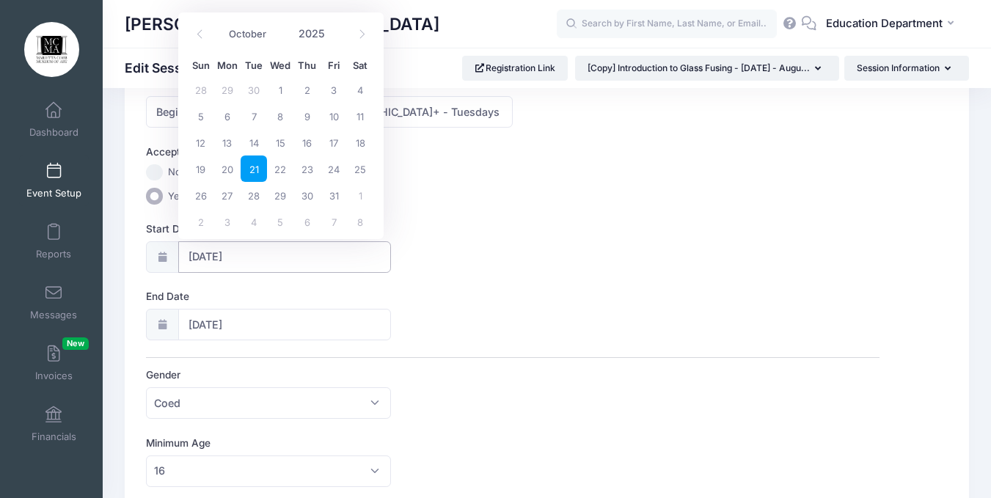
click at [252, 248] on input "10/21/2025" at bounding box center [284, 257] width 213 height 32
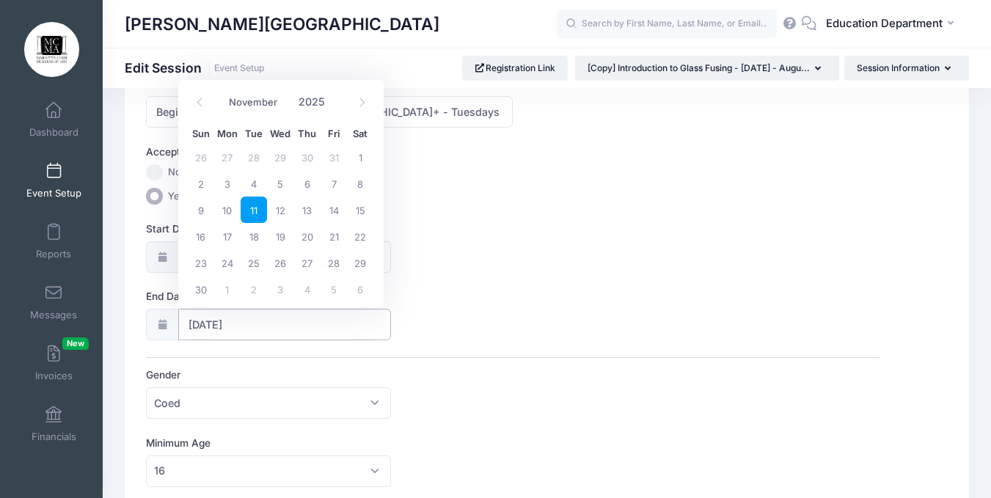
click at [219, 314] on input "11/11/2025" at bounding box center [284, 325] width 213 height 32
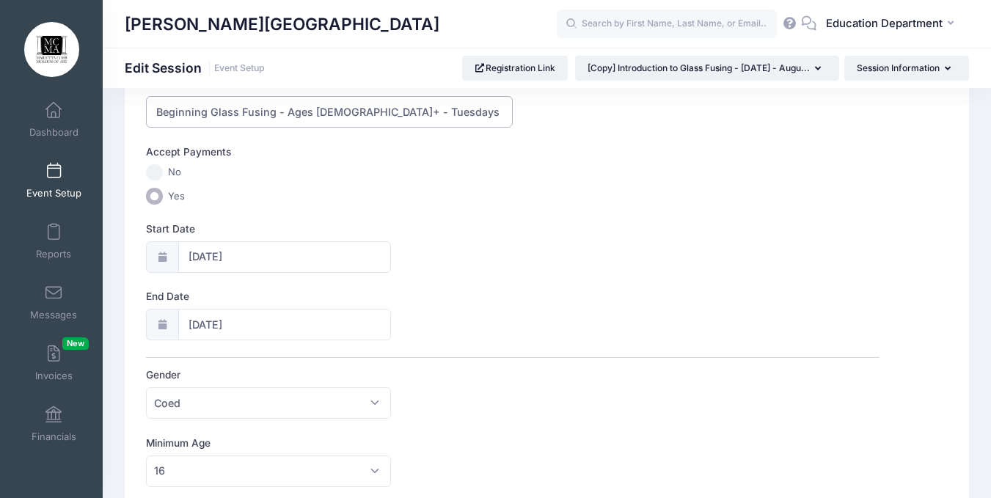
click at [481, 109] on input "Beginning Glass Fusing - Ages 16+ - Tuesdays - October 21-November 18, 2025 - 1…" at bounding box center [329, 112] width 367 height 32
type input "Beginning Glass Fusing - Ages 16+ - Tuesdays - October 21-November 11, 2025 - 1…"
click at [410, 123] on input "Beginning Glass Fusing - Ages 16+ - Tuesdays - October 21-November 11, 2025 - 1…" at bounding box center [329, 112] width 367 height 32
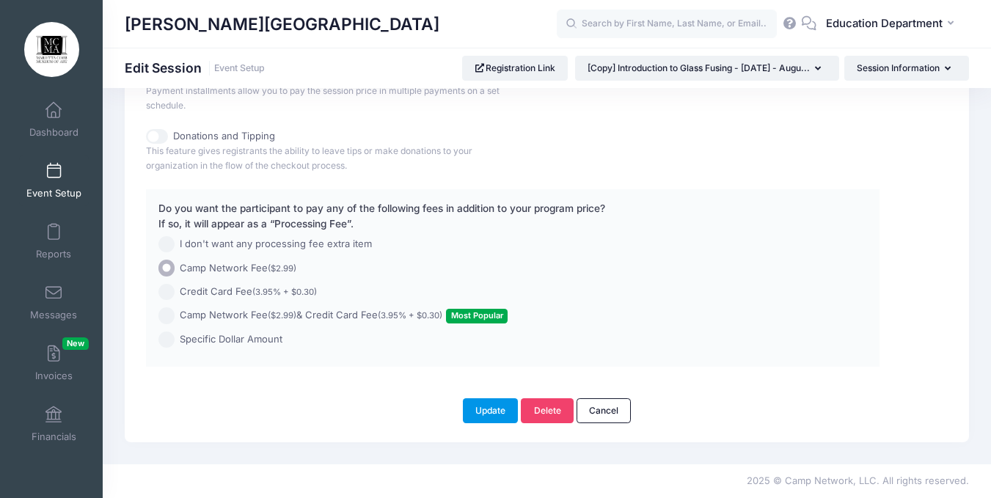
click at [491, 409] on button "Update" at bounding box center [491, 410] width 56 height 25
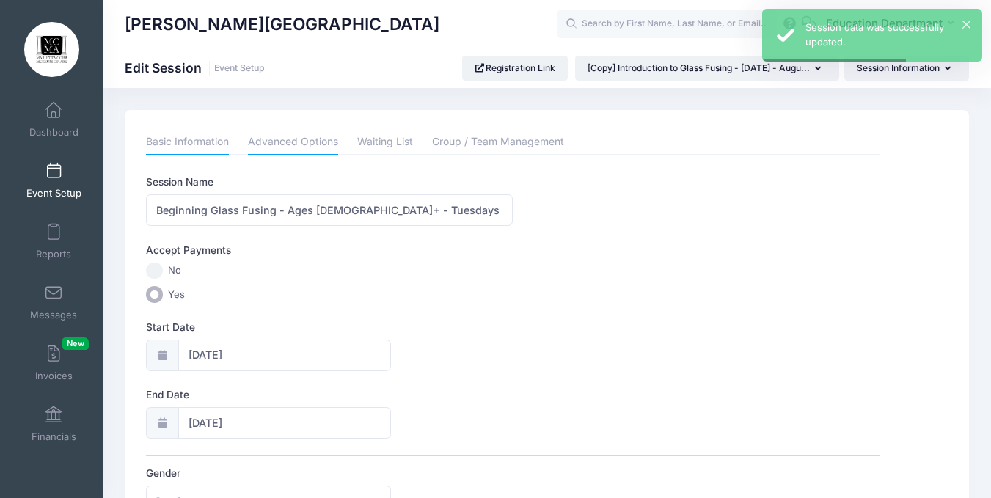
click at [288, 144] on link "Advanced Options" at bounding box center [293, 142] width 90 height 26
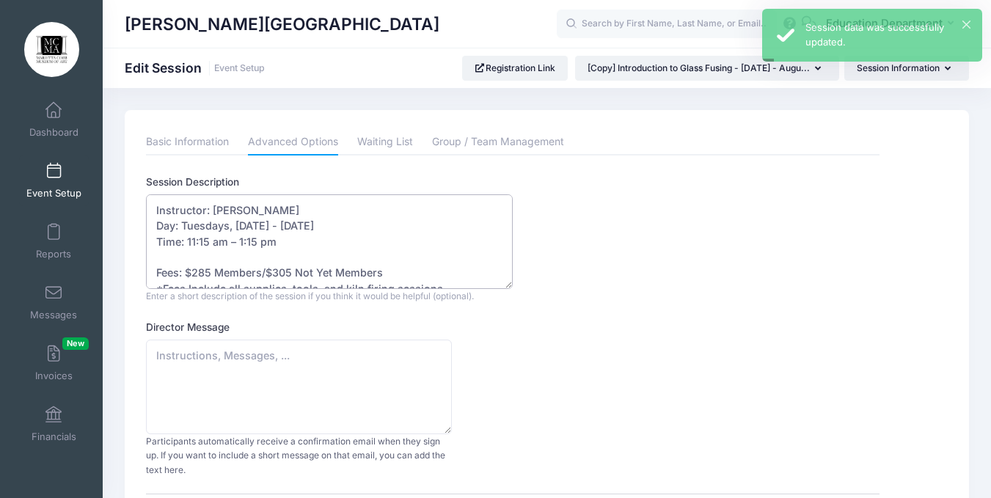
drag, startPoint x: 357, startPoint y: 227, endPoint x: 367, endPoint y: 230, distance: 10.7
click at [367, 230] on textarea "Instructor: Licha Nicholson Day: Tuesdays, August 19 - September 9, 2025 Time: …" at bounding box center [329, 241] width 367 height 95
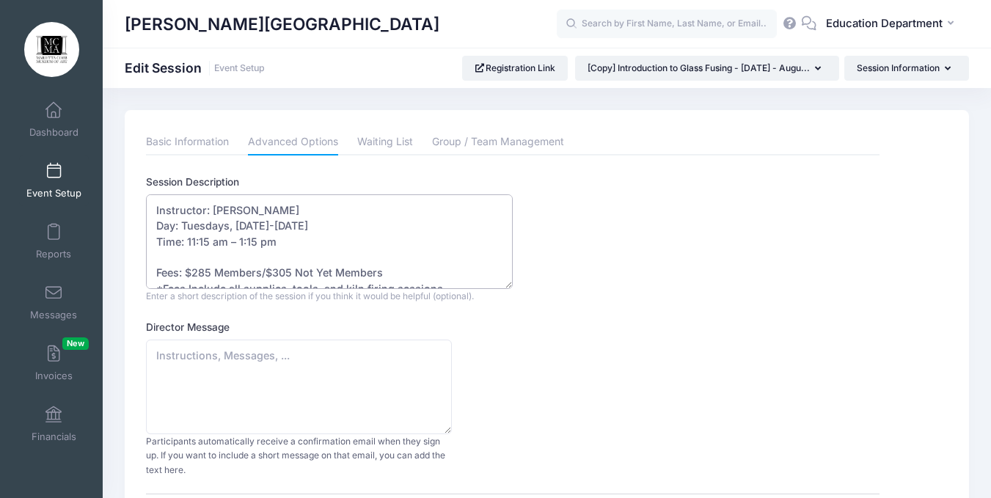
click at [308, 242] on textarea "Instructor: Licha Nicholson Day: Tuesdays, August 19 - September 9, 2025 Time: …" at bounding box center [329, 241] width 367 height 95
click at [397, 230] on textarea "Instructor: Licha Nicholson Day: Tuesdays, August 19 - September 9, 2025 Time: …" at bounding box center [329, 241] width 367 height 95
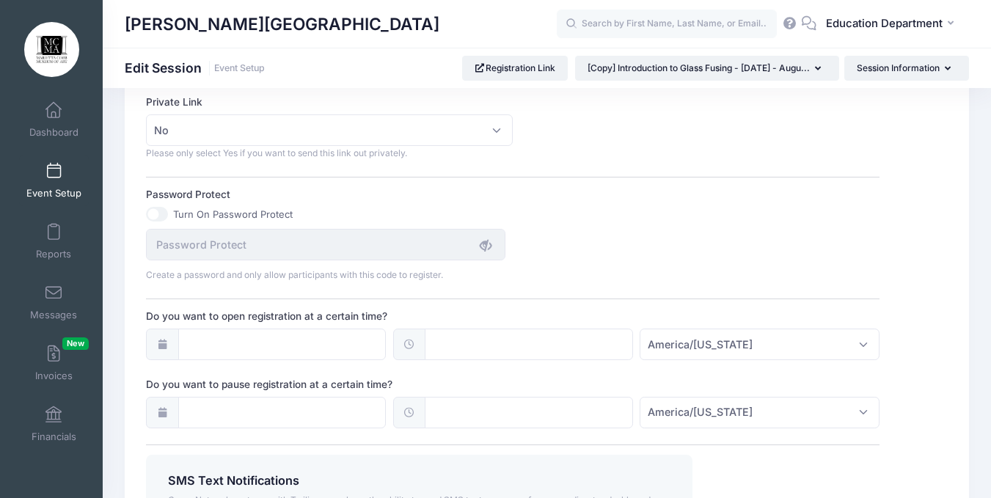
scroll to position [949, 0]
type textarea "Instructor: Licha Nicholson Day: Tuesdays, October 21-November 11, 2025 (4-Week…"
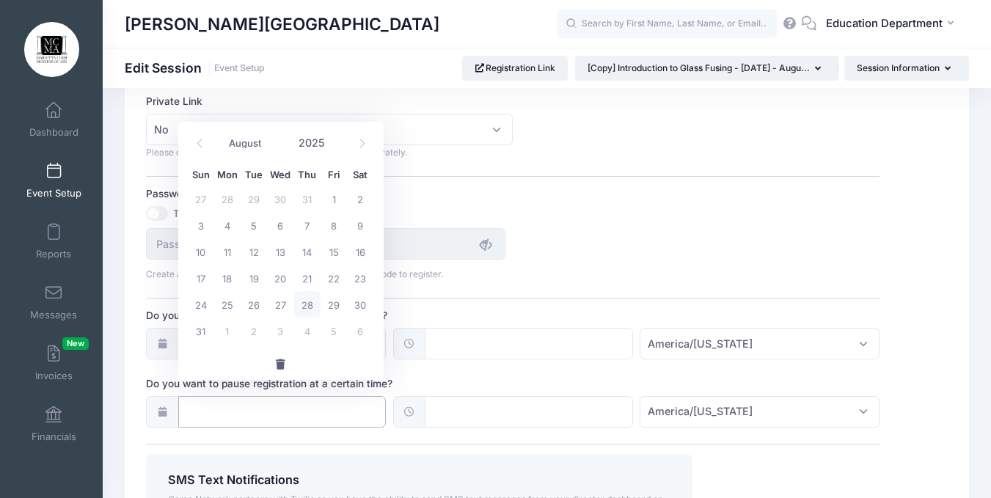
click at [348, 396] on input "Do you want to pause registration at a certain time?" at bounding box center [282, 412] width 208 height 32
click at [365, 142] on icon at bounding box center [362, 144] width 10 height 10
select select "9"
click at [302, 261] on span "16" at bounding box center [307, 251] width 26 height 26
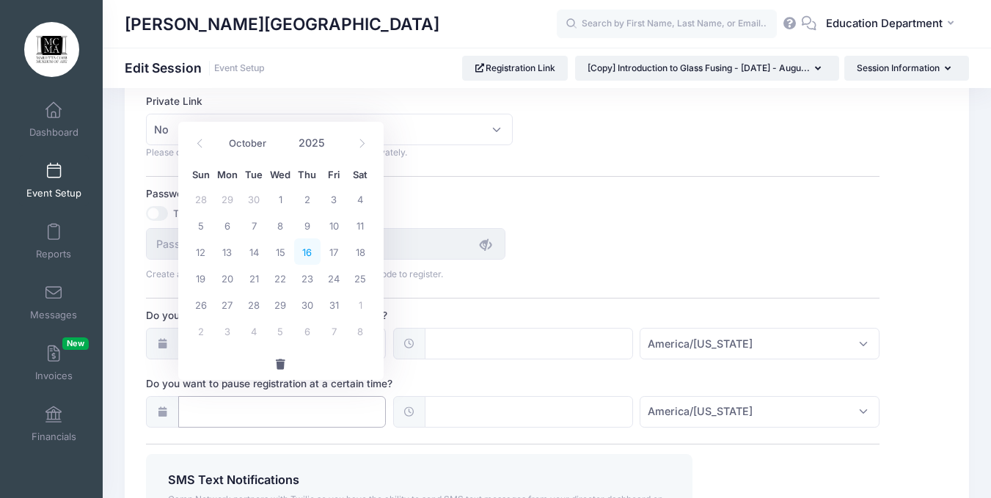
type input "10/16/2025"
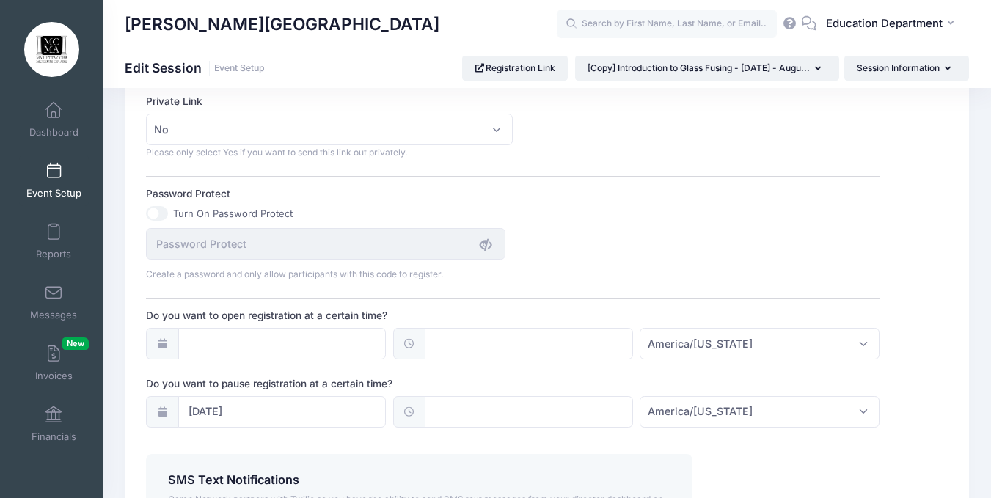
click at [409, 407] on icon at bounding box center [410, 412] width 12 height 10
click at [428, 400] on input "text" at bounding box center [529, 412] width 208 height 32
click at [590, 424] on span at bounding box center [588, 423] width 10 height 15
type input "12:05"
type input "05"
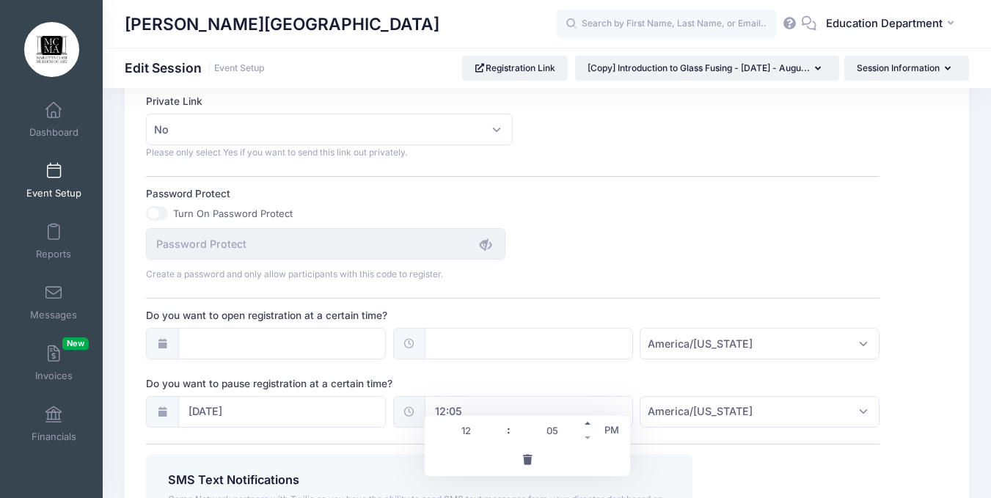
click at [590, 424] on span at bounding box center [588, 423] width 10 height 15
type input "12:10"
type input "10"
click at [588, 435] on span at bounding box center [588, 438] width 10 height 15
type input "12:05"
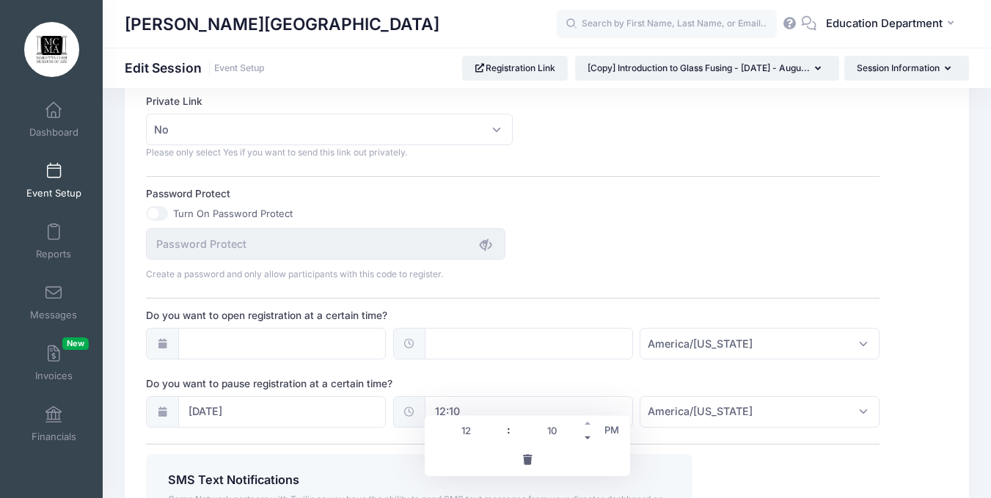
type input "05"
click at [610, 435] on span "PM" at bounding box center [612, 429] width 37 height 29
type input "00:05"
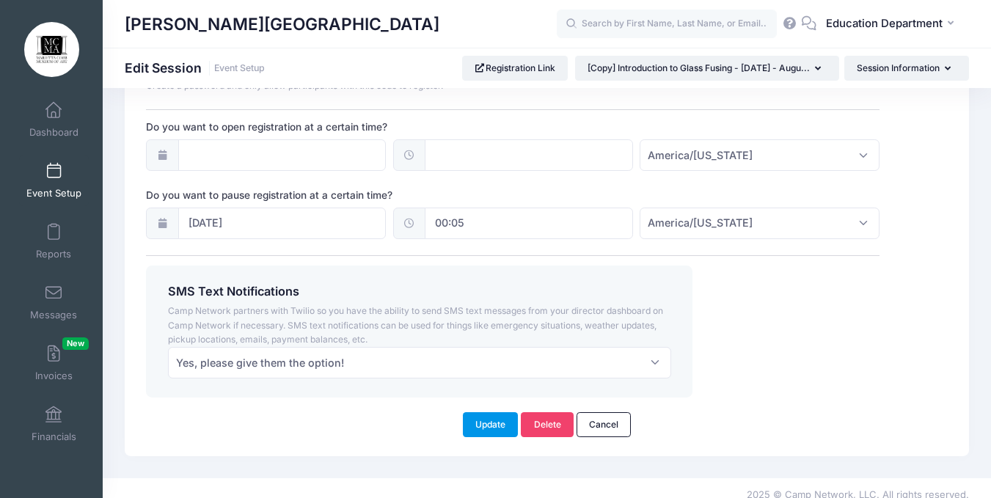
click at [482, 412] on button "Update" at bounding box center [491, 424] width 56 height 25
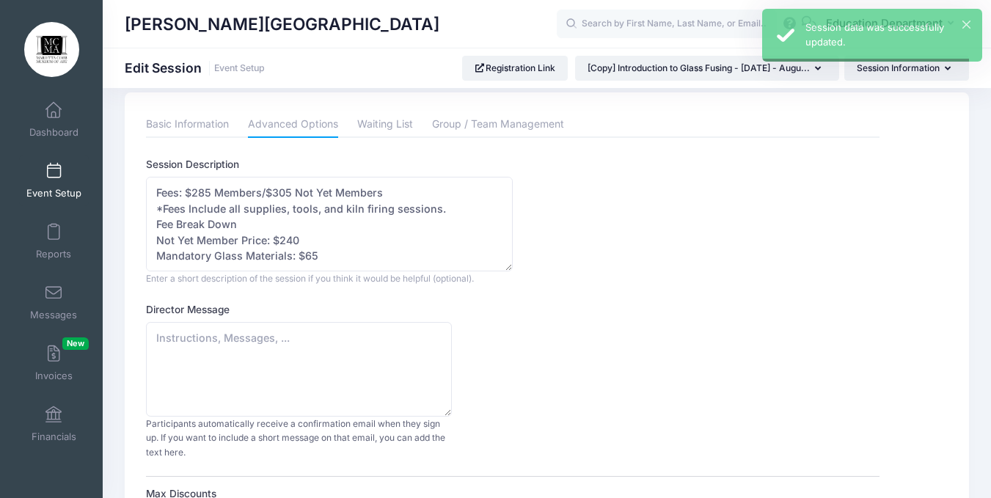
scroll to position [0, 0]
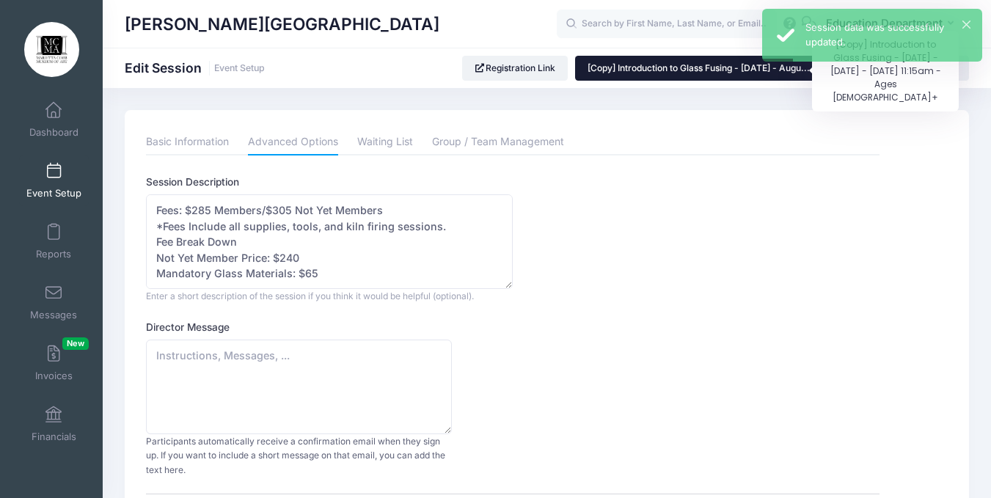
click at [611, 67] on span "[Copy] Introduction to Glass Fusing - Tuesday - Augu..." at bounding box center [699, 67] width 222 height 11
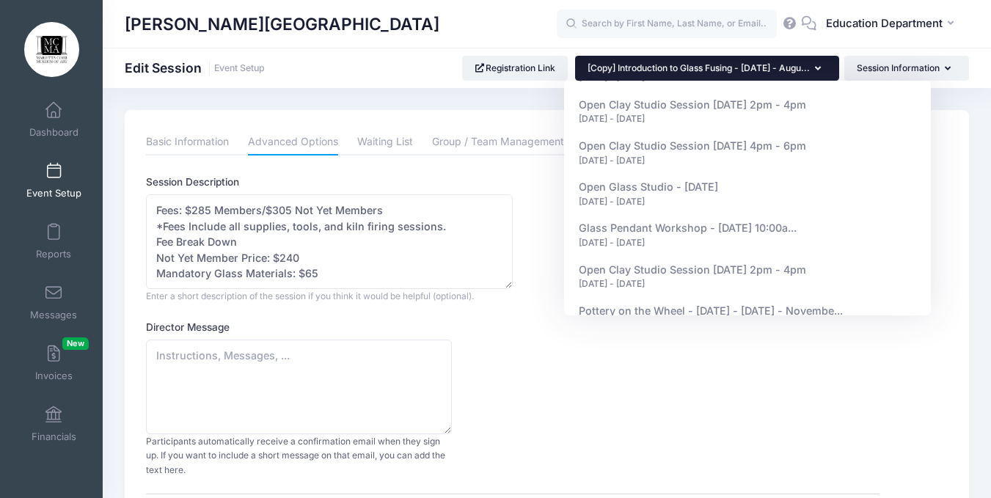
scroll to position [8070, 0]
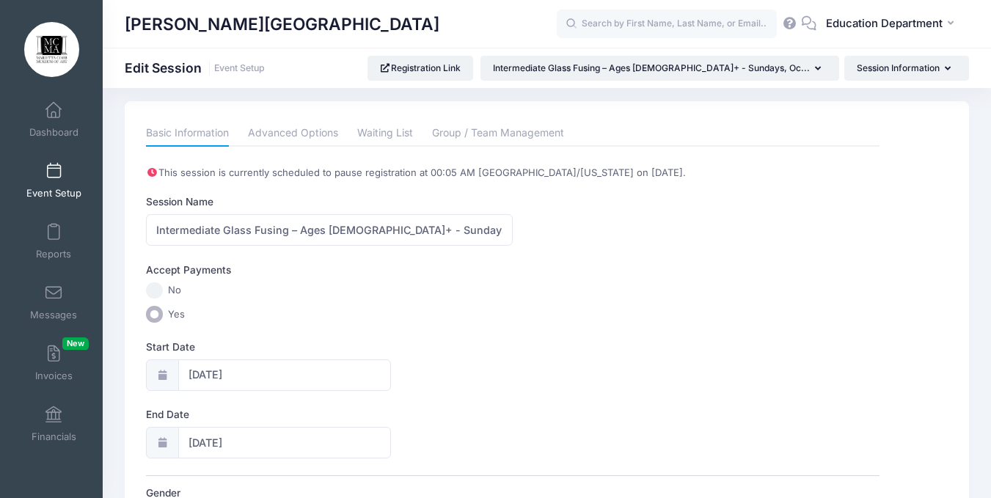
scroll to position [8, 0]
click at [299, 139] on link "Advanced Options" at bounding box center [293, 134] width 90 height 26
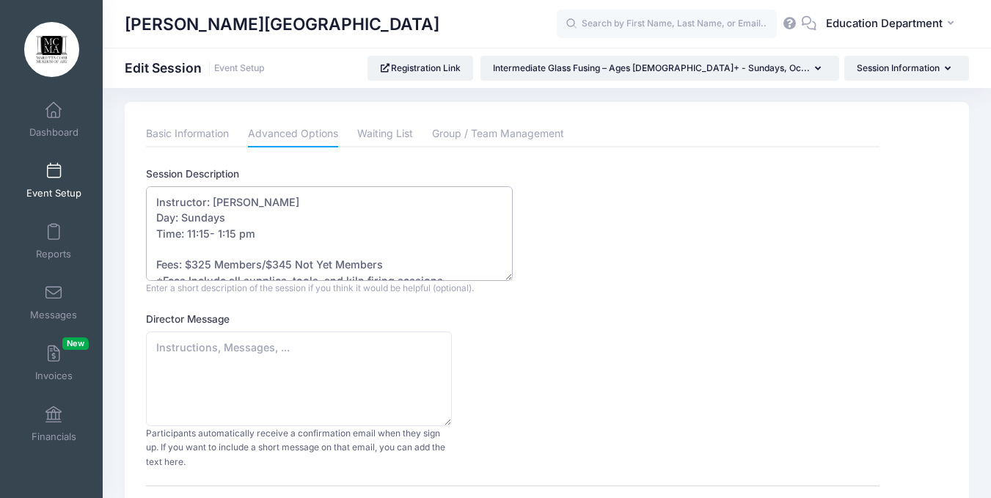
click at [269, 215] on textarea "Instructor: Licha Nicholson Day: Sundays Time: 11:15- 1:15 pm Fees: $325 Member…" at bounding box center [329, 233] width 367 height 95
click at [204, 134] on link "Basic Information" at bounding box center [187, 134] width 83 height 26
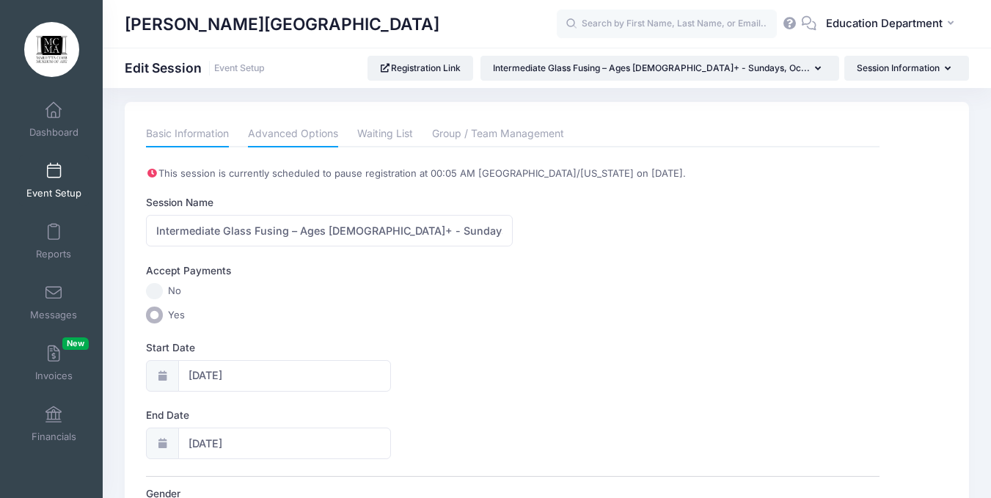
click at [280, 130] on link "Advanced Options" at bounding box center [293, 134] width 90 height 26
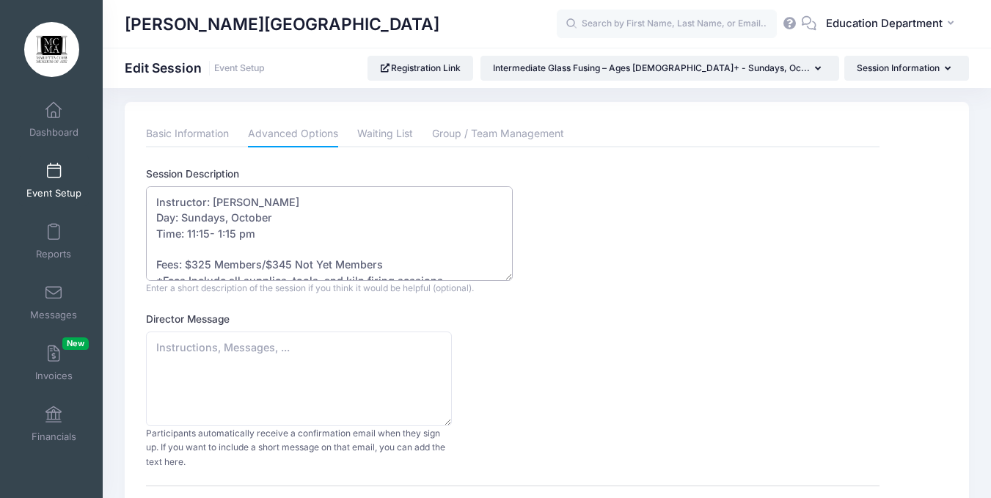
click at [291, 216] on textarea "Instructor: Licha Nicholson Day: Sundays Time: 11:15- 1:15 pm Fees: $325 Member…" at bounding box center [329, 233] width 367 height 95
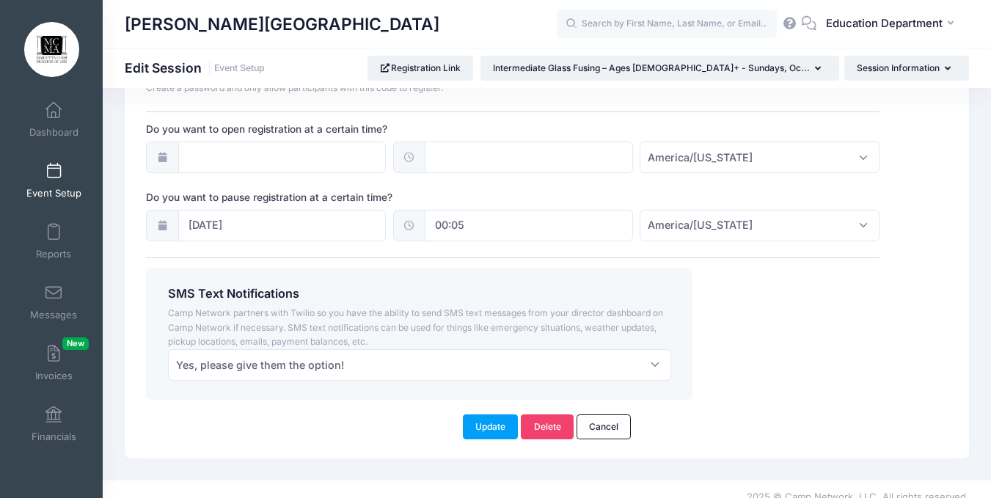
scroll to position [1138, 0]
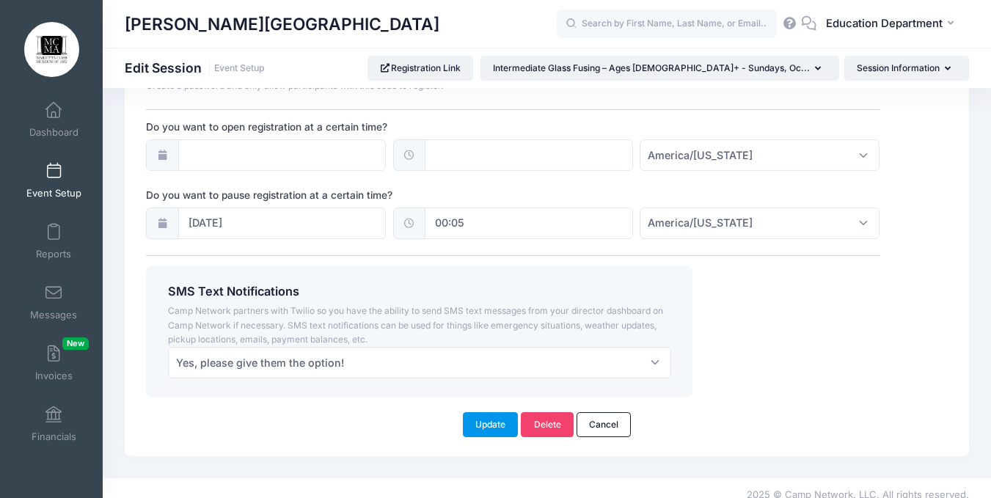
type textarea "Instructor: Licha Nicholson Day: Sundays, October 26-November 16, 2025 (4-Week …"
click at [481, 412] on button "Update" at bounding box center [491, 424] width 56 height 25
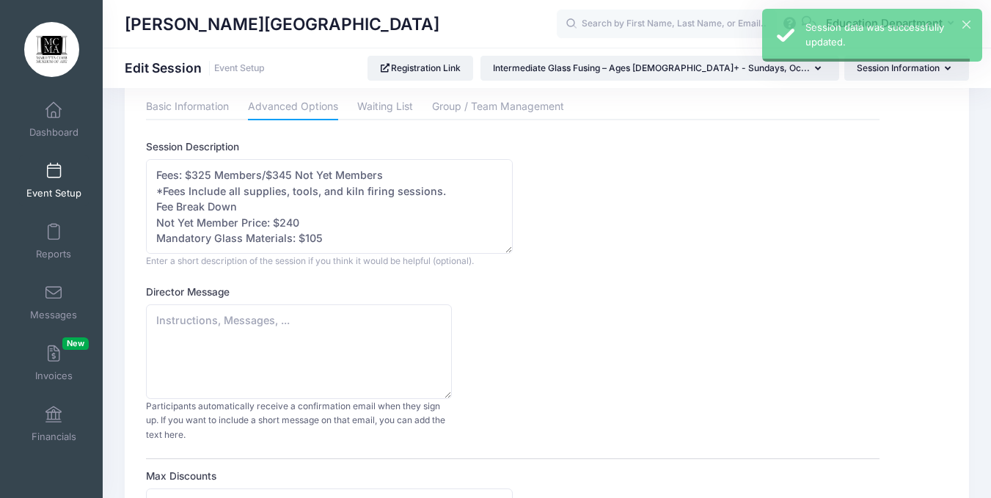
scroll to position [0, 0]
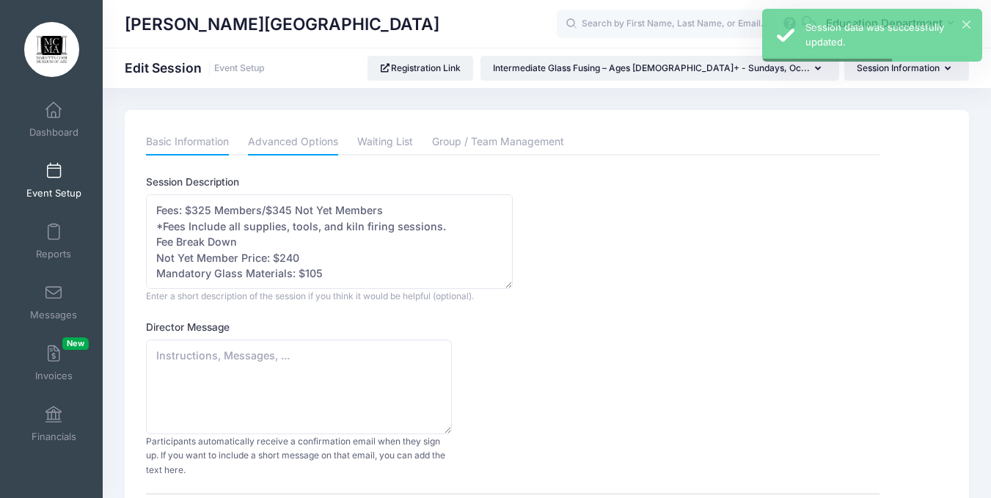
click at [211, 147] on link "Basic Information" at bounding box center [187, 142] width 83 height 26
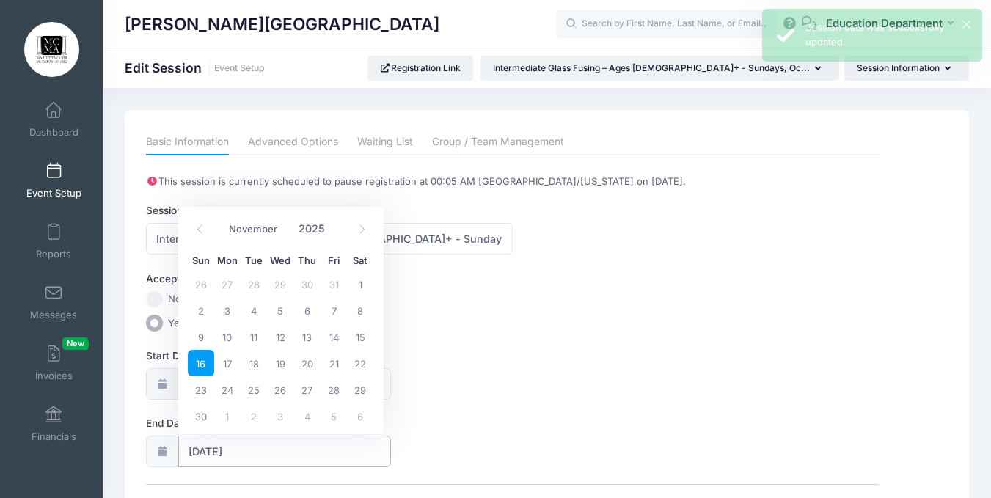
click at [297, 445] on input "11/16/2025" at bounding box center [284, 452] width 213 height 32
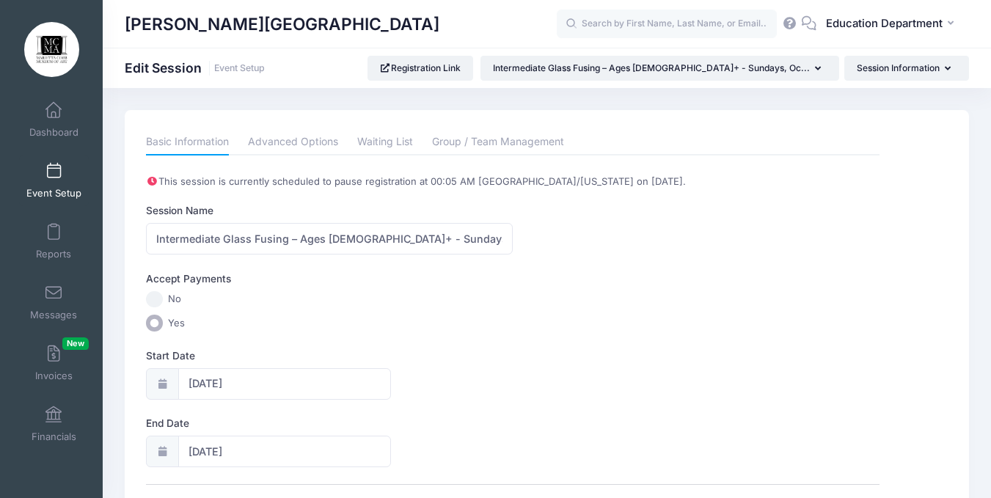
click at [417, 417] on label "End Date" at bounding box center [329, 423] width 367 height 15
click at [391, 436] on input "11/16/2025" at bounding box center [284, 452] width 213 height 32
click at [509, 376] on div "Start Date 10/26/2025" at bounding box center [513, 373] width 734 height 51
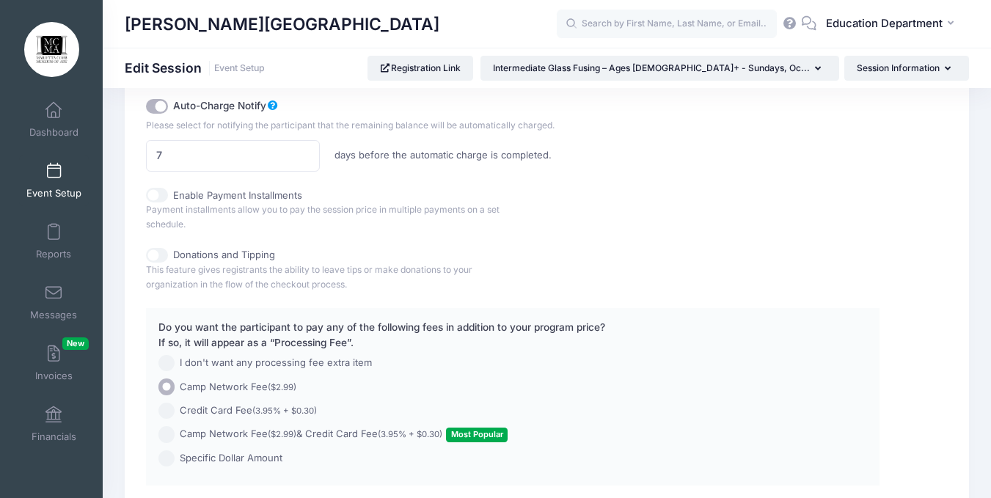
scroll to position [1139, 0]
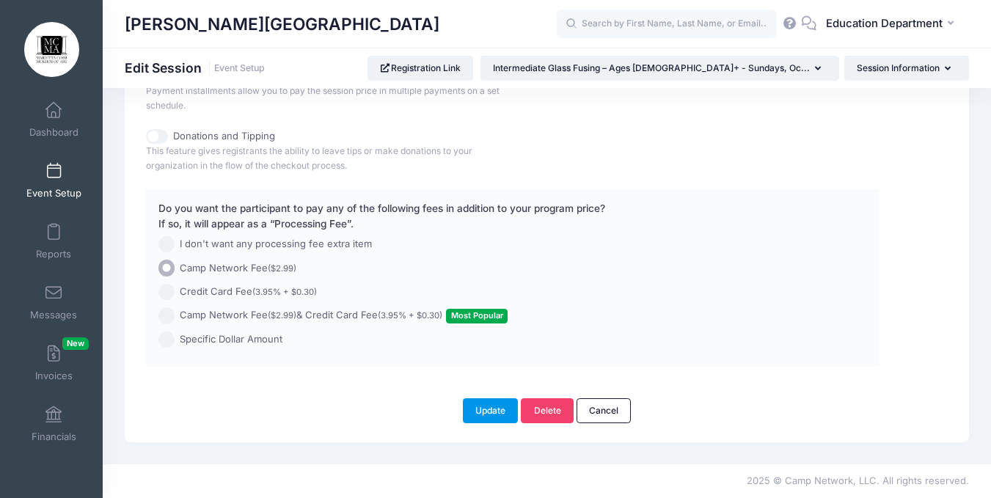
click at [489, 410] on button "Update" at bounding box center [491, 410] width 56 height 25
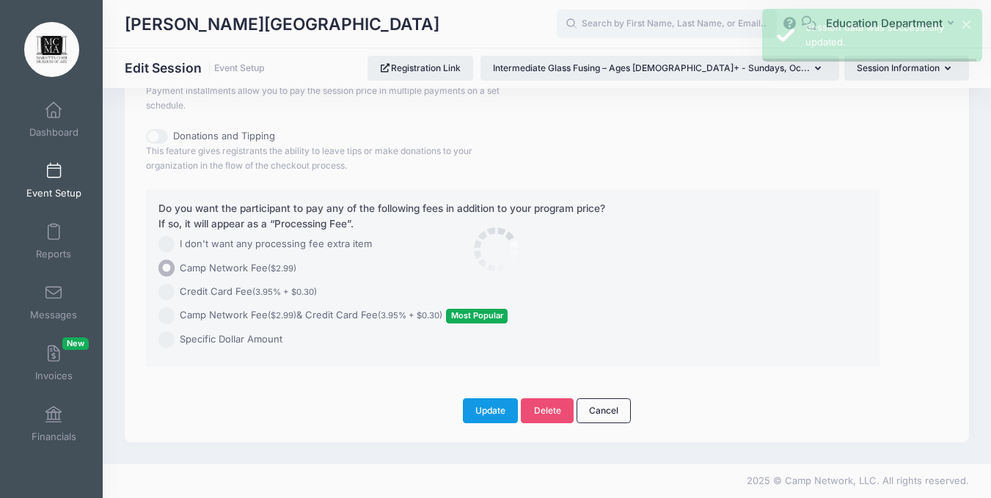
scroll to position [0, 0]
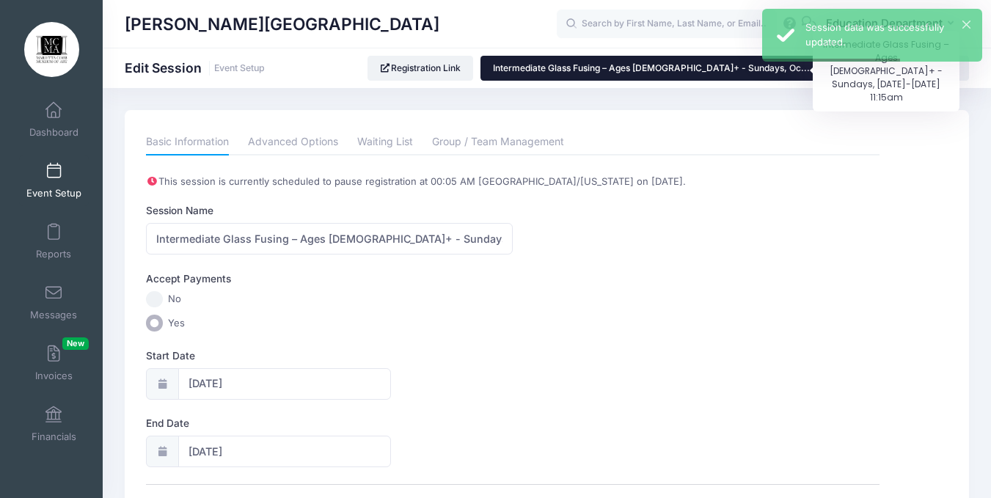
click at [703, 66] on span "Intermediate Glass Fusing – Ages [DEMOGRAPHIC_DATA]+ - Sundays, Oc..." at bounding box center [651, 67] width 317 height 11
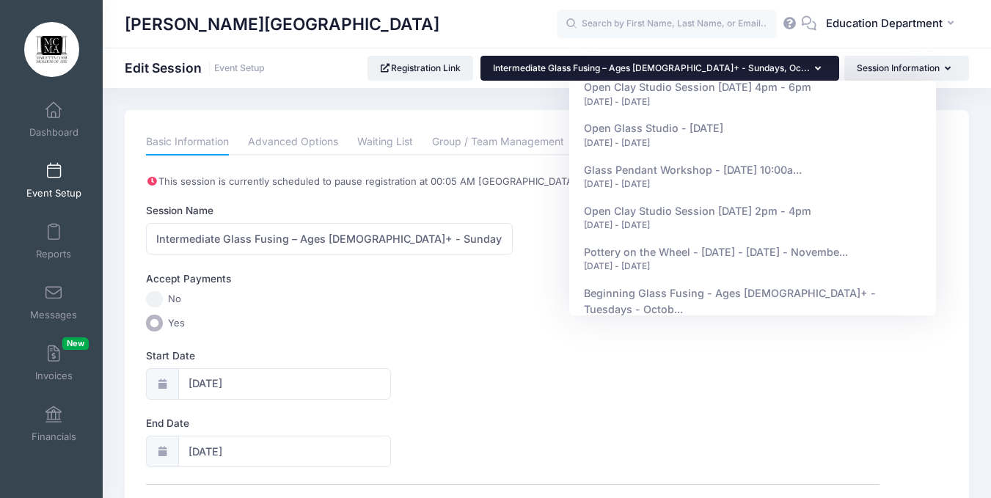
scroll to position [8034, 0]
click at [703, 359] on div "Start Date 10/26/2025" at bounding box center [513, 373] width 734 height 51
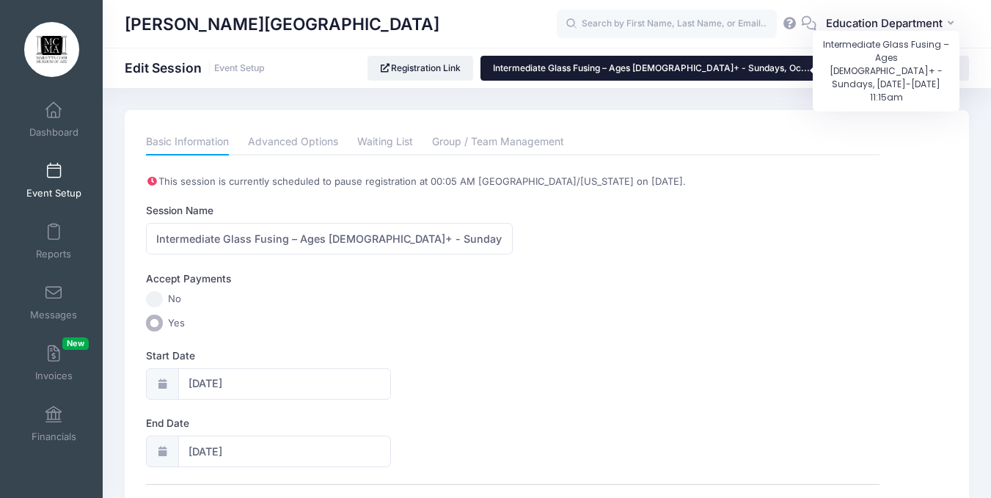
click at [792, 68] on span "Intermediate Glass Fusing – Ages [DEMOGRAPHIC_DATA]+ - Sundays, Oc..." at bounding box center [651, 67] width 317 height 11
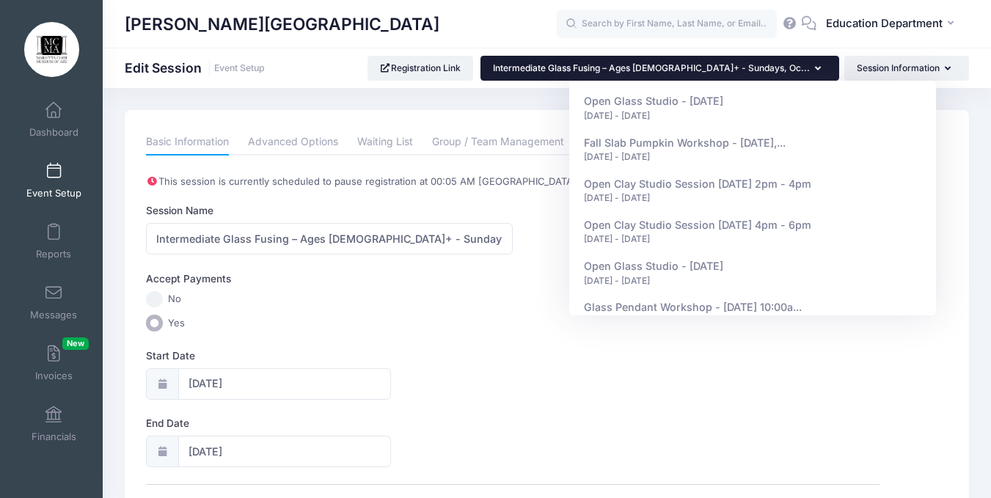
scroll to position [7895, 0]
click at [773, 419] on link "Beginning Glass Fusing - Ages 16+ - Tuesdays - Octob... Oct 21, 2025 - Nov 11, …" at bounding box center [753, 447] width 353 height 57
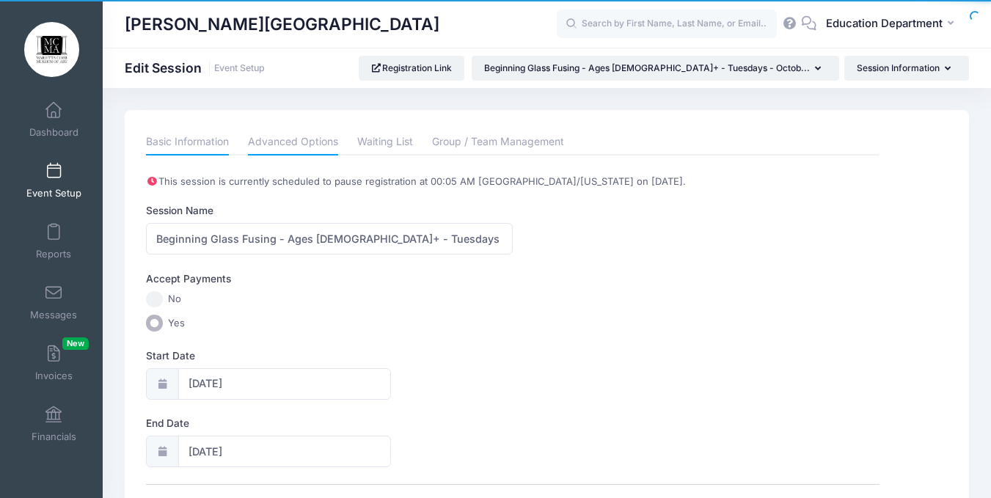
click at [319, 137] on link "Advanced Options" at bounding box center [293, 142] width 90 height 26
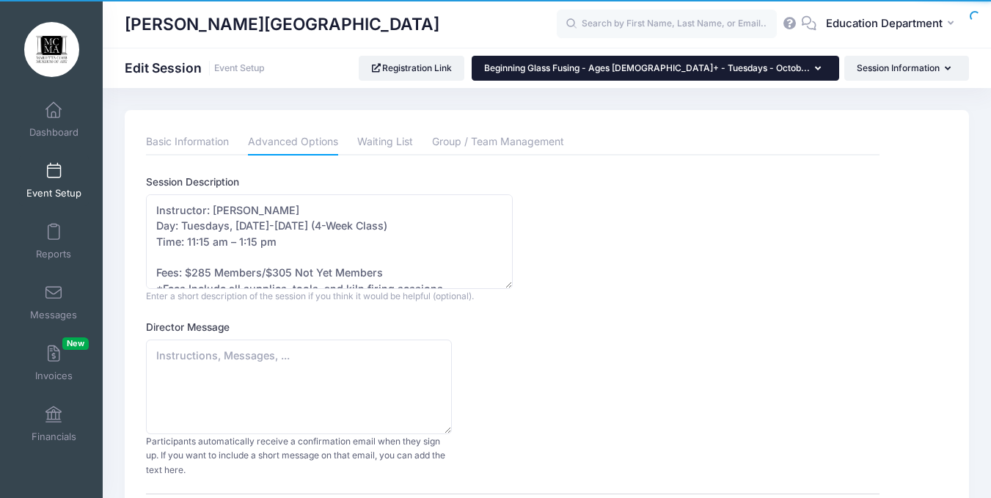
click at [744, 76] on button "Beginning Glass Fusing - Ages [DEMOGRAPHIC_DATA]+ - Tuesdays - Octob..." at bounding box center [656, 68] width 368 height 25
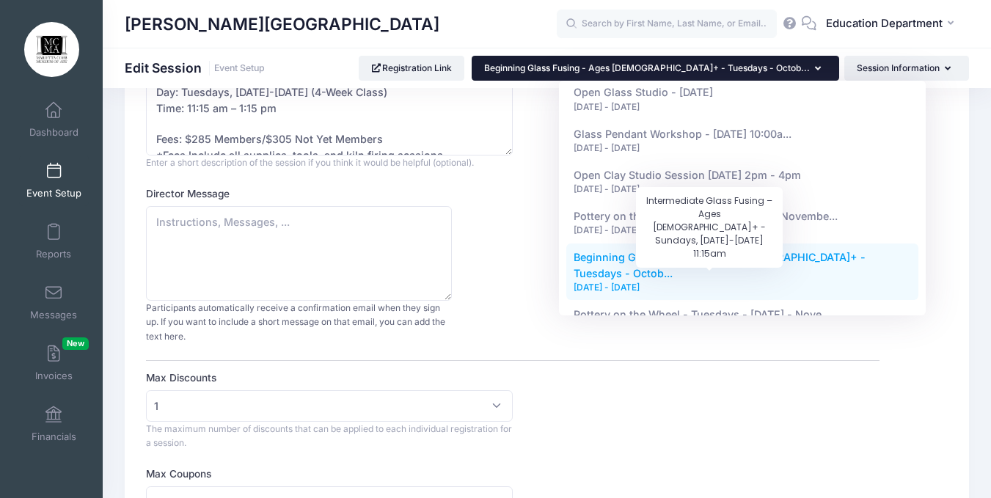
scroll to position [125, 0]
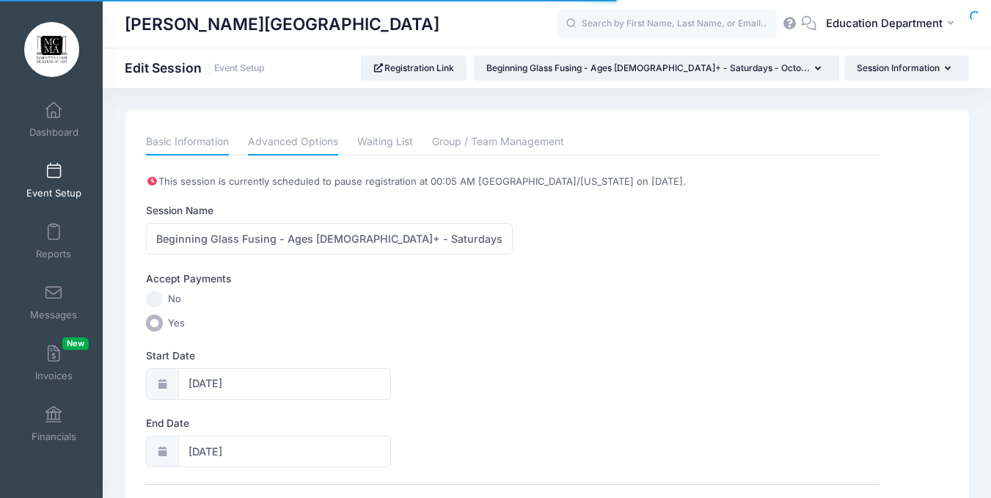
click at [315, 136] on link "Advanced Options" at bounding box center [293, 142] width 90 height 26
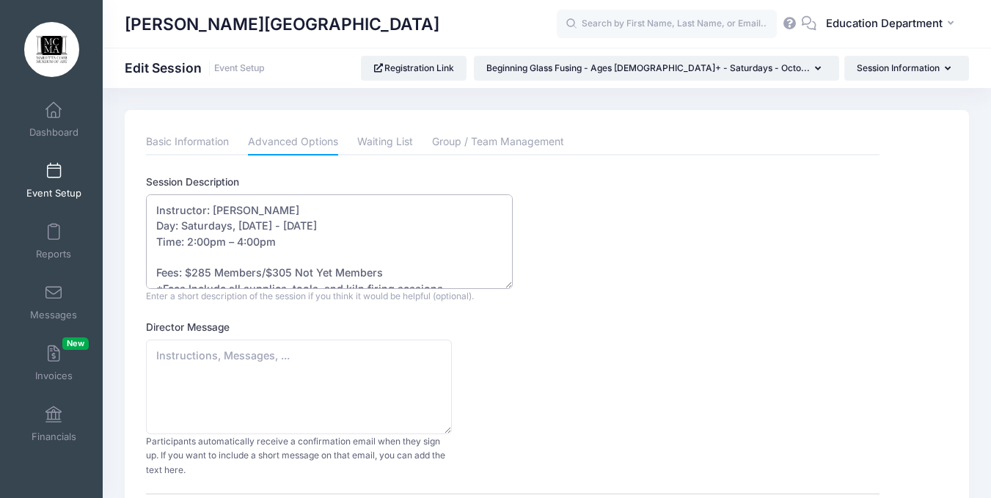
click at [411, 226] on textarea "Instructor: [PERSON_NAME] Day: Saturdays, [DATE] - [DATE] Time: 2:00pm – 4:00pm…" at bounding box center [329, 241] width 367 height 95
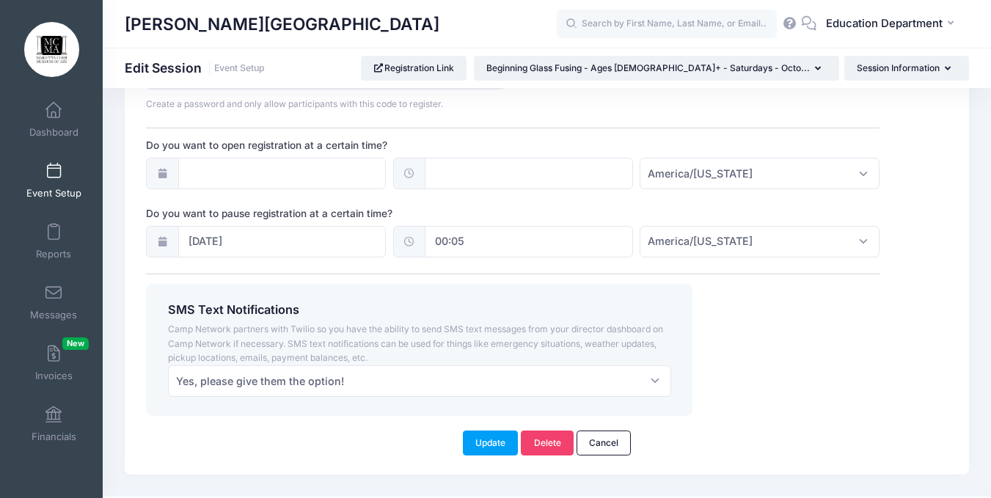
scroll to position [1138, 0]
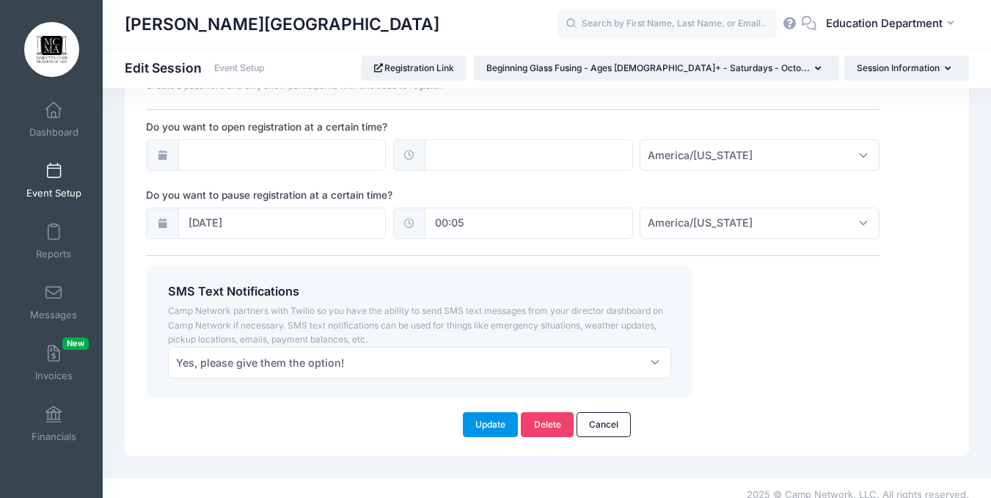
type textarea "Instructor: [PERSON_NAME] Day: Saturdays, [DATE] - [DATE] (4-Week Class) Time: …"
click at [472, 412] on button "Update" at bounding box center [491, 424] width 56 height 25
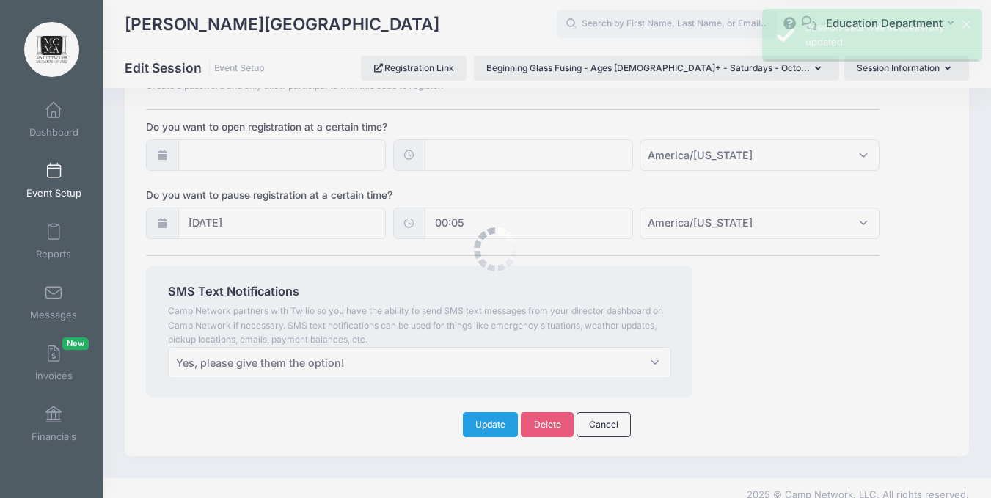
scroll to position [0, 0]
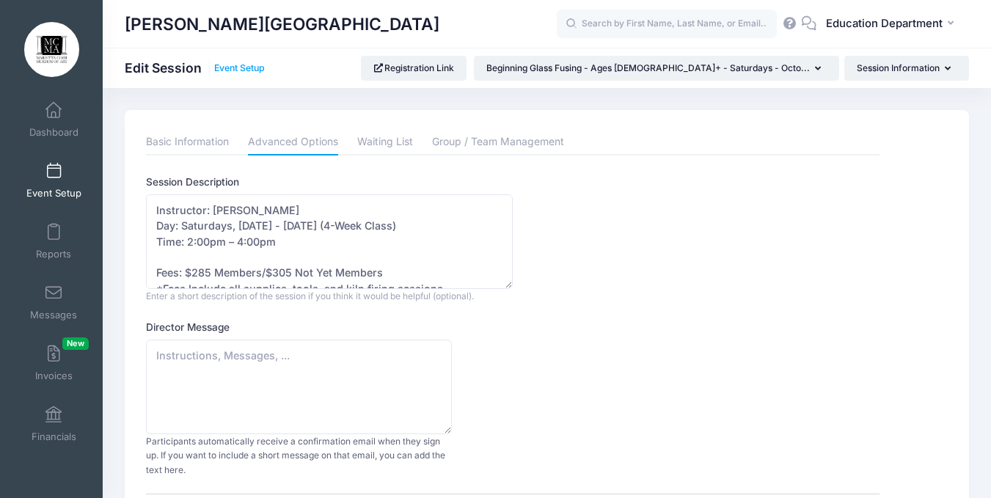
click at [224, 70] on link "Event Setup" at bounding box center [239, 68] width 51 height 11
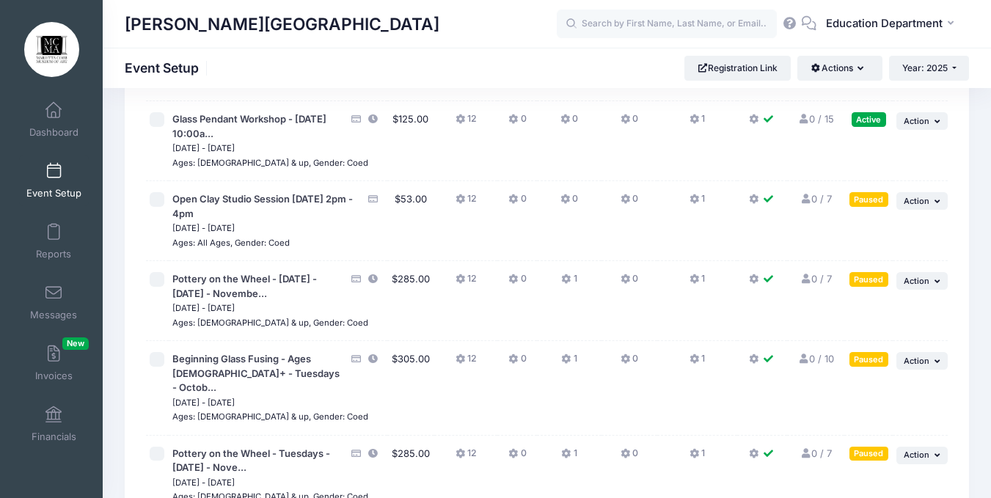
scroll to position [14857, 0]
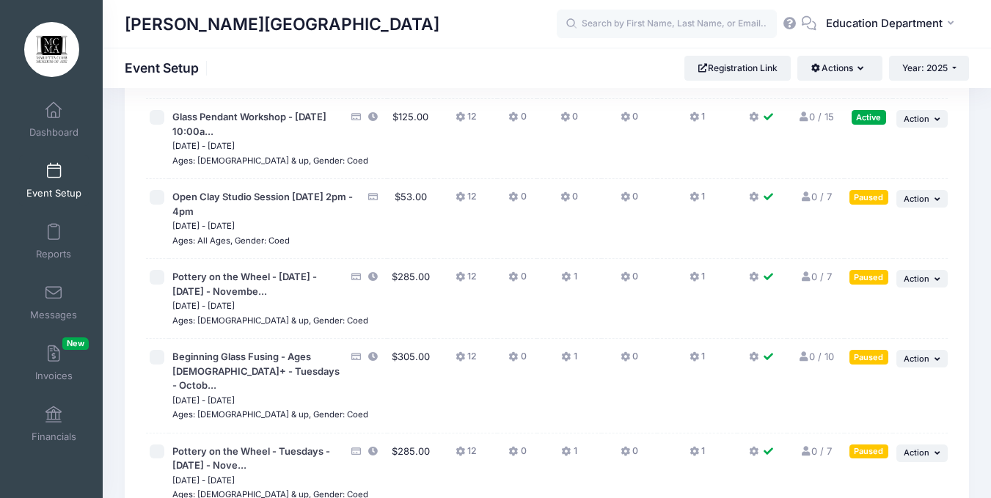
click at [160, 270] on input "checkbox" at bounding box center [157, 277] width 15 height 15
checkbox input "true"
click at [156, 350] on input "checkbox" at bounding box center [157, 357] width 15 height 15
click at [153, 350] on input "checkbox" at bounding box center [157, 357] width 15 height 15
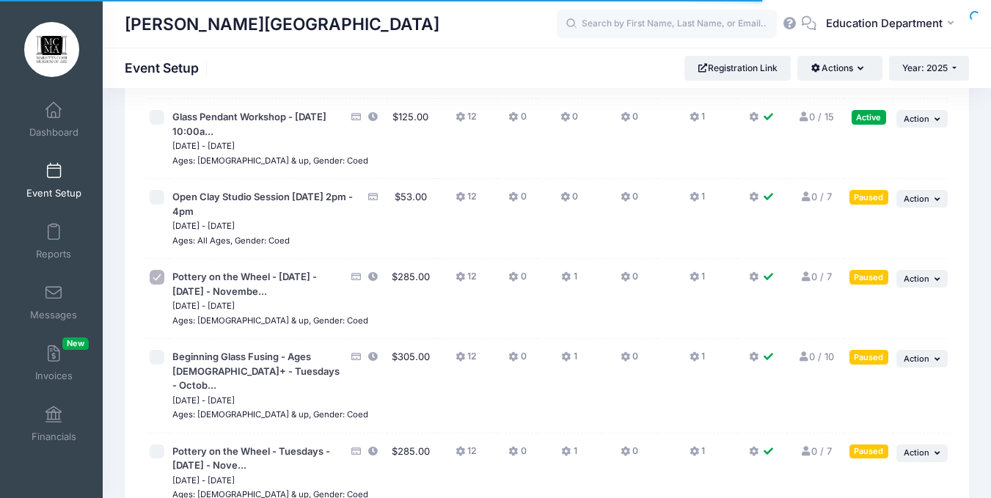
click at [153, 350] on input "checkbox" at bounding box center [157, 357] width 15 height 15
checkbox input "true"
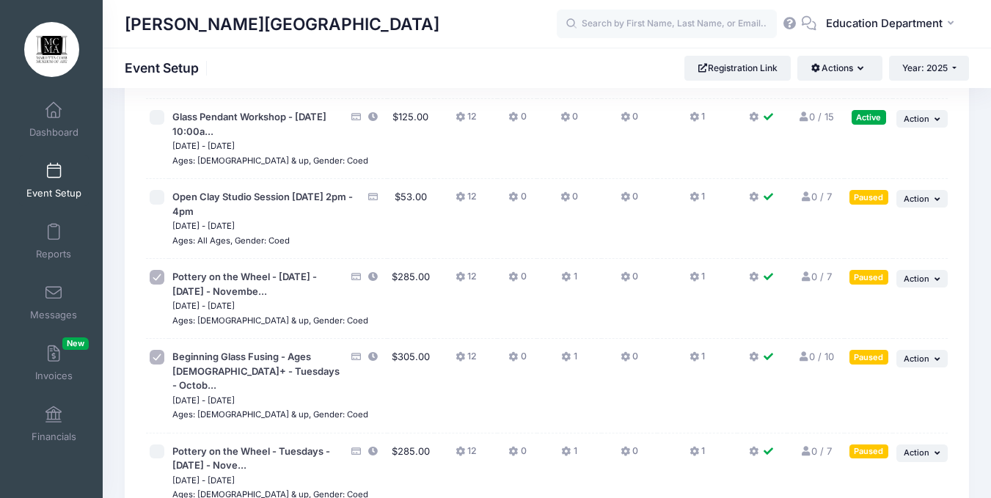
click at [155, 445] on input "checkbox" at bounding box center [157, 452] width 15 height 15
checkbox input "true"
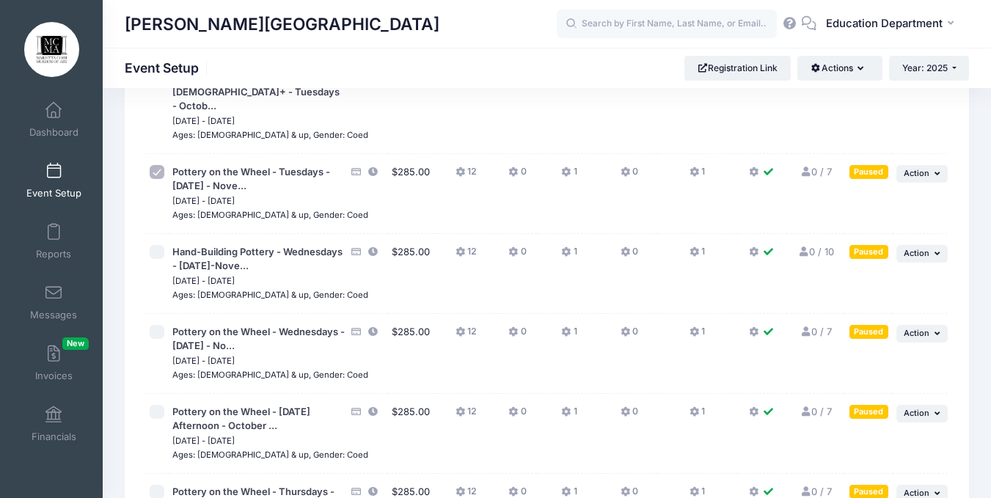
scroll to position [15137, 0]
click at [157, 244] on input "checkbox" at bounding box center [157, 251] width 15 height 15
checkbox input "true"
click at [158, 324] on input "checkbox" at bounding box center [157, 331] width 15 height 15
checkbox input "true"
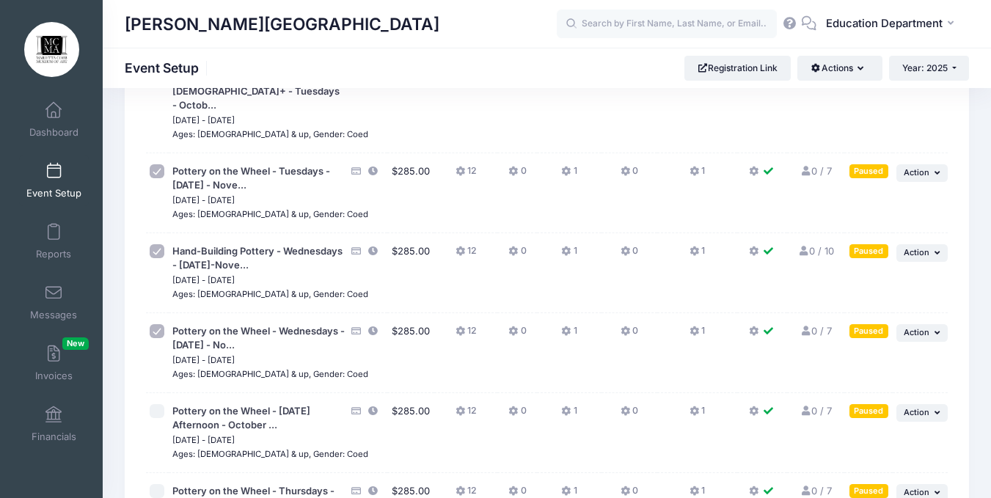
click at [158, 404] on input "checkbox" at bounding box center [157, 411] width 15 height 15
checkbox input "true"
click at [153, 484] on input "checkbox" at bounding box center [157, 491] width 15 height 15
checkbox input "true"
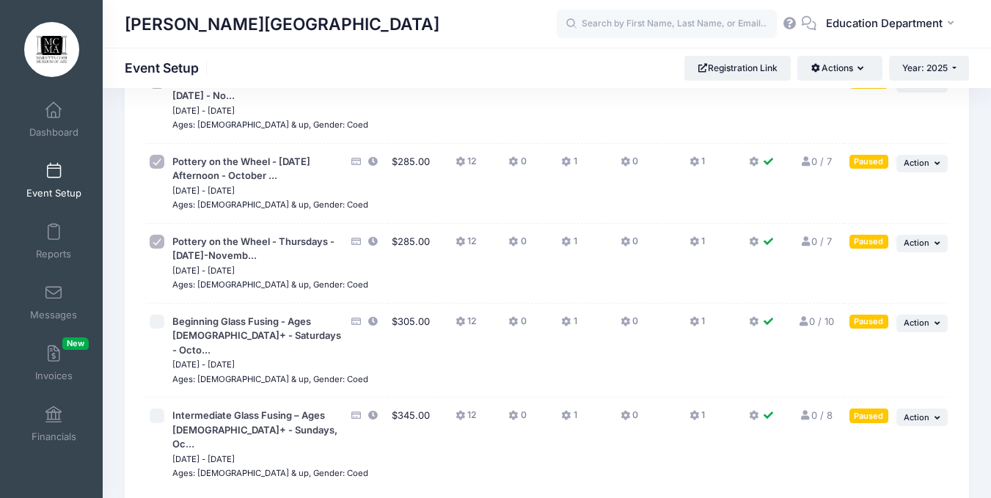
scroll to position [15425, 0]
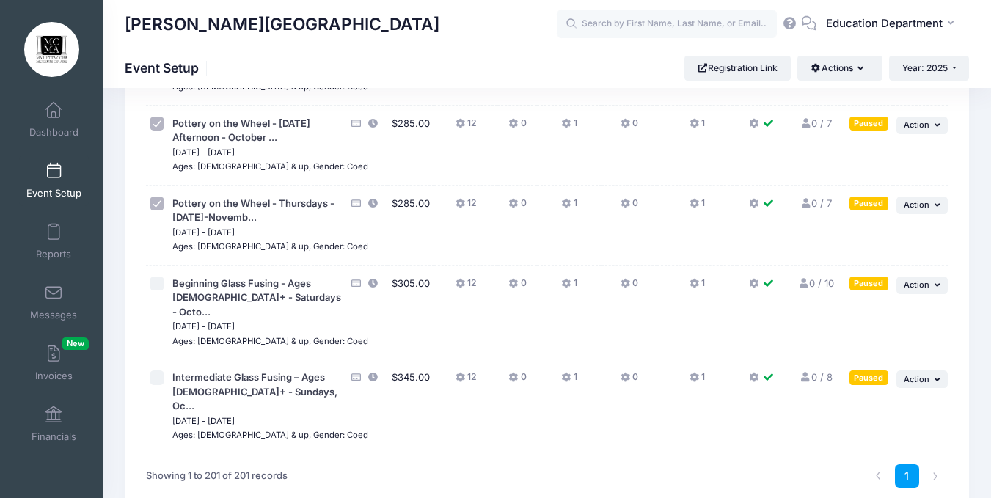
click at [156, 277] on input "checkbox" at bounding box center [157, 284] width 15 height 15
checkbox input "true"
click at [161, 371] on input "checkbox" at bounding box center [157, 378] width 15 height 15
checkbox input "true"
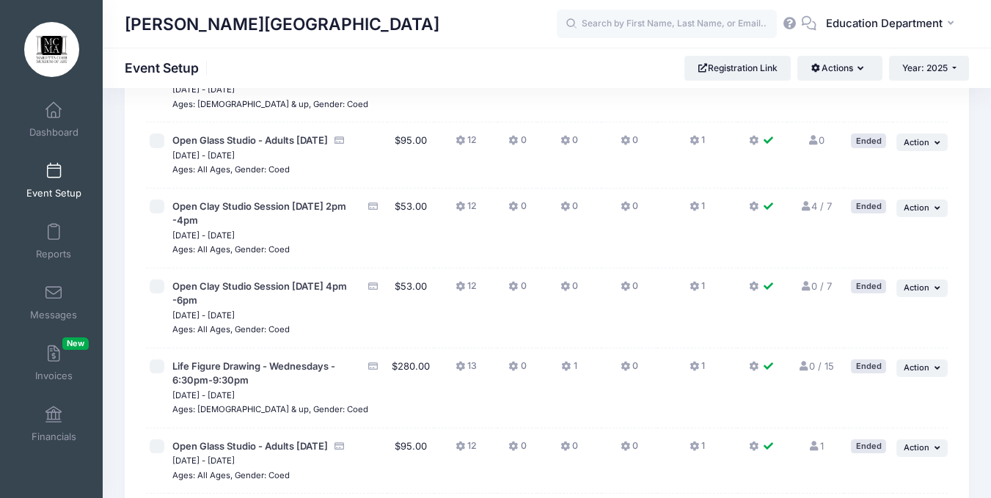
scroll to position [42, 0]
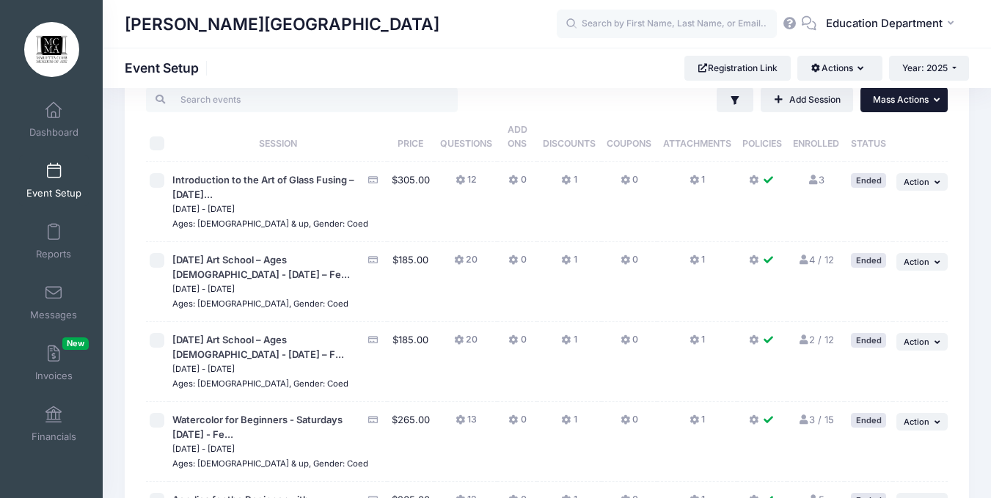
click at [875, 106] on button "... Mass Actions" at bounding box center [904, 99] width 87 height 25
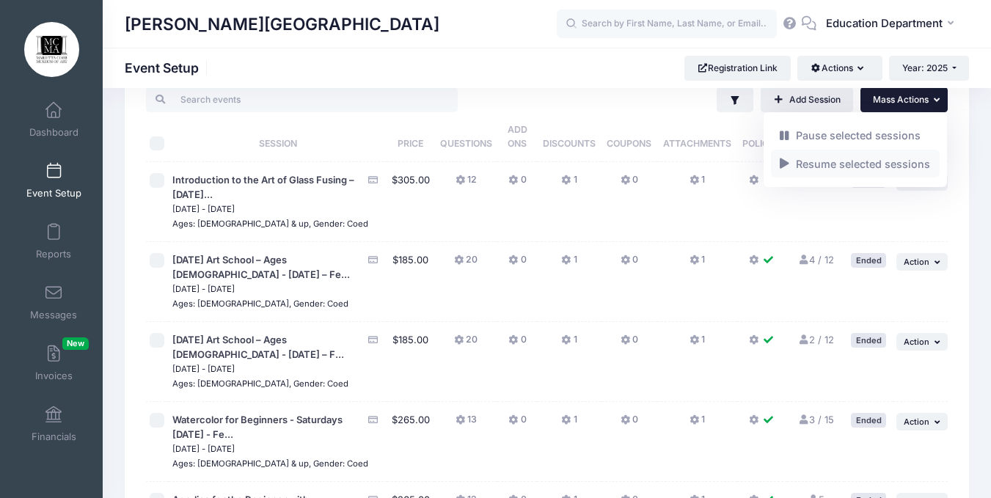
click at [830, 166] on link "Resume selected sessions" at bounding box center [855, 164] width 169 height 28
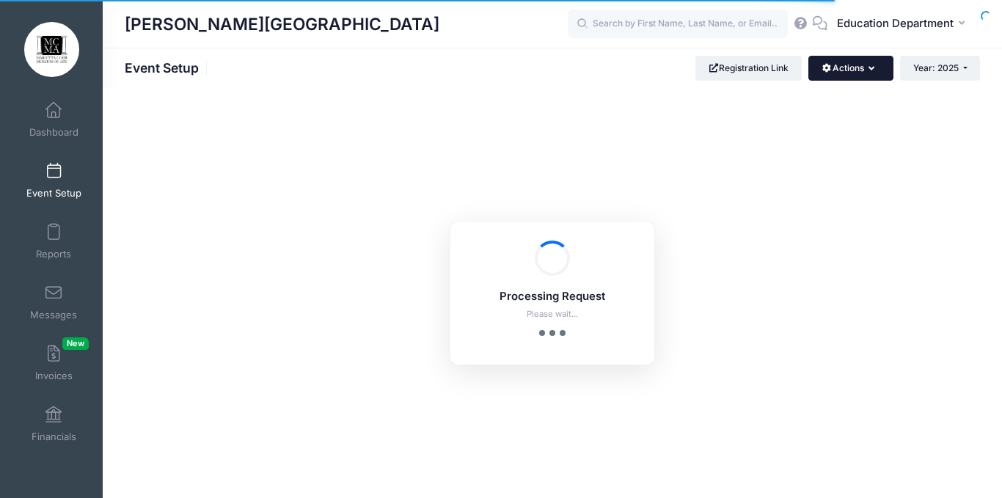
click at [863, 67] on button "Actions" at bounding box center [851, 68] width 84 height 25
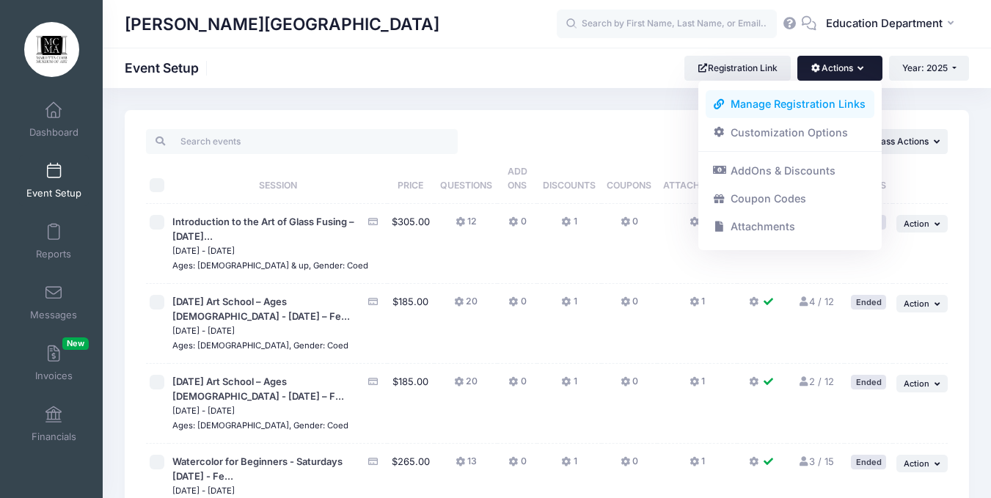
click at [823, 103] on link "Manage Registration Links" at bounding box center [790, 104] width 169 height 28
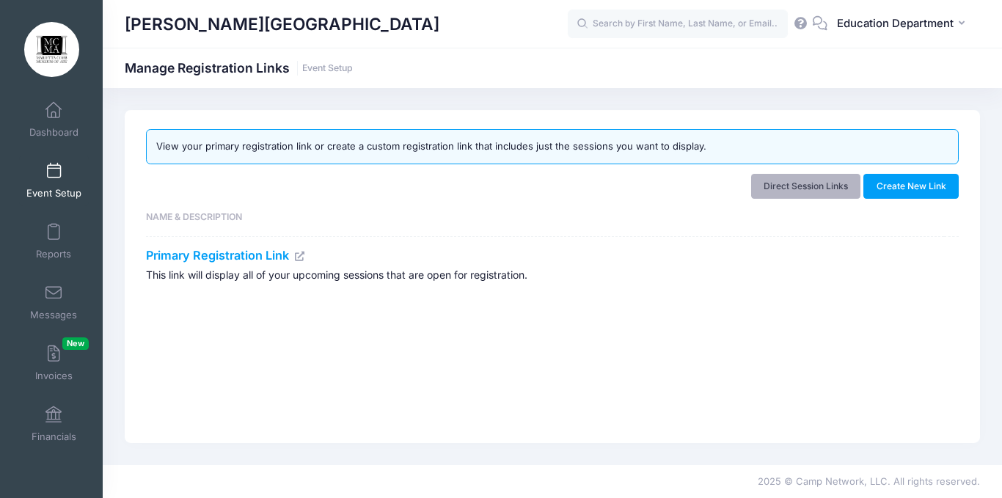
click at [828, 181] on link "Direct Session Links" at bounding box center [806, 186] width 110 height 25
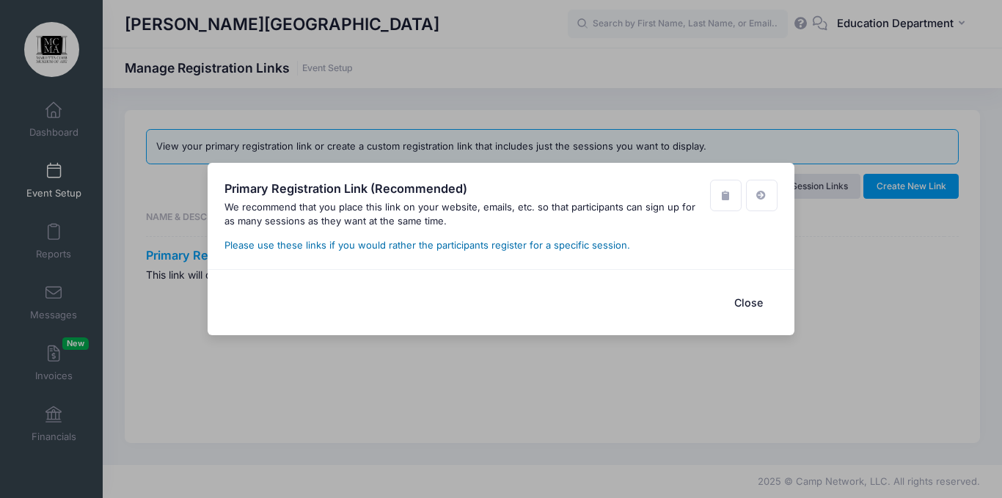
click at [602, 247] on link "Please use these links if you would rather the participants register for a spec…" at bounding box center [428, 245] width 406 height 12
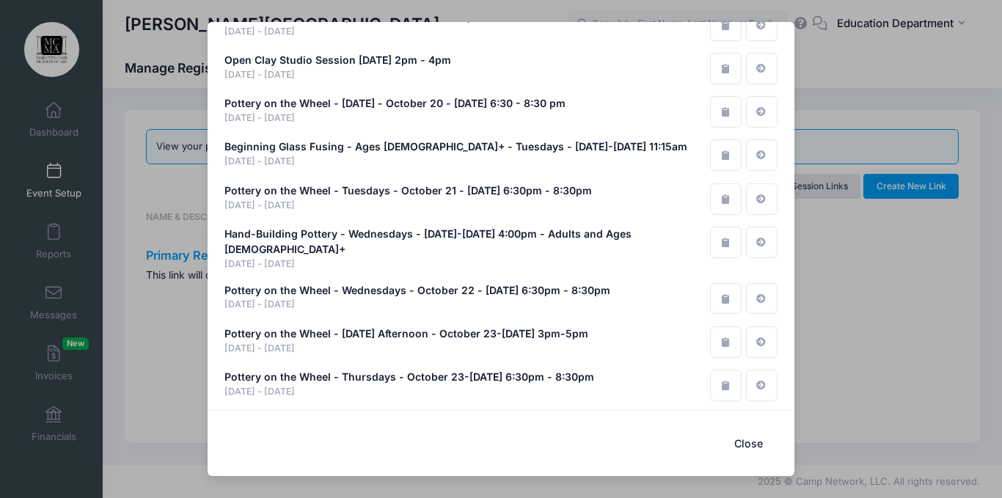
scroll to position [8431, 0]
click at [710, 95] on button "button" at bounding box center [726, 111] width 32 height 32
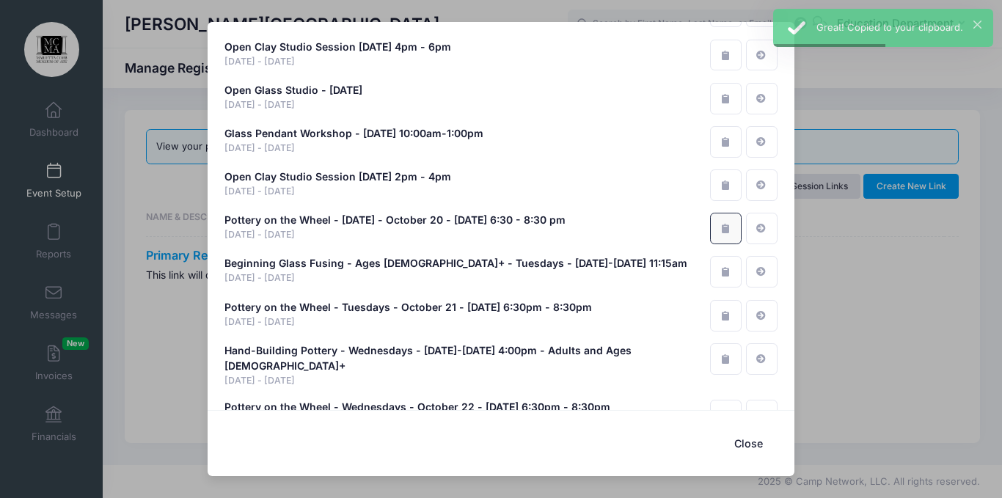
click at [723, 224] on icon "button" at bounding box center [726, 229] width 12 height 10
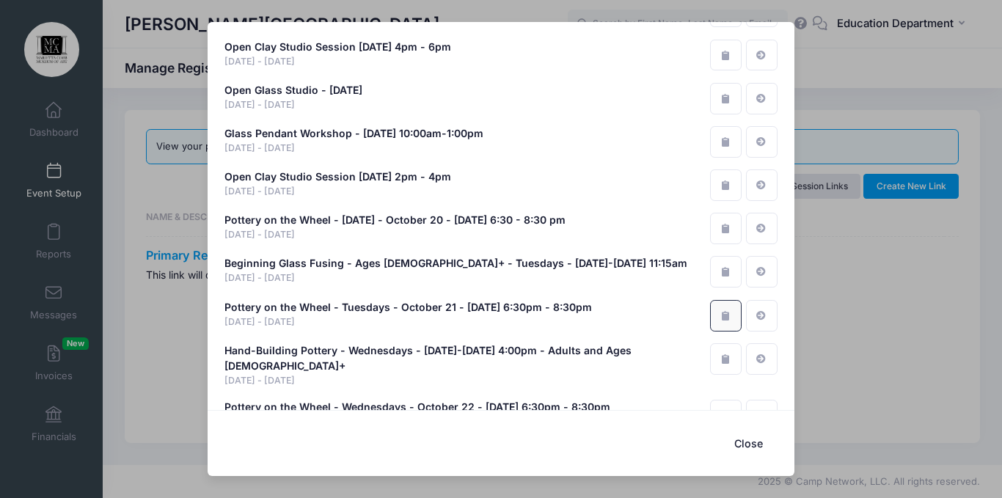
click at [717, 300] on button "button" at bounding box center [726, 316] width 32 height 32
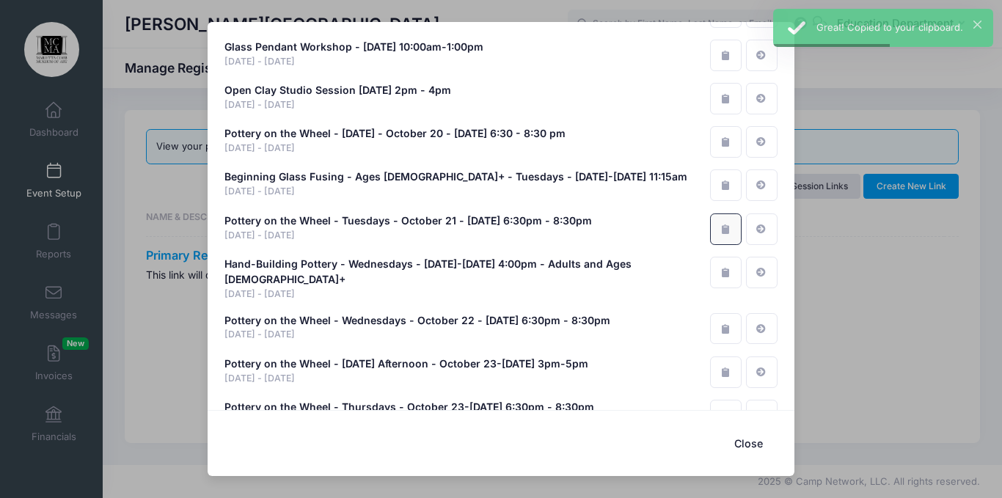
click at [711, 216] on button "button" at bounding box center [726, 229] width 32 height 32
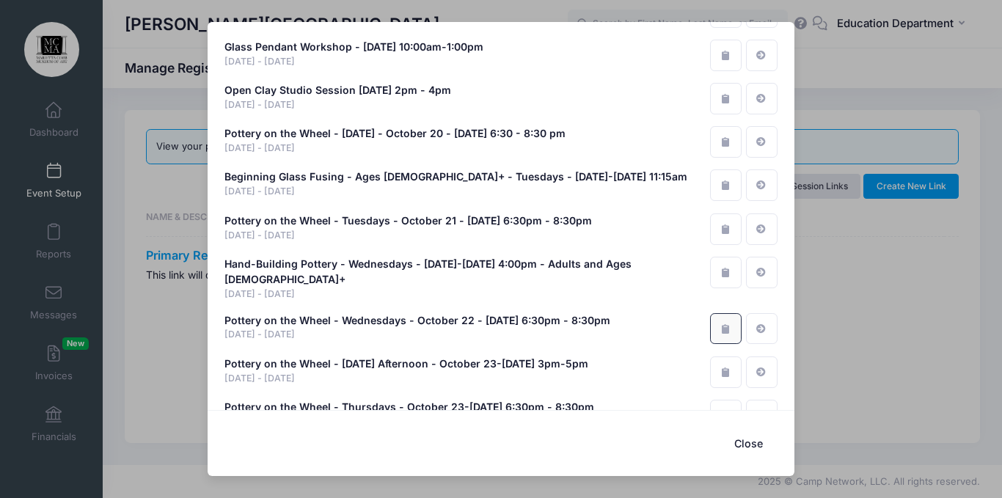
click at [711, 313] on button "button" at bounding box center [726, 329] width 32 height 32
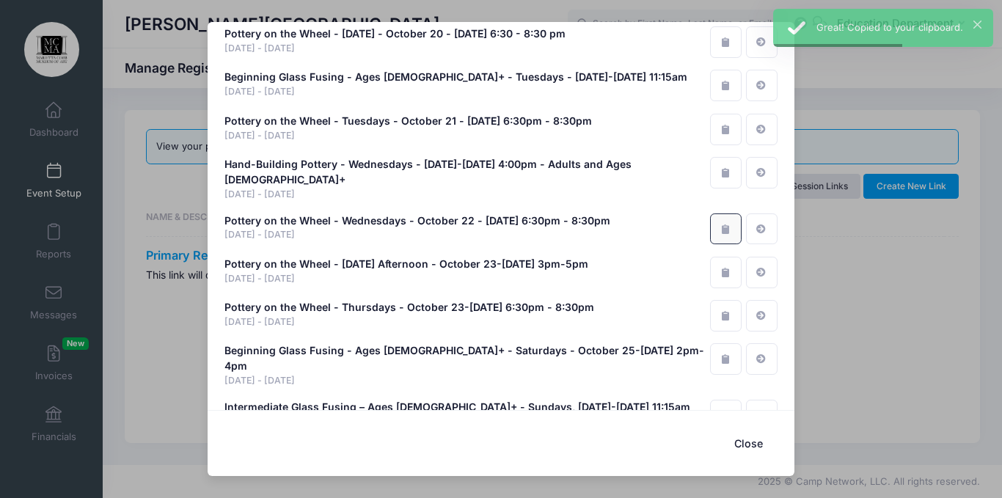
scroll to position [8512, 0]
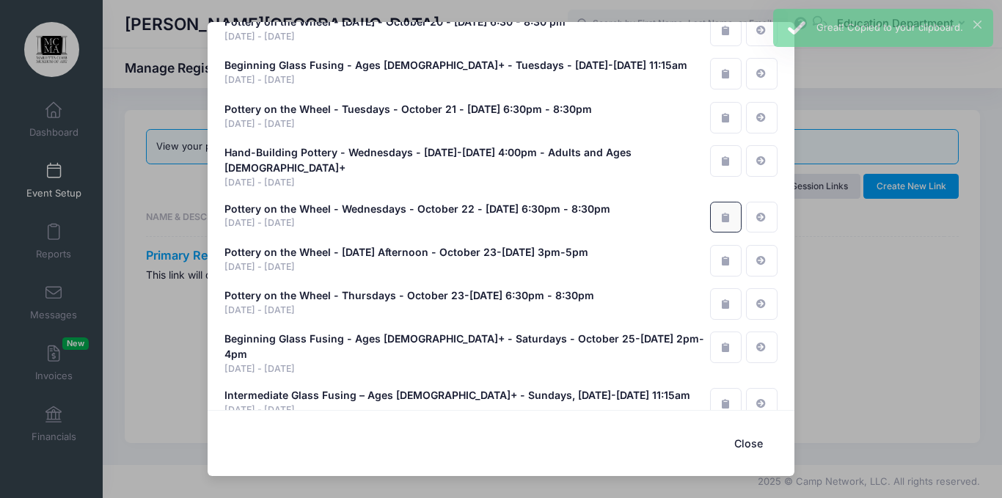
click at [716, 202] on button "button" at bounding box center [726, 218] width 32 height 32
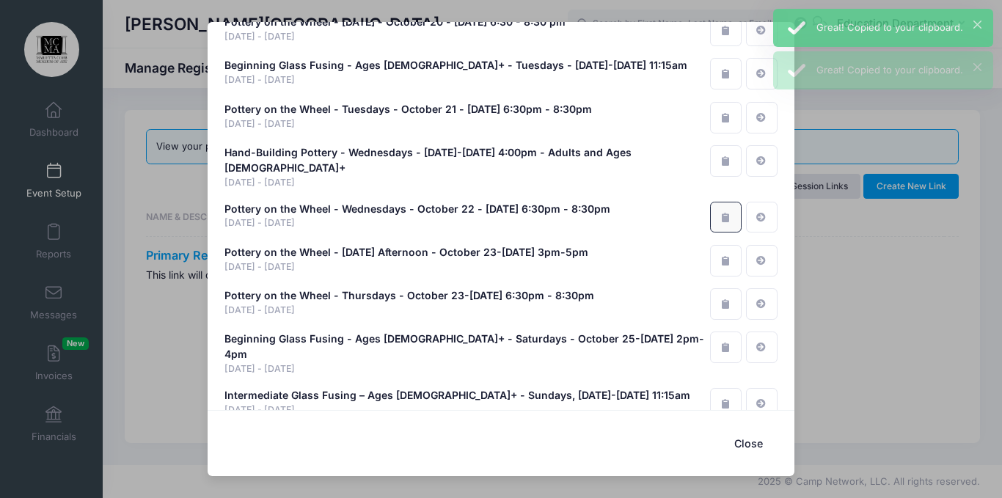
scroll to position [8500, 0]
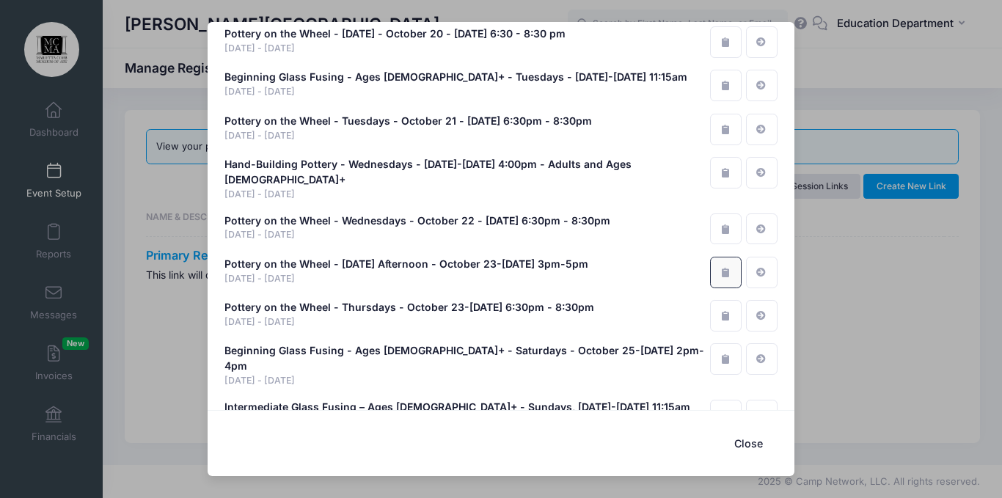
click at [716, 257] on button "button" at bounding box center [726, 273] width 32 height 32
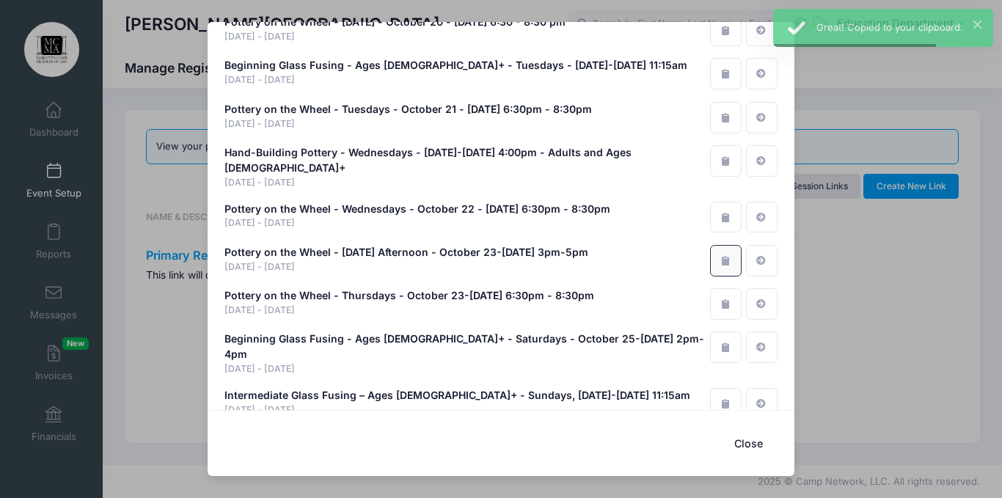
click at [720, 256] on icon "button" at bounding box center [726, 261] width 12 height 10
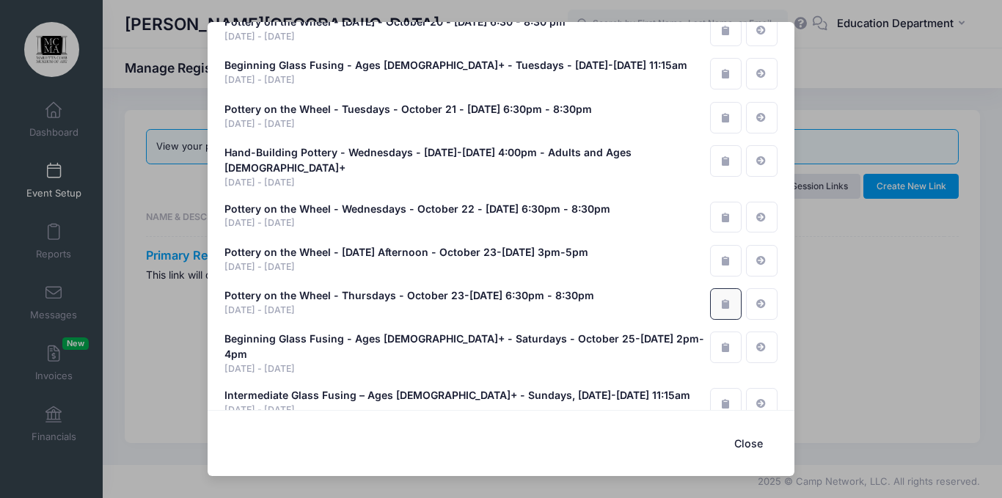
click at [720, 299] on icon "button" at bounding box center [726, 304] width 12 height 10
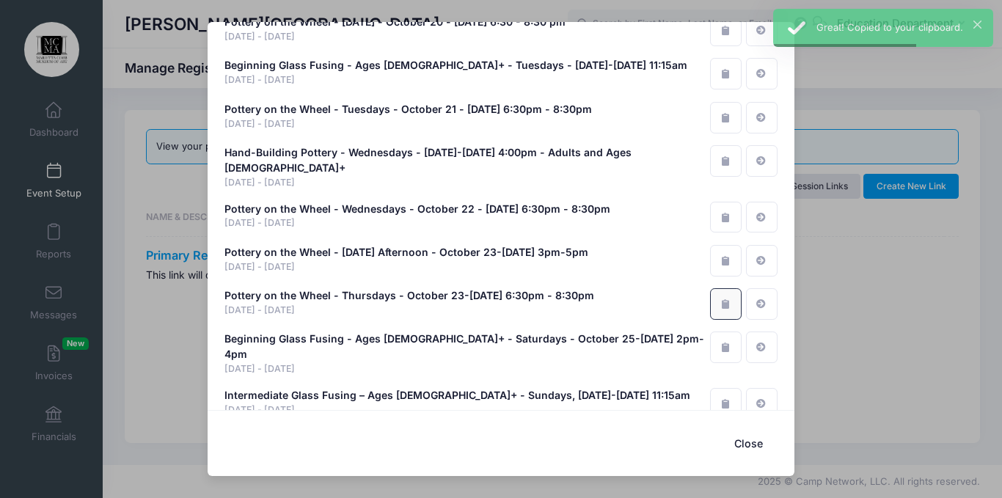
click at [720, 299] on icon "button" at bounding box center [726, 304] width 12 height 10
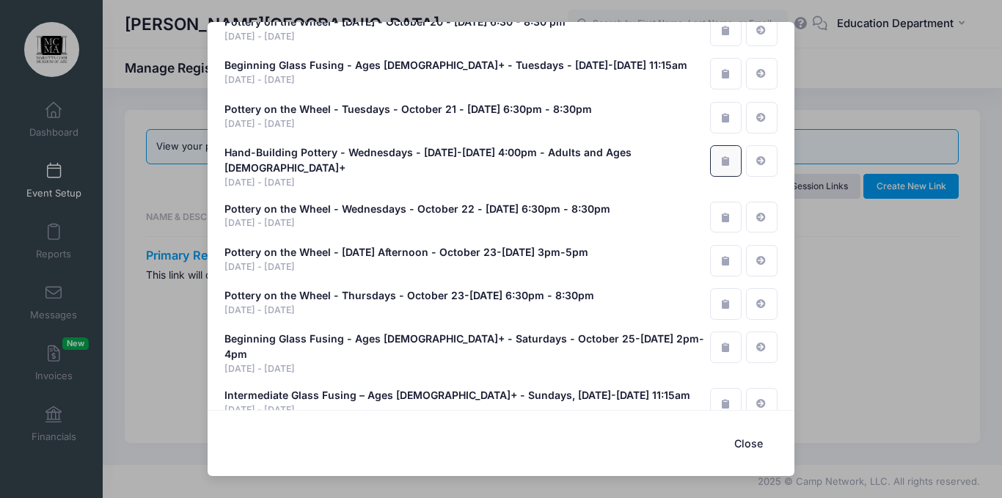
click at [720, 156] on icon "button" at bounding box center [726, 161] width 12 height 10
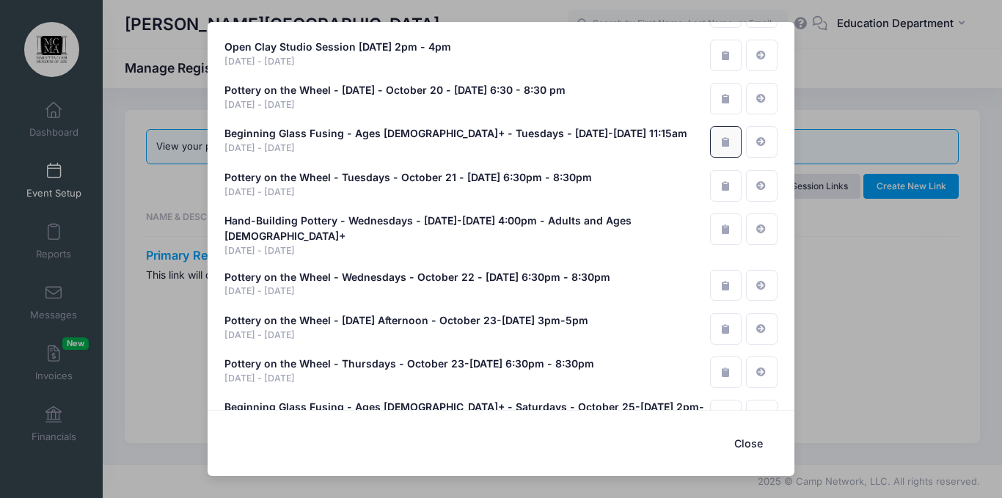
click at [710, 126] on button "button" at bounding box center [726, 142] width 32 height 32
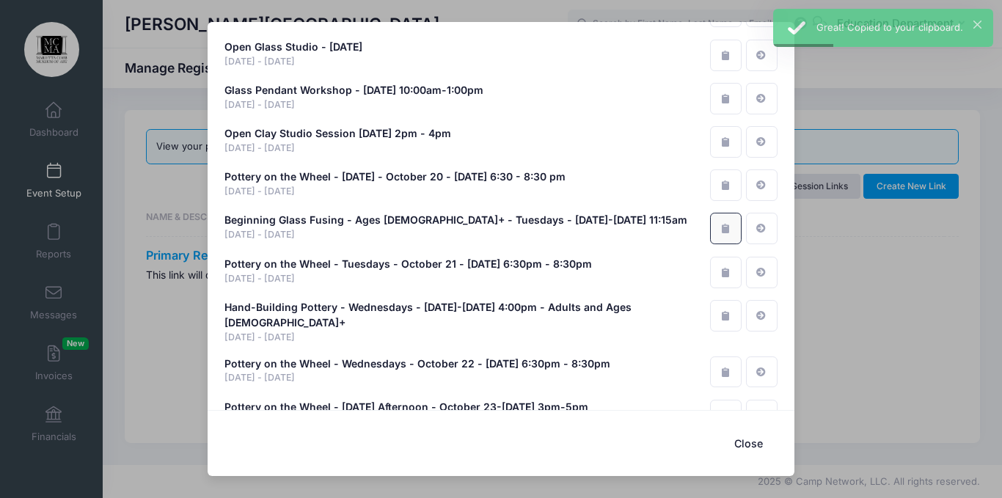
click at [721, 222] on button "button" at bounding box center [726, 229] width 32 height 32
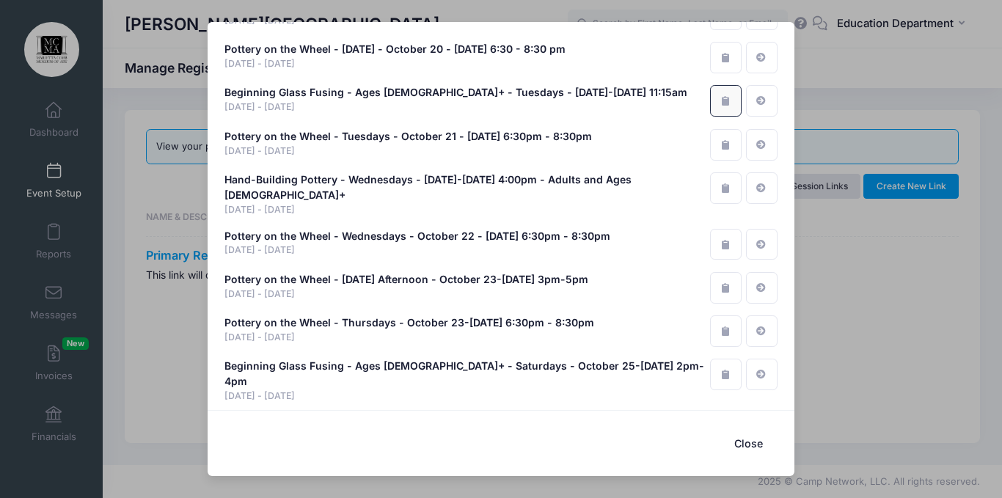
scroll to position [8512, 0]
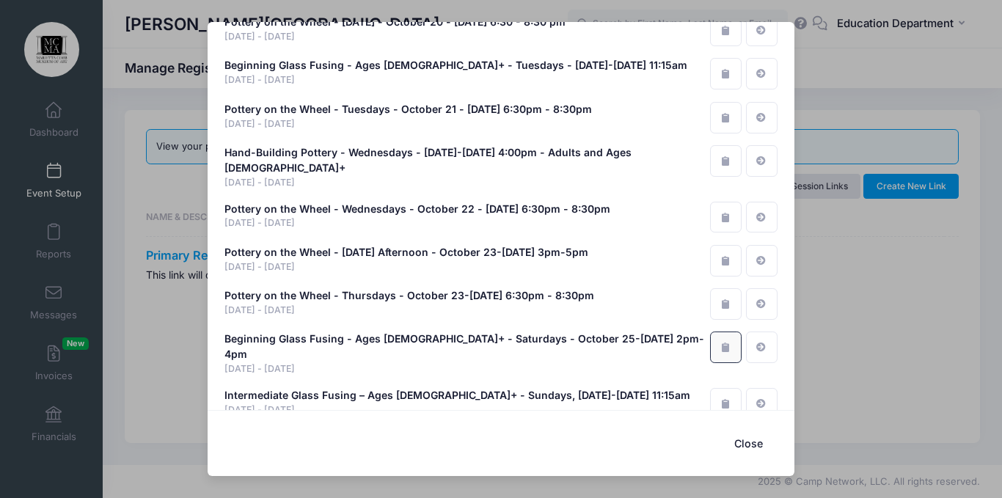
click at [720, 340] on button "button" at bounding box center [726, 348] width 32 height 32
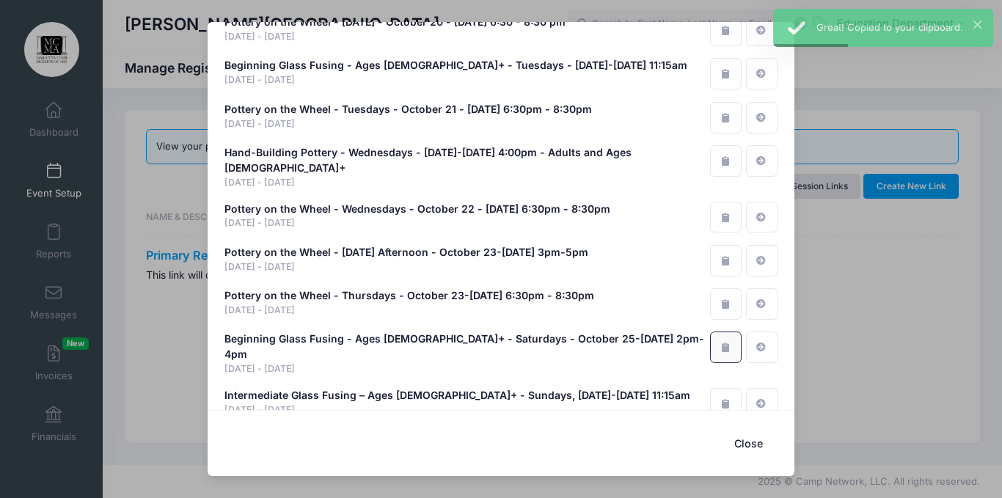
click at [720, 340] on button "button" at bounding box center [726, 348] width 32 height 32
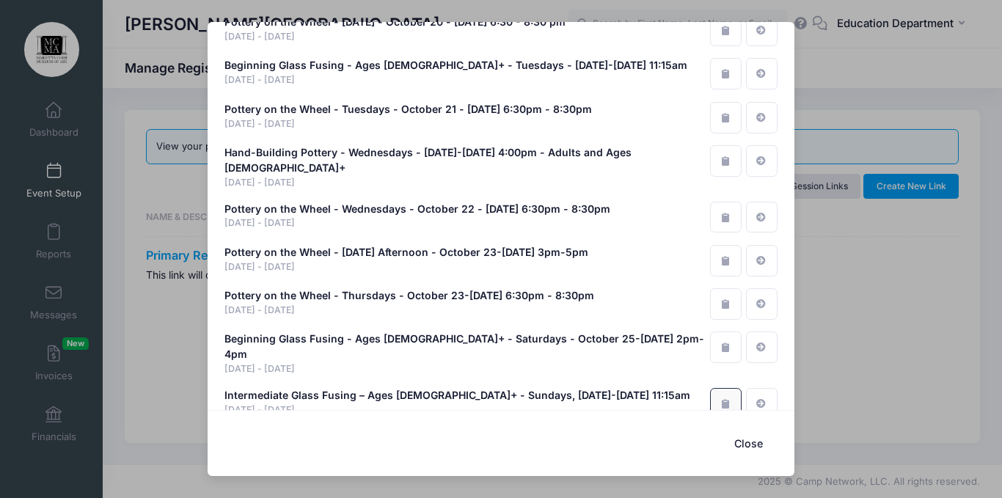
click at [720, 399] on icon "button" at bounding box center [726, 404] width 12 height 10
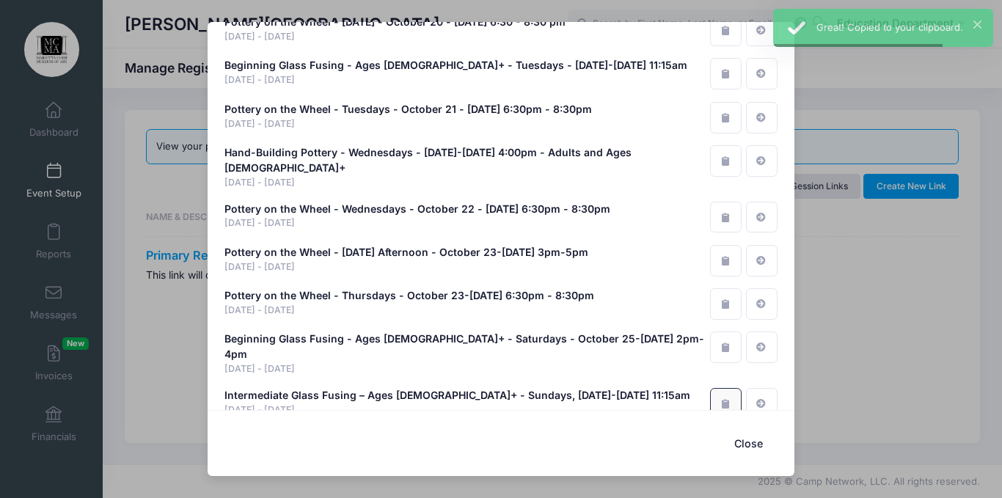
click at [720, 399] on icon "button" at bounding box center [726, 404] width 12 height 10
